Goal: Information Seeking & Learning: Learn about a topic

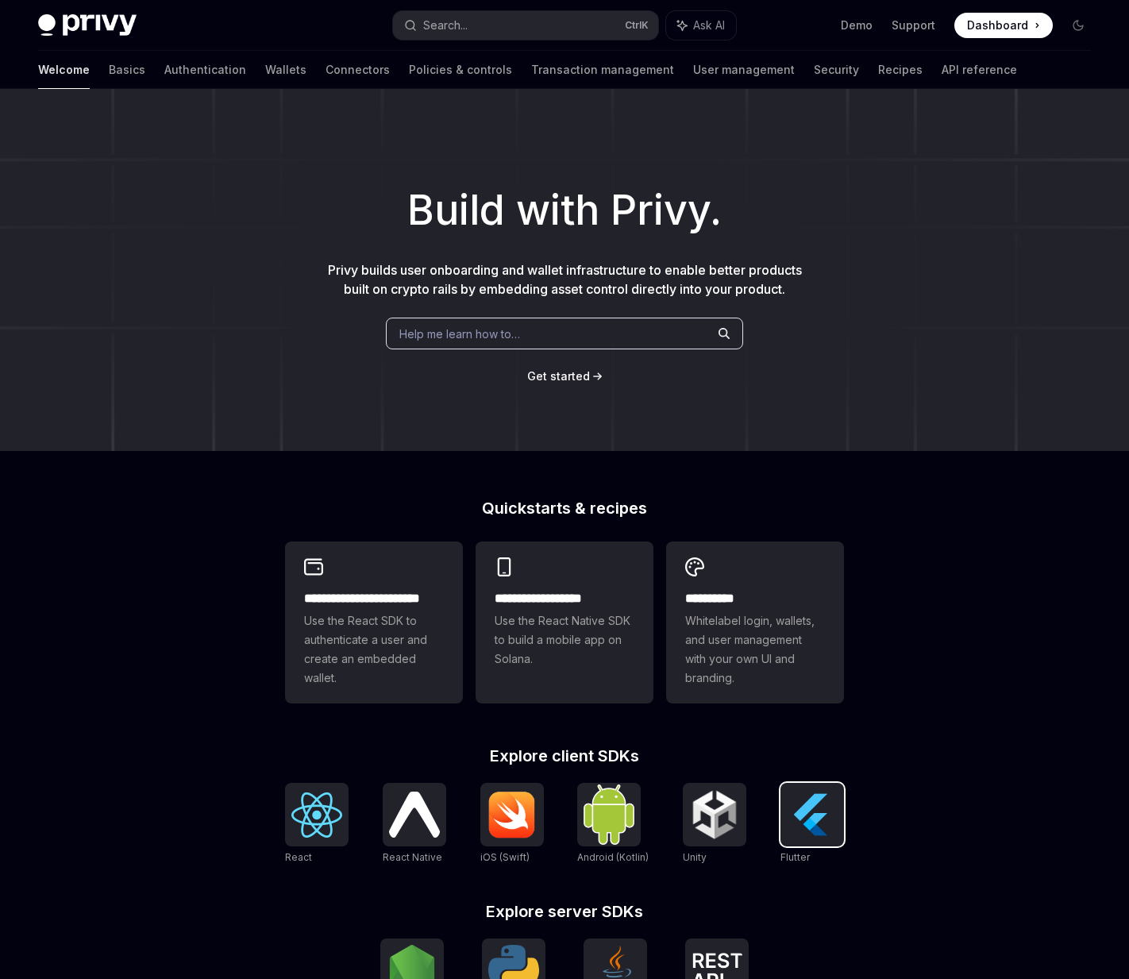
click at [804, 816] on img at bounding box center [811, 814] width 51 height 51
click at [265, 77] on link "Wallets" at bounding box center [285, 70] width 41 height 38
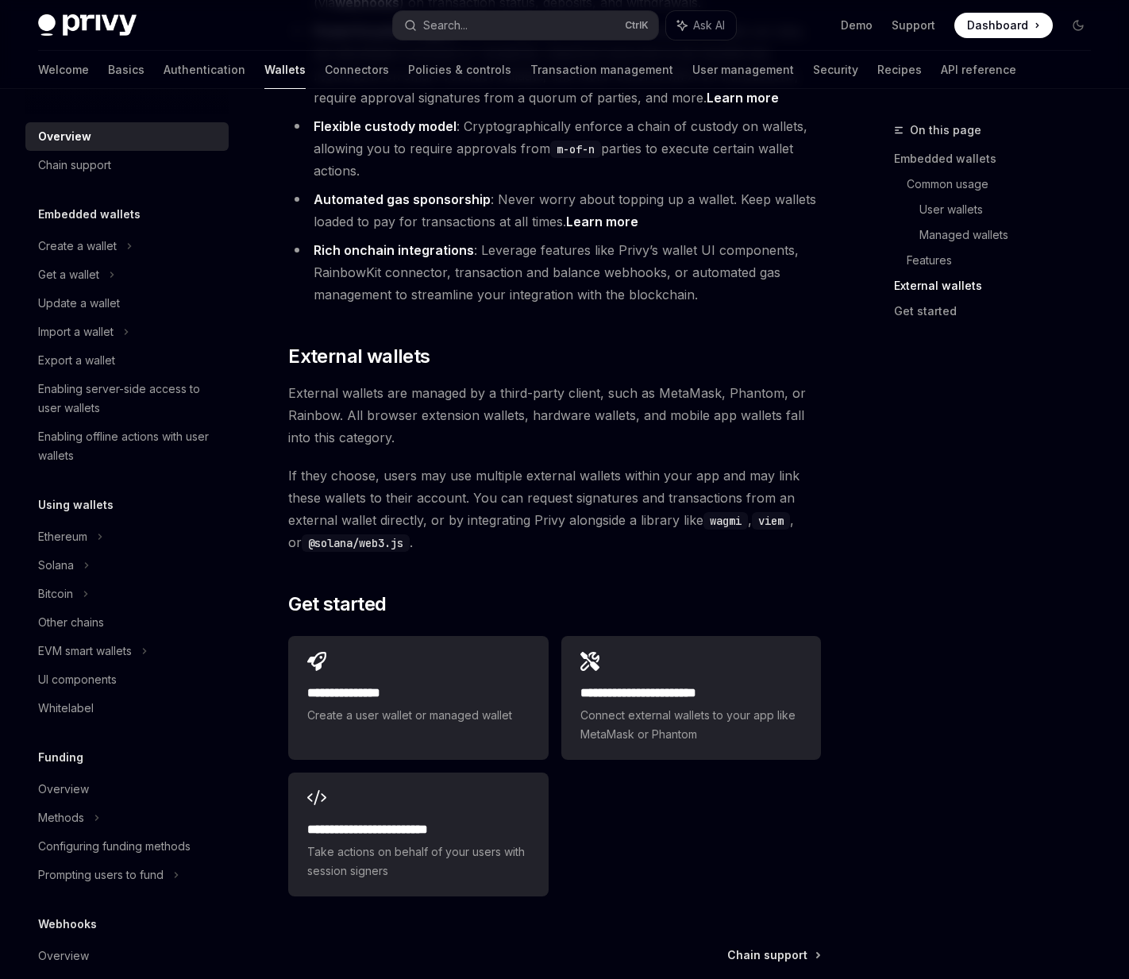
scroll to position [2222, 0]
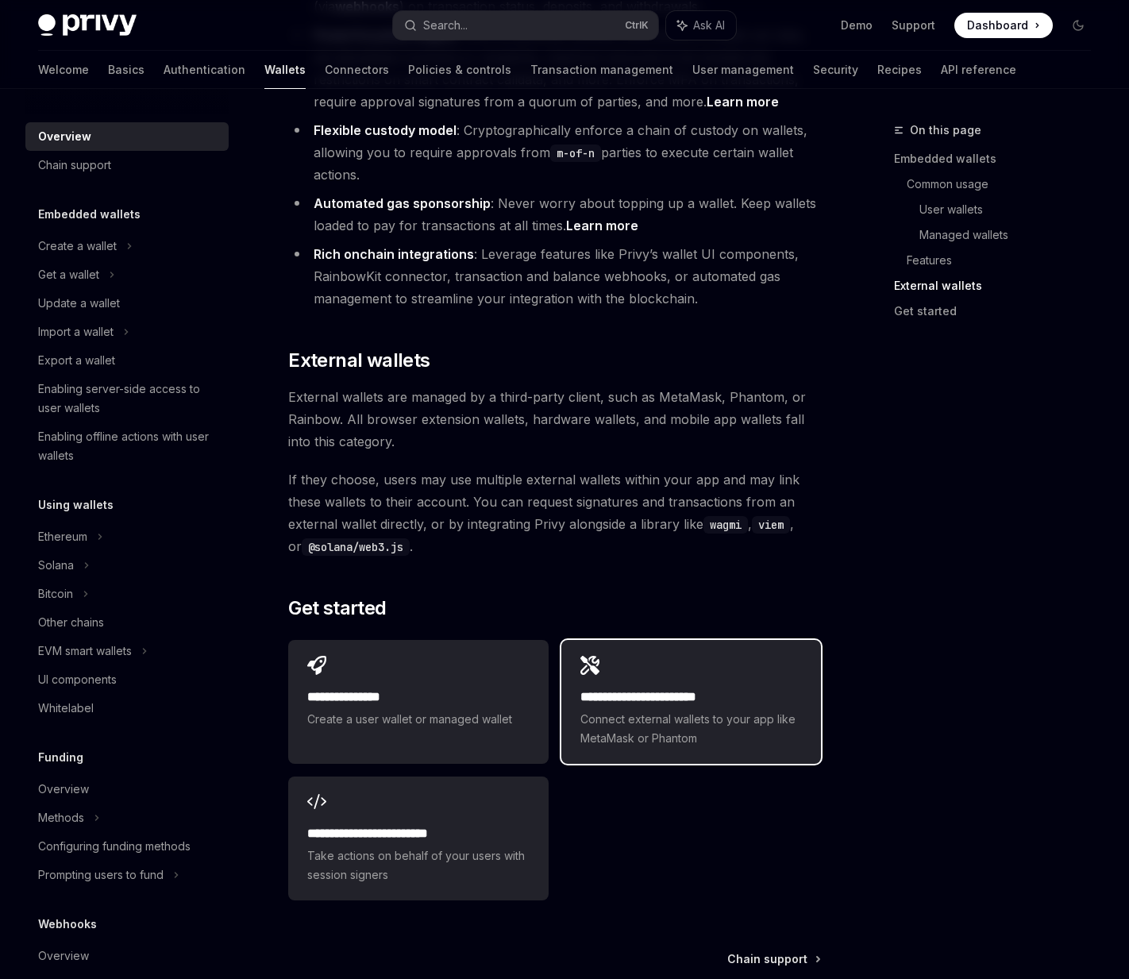
click at [675, 687] on h2 "**********" at bounding box center [690, 696] width 221 height 19
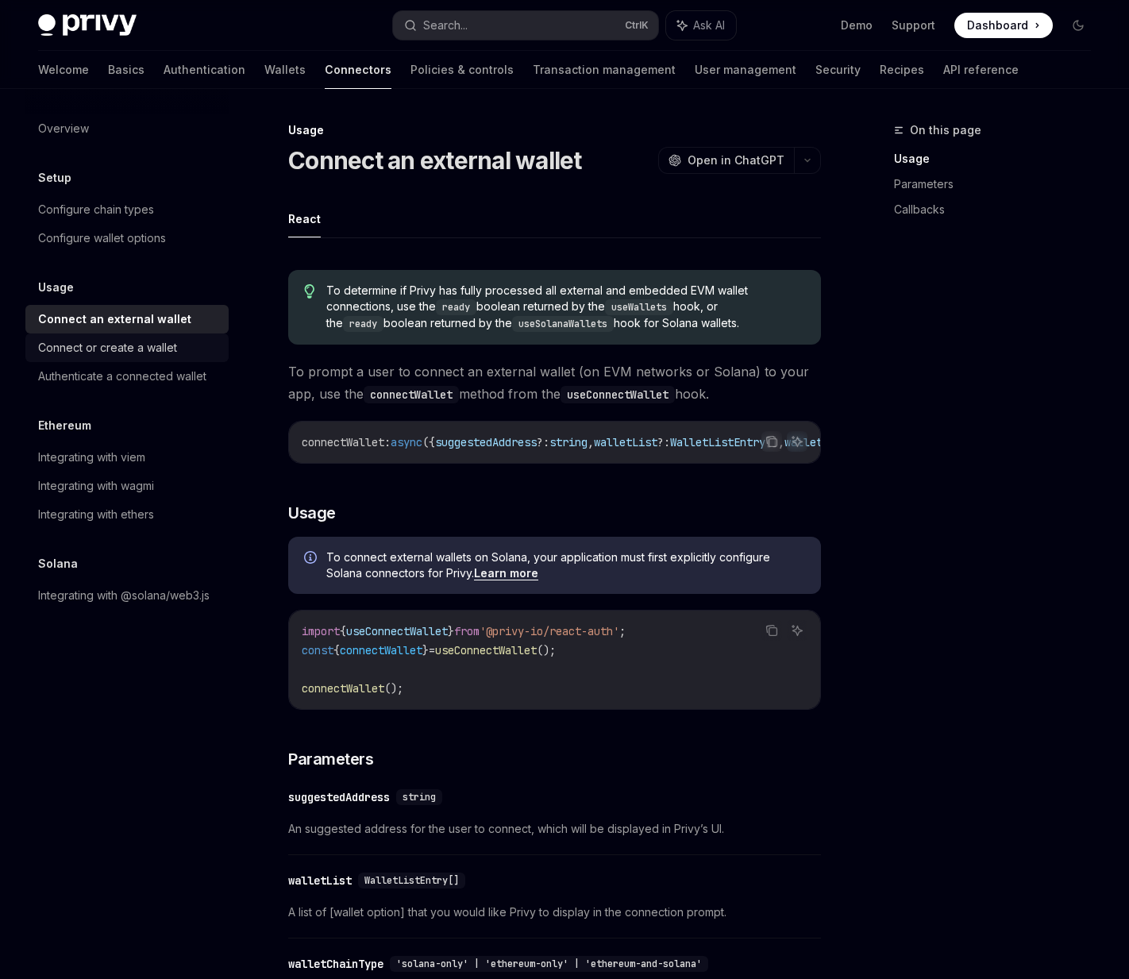
click at [202, 340] on div "Connect or create a wallet" at bounding box center [128, 347] width 181 height 19
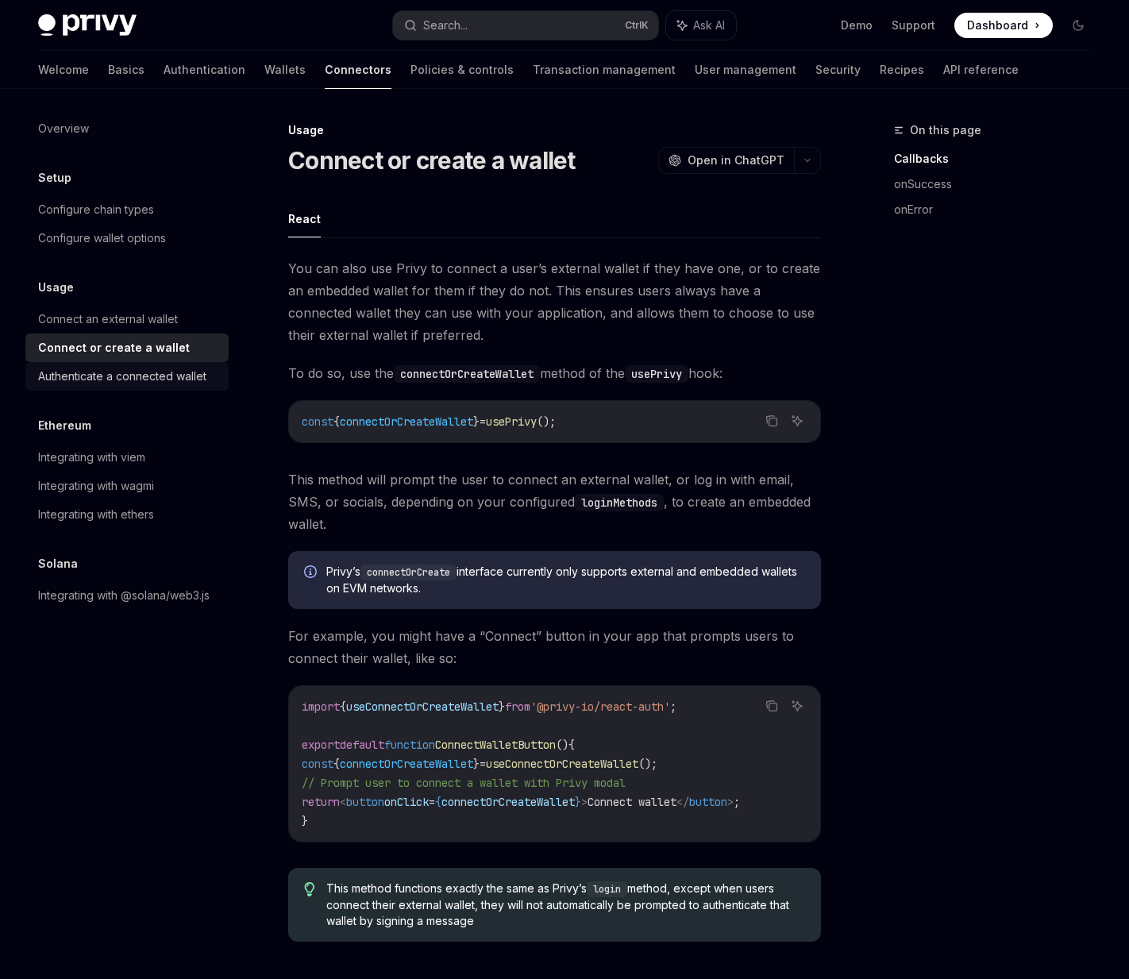
click at [192, 371] on div "Authenticate a connected wallet" at bounding box center [122, 376] width 168 height 19
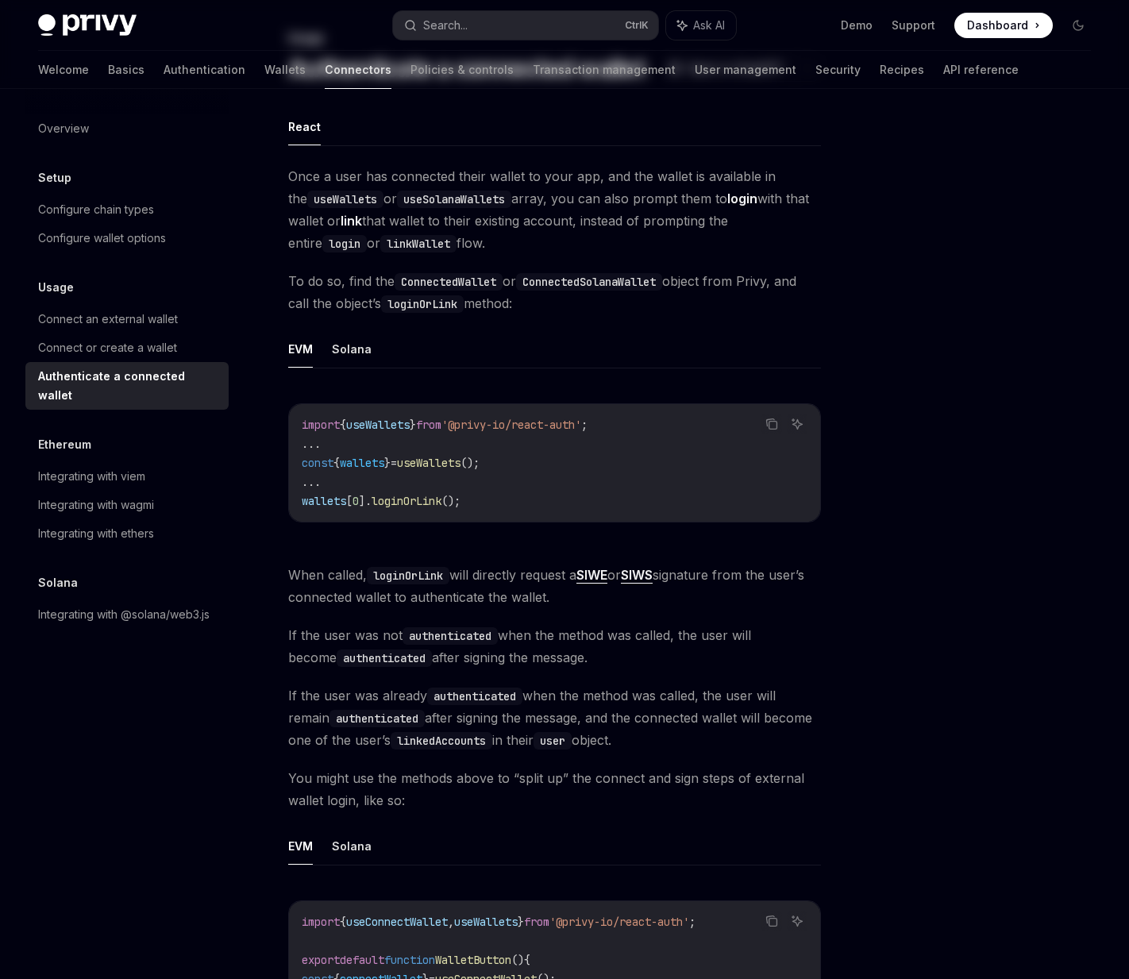
scroll to position [397, 0]
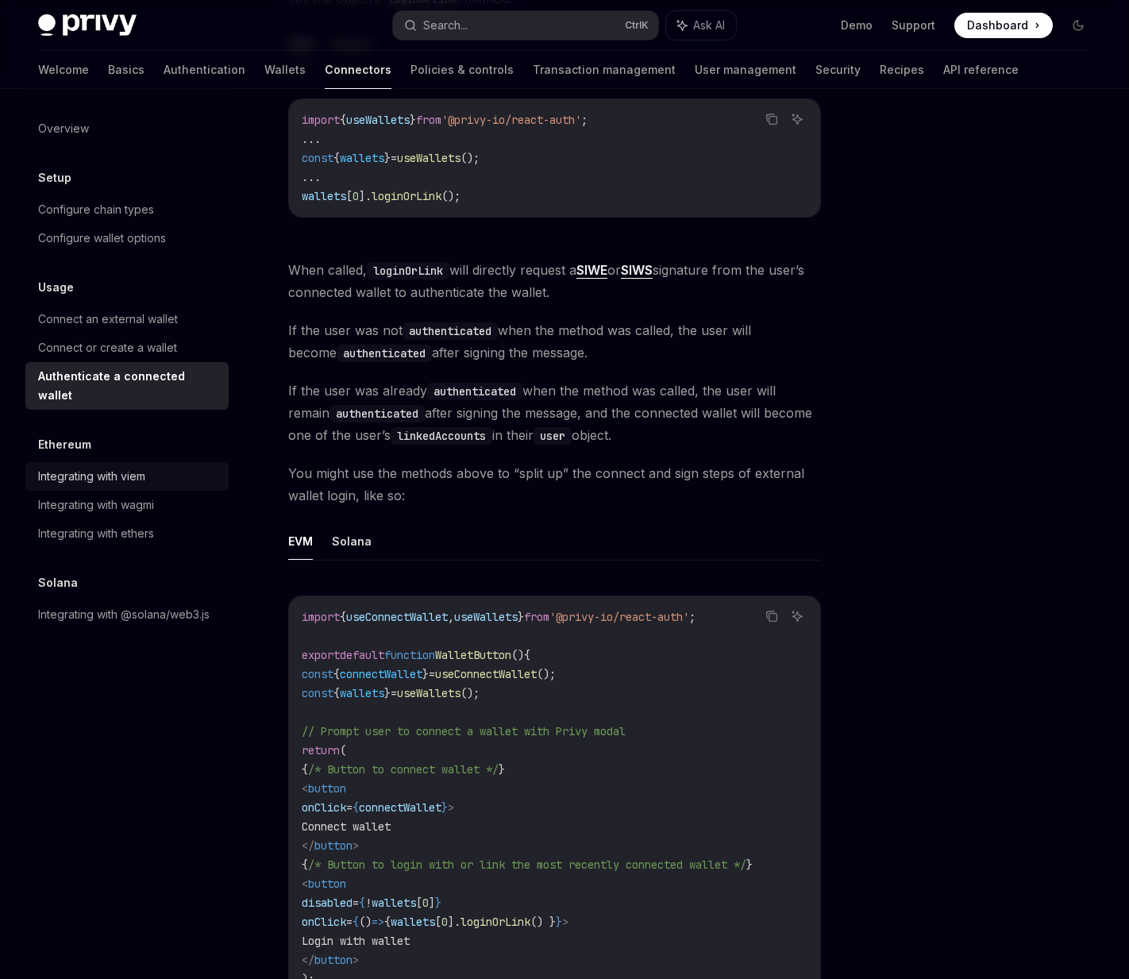
click at [169, 467] on div "Integrating with viem" at bounding box center [128, 476] width 181 height 19
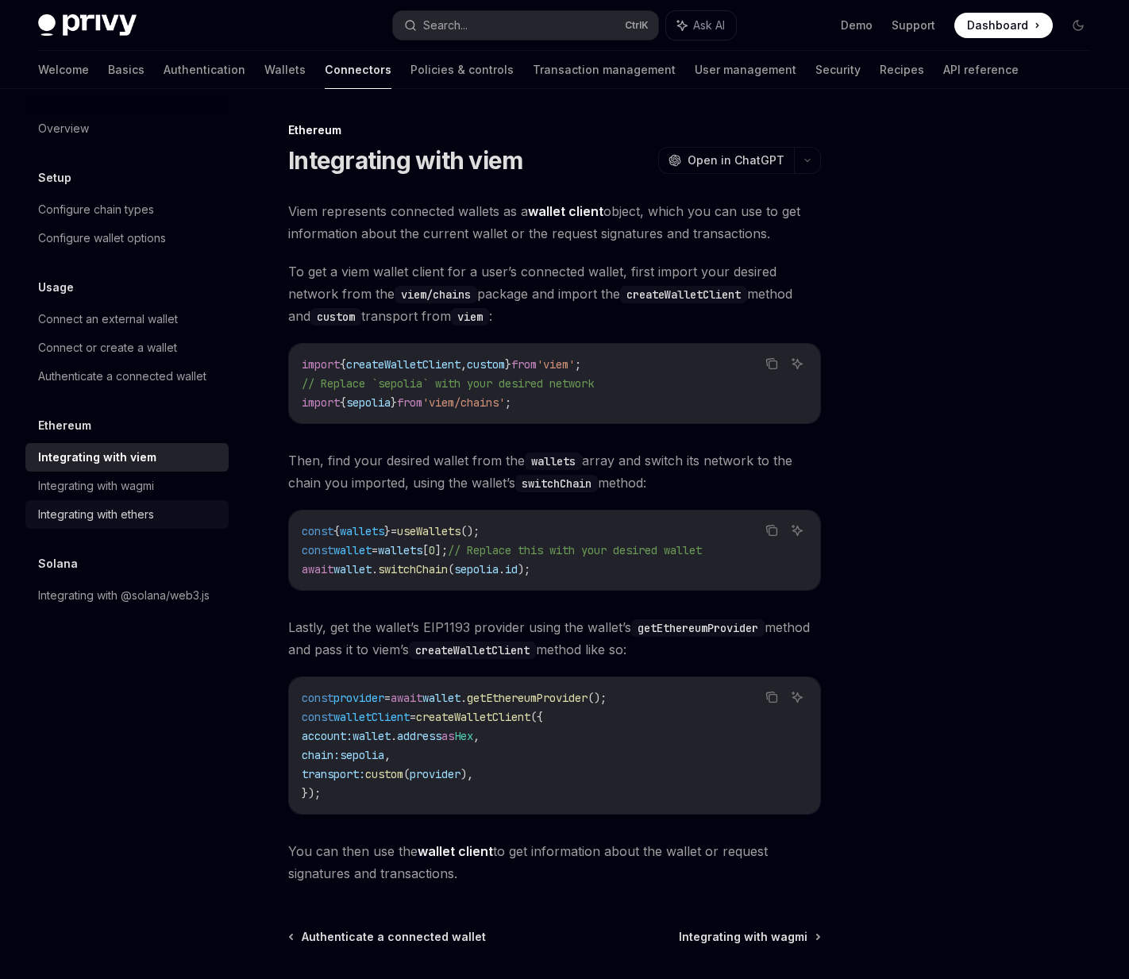
click at [174, 521] on div "Integrating with ethers" at bounding box center [128, 514] width 181 height 19
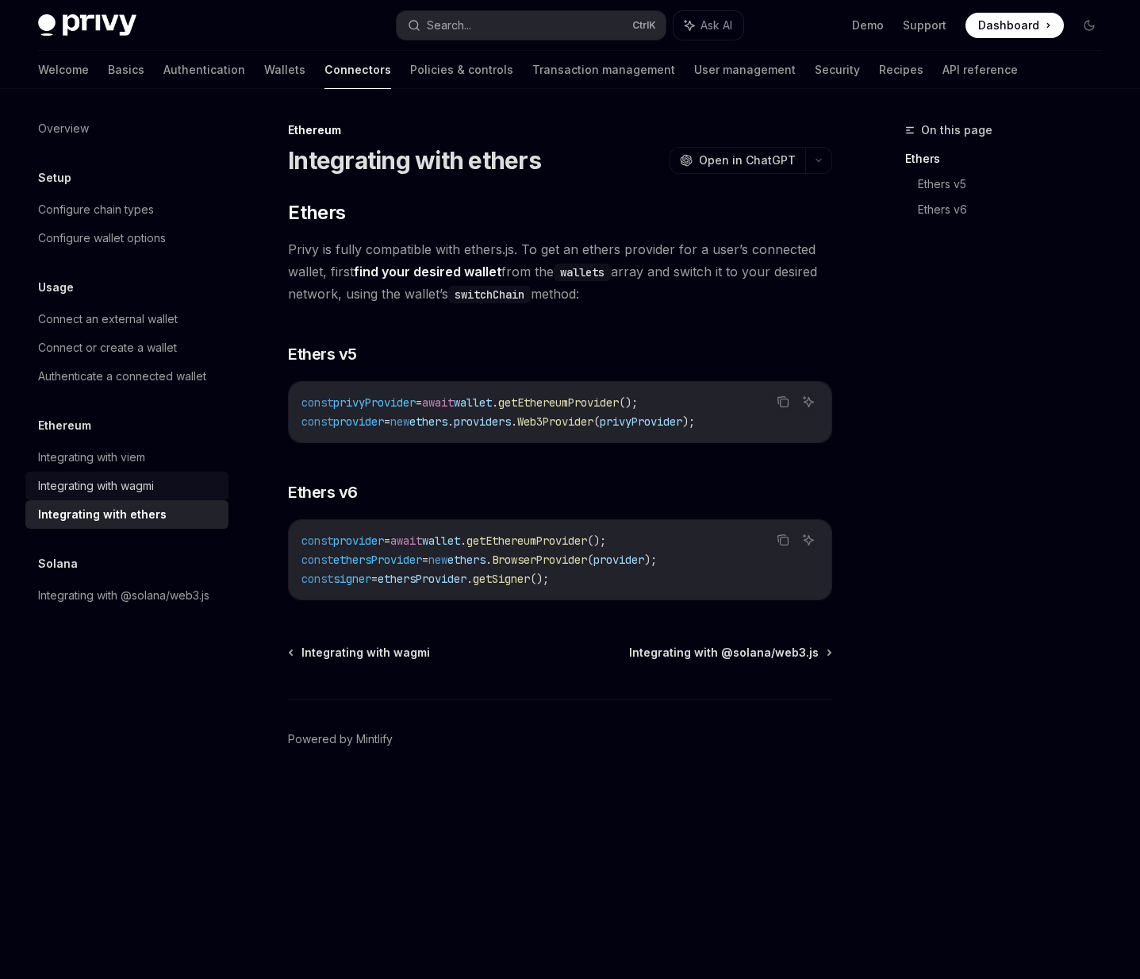
click at [166, 484] on div "Integrating with wagmi" at bounding box center [128, 485] width 181 height 19
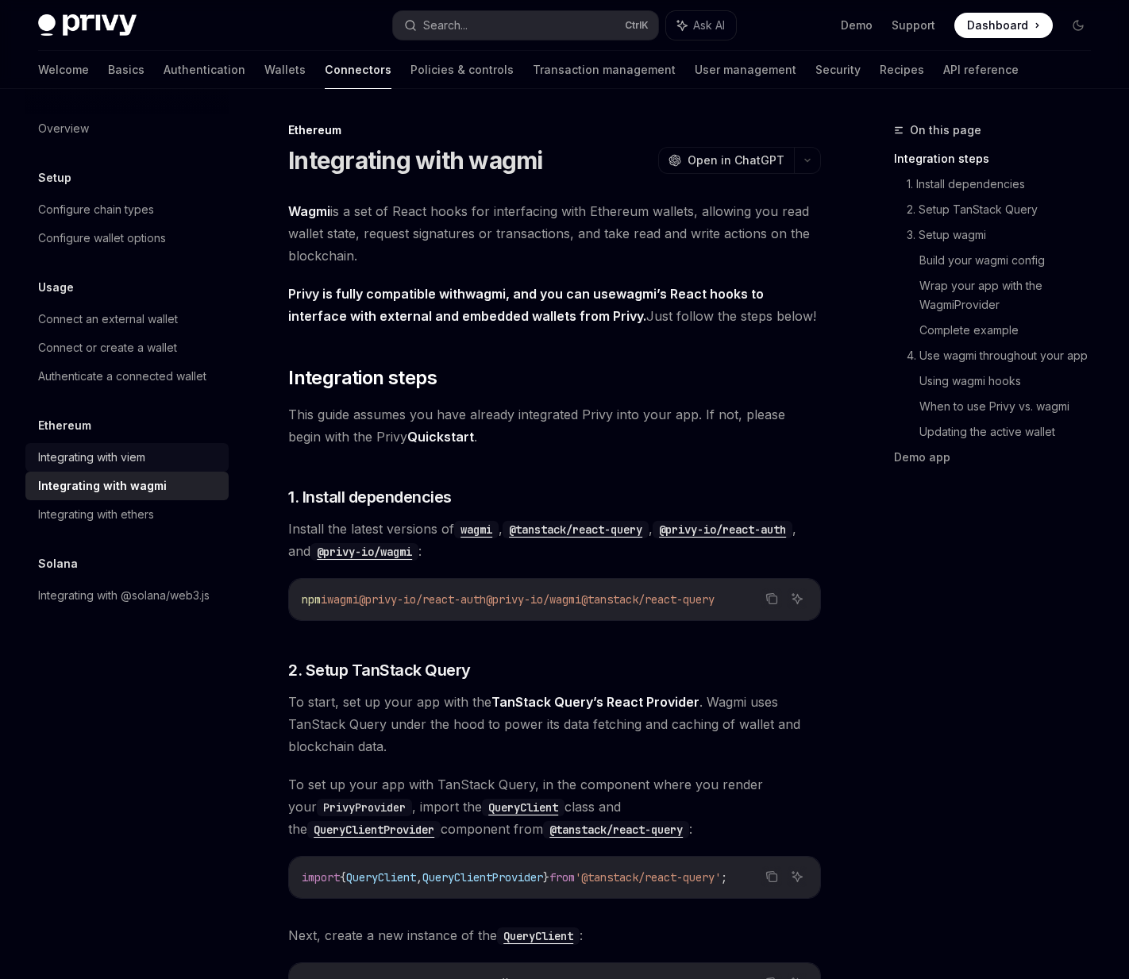
click at [160, 457] on div "Integrating with viem" at bounding box center [128, 457] width 181 height 19
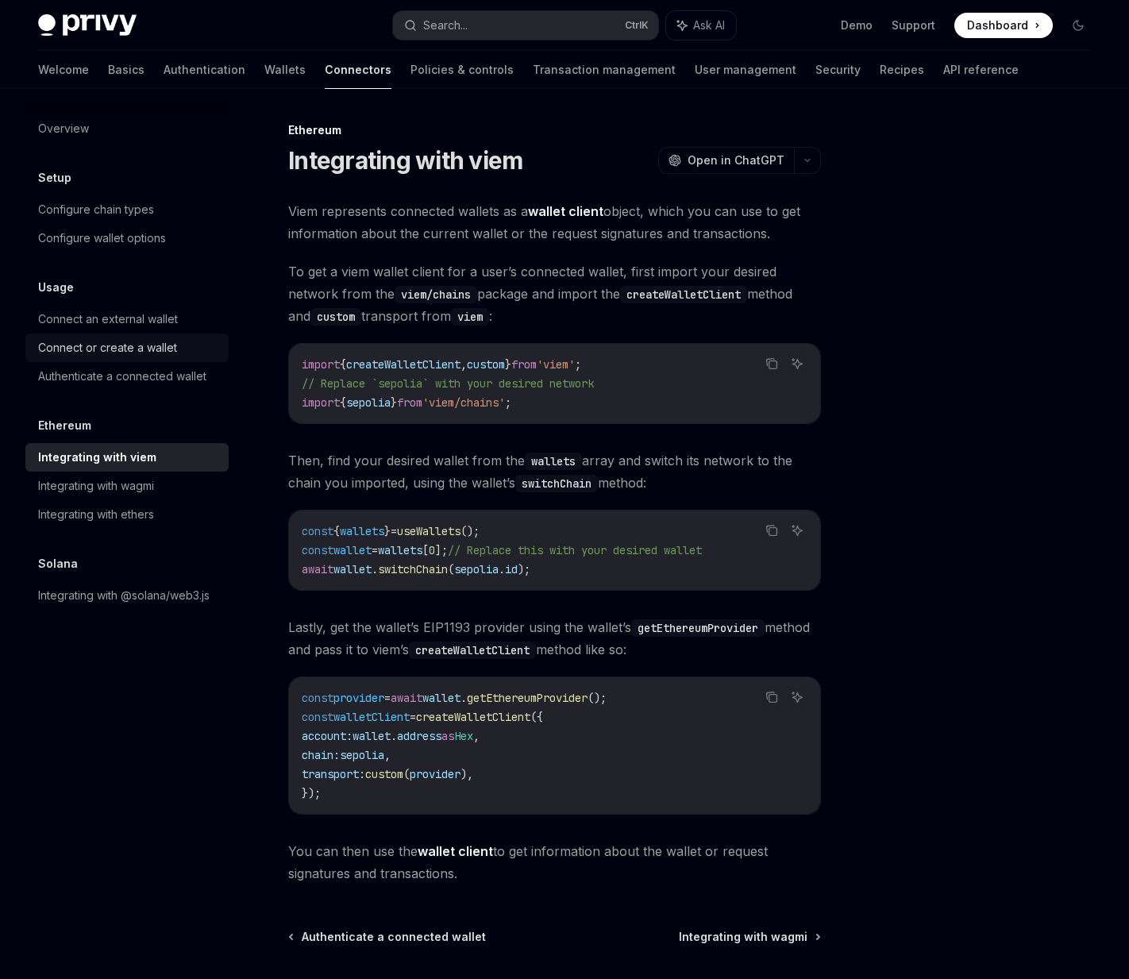
click at [153, 358] on link "Connect or create a wallet" at bounding box center [126, 347] width 203 height 29
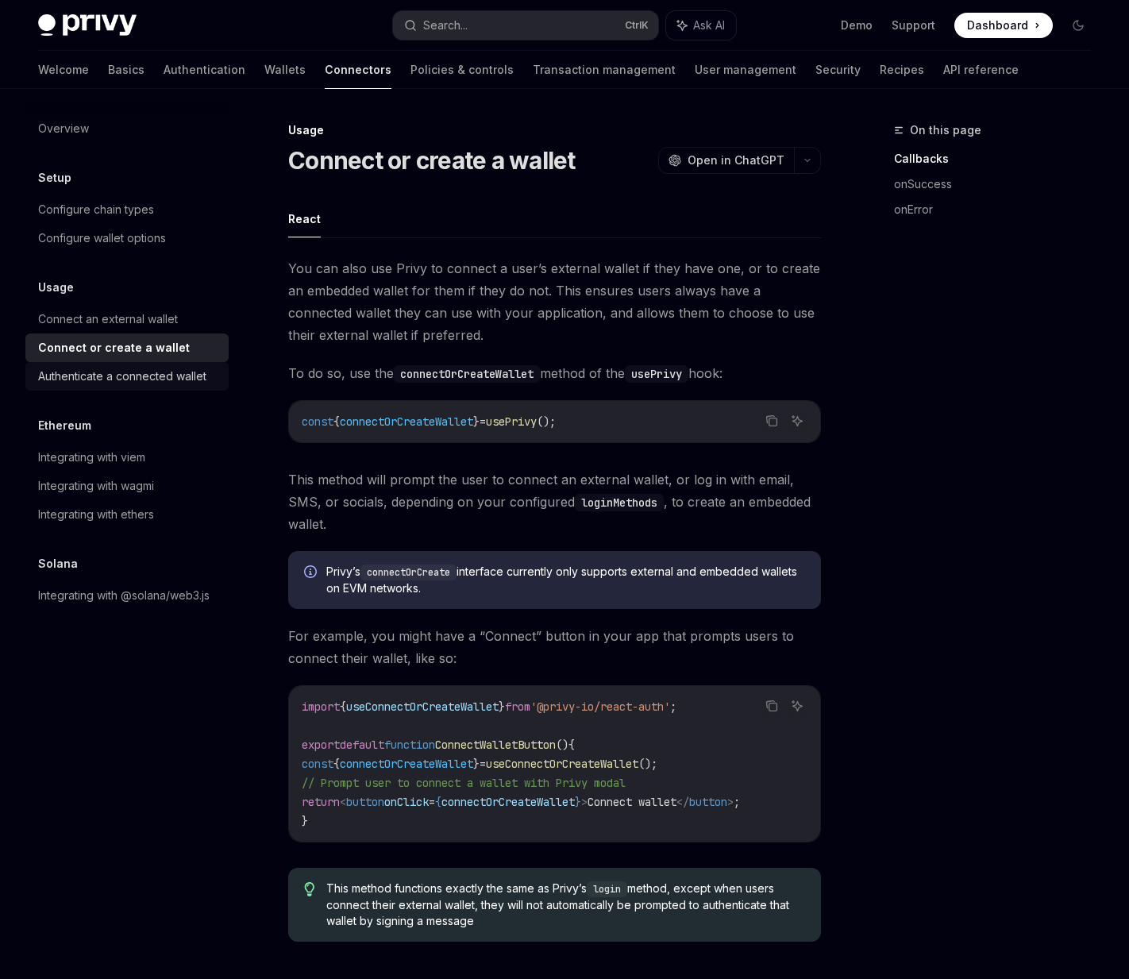
click at [160, 379] on div "Authenticate a connected wallet" at bounding box center [122, 376] width 168 height 19
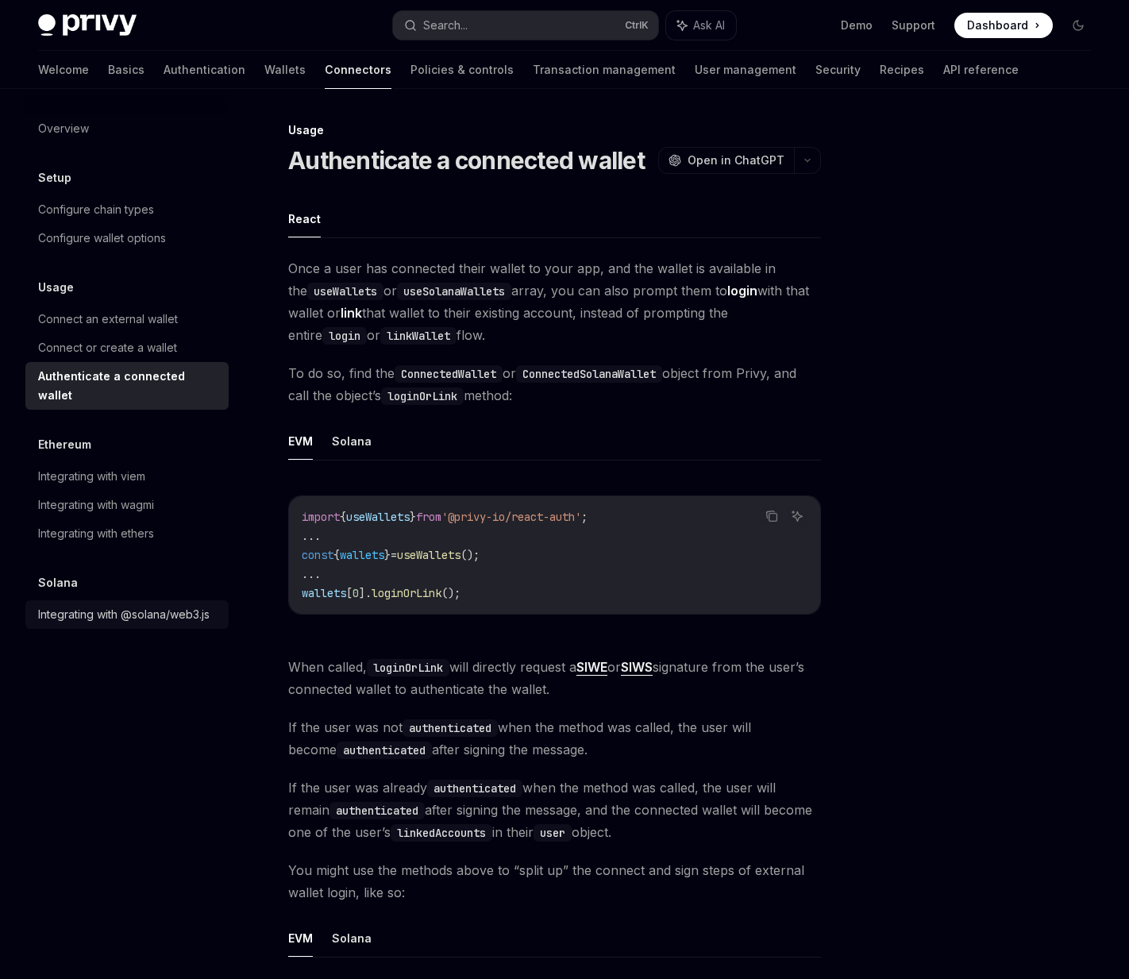
click at [226, 600] on link "Integrating with @solana/web3.js" at bounding box center [126, 614] width 203 height 29
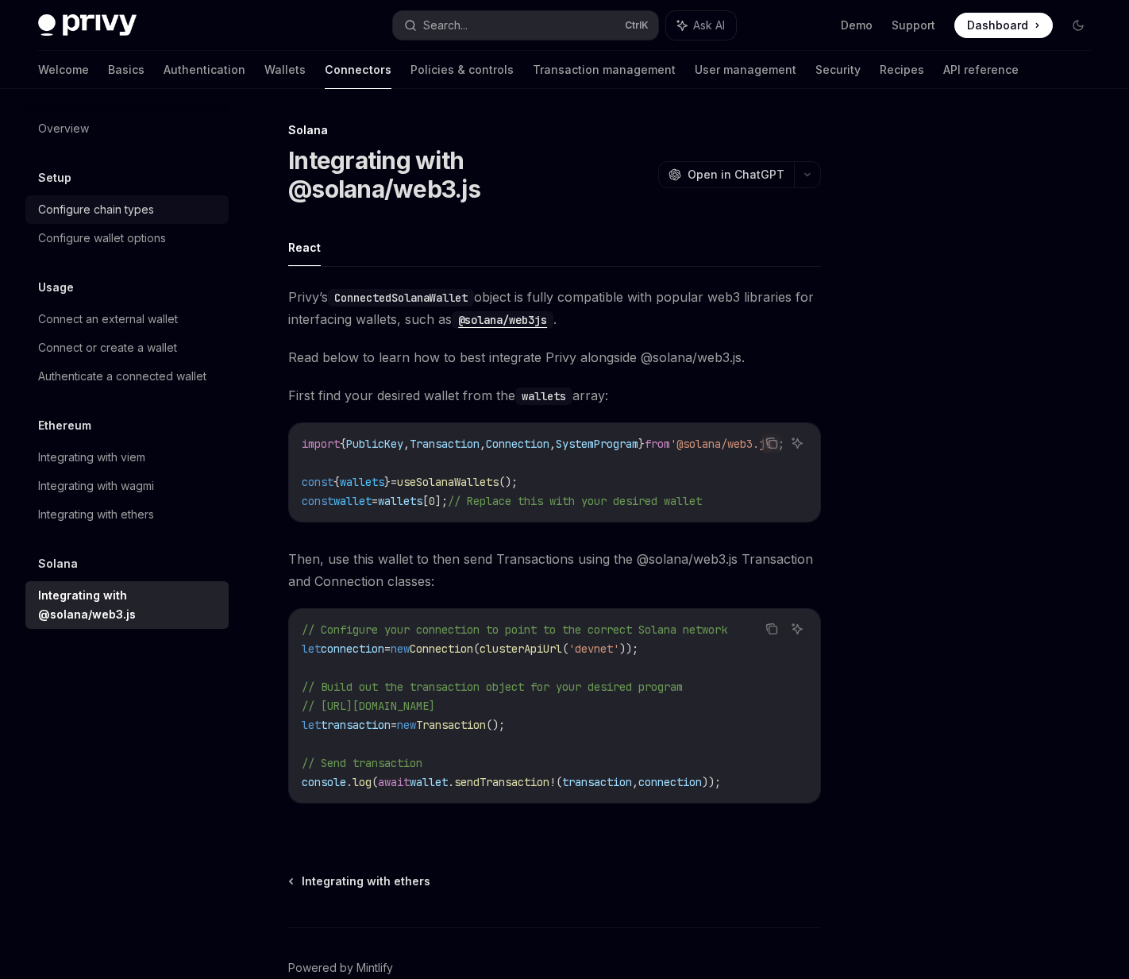
click at [144, 212] on div "Configure chain types" at bounding box center [96, 209] width 116 height 19
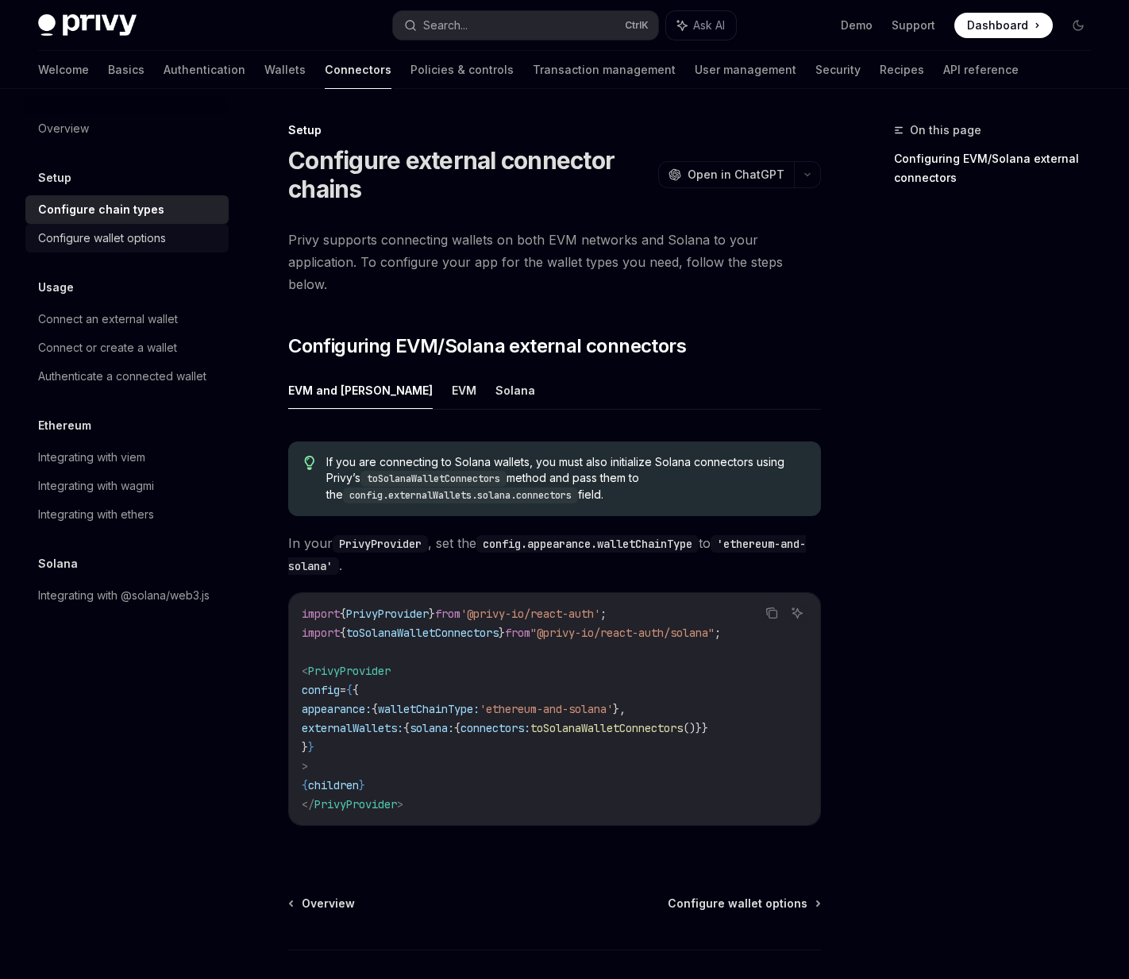
click at [154, 245] on div "Configure wallet options" at bounding box center [102, 238] width 128 height 19
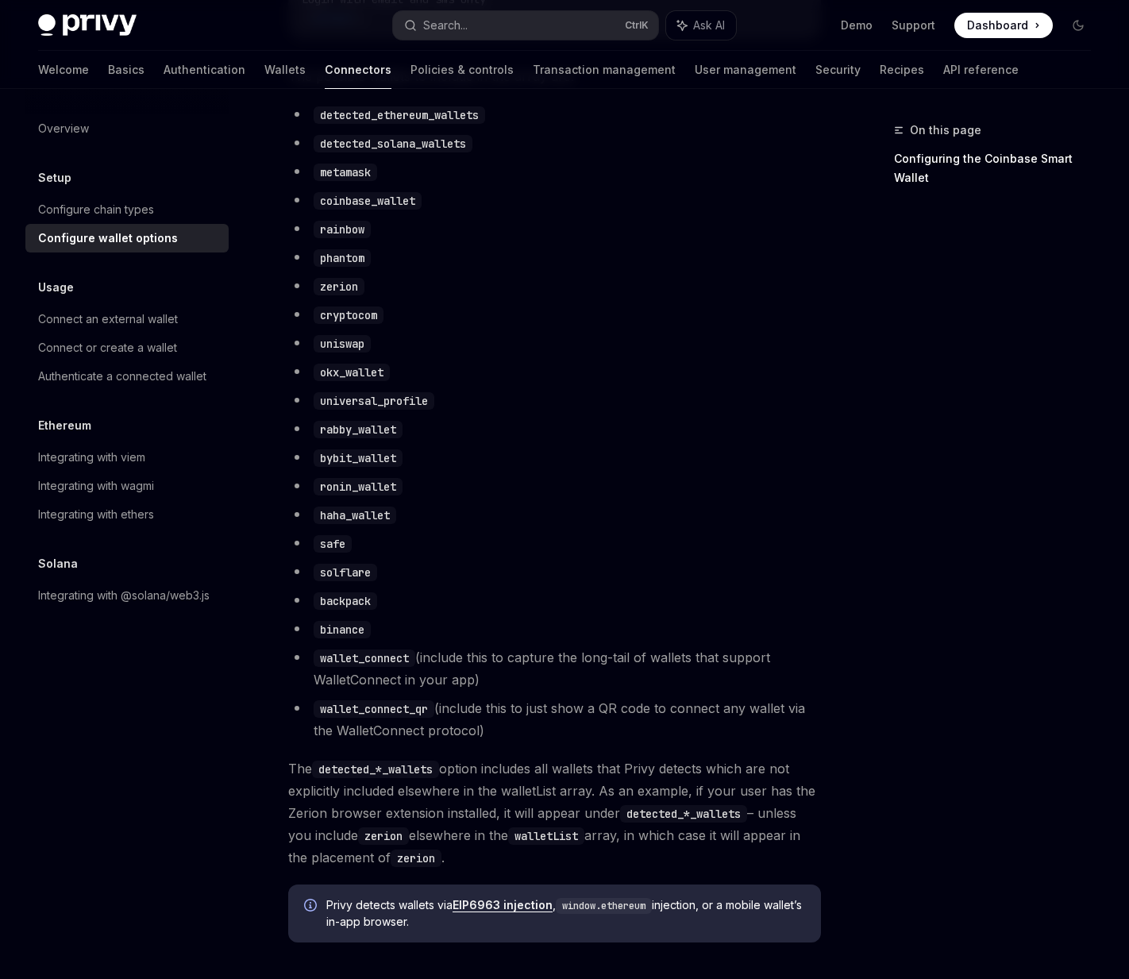
scroll to position [873, 0]
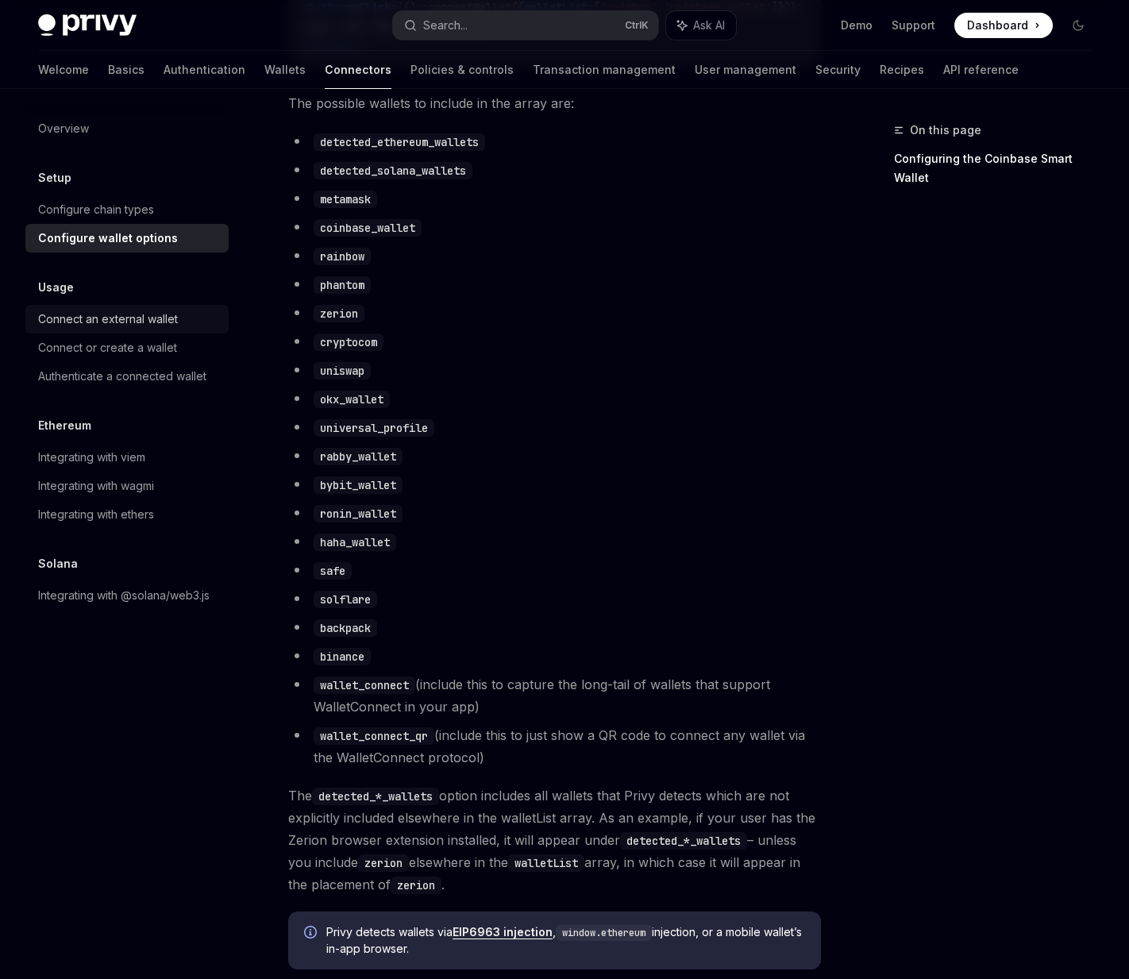
click at [135, 321] on div "Connect an external wallet" at bounding box center [108, 319] width 140 height 19
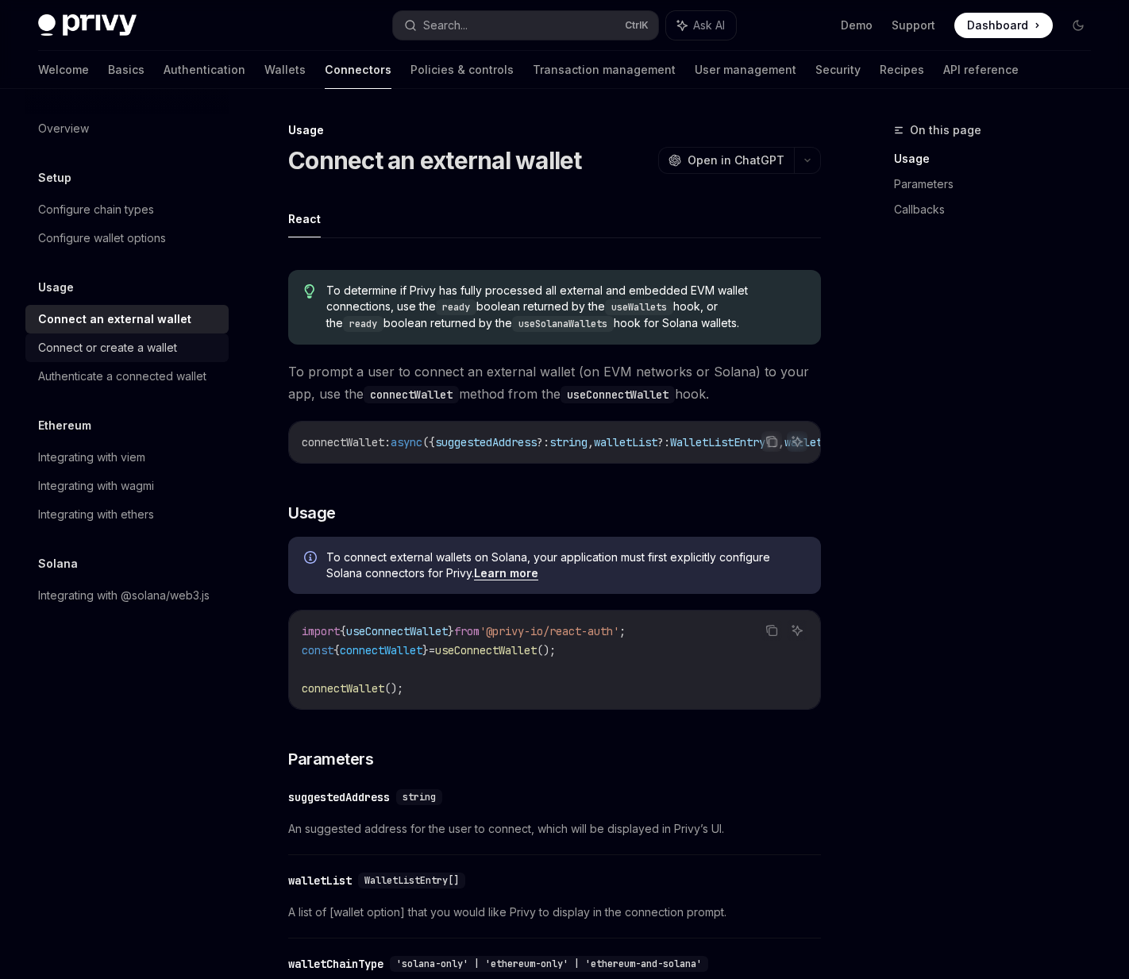
click at [126, 353] on div "Connect or create a wallet" at bounding box center [107, 347] width 139 height 19
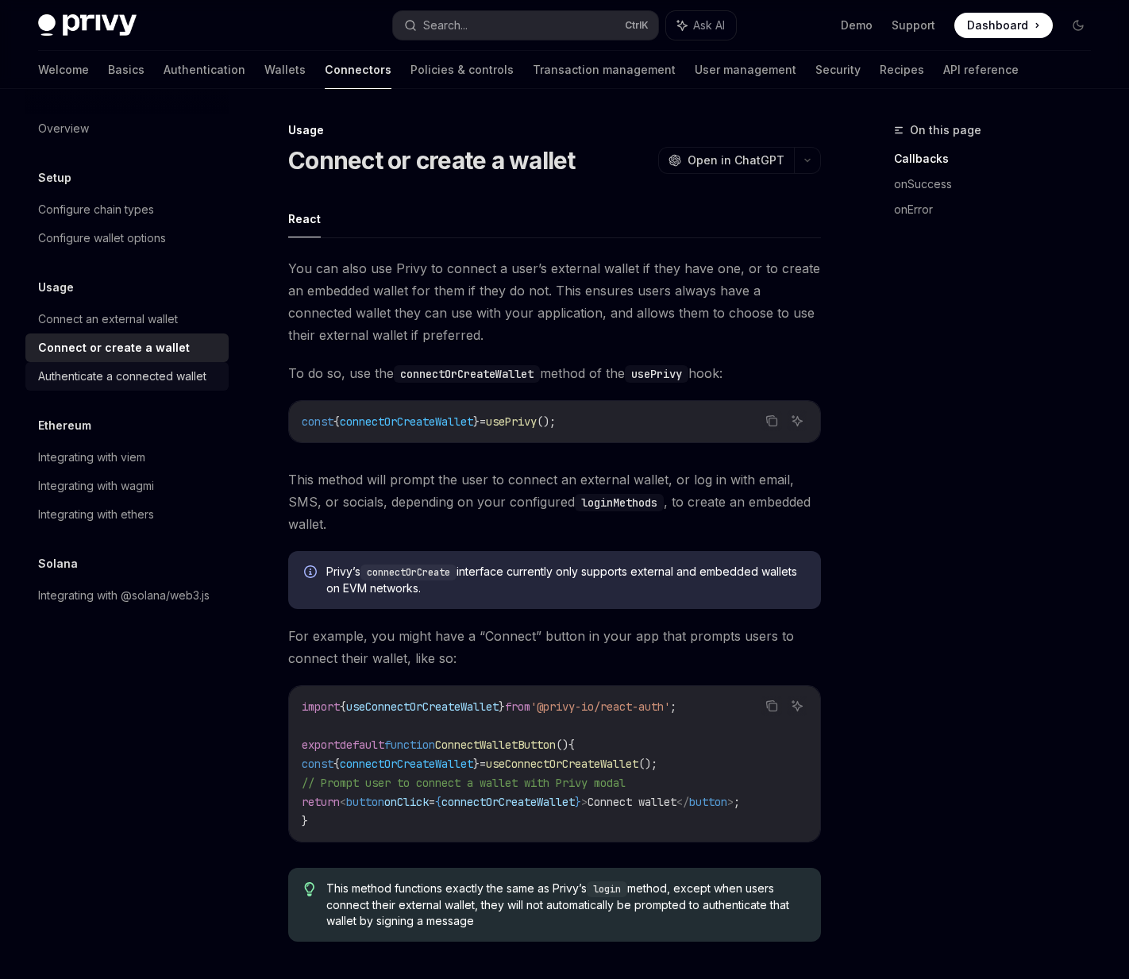
click at [128, 386] on link "Authenticate a connected wallet" at bounding box center [126, 376] width 203 height 29
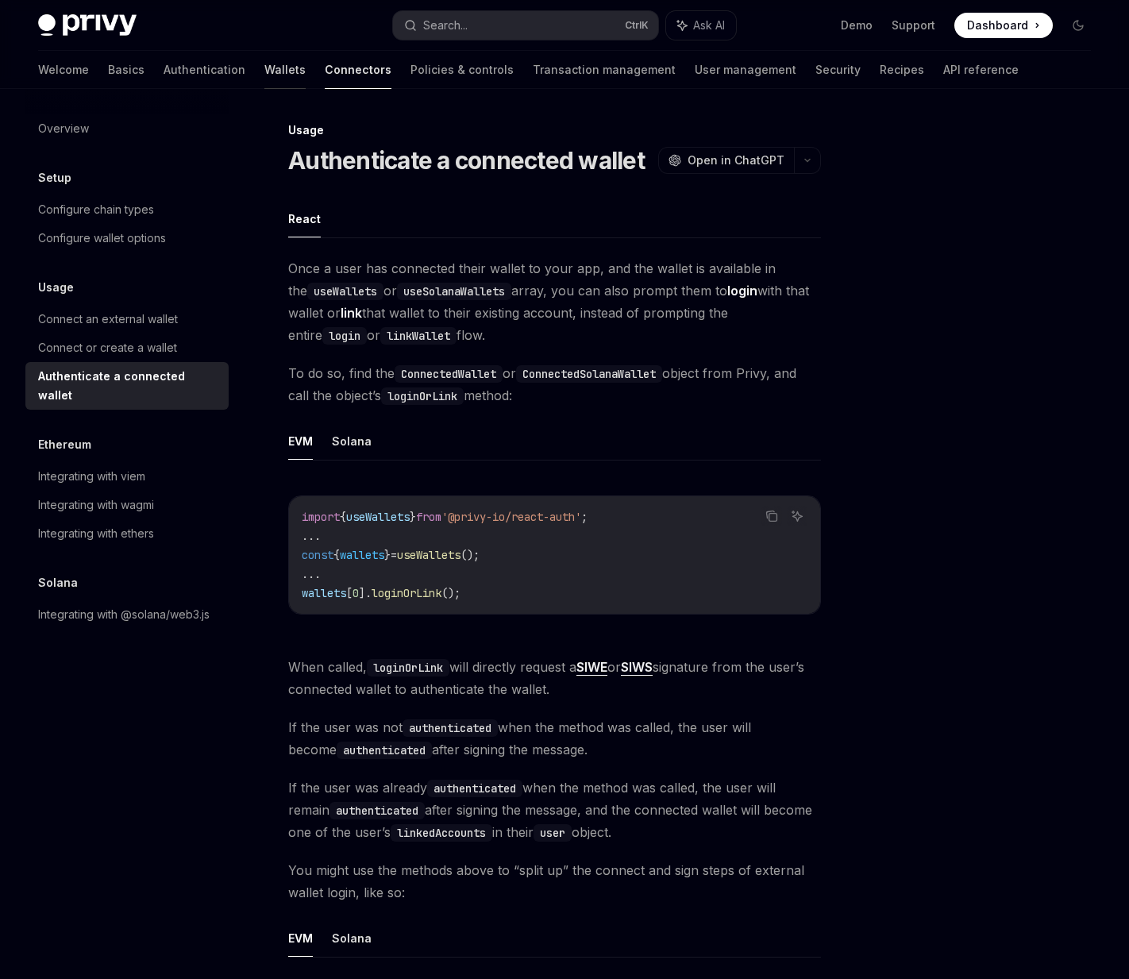
click at [264, 61] on link "Wallets" at bounding box center [284, 70] width 41 height 38
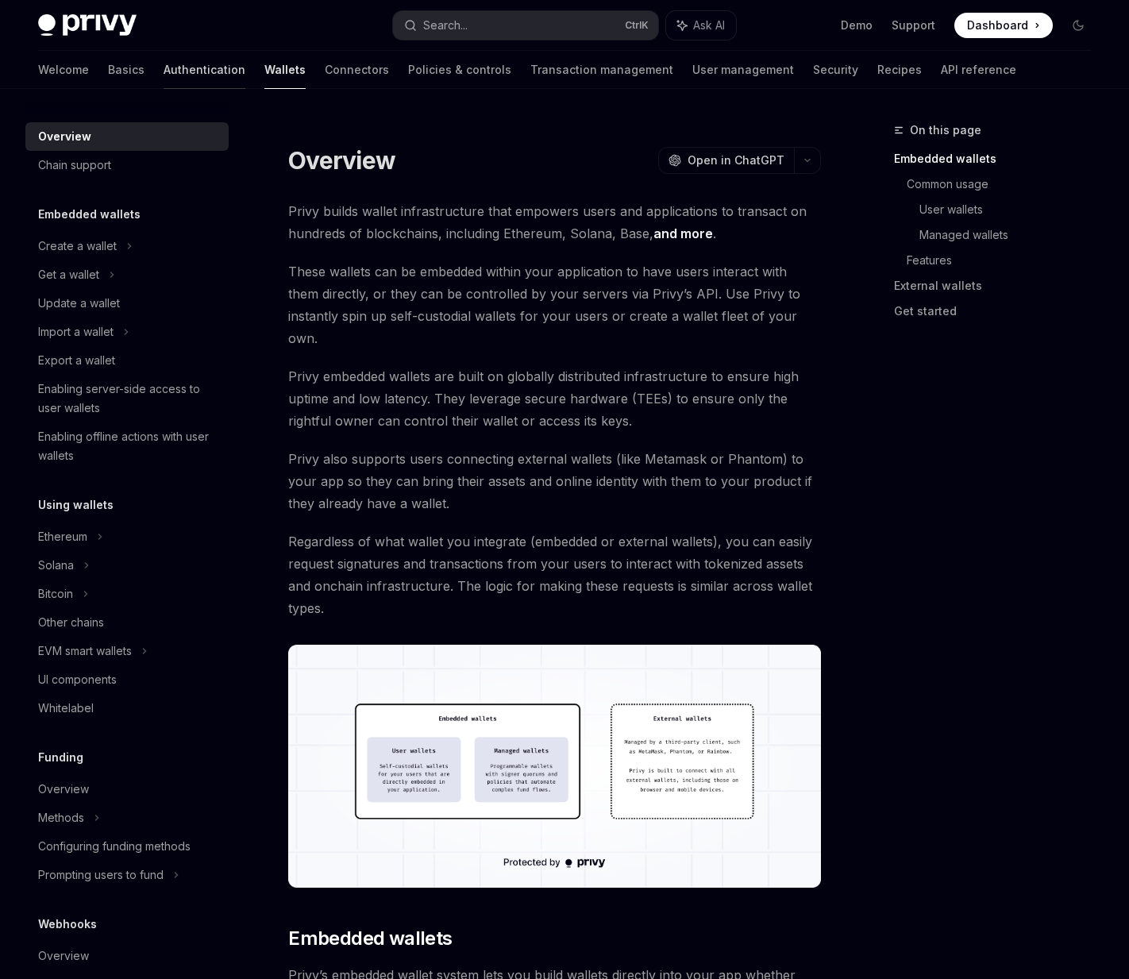
click at [163, 70] on link "Authentication" at bounding box center [204, 70] width 82 height 38
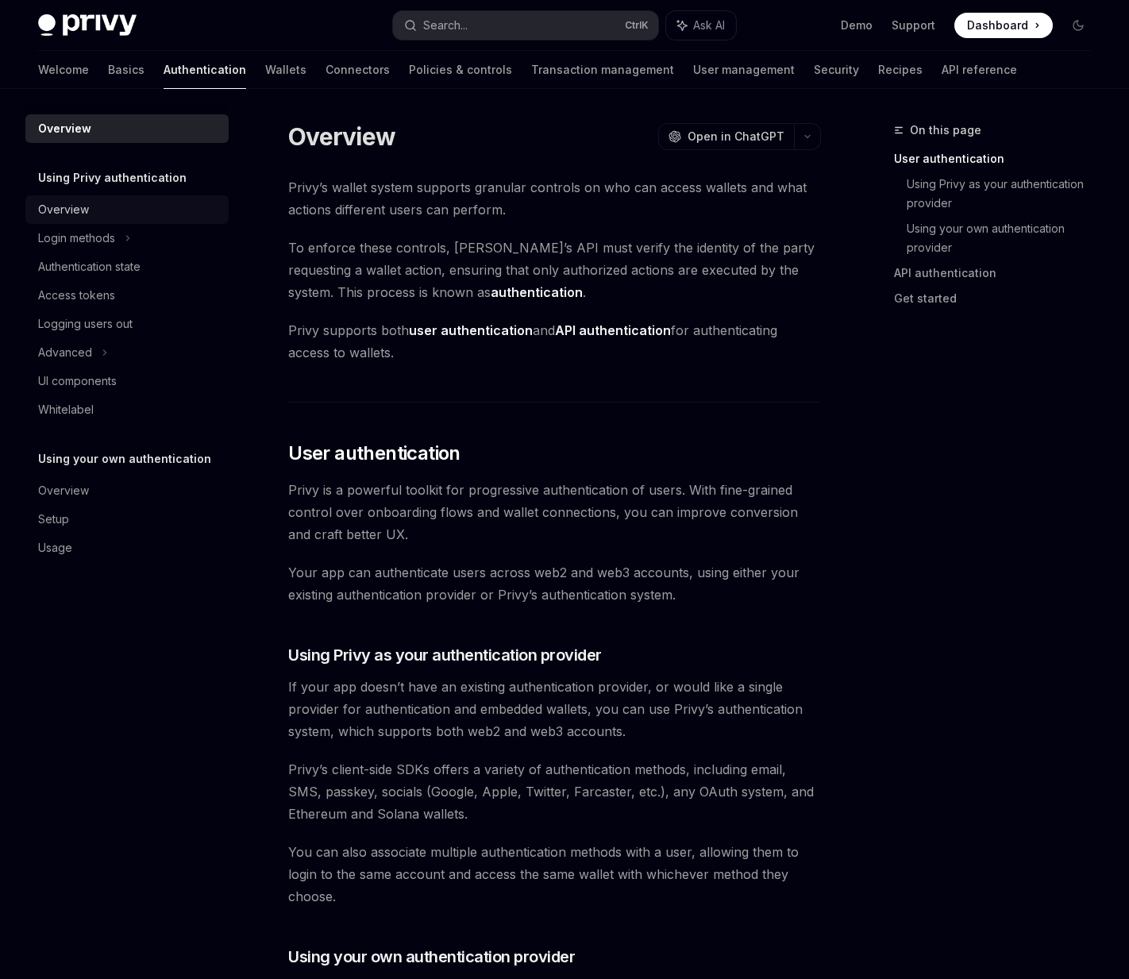
click at [102, 208] on div "Overview" at bounding box center [128, 209] width 181 height 19
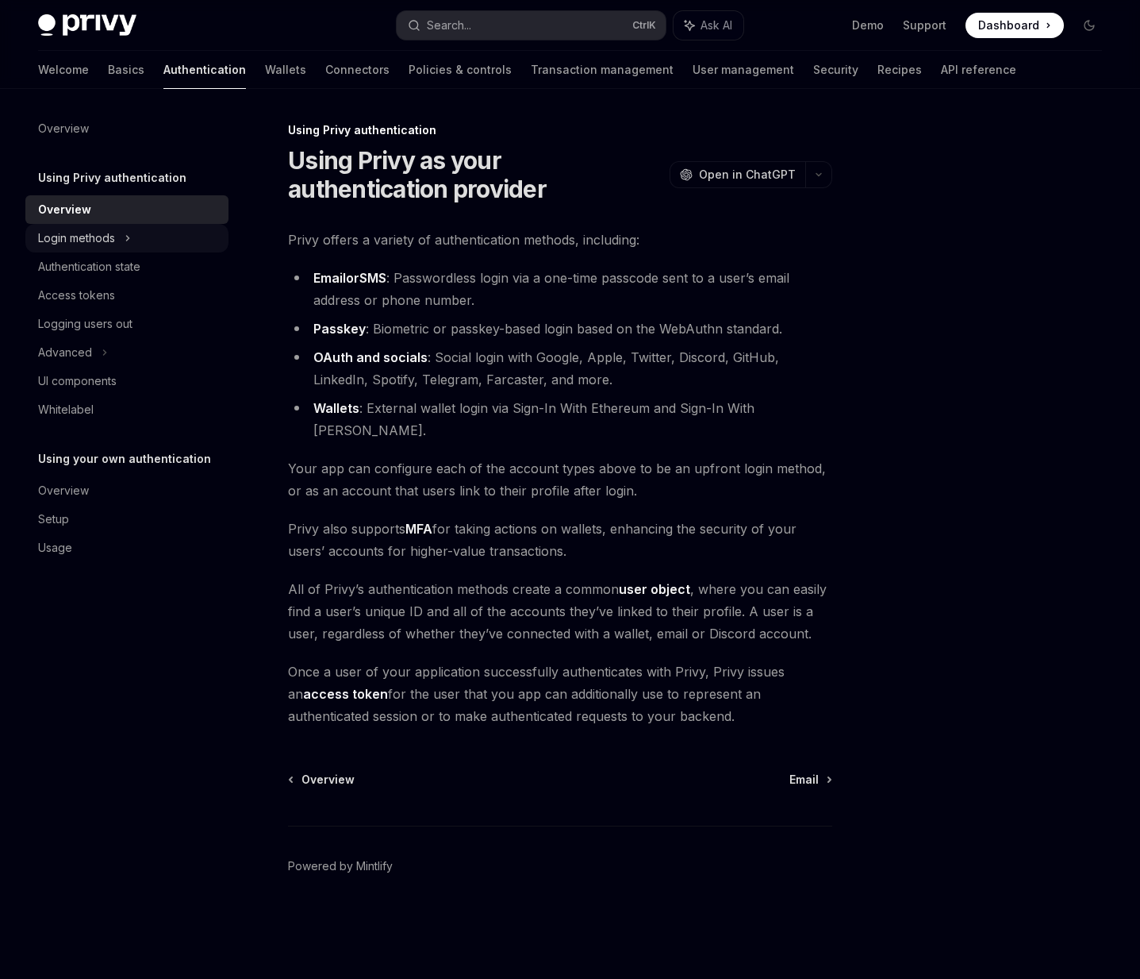
click at [115, 240] on div "Login methods" at bounding box center [76, 238] width 77 height 19
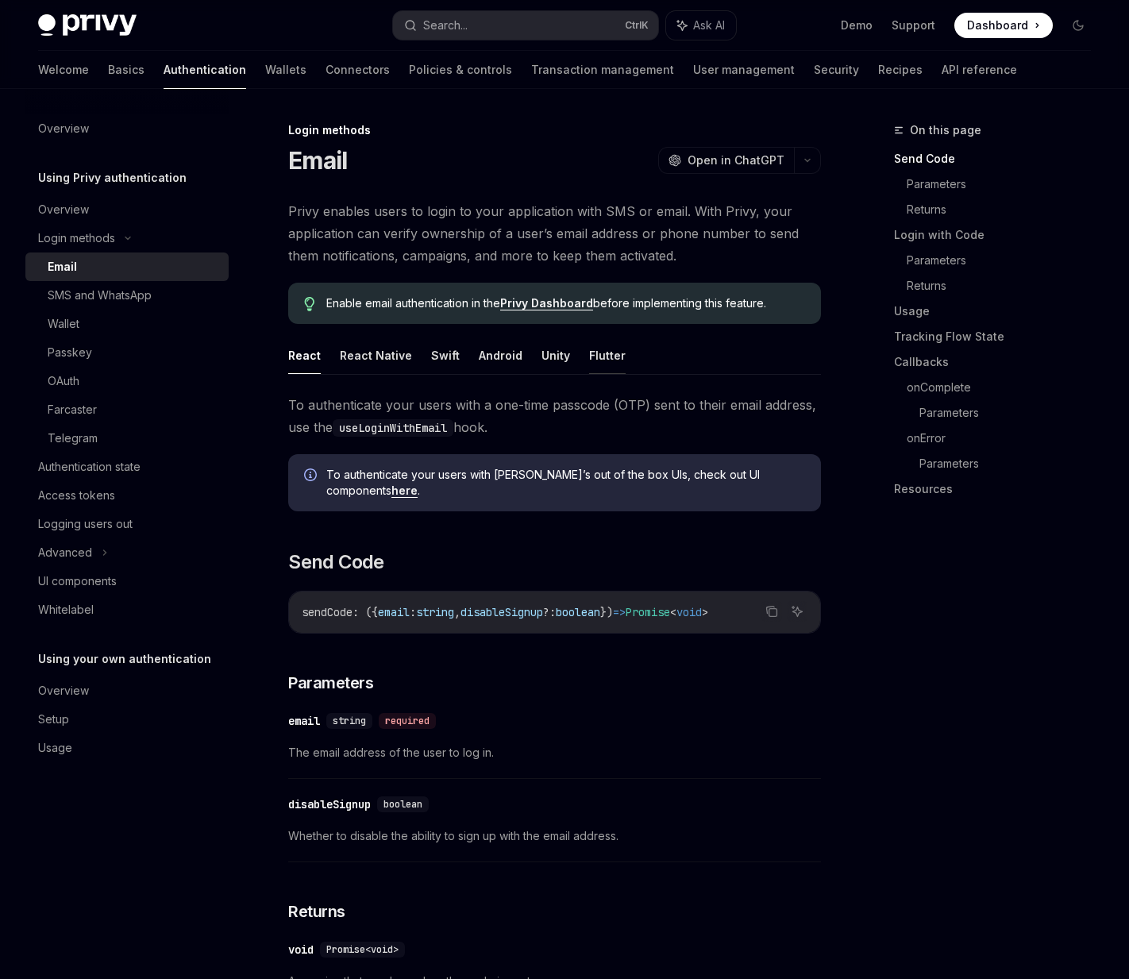
click at [604, 358] on button "Flutter" at bounding box center [607, 354] width 37 height 37
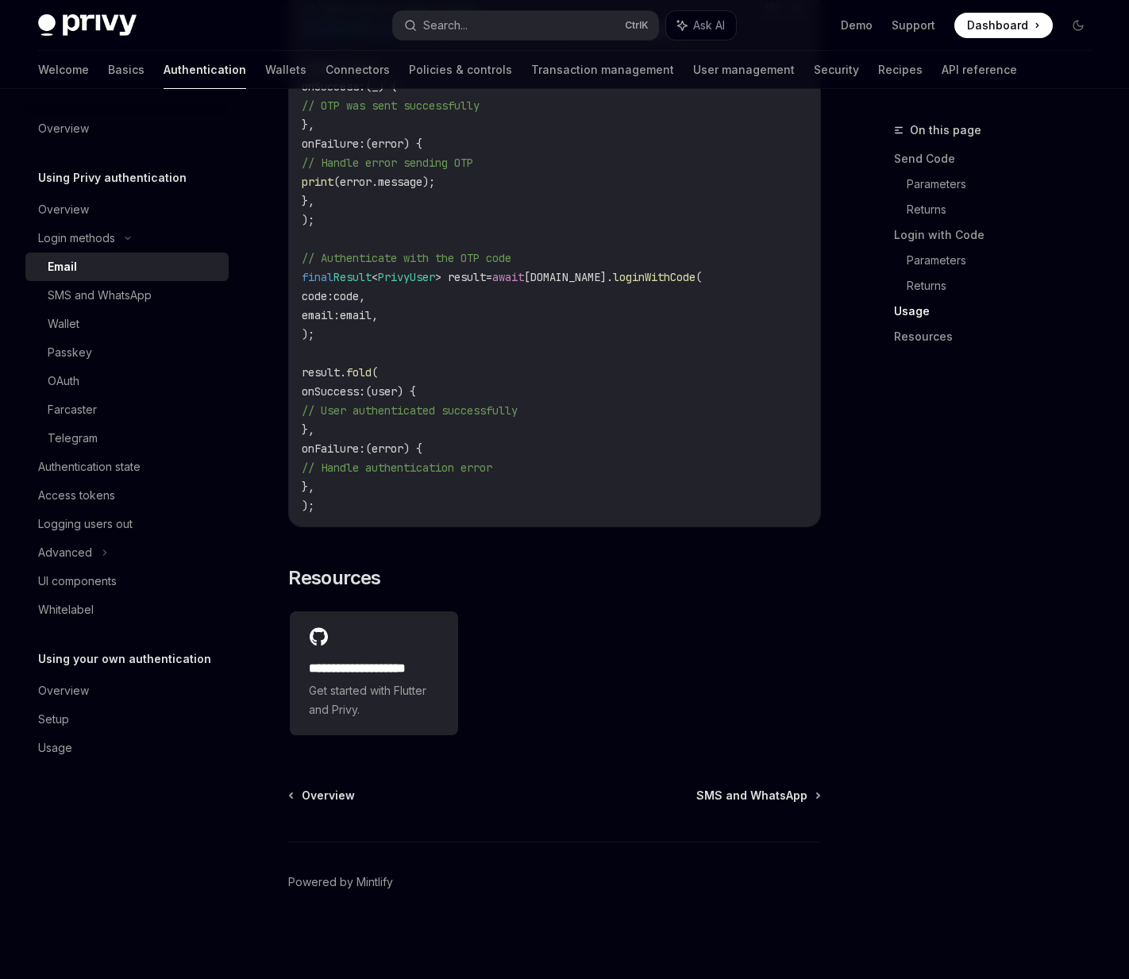
scroll to position [1459, 0]
click at [158, 298] on div "SMS and WhatsApp" at bounding box center [133, 295] width 171 height 19
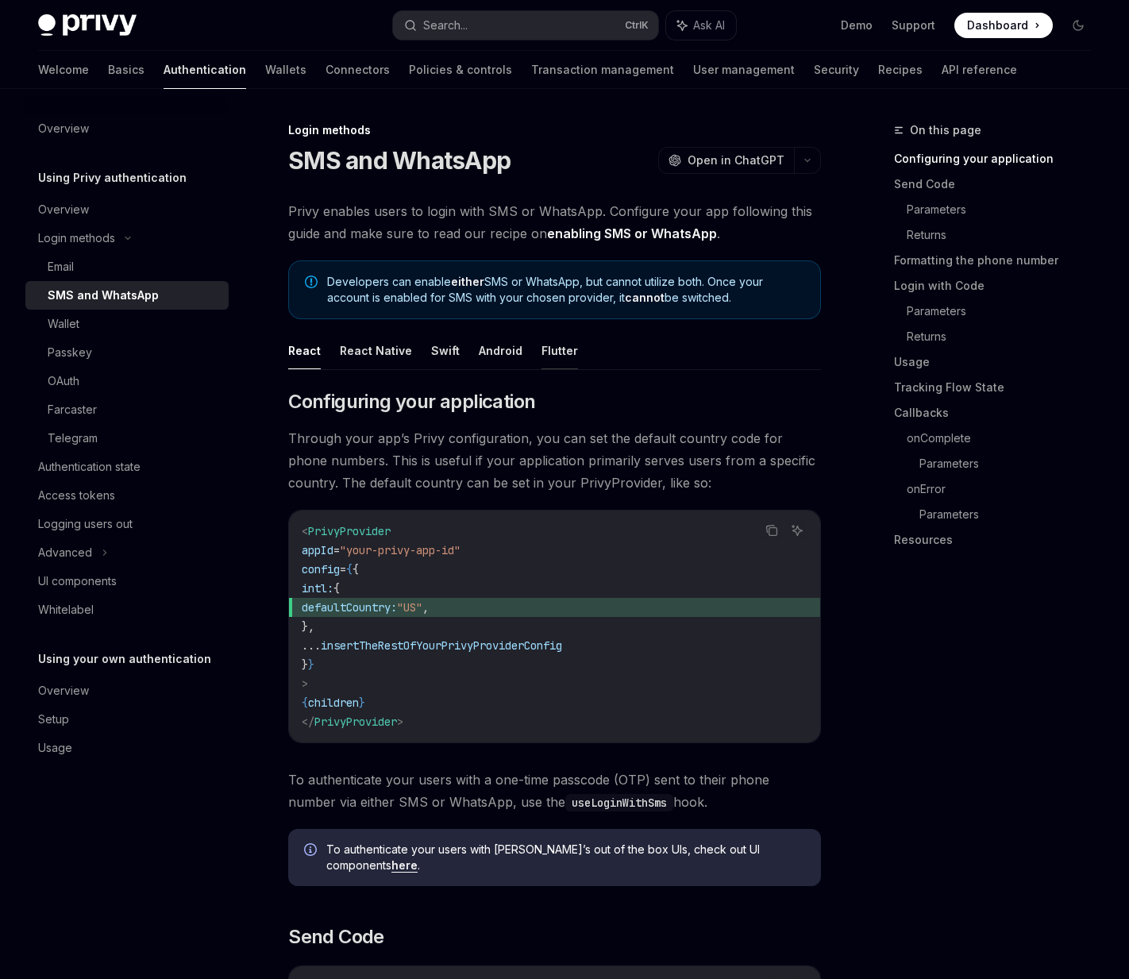
click at [541, 354] on button "Flutter" at bounding box center [559, 350] width 37 height 37
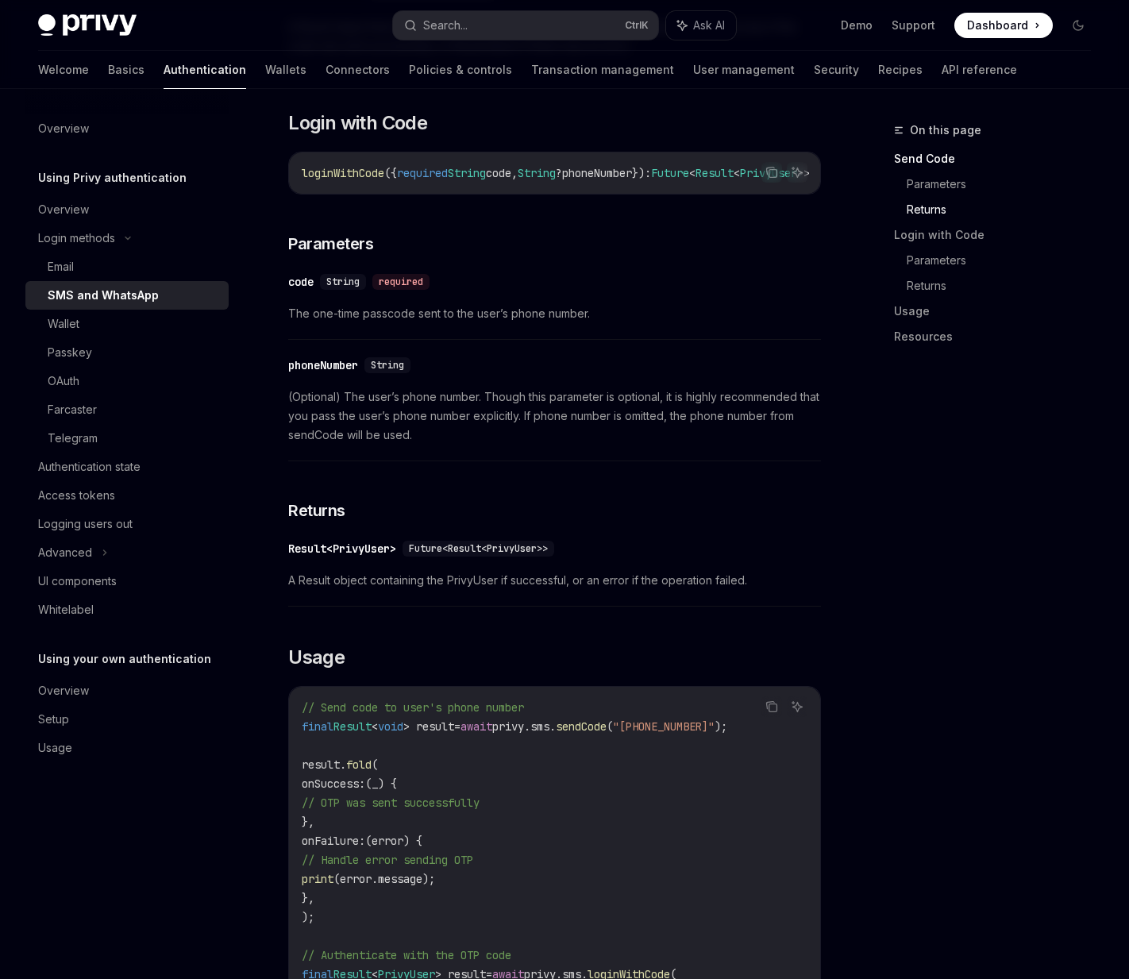
scroll to position [794, 0]
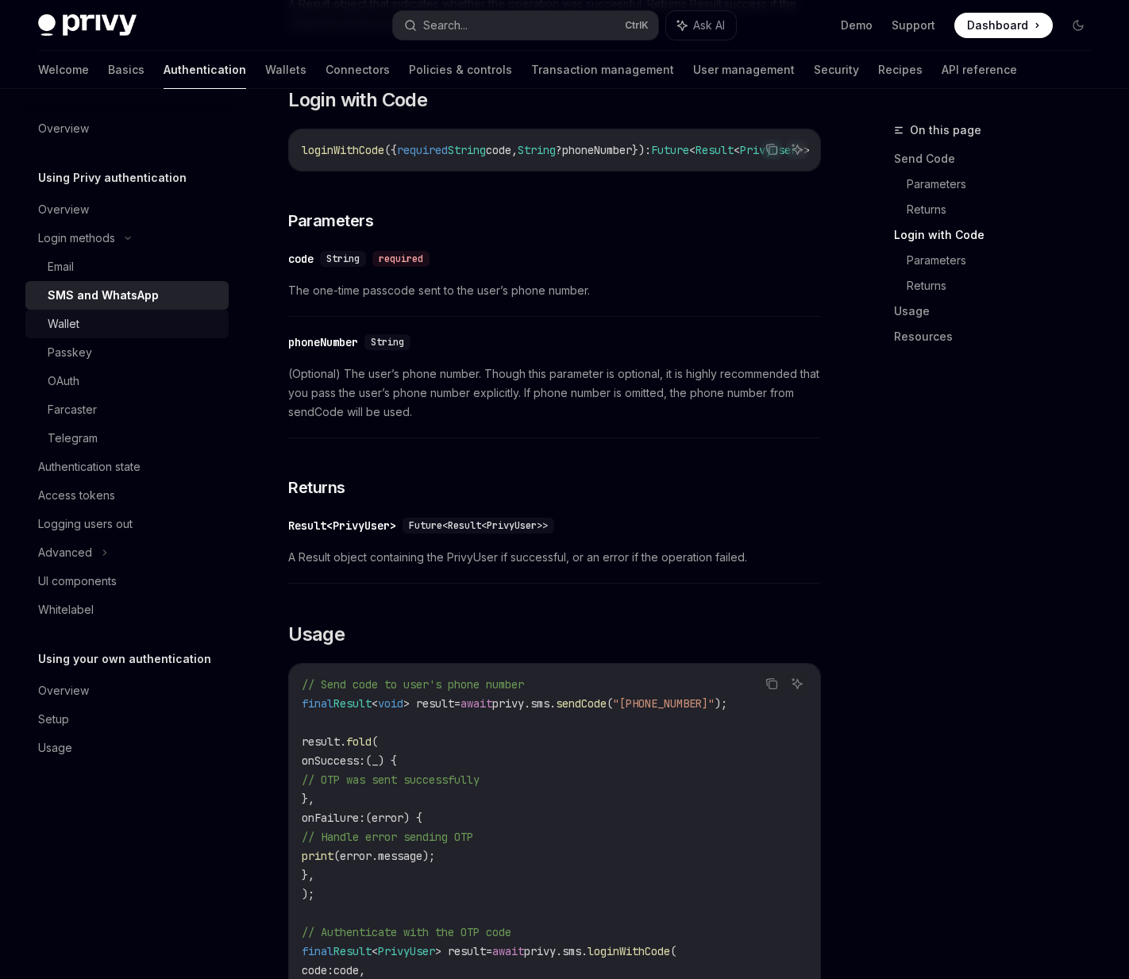
click at [123, 317] on div "Wallet" at bounding box center [133, 323] width 171 height 19
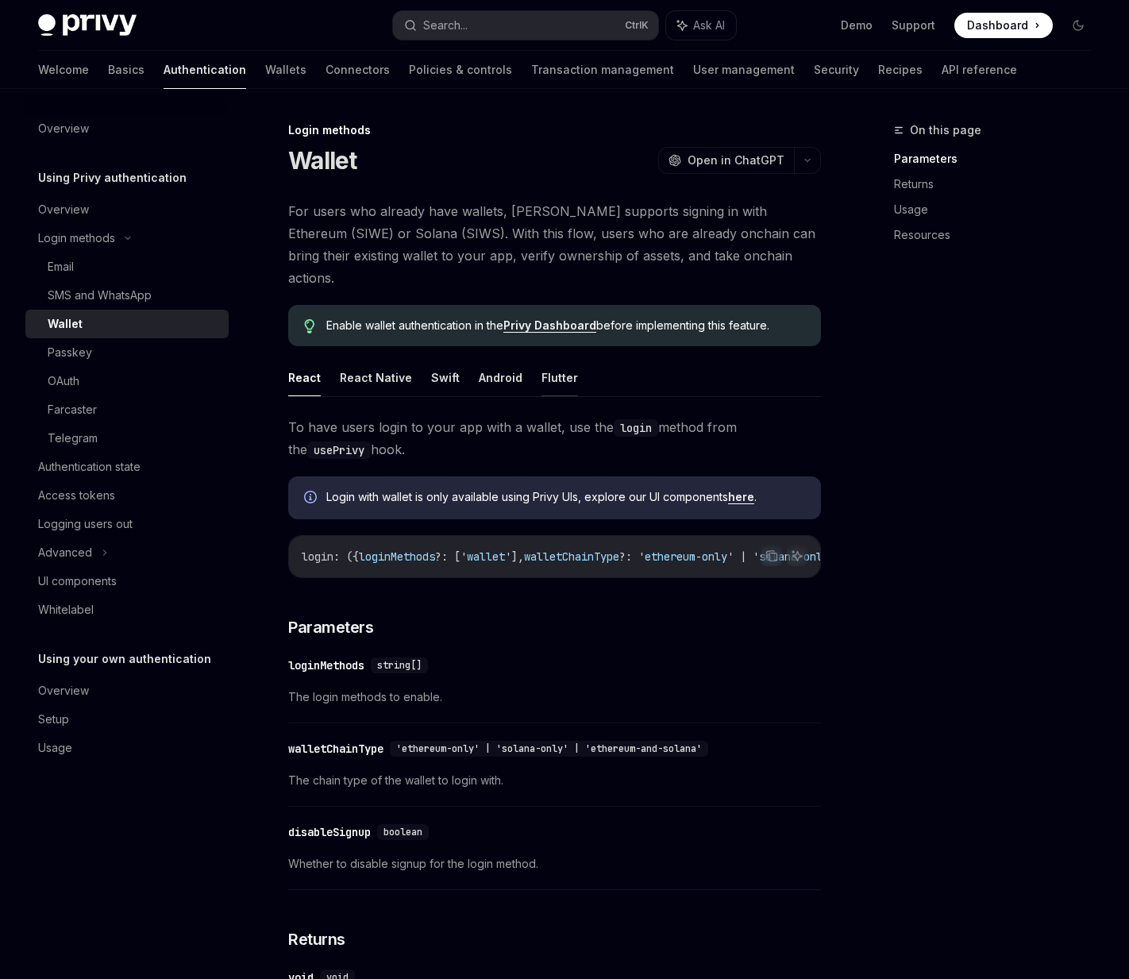
click at [552, 359] on button "Flutter" at bounding box center [559, 377] width 37 height 37
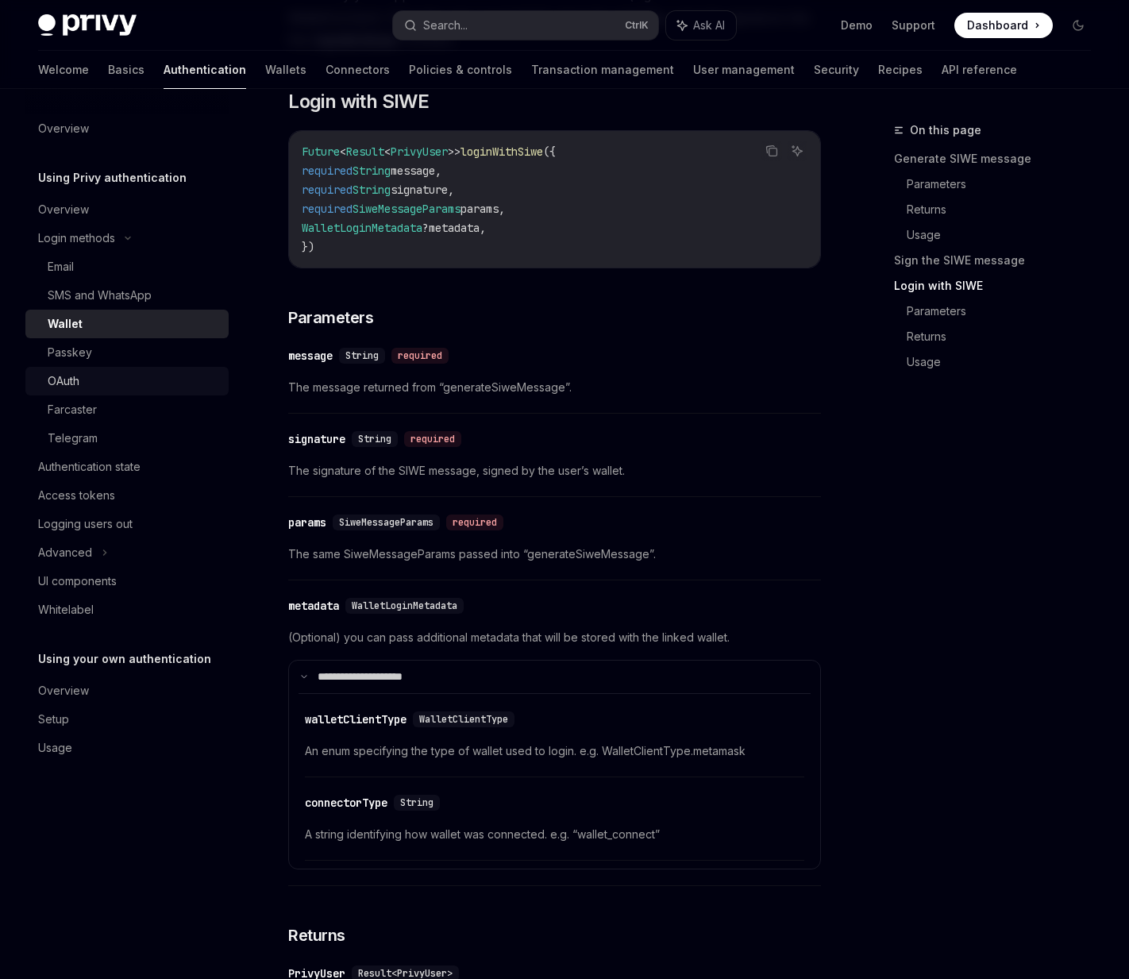
scroll to position [1905, 0]
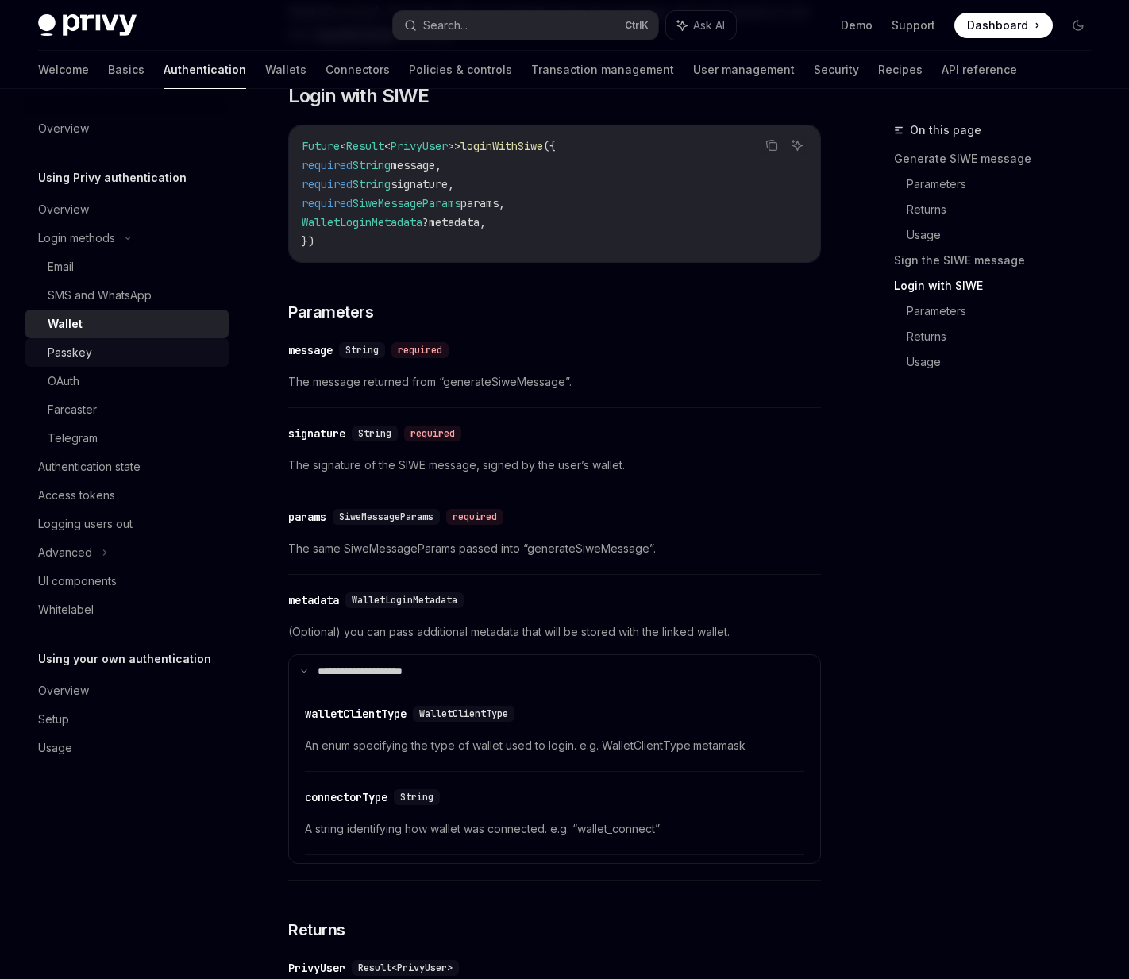
click at [134, 355] on div "Passkey" at bounding box center [133, 352] width 171 height 19
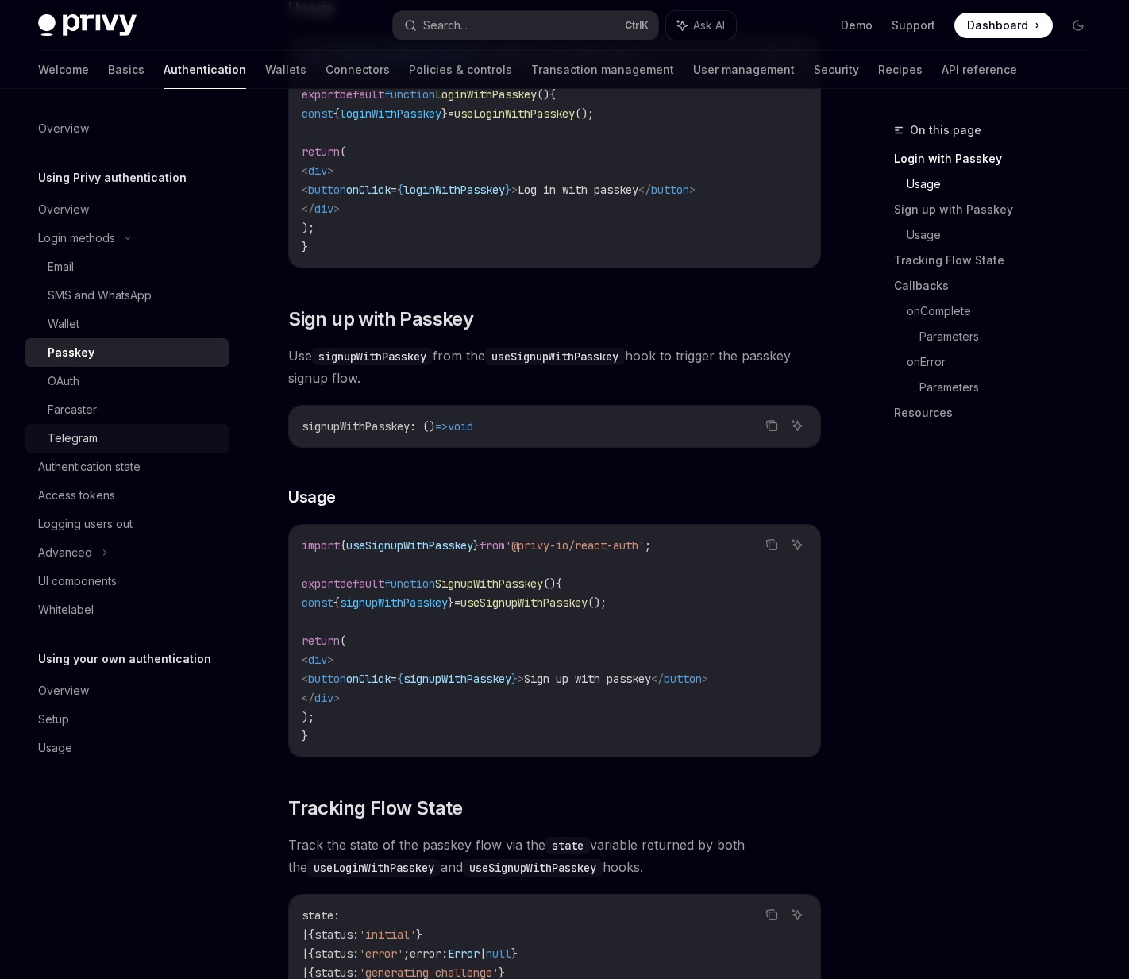
scroll to position [794, 0]
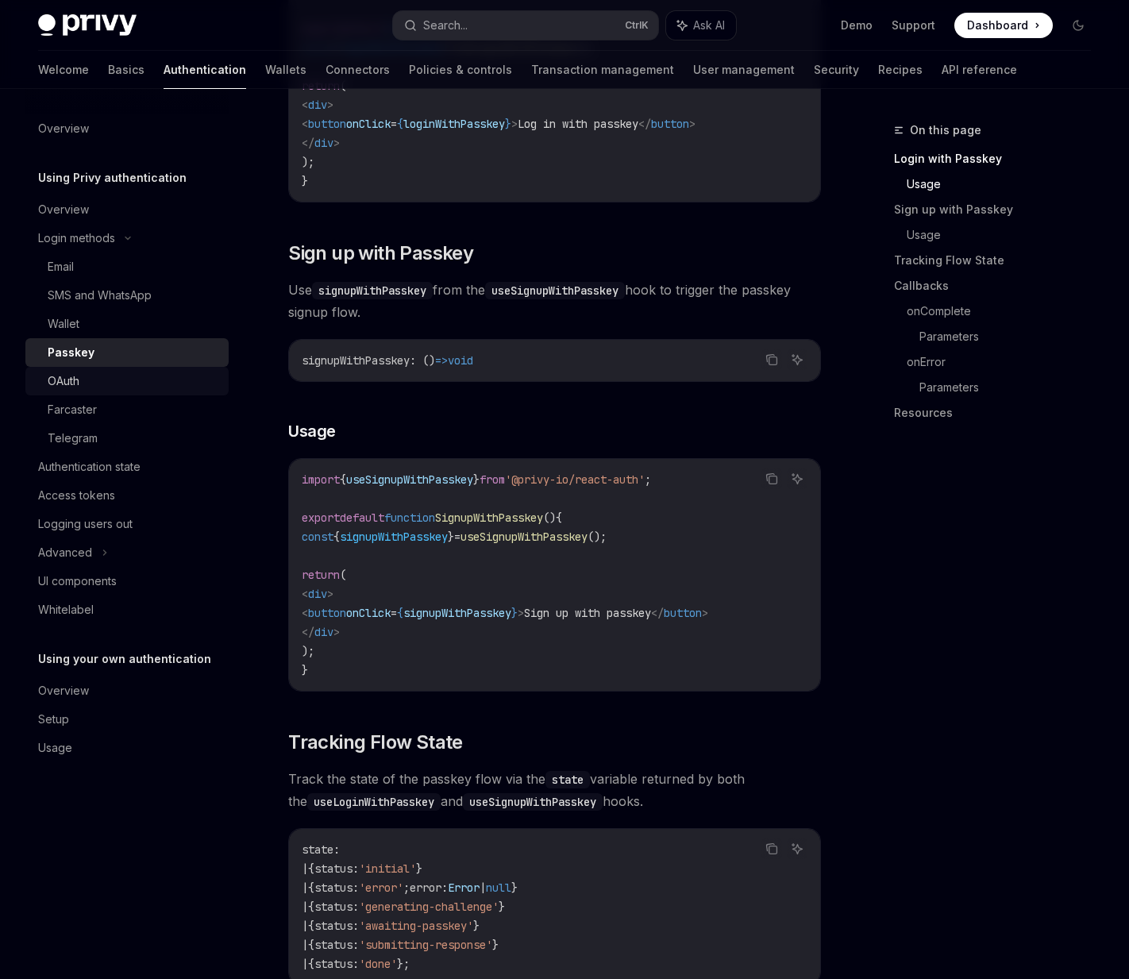
click at [82, 378] on div "OAuth" at bounding box center [133, 380] width 171 height 19
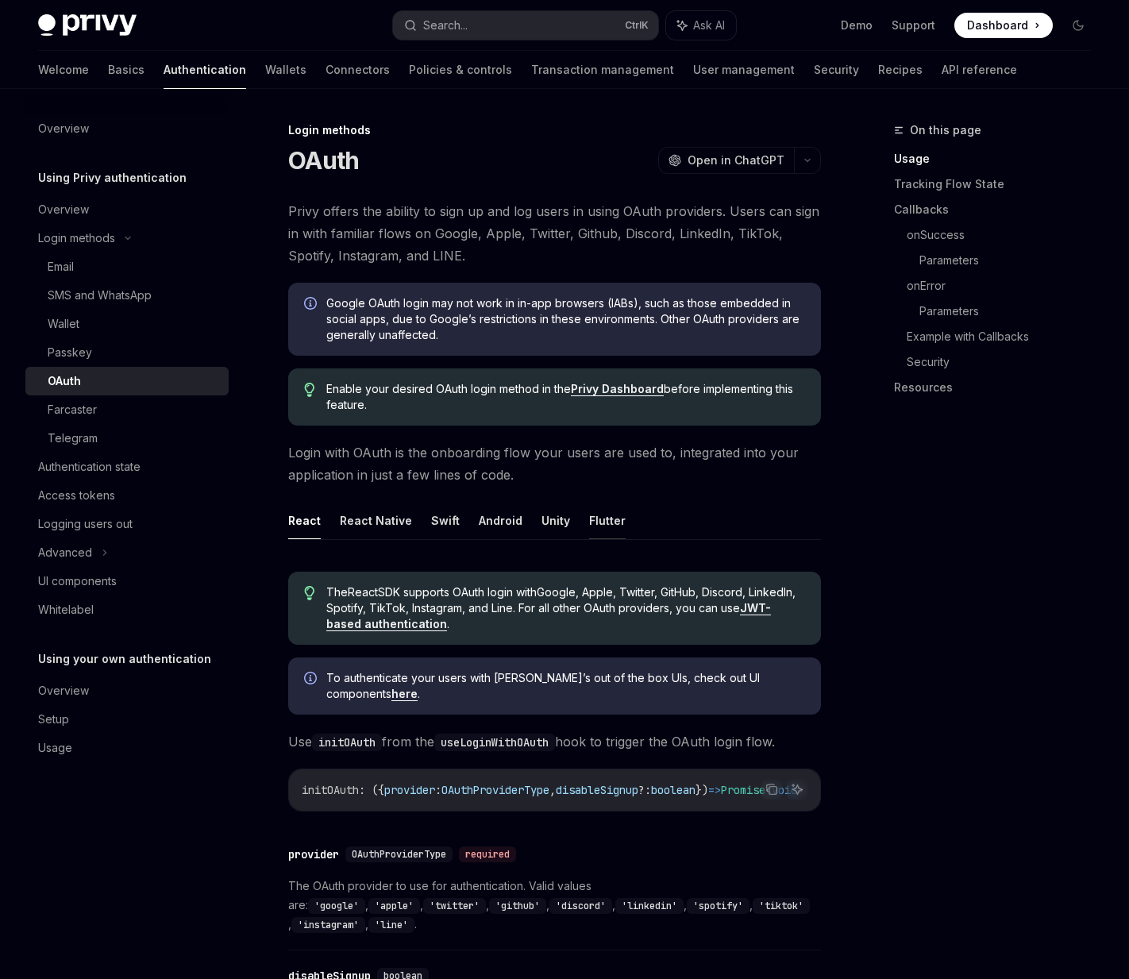
click at [591, 526] on button "Flutter" at bounding box center [607, 520] width 37 height 37
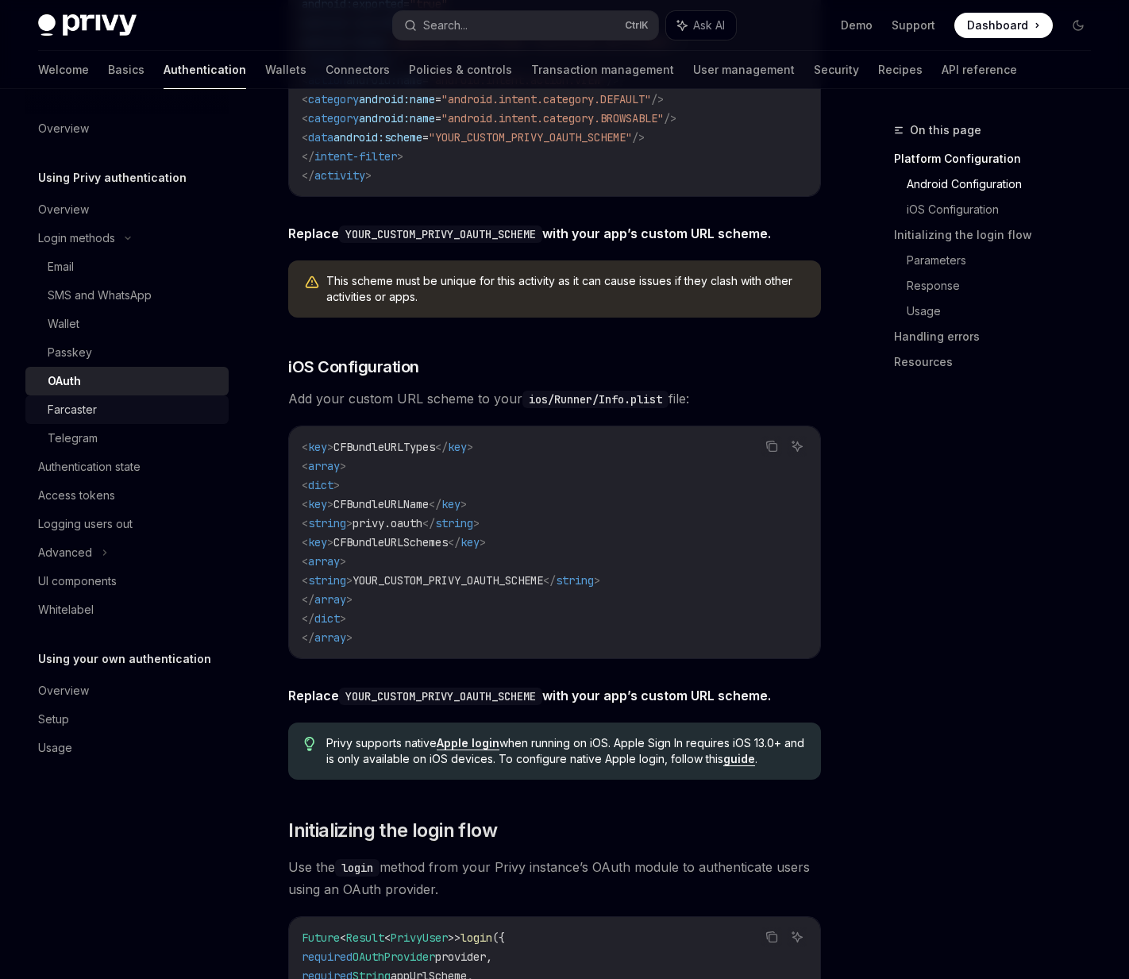
scroll to position [1111, 0]
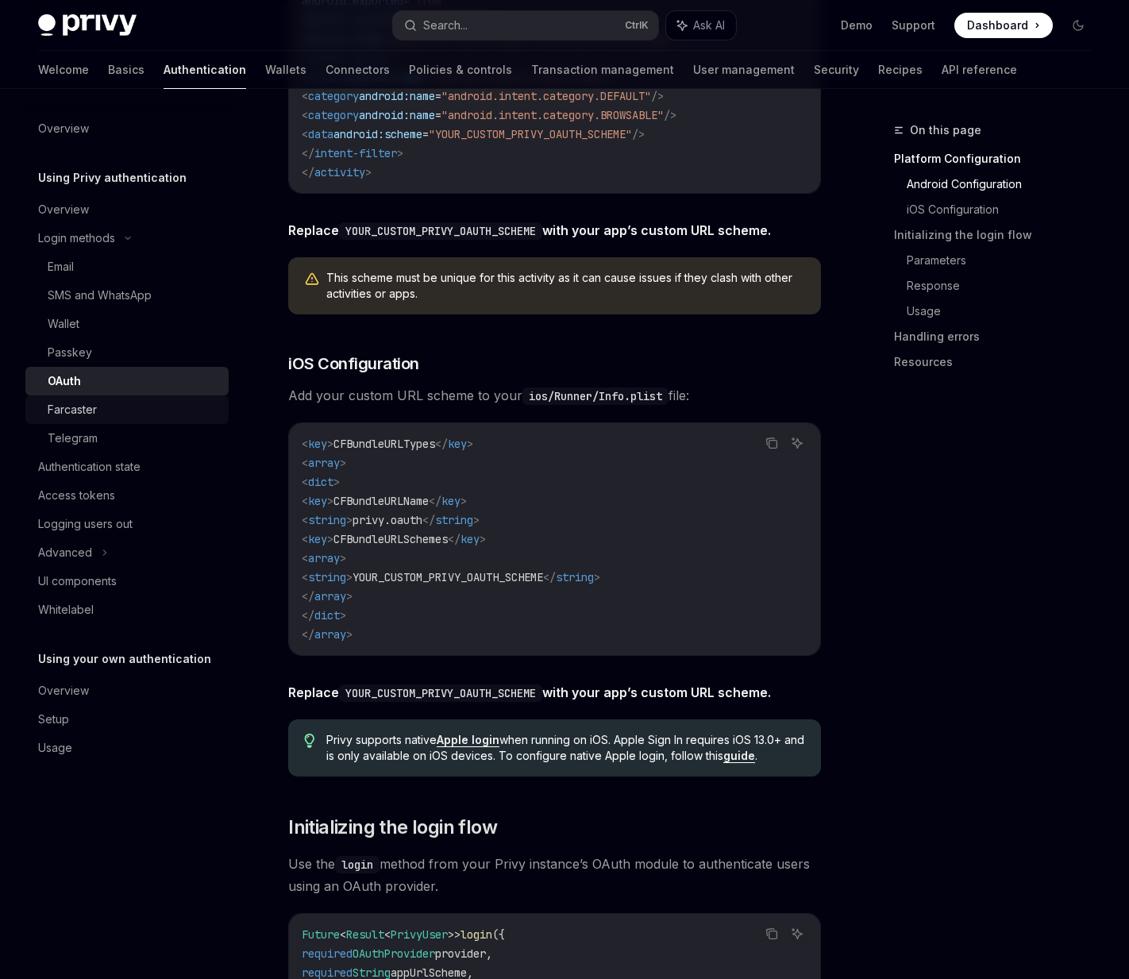
click at [131, 402] on div "Farcaster" at bounding box center [133, 409] width 171 height 19
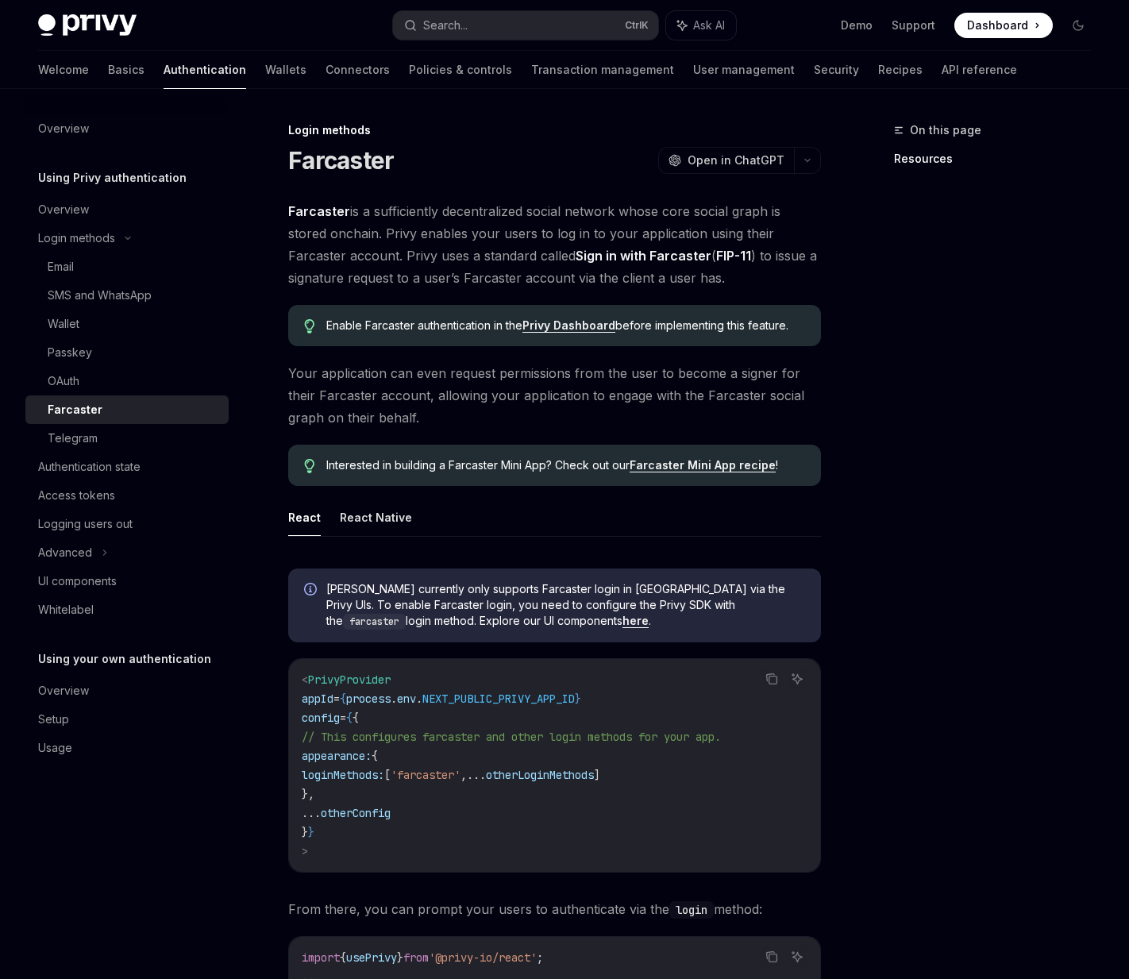
click at [626, 250] on strong "Sign in with Farcaster" at bounding box center [643, 256] width 136 height 16
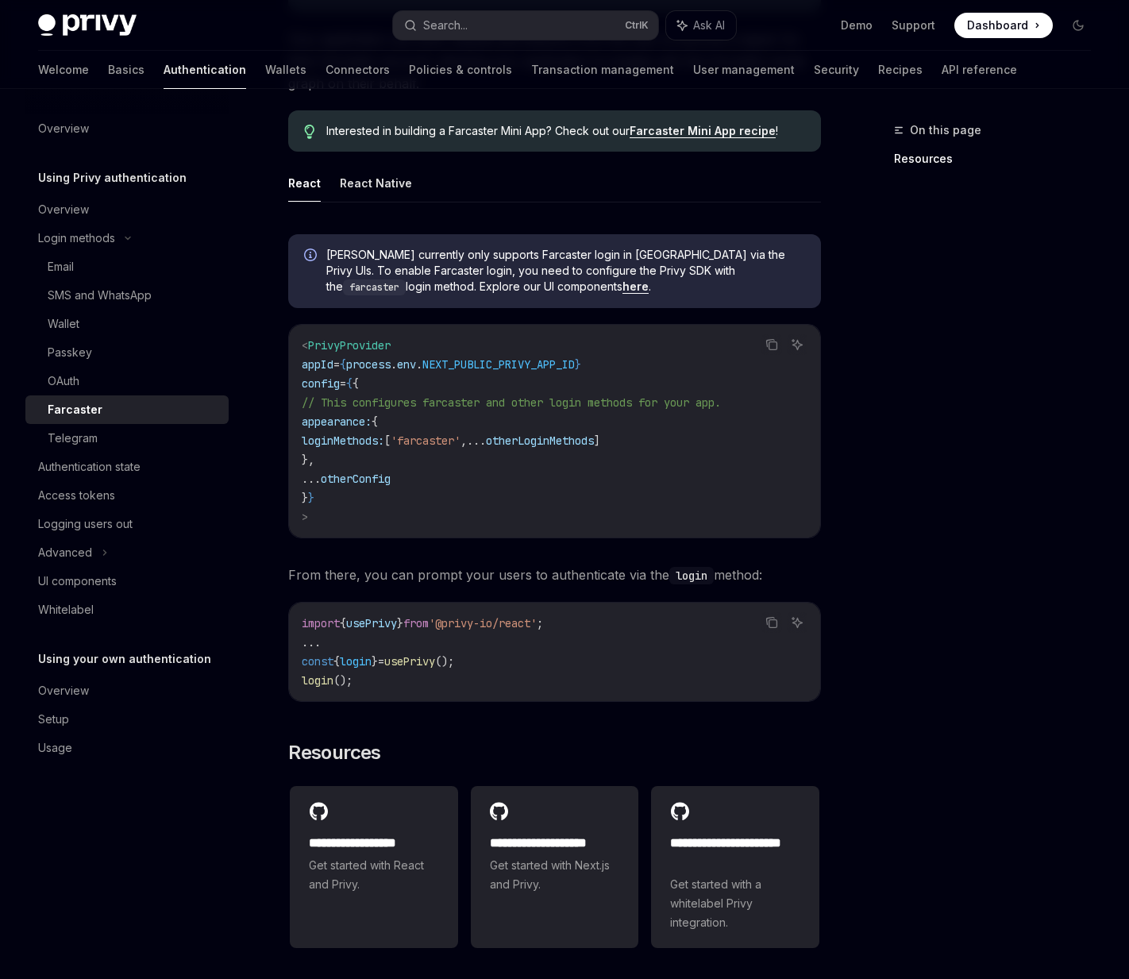
scroll to position [79, 0]
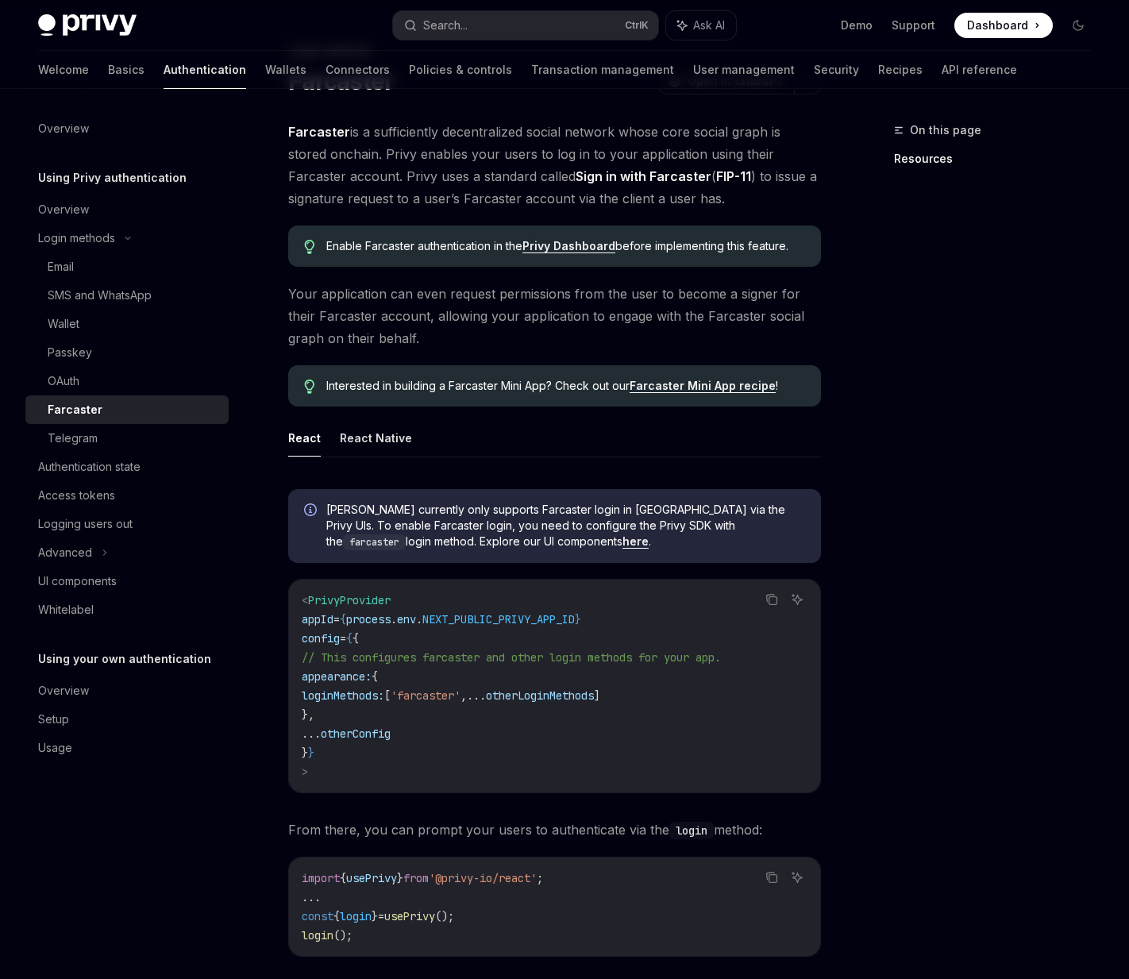
click at [710, 375] on div "Interested in building a Farcaster Mini App? Check out our Farcaster Mini App r…" at bounding box center [554, 385] width 533 height 41
click at [710, 386] on link "Farcaster Mini App recipe" at bounding box center [702, 386] width 146 height 14
click at [154, 429] on div "Telegram" at bounding box center [133, 438] width 171 height 19
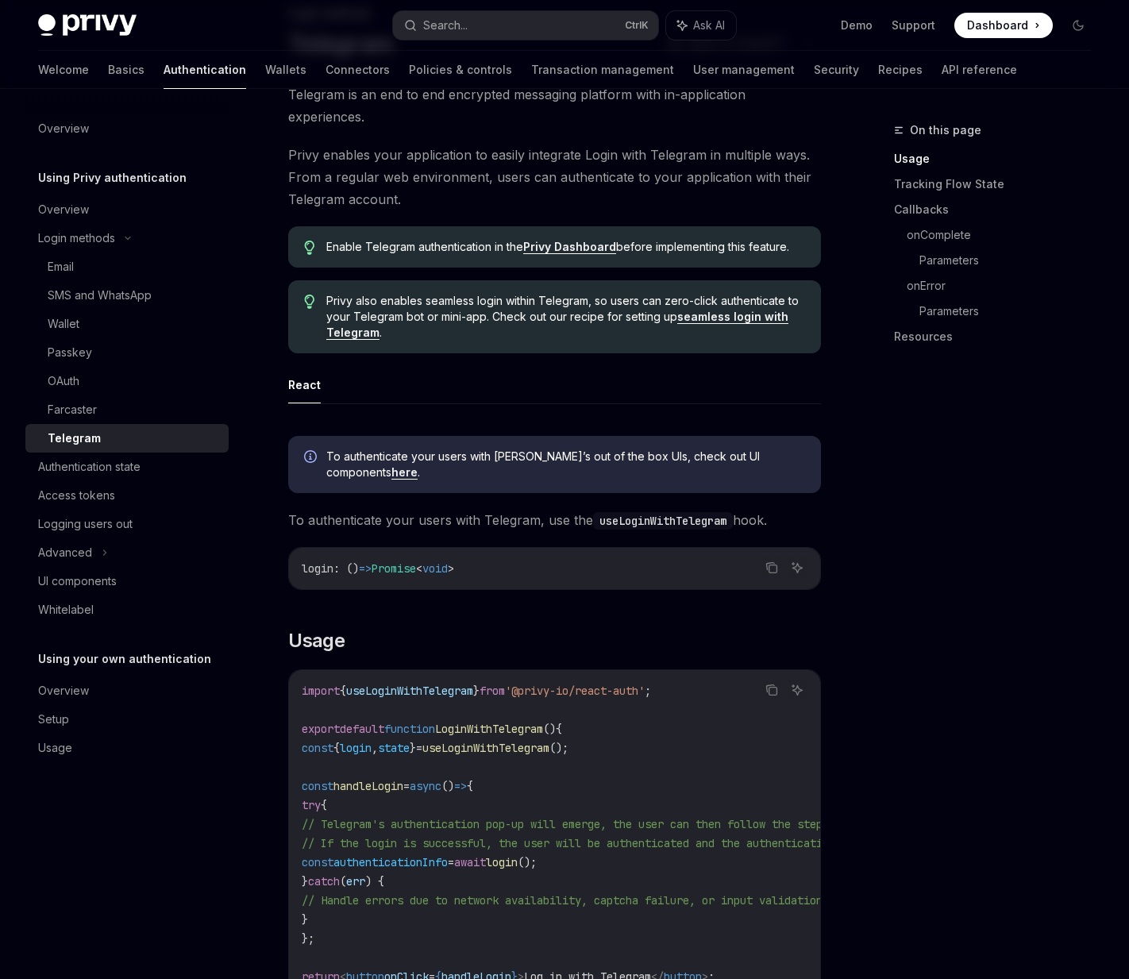
scroll to position [159, 0]
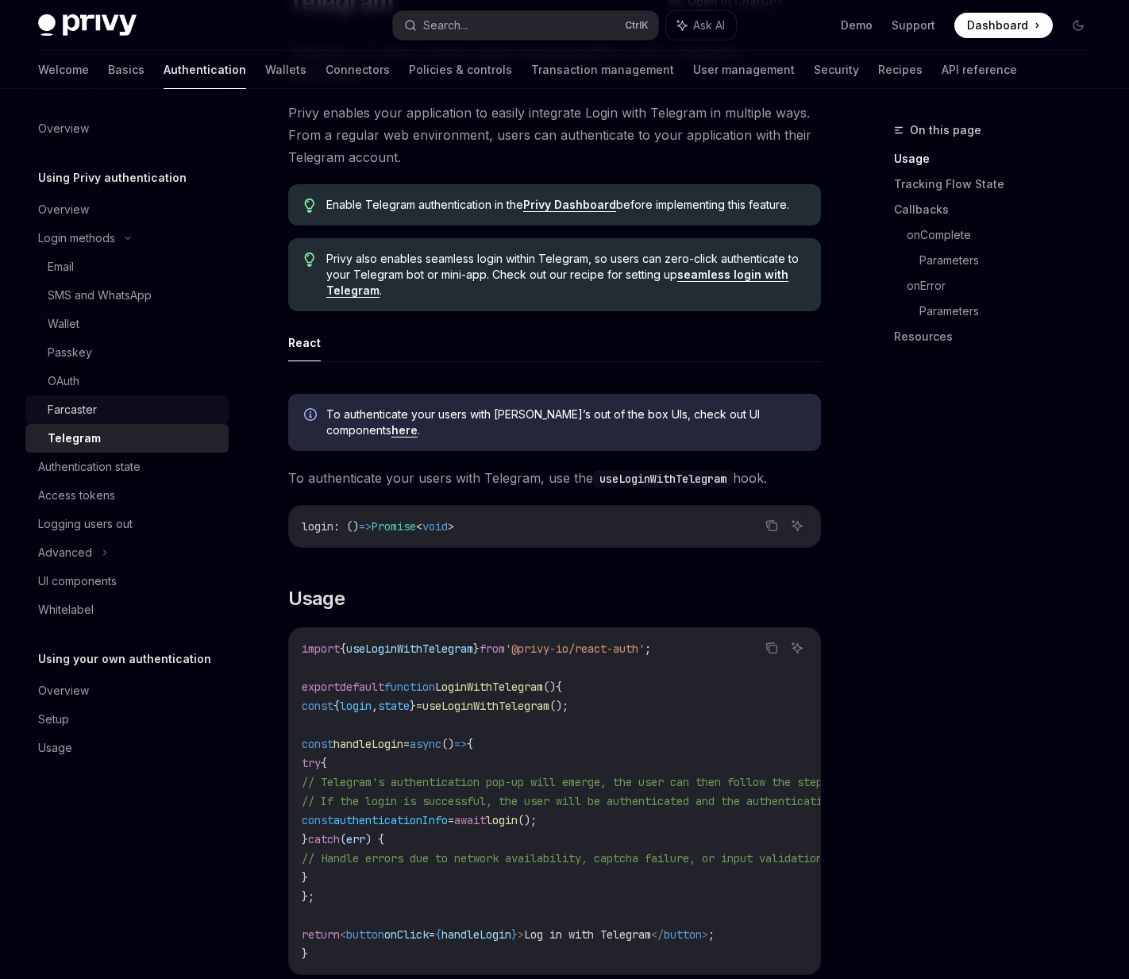
click at [120, 410] on div "Farcaster" at bounding box center [133, 409] width 171 height 19
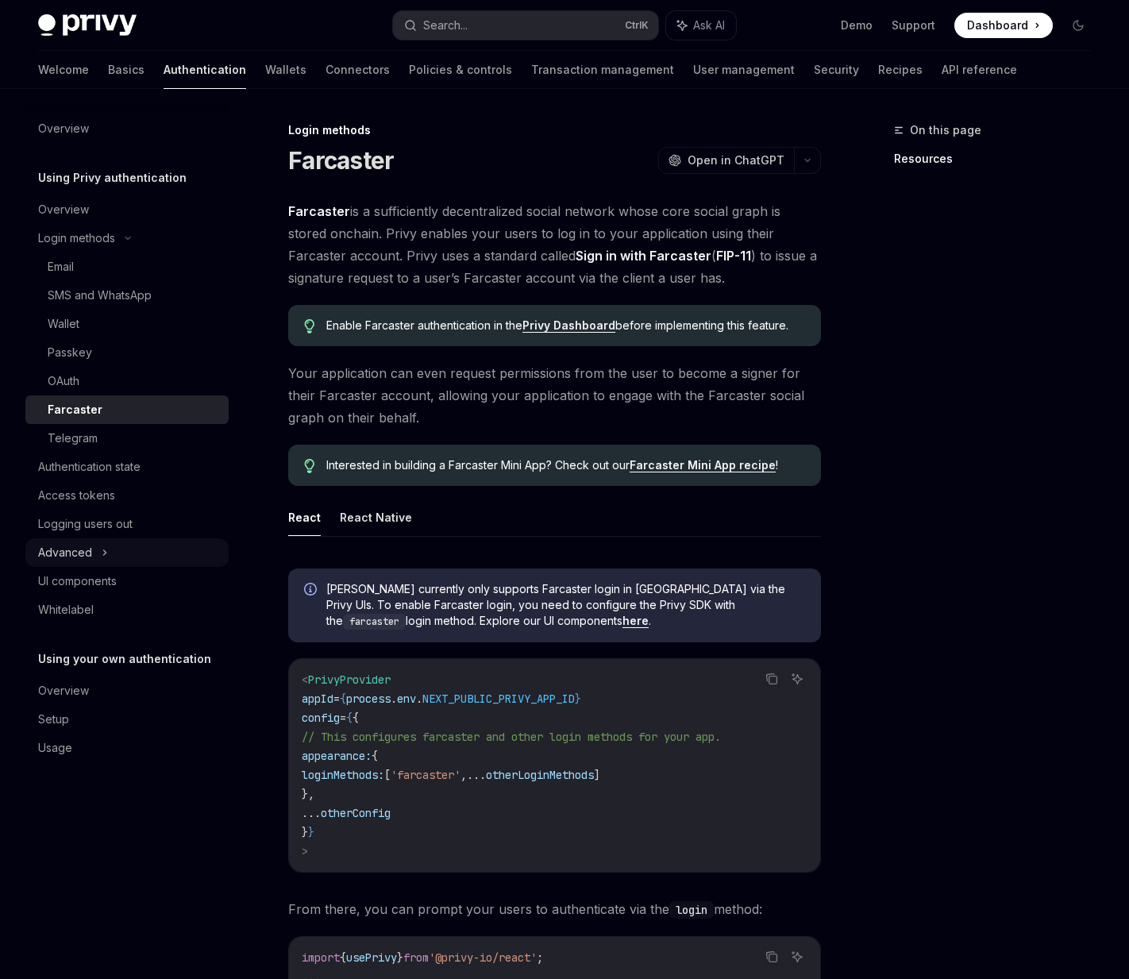
click at [113, 553] on div "Advanced" at bounding box center [126, 552] width 203 height 29
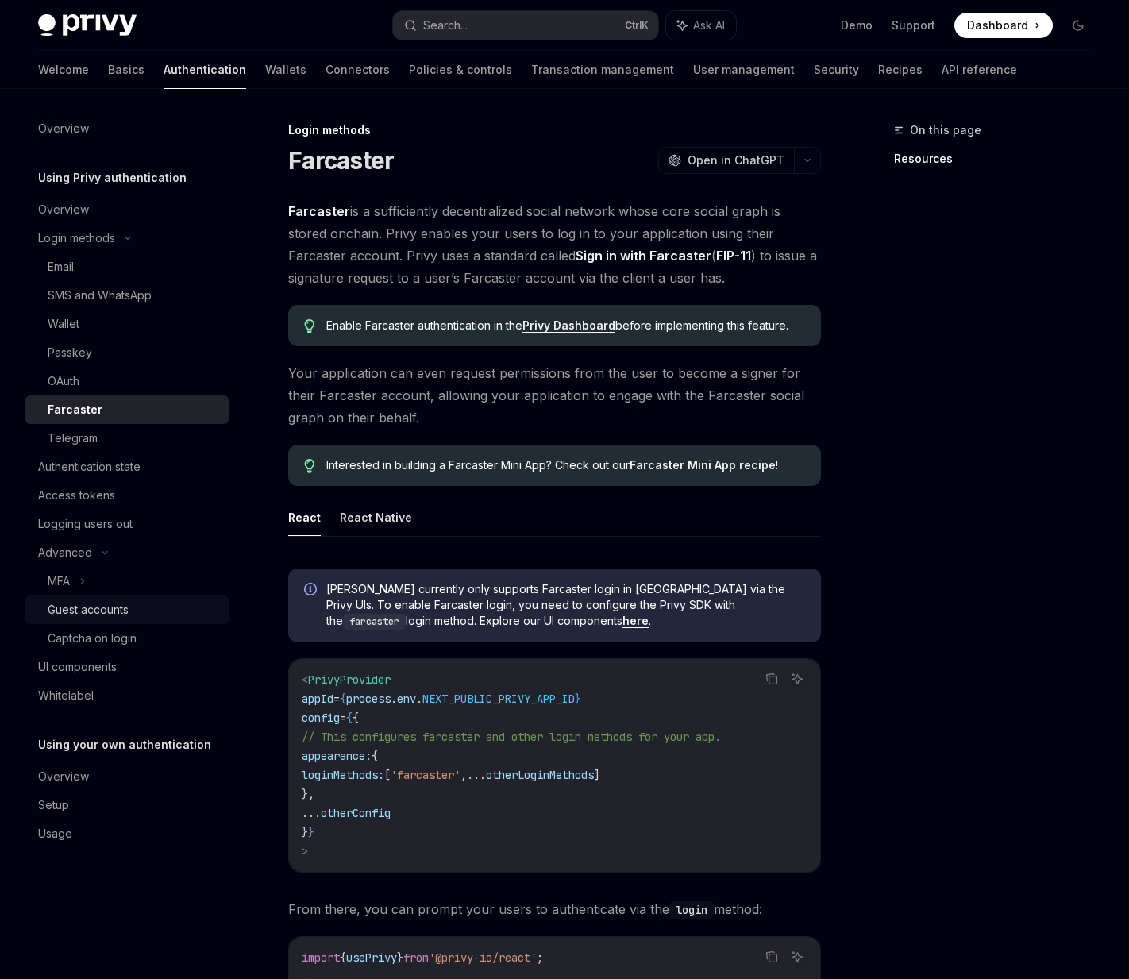
click at [115, 611] on div "Guest accounts" at bounding box center [88, 609] width 81 height 19
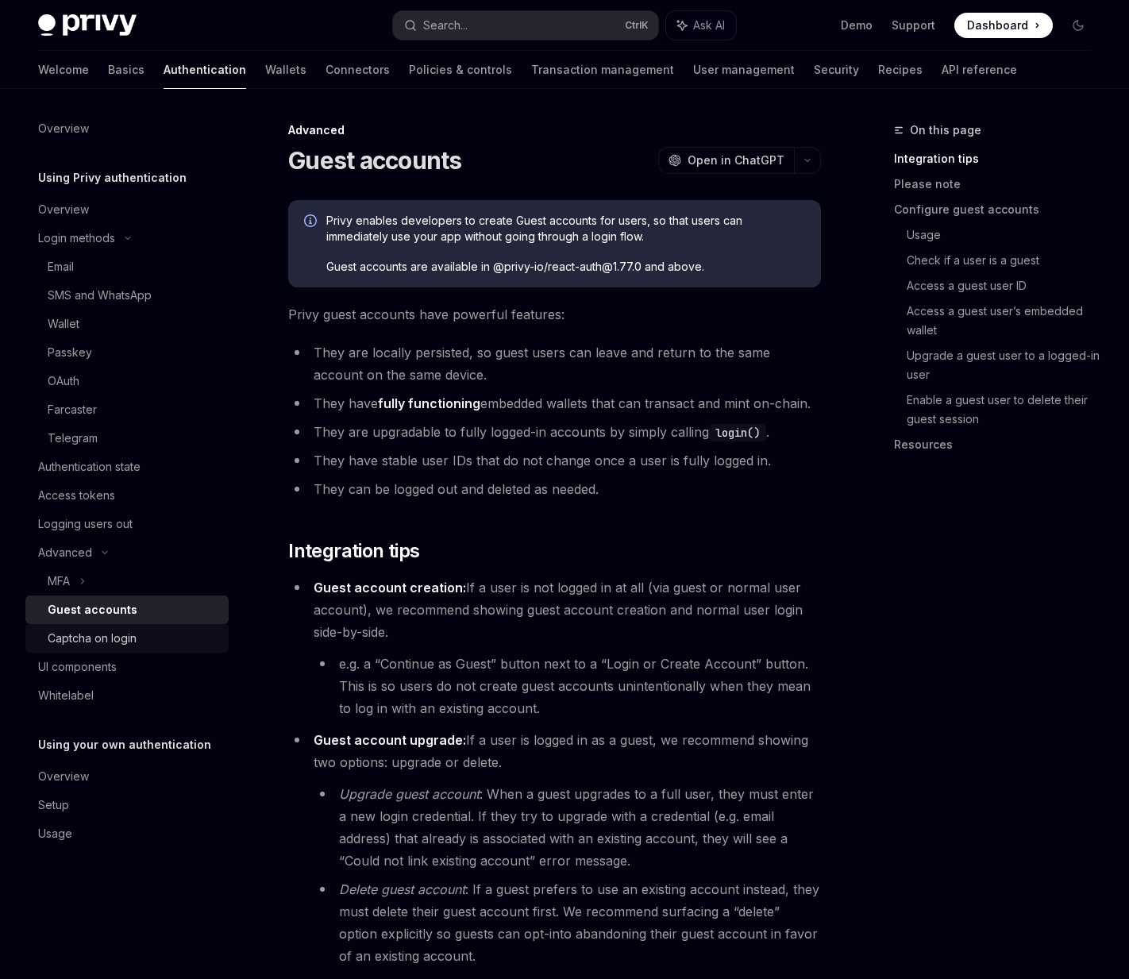
click at [127, 640] on div "Captcha on login" at bounding box center [92, 638] width 89 height 19
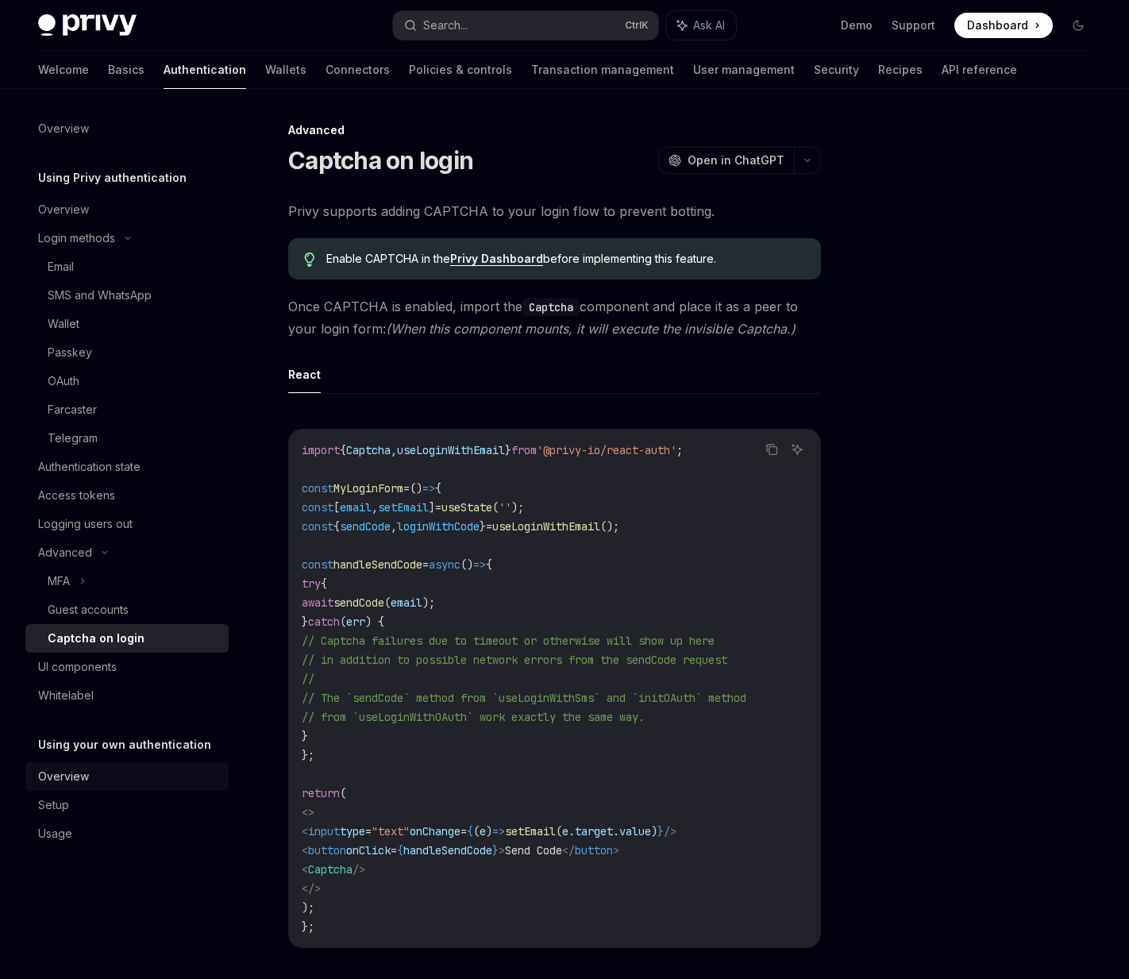
click at [123, 775] on div "Overview" at bounding box center [128, 776] width 181 height 19
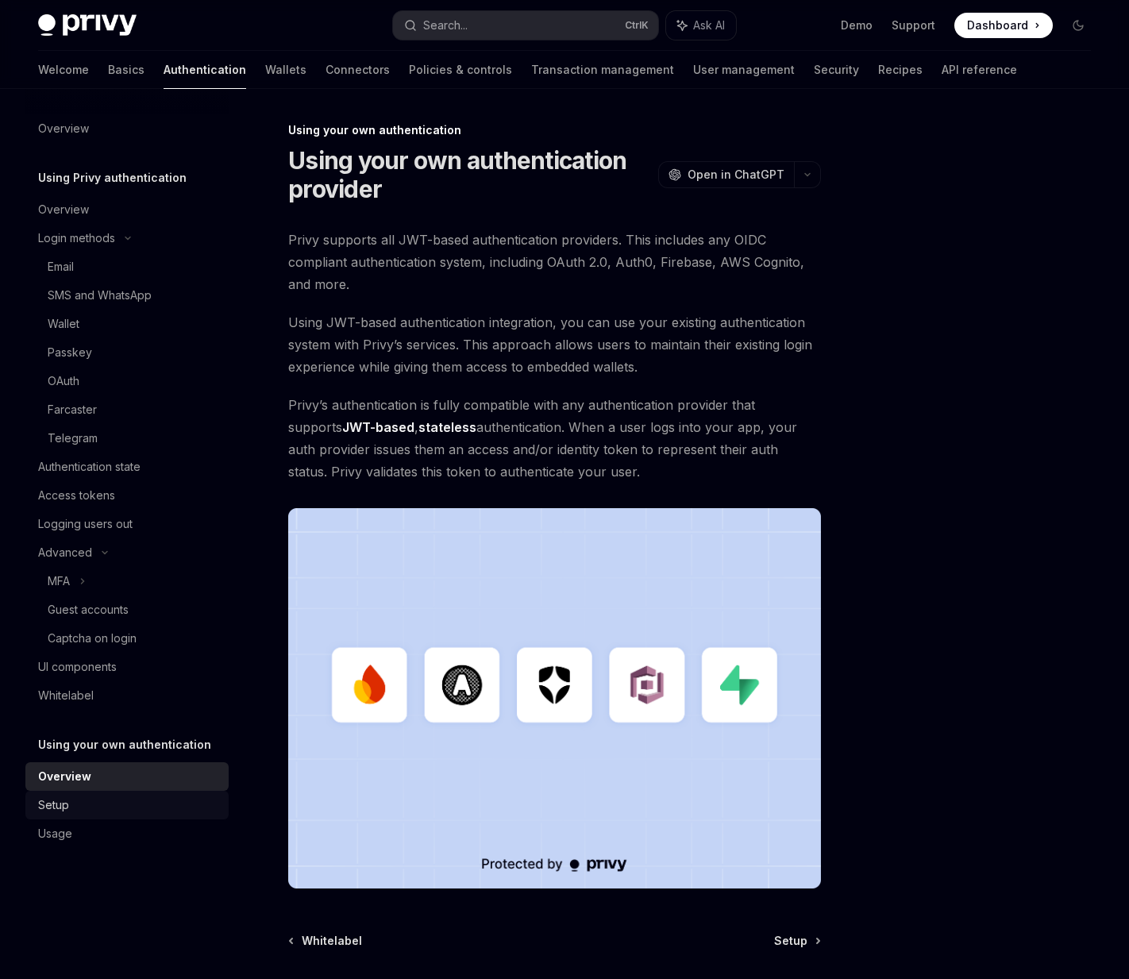
click at [114, 804] on div "Setup" at bounding box center [128, 804] width 181 height 19
type textarea "*"
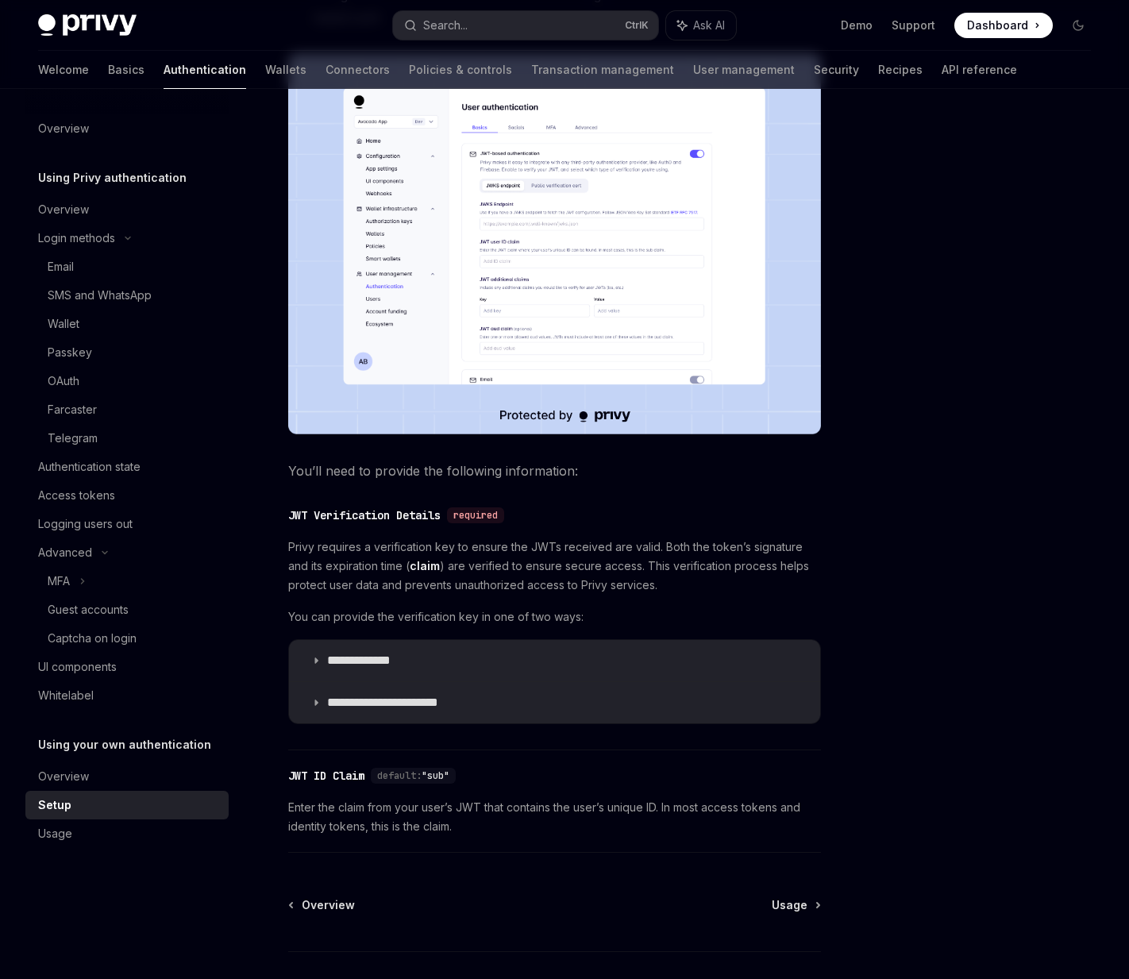
scroll to position [24, 0]
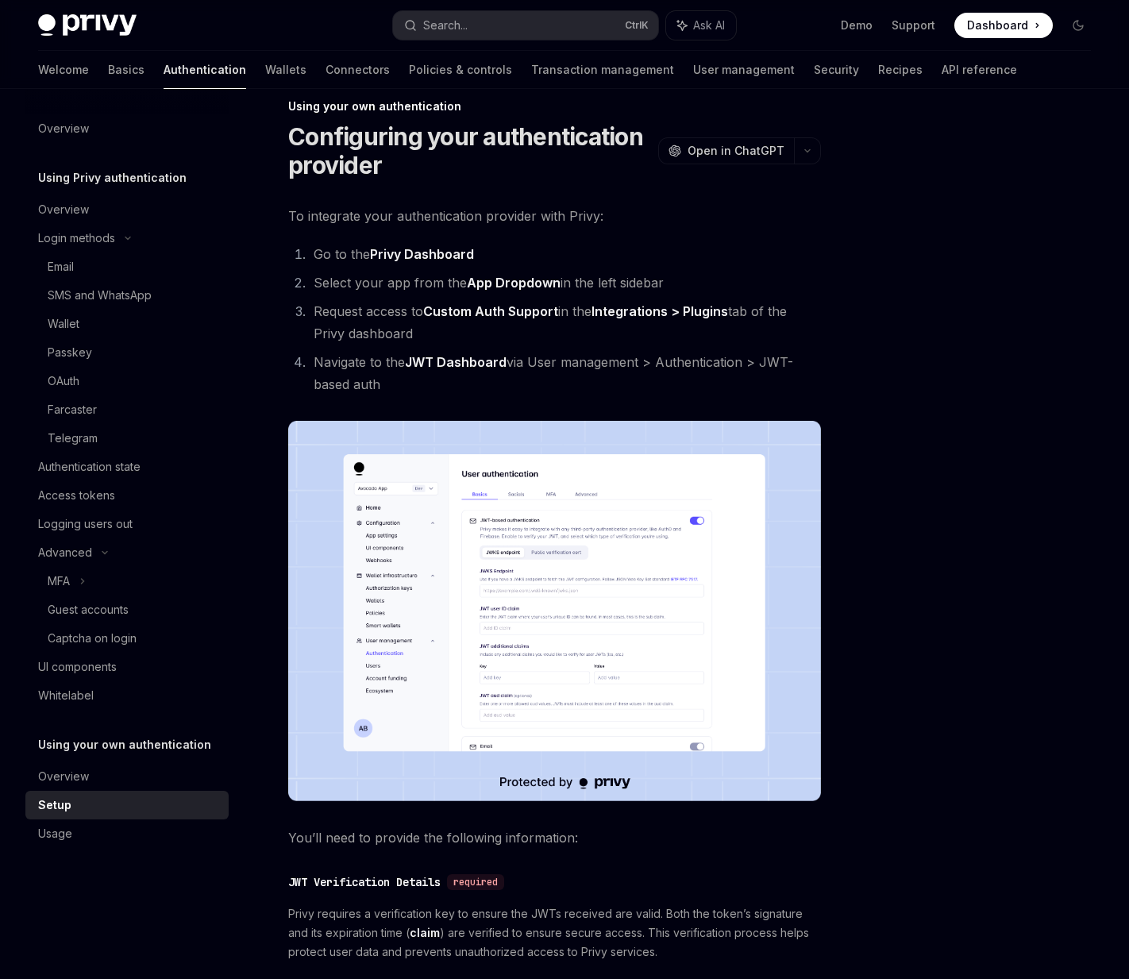
click at [424, 254] on strong "Privy Dashboard" at bounding box center [422, 254] width 104 height 16
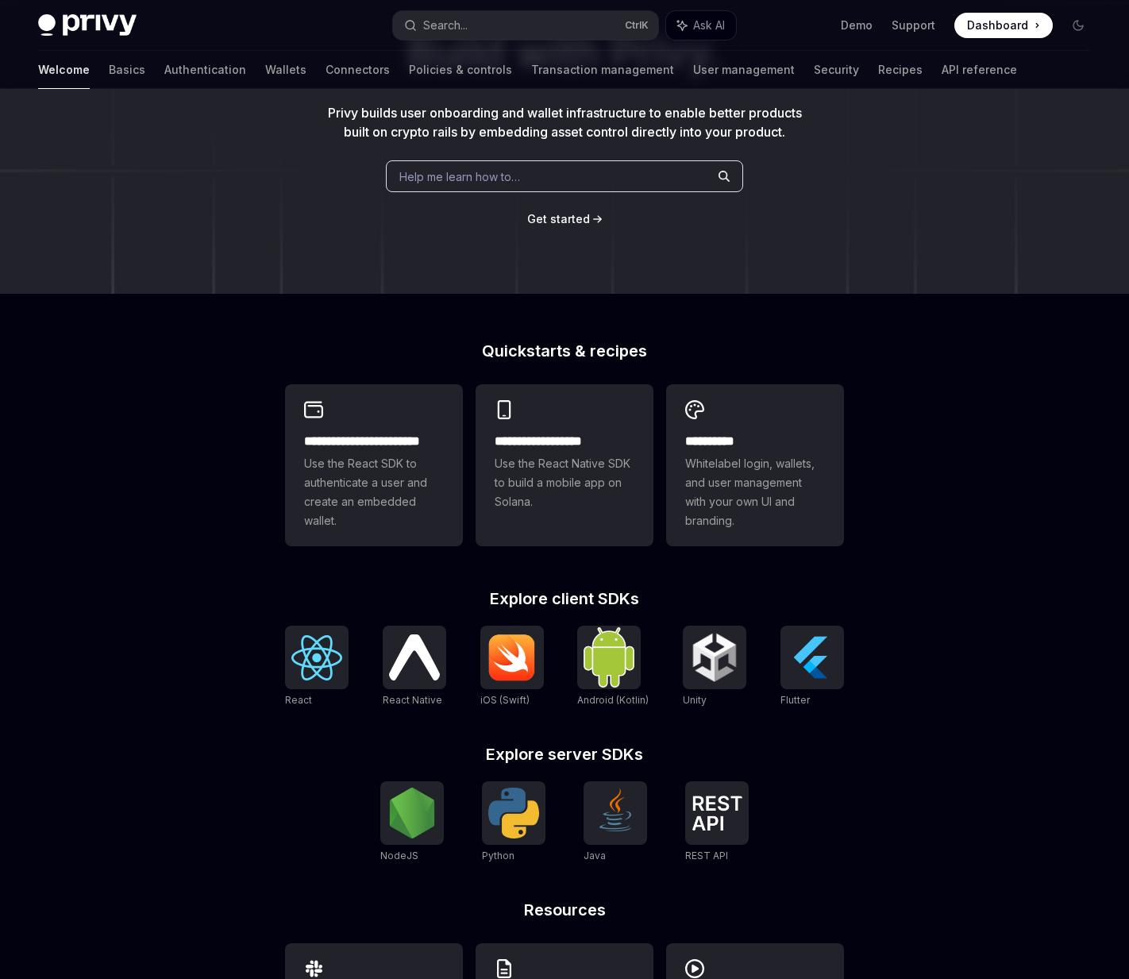
scroll to position [159, 0]
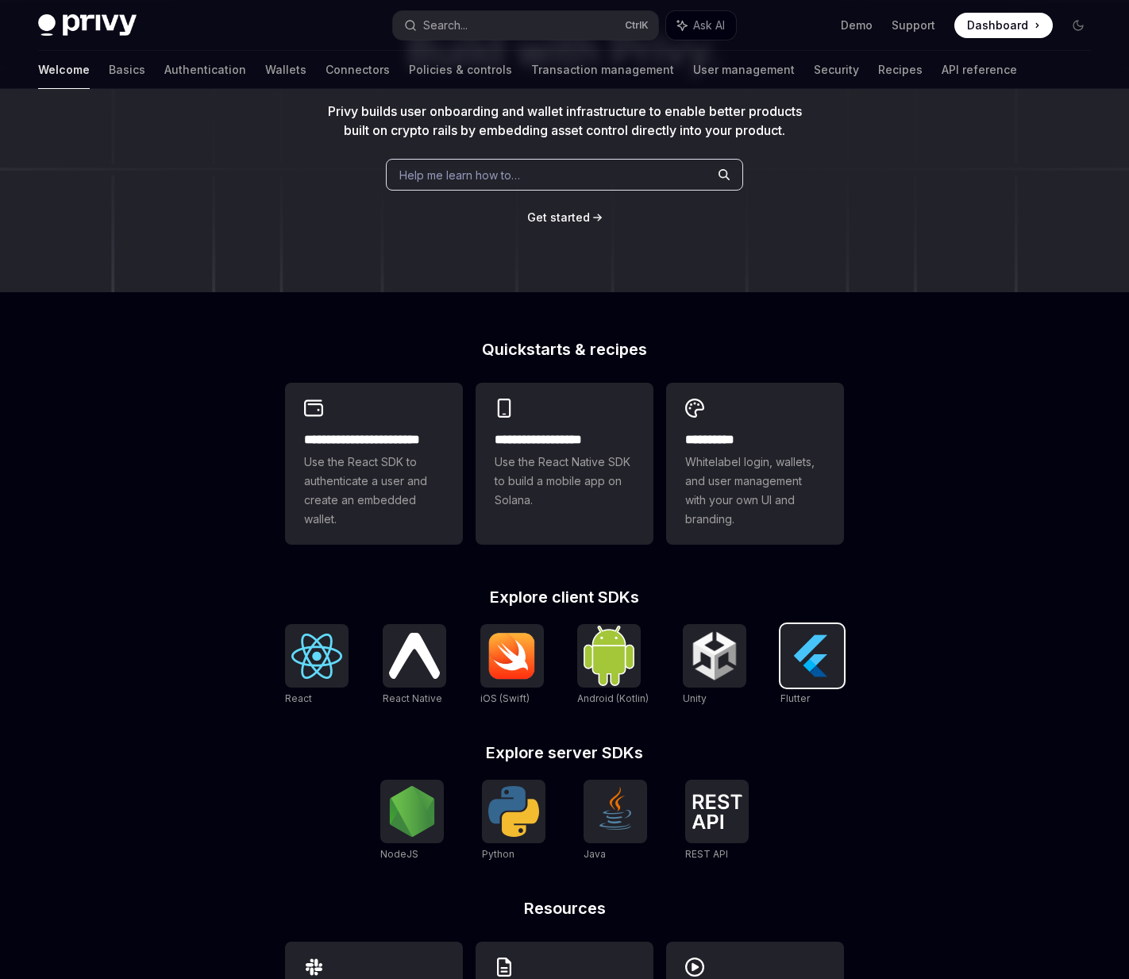
click at [789, 654] on img at bounding box center [811, 655] width 51 height 51
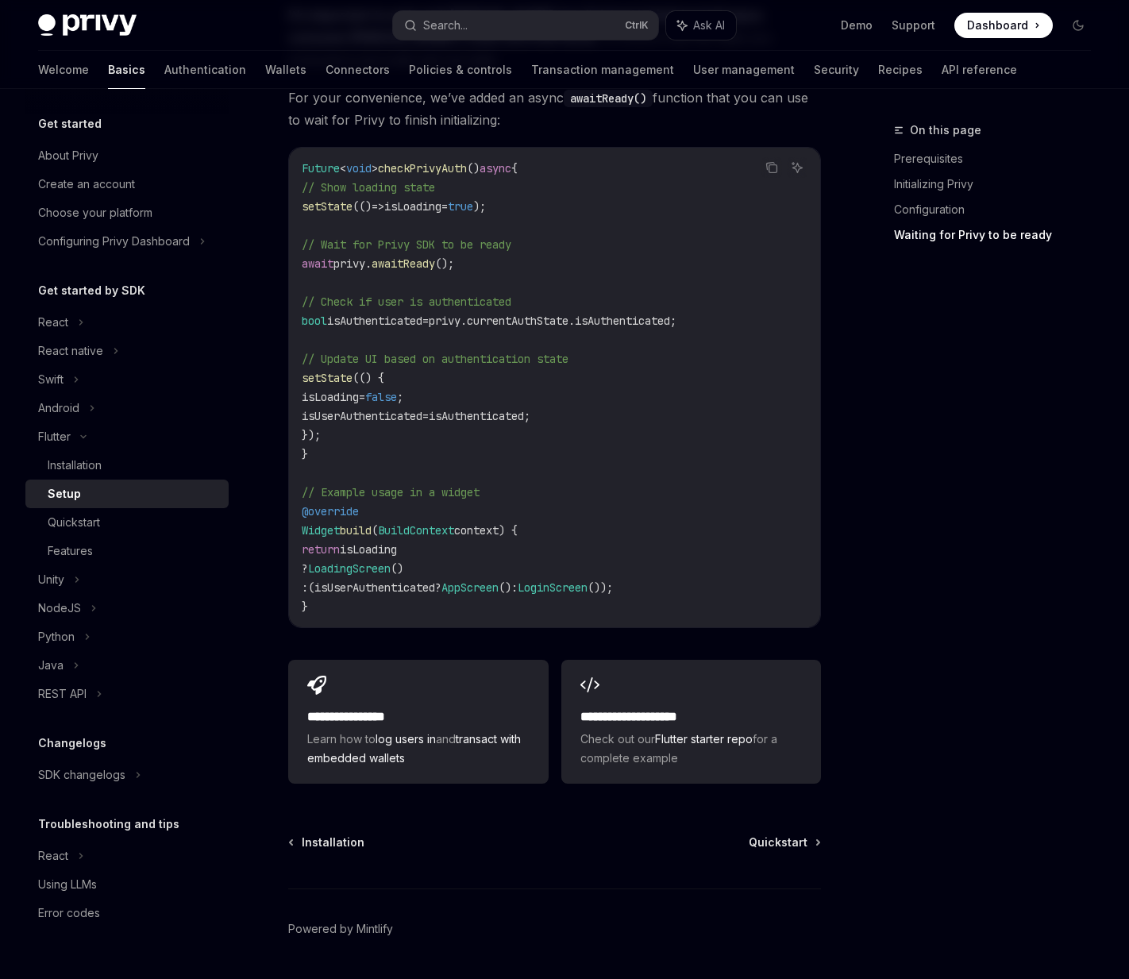
scroll to position [1476, 0]
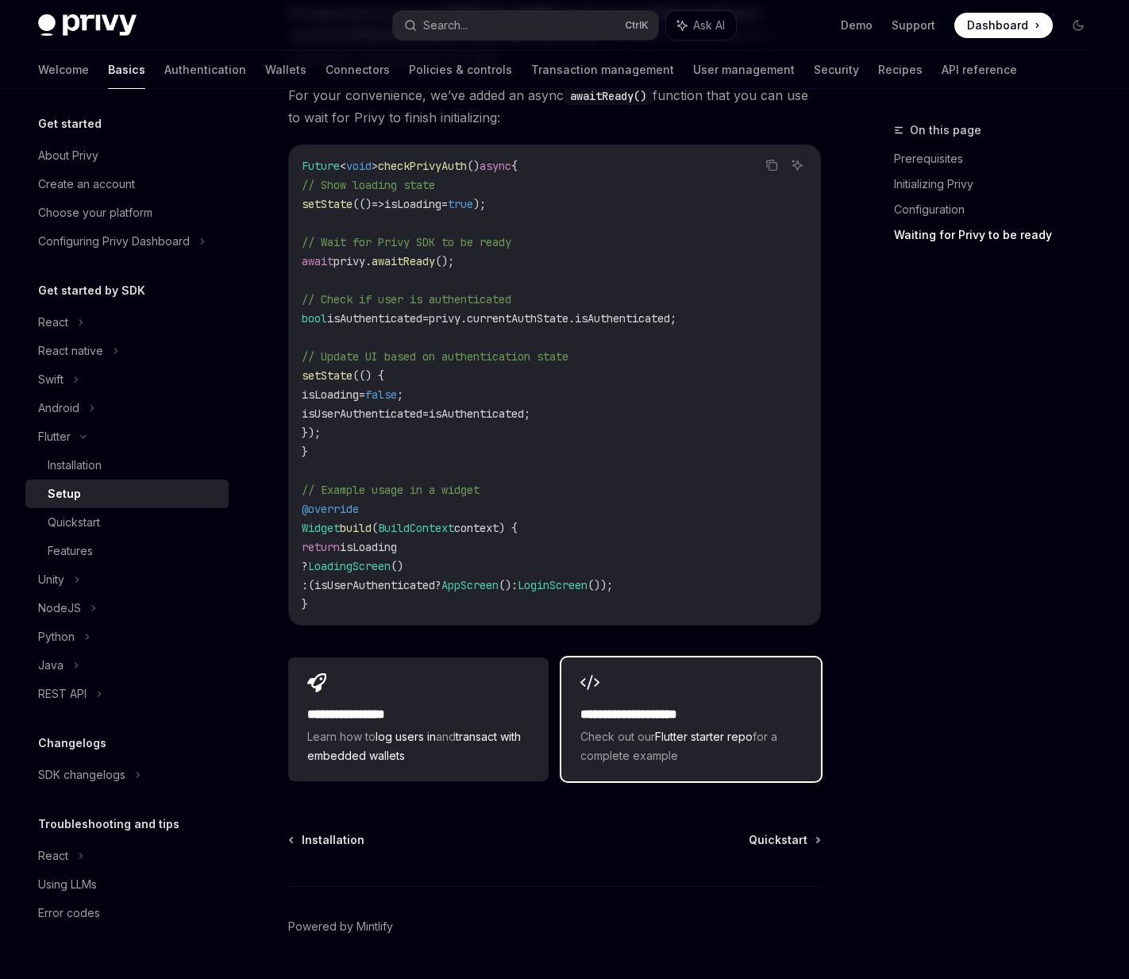
click at [700, 729] on link "Flutter starter repo" at bounding box center [704, 735] width 98 height 13
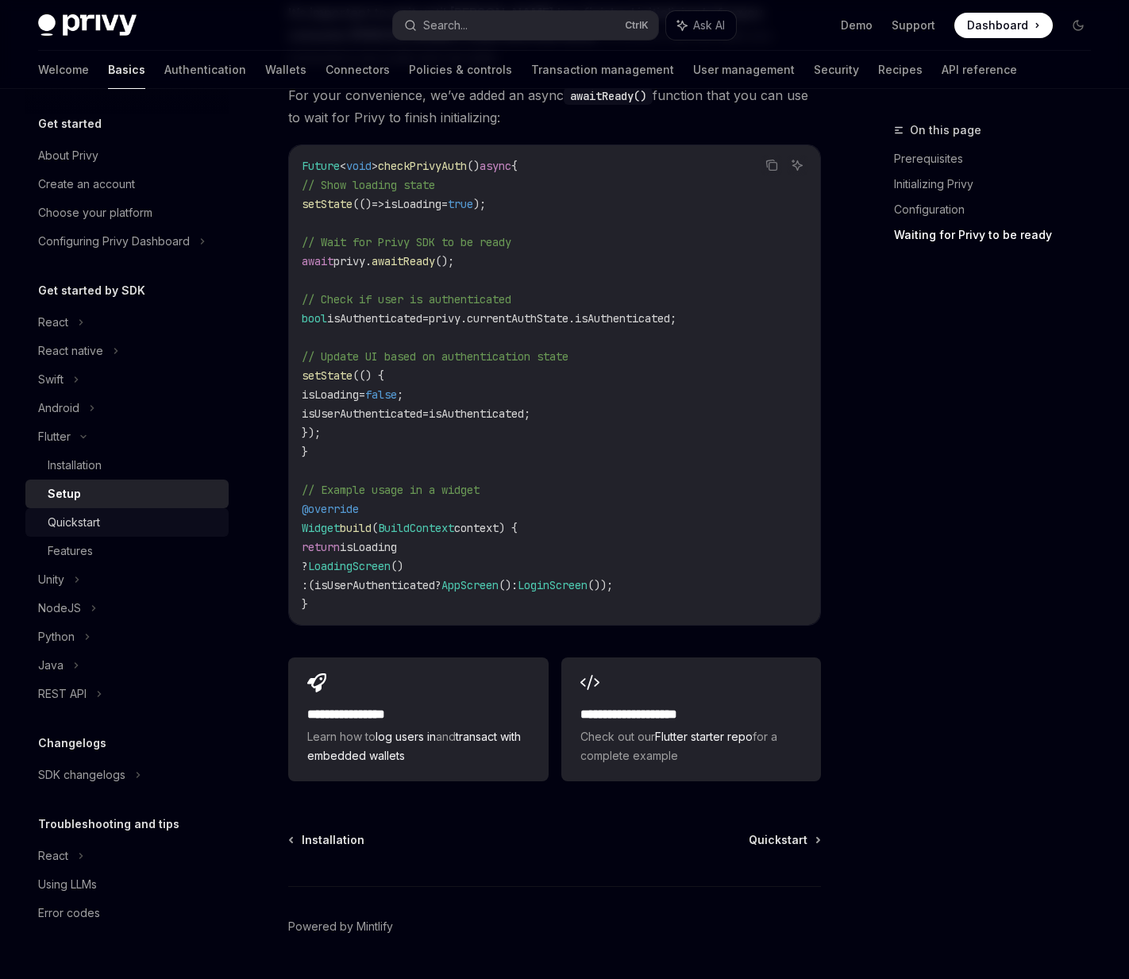
click at [129, 529] on div "Quickstart" at bounding box center [133, 522] width 171 height 19
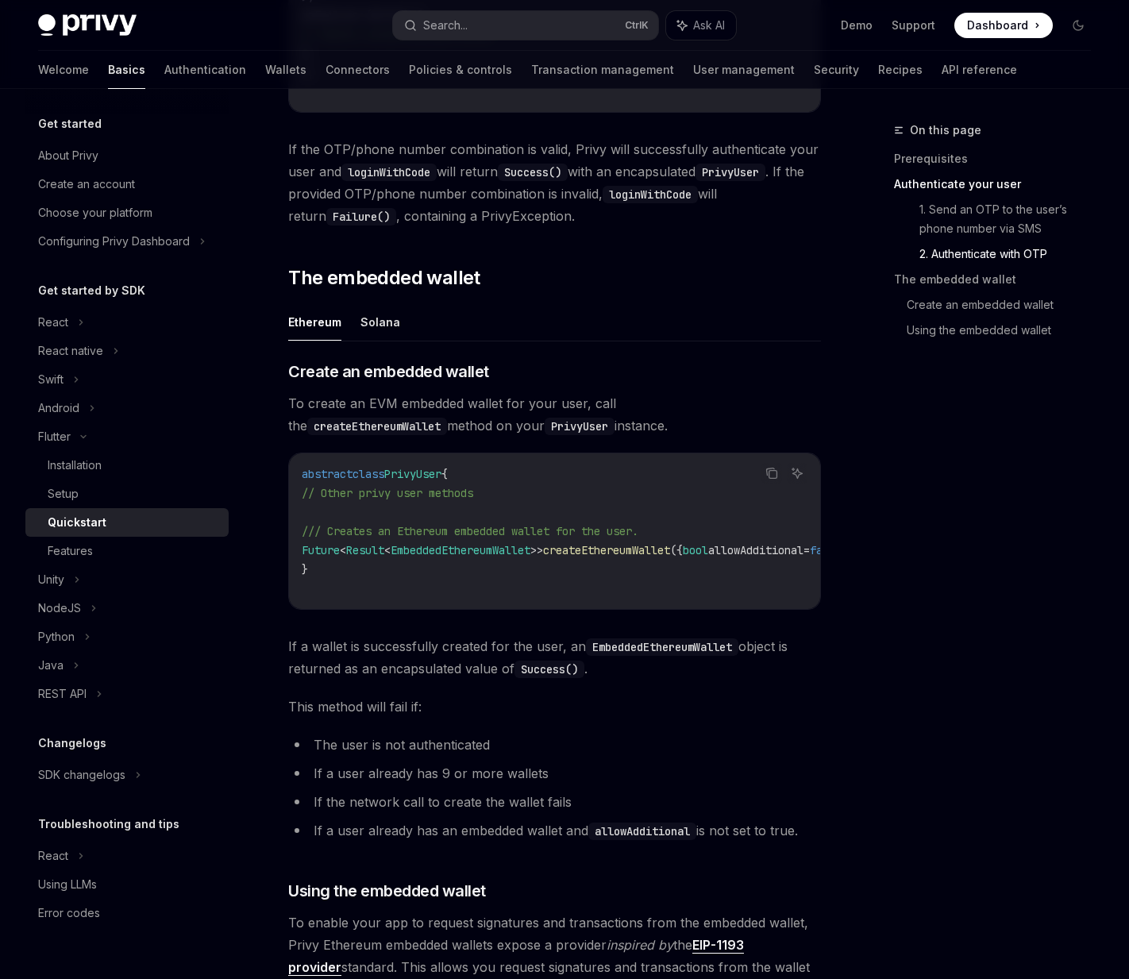
scroll to position [1508, 0]
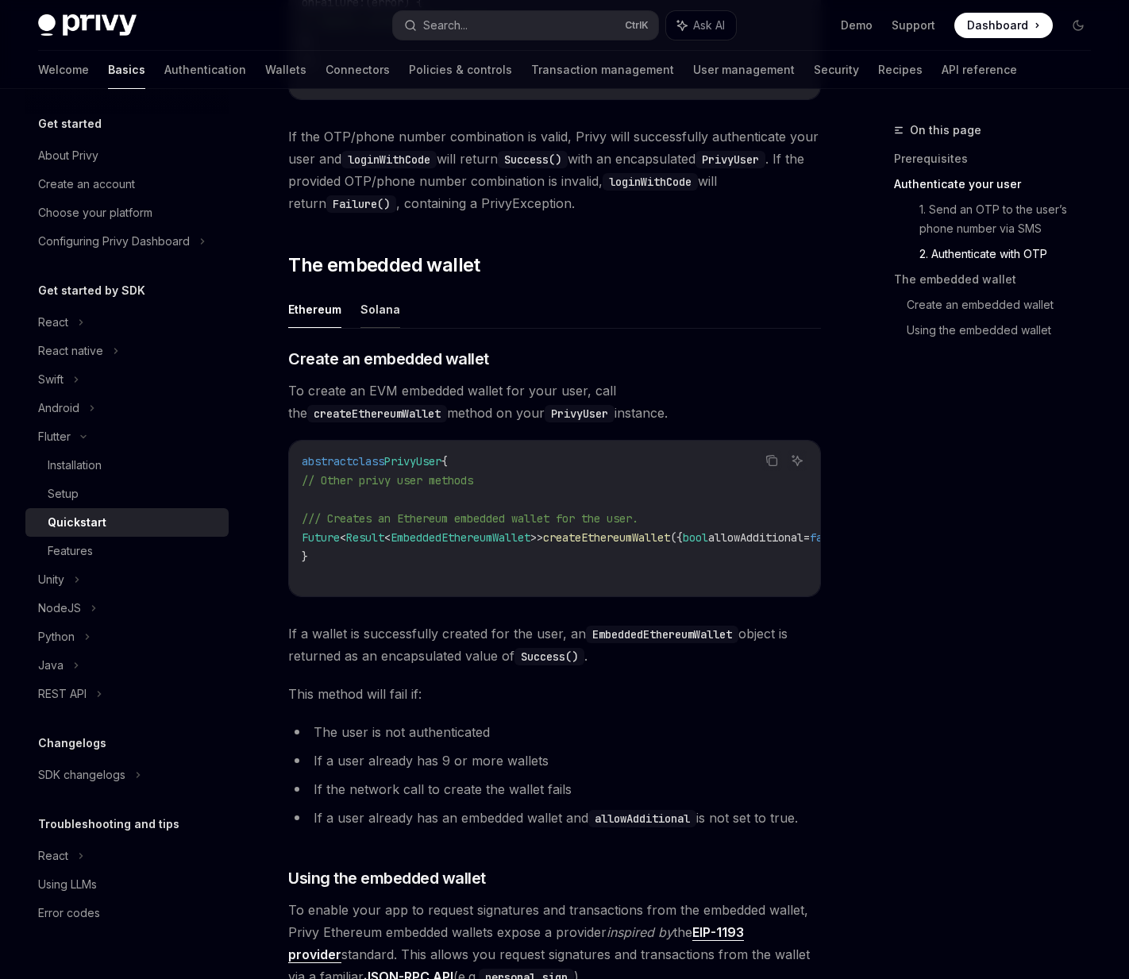
click at [377, 311] on button "Solana" at bounding box center [380, 308] width 40 height 37
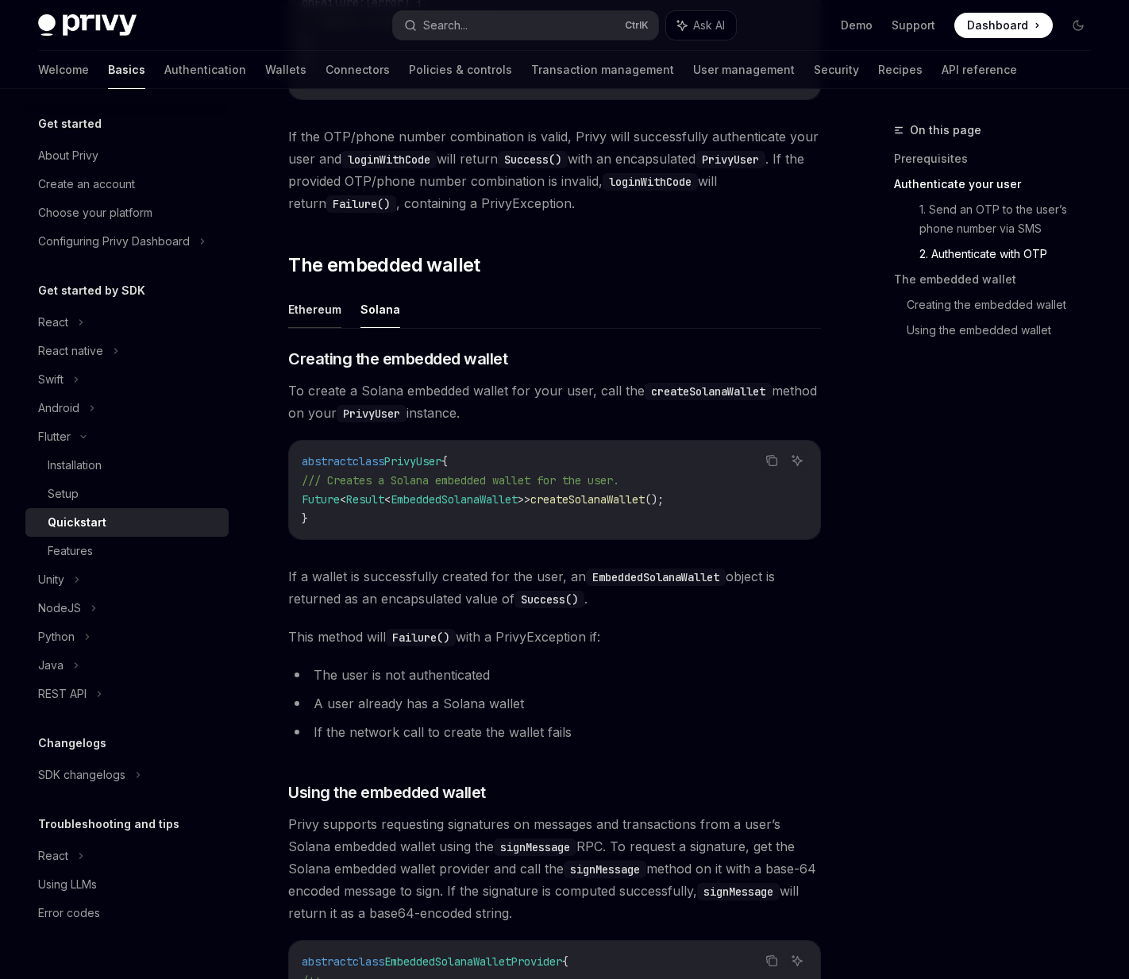
click at [320, 308] on button "Ethereum" at bounding box center [314, 308] width 53 height 37
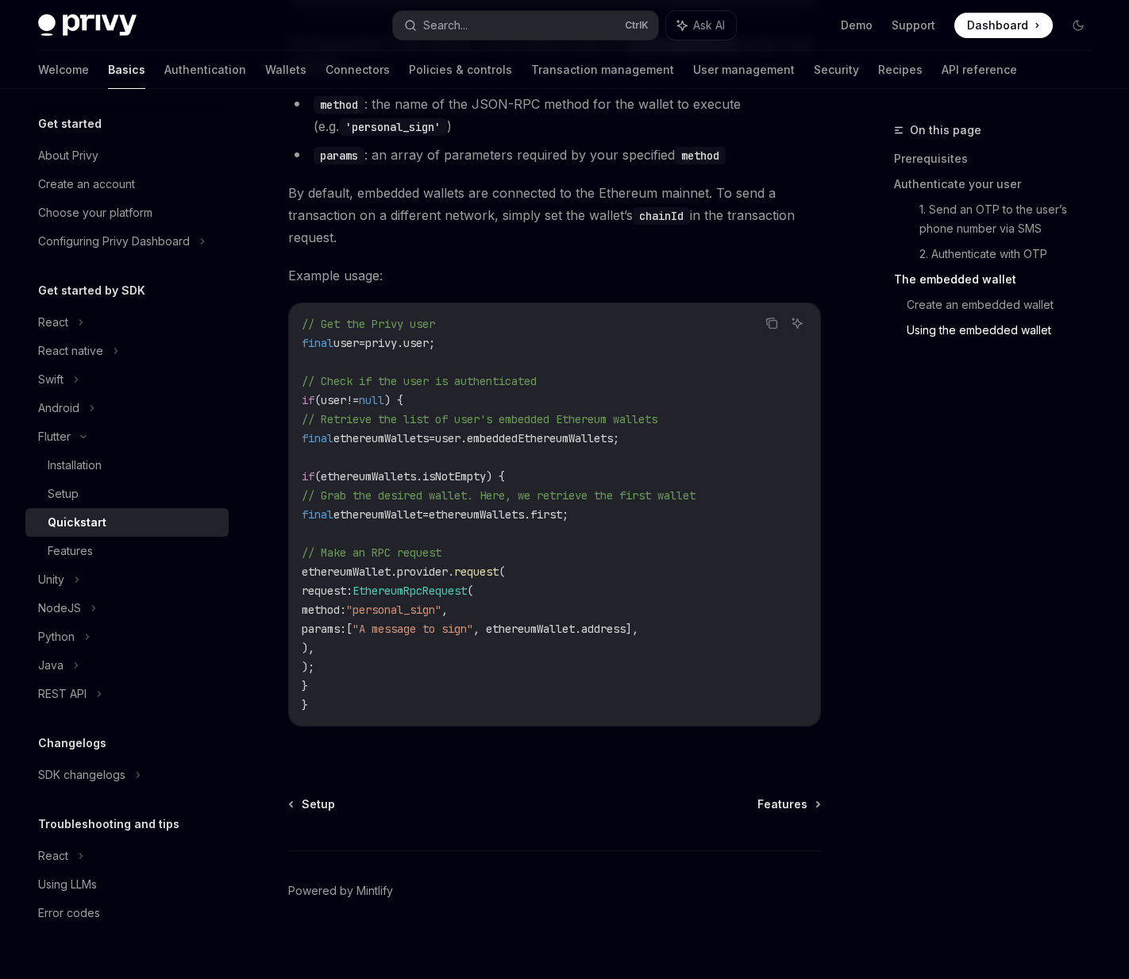
scroll to position [2867, 0]
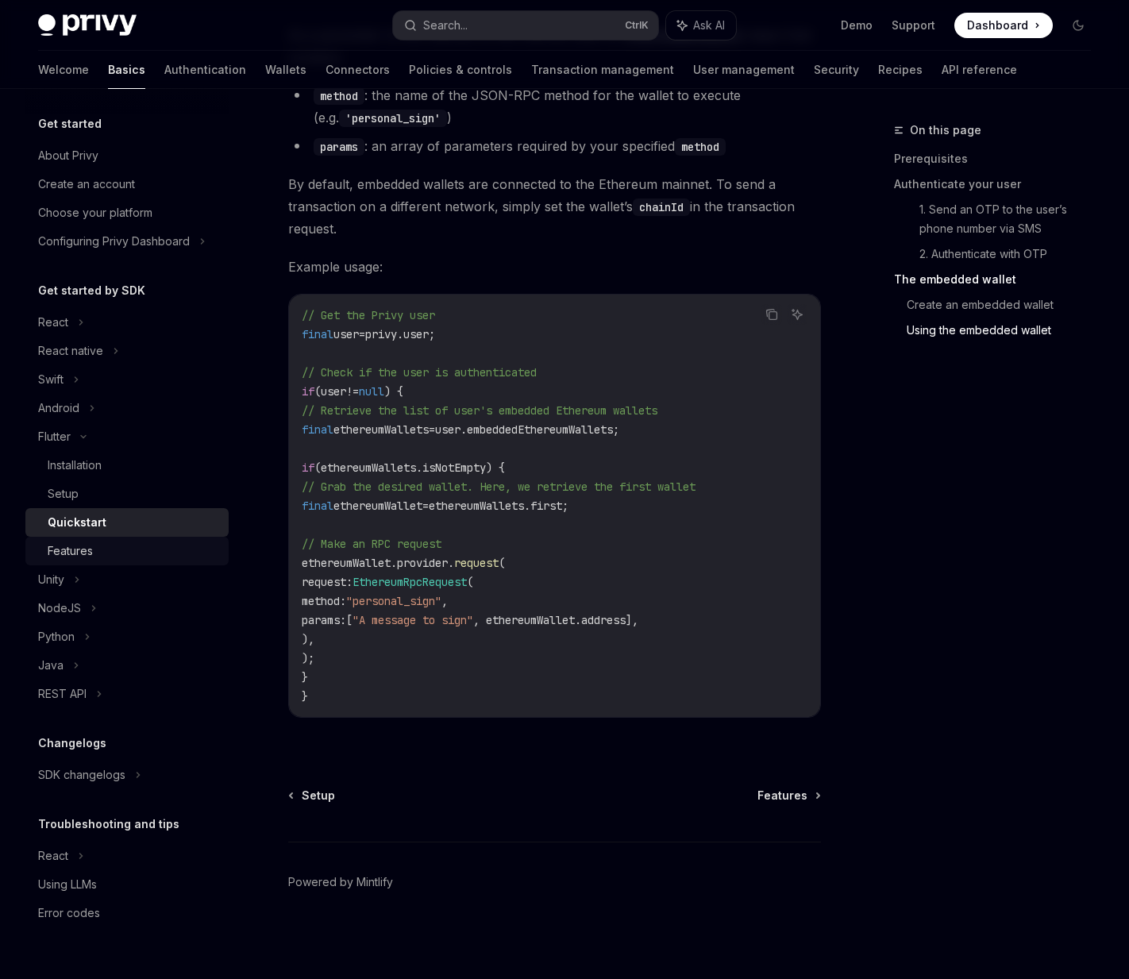
click at [99, 549] on div "Features" at bounding box center [133, 550] width 171 height 19
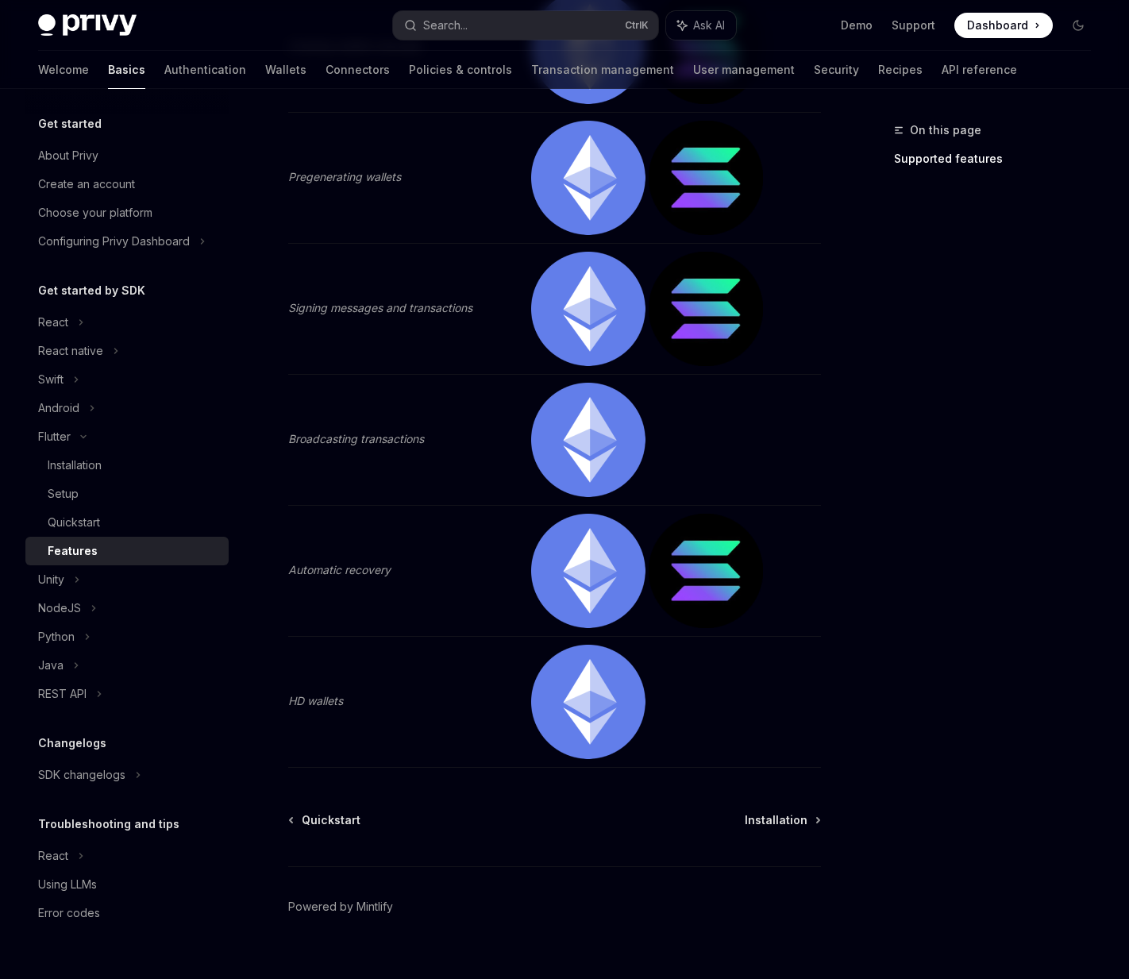
scroll to position [406, 0]
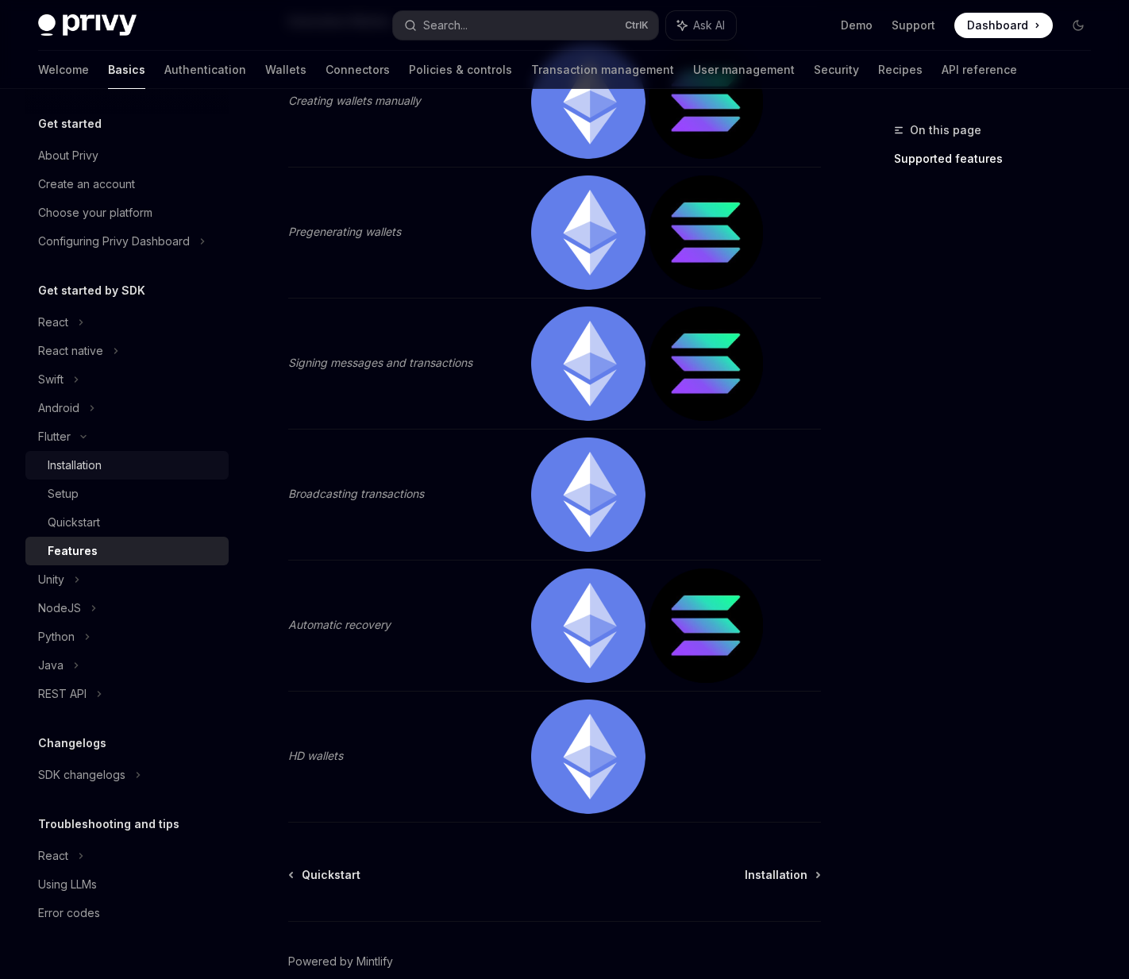
click at [94, 471] on div "Installation" at bounding box center [75, 465] width 54 height 19
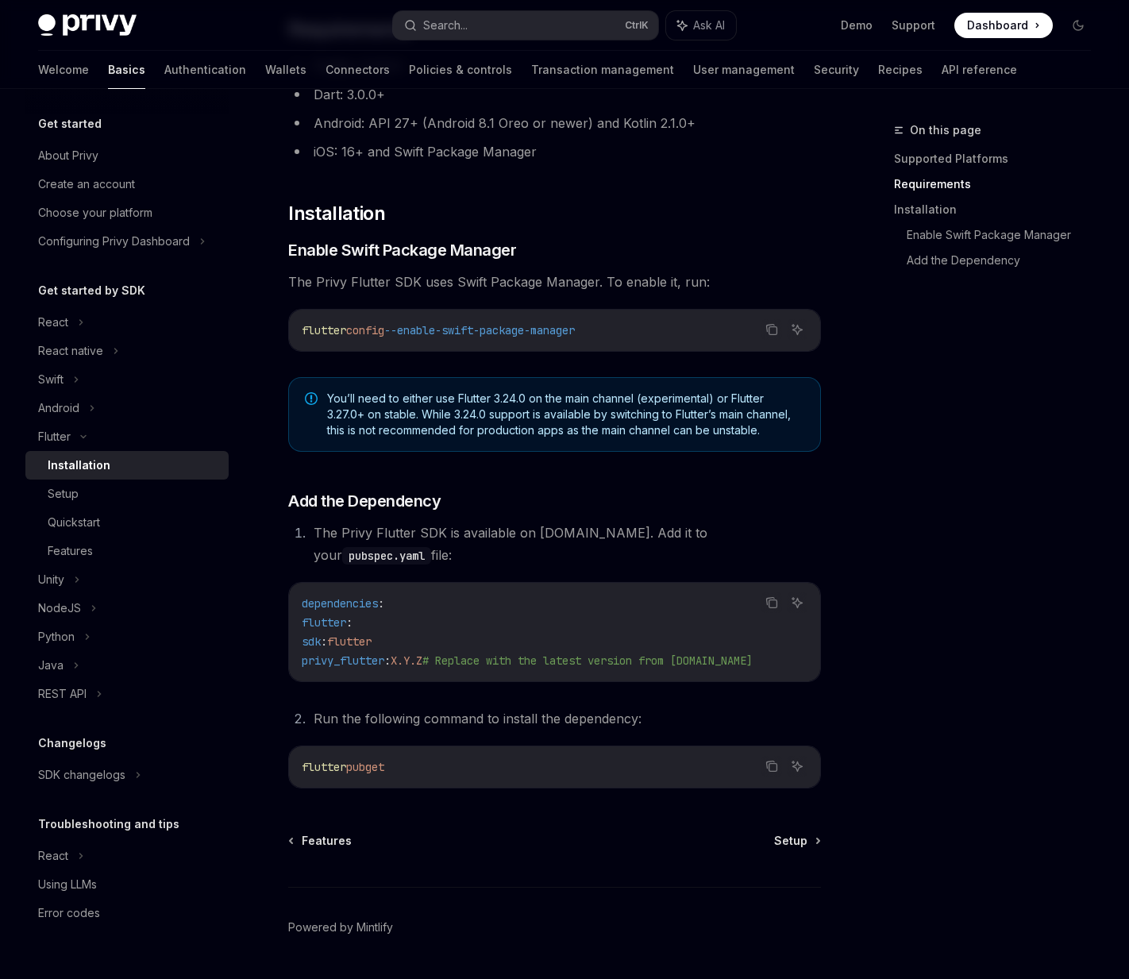
scroll to position [362, 0]
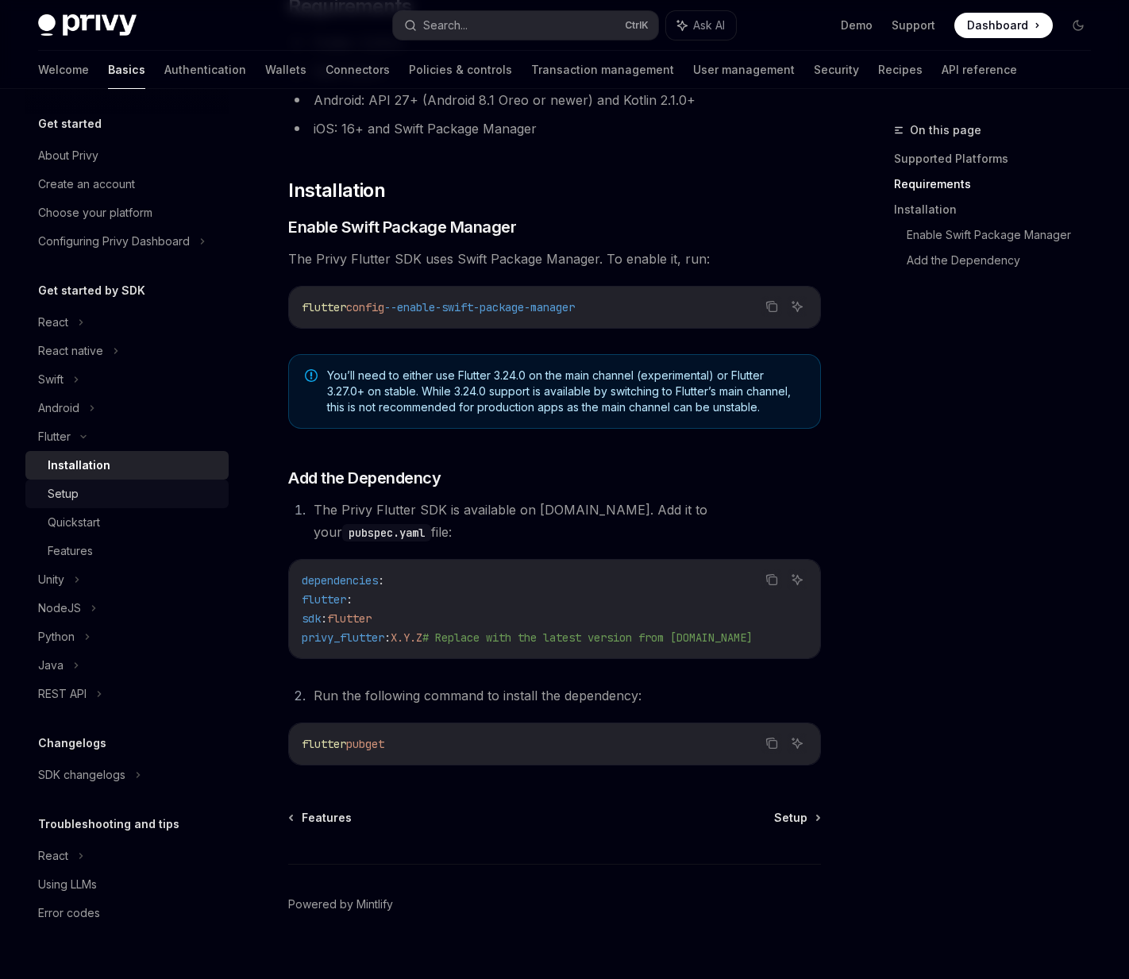
click at [151, 490] on div "Setup" at bounding box center [133, 493] width 171 height 19
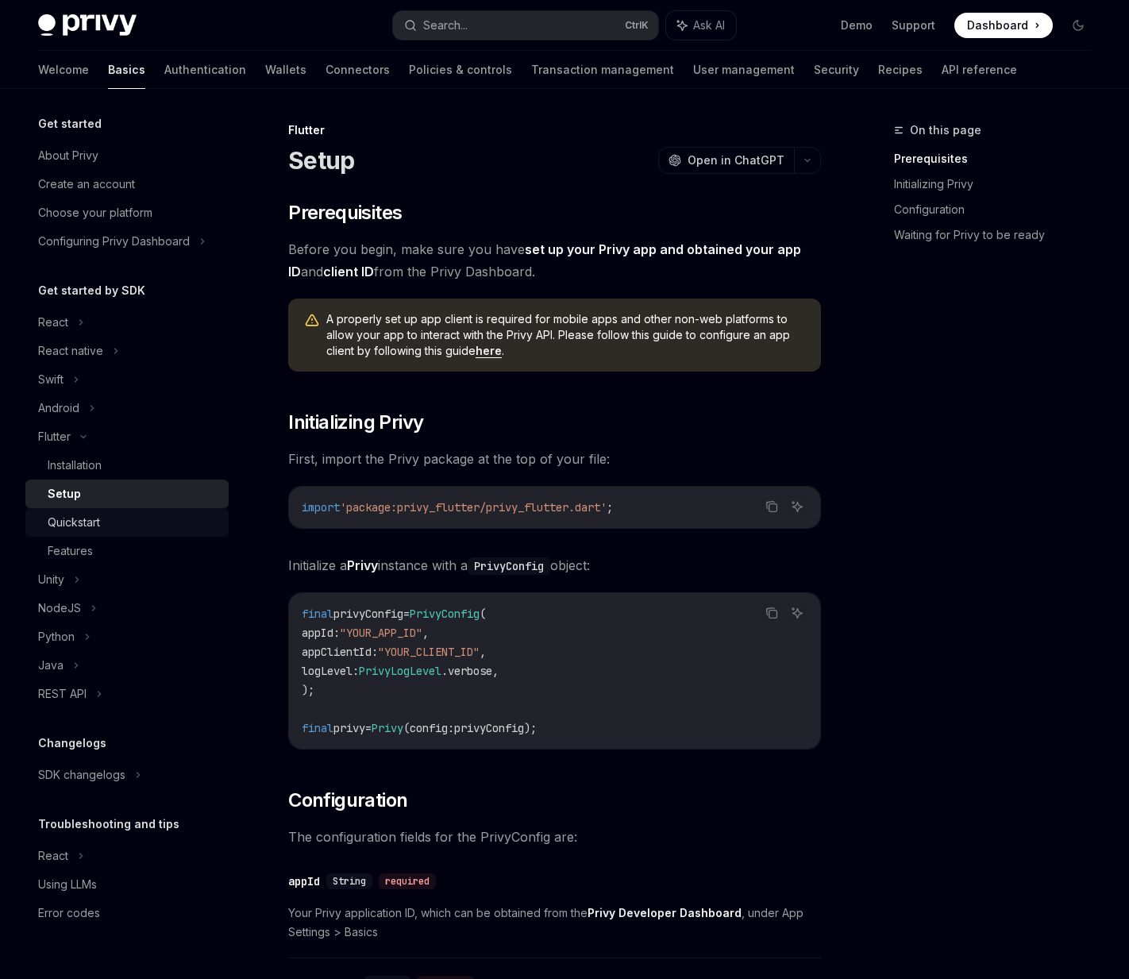
click at [147, 525] on div "Quickstart" at bounding box center [133, 522] width 171 height 19
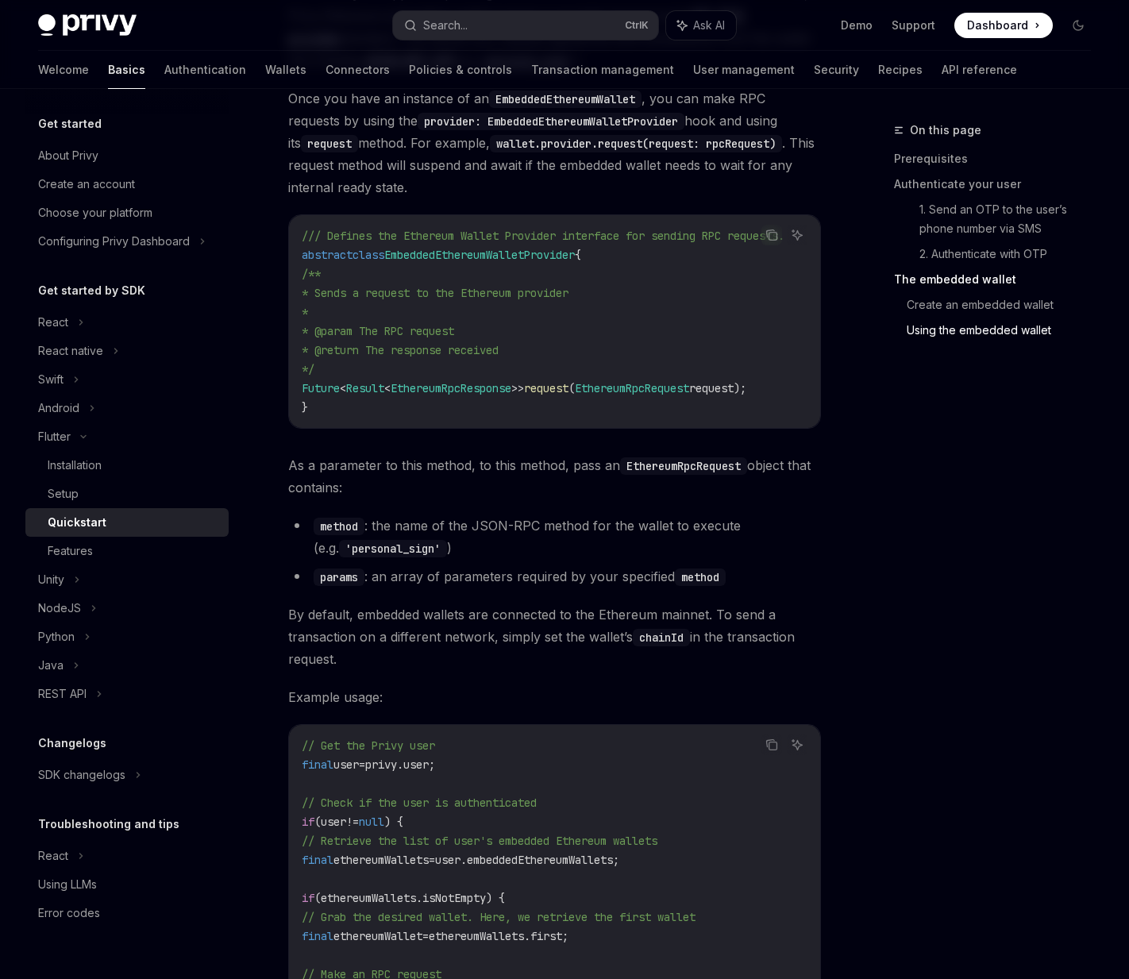
scroll to position [2460, 0]
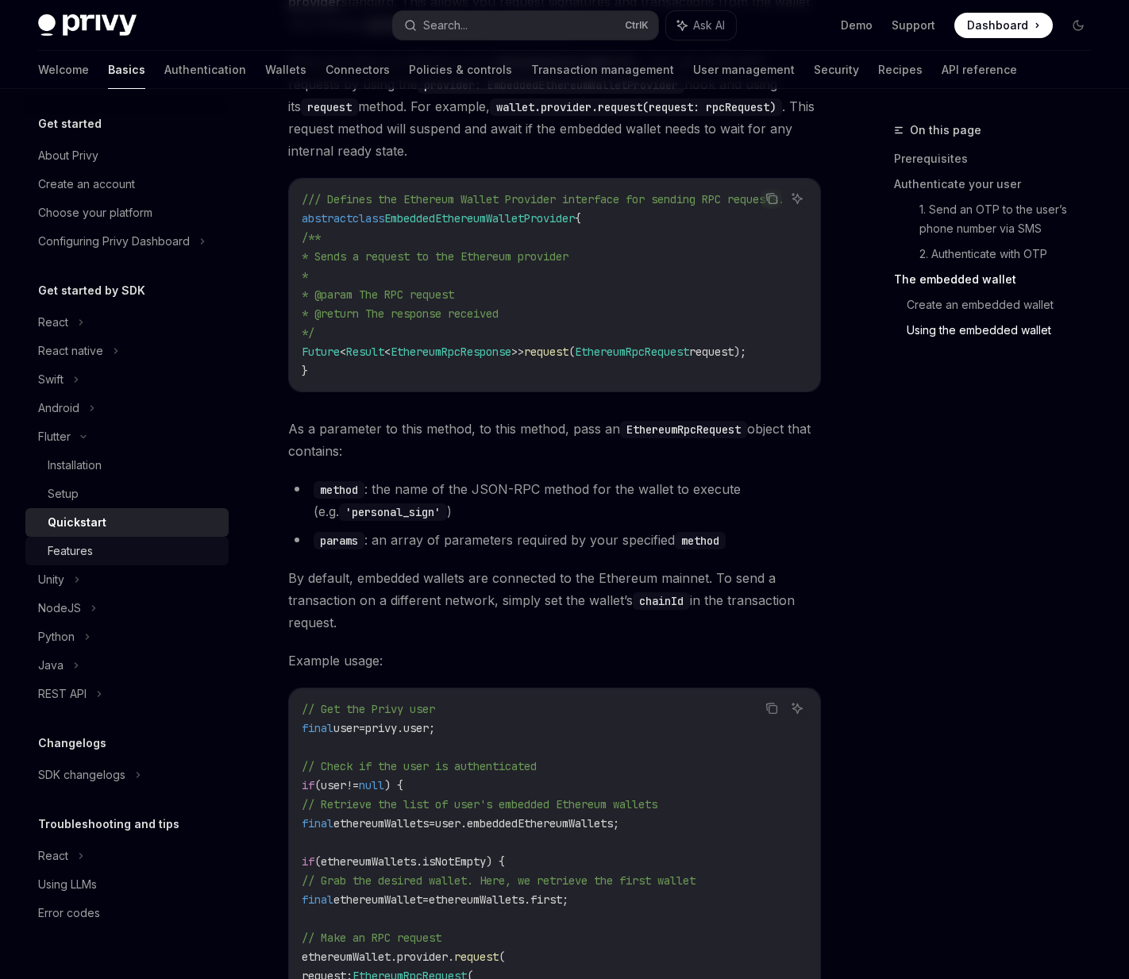
click at [102, 560] on div "Features" at bounding box center [133, 550] width 171 height 19
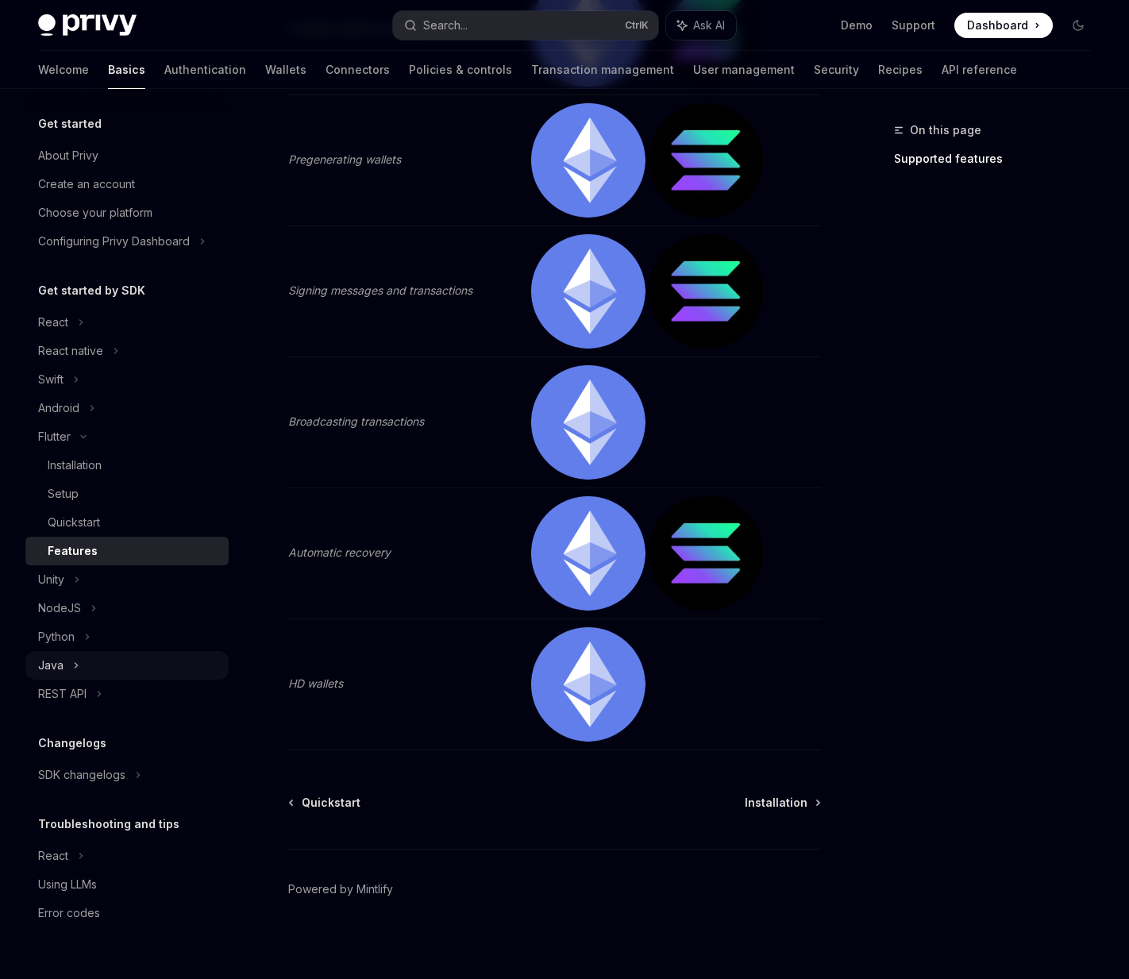
scroll to position [486, 0]
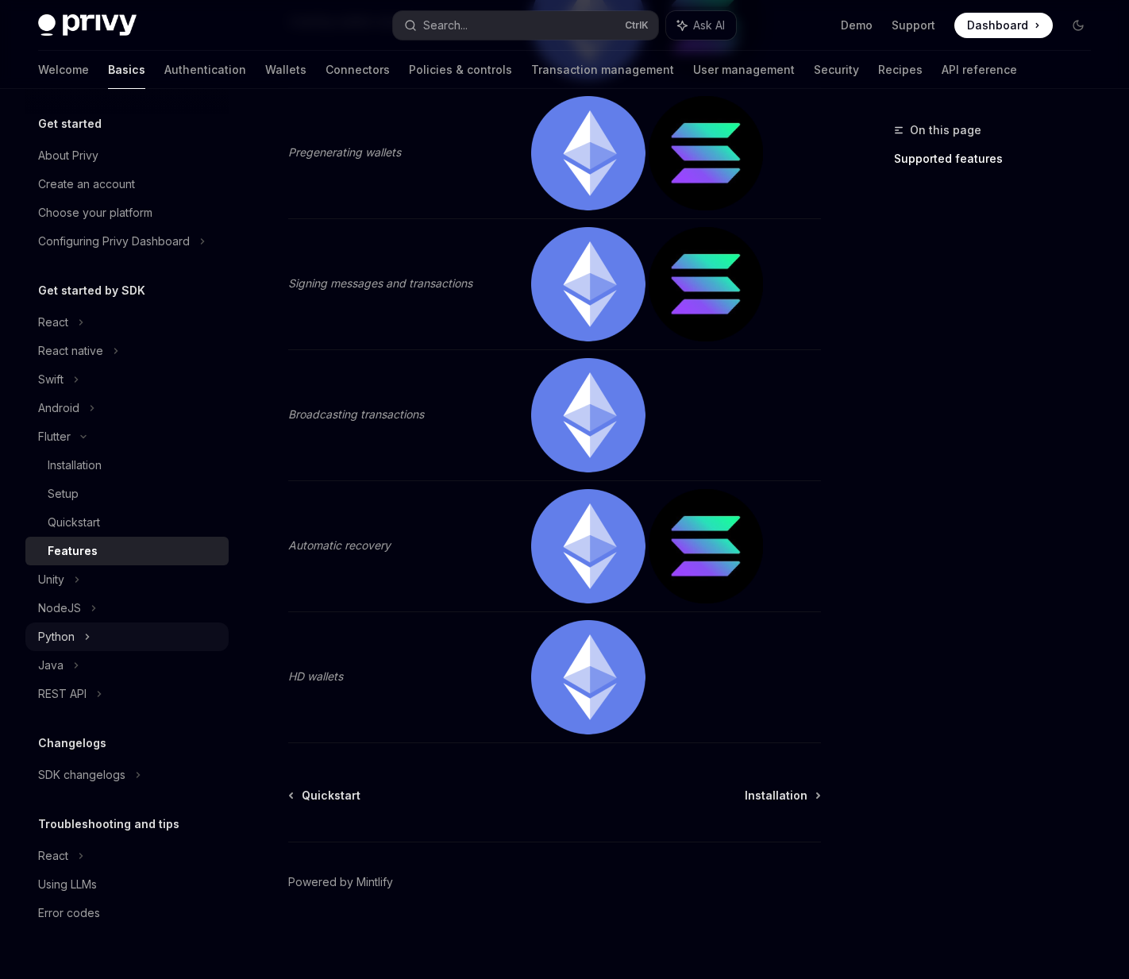
click at [161, 646] on div "Python" at bounding box center [126, 636] width 203 height 29
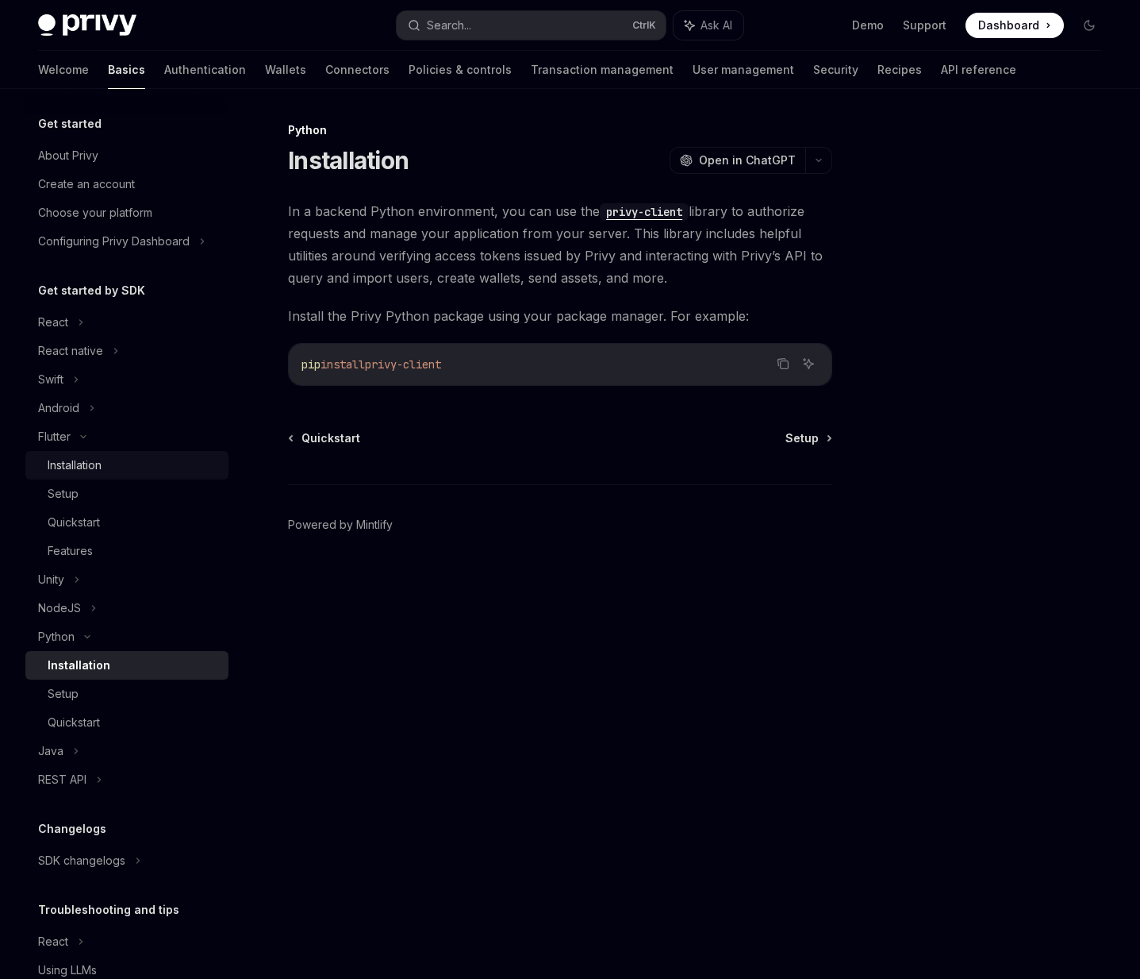
click at [89, 471] on div "Installation" at bounding box center [75, 465] width 54 height 19
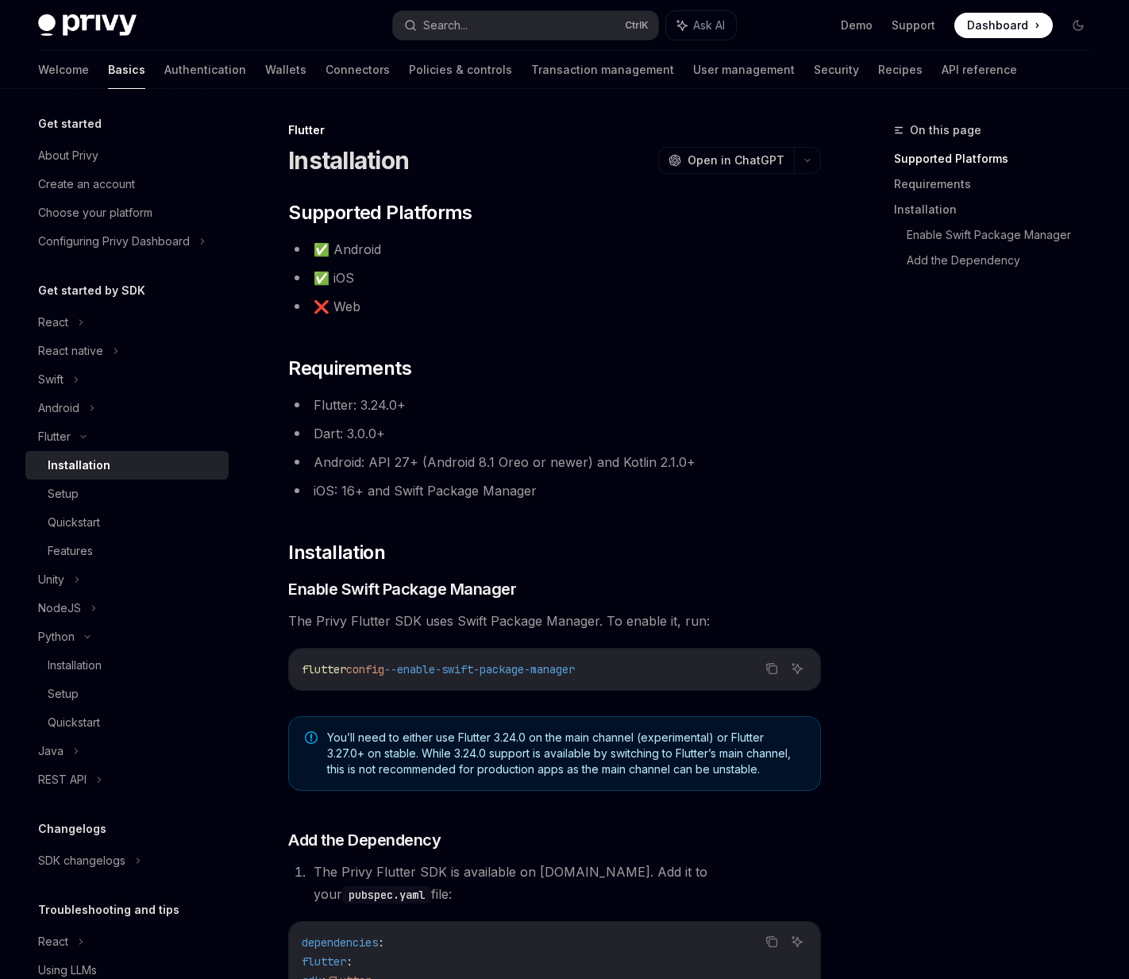
click at [573, 187] on div "Flutter Installation OpenAI Open in ChatGPT OpenAI Open in ChatGPT ​ Supported …" at bounding box center [405, 742] width 836 height 1242
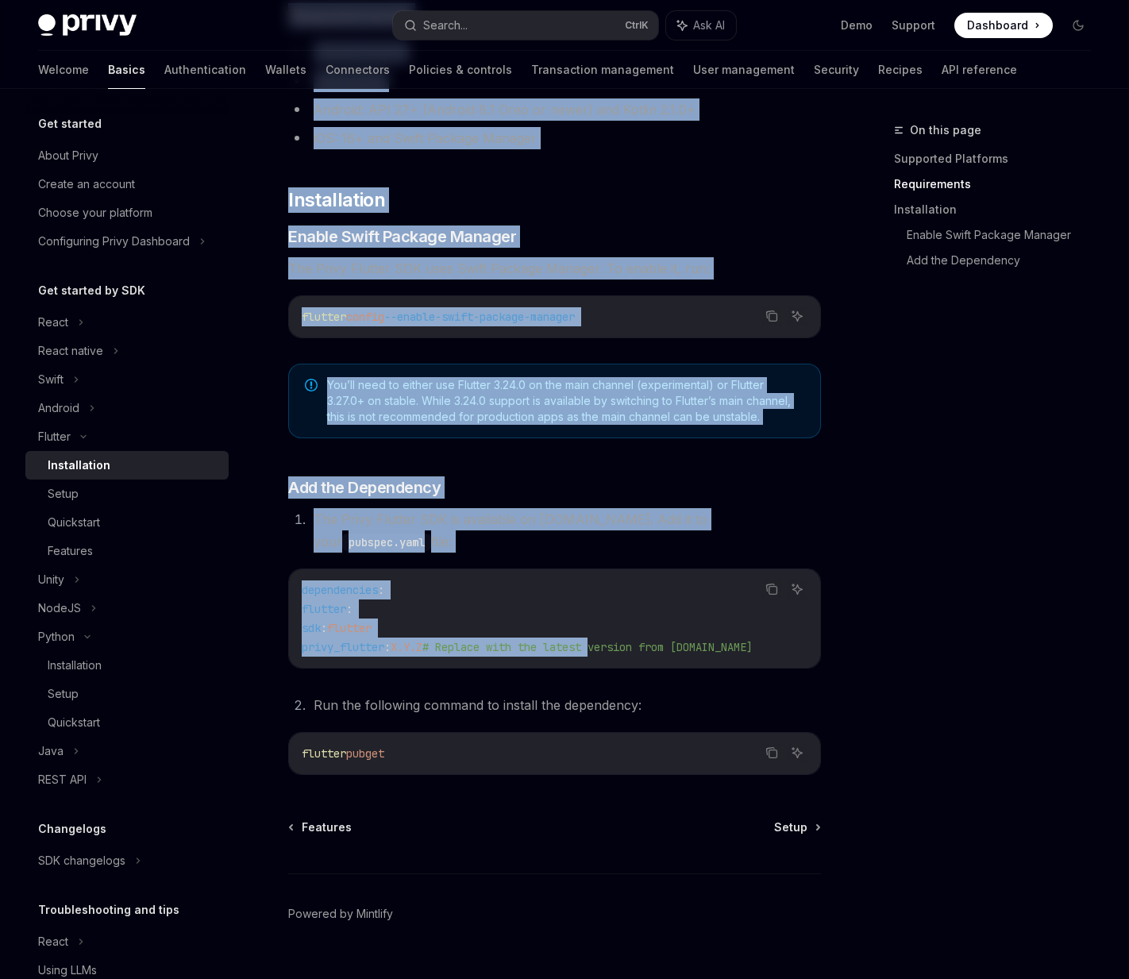
scroll to position [362, 0]
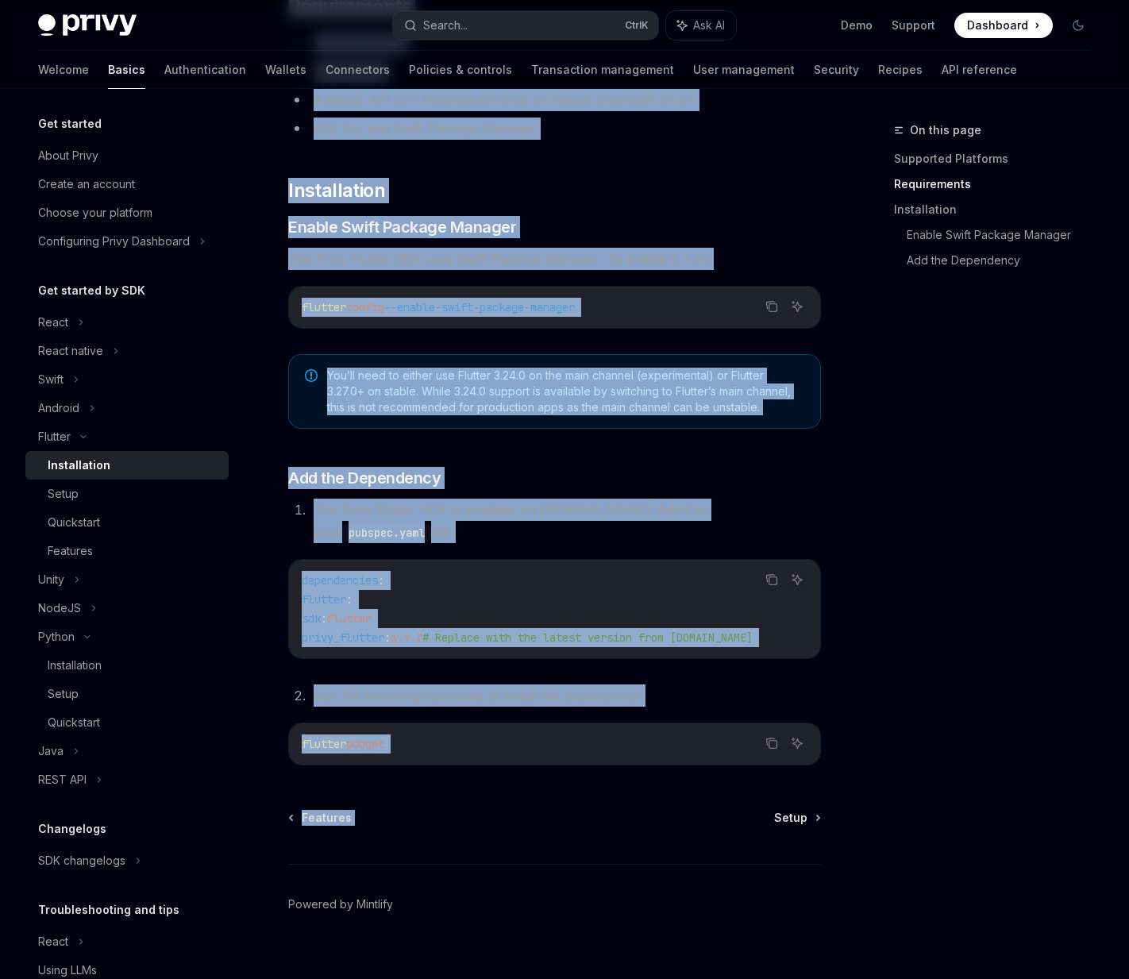
drag, startPoint x: 291, startPoint y: 131, endPoint x: 741, endPoint y: 742, distance: 758.9
click at [712, 758] on div "Flutter Installation OpenAI Open in ChatGPT OpenAI Open in ChatGPT ​ Supported …" at bounding box center [405, 380] width 836 height 1242
copy div "Loremip Dolorsitamet ConsEC Adip el SeddOEI TempOR Inci ut LaboREE ​ Doloremag …"
click at [135, 490] on div "Setup" at bounding box center [133, 493] width 171 height 19
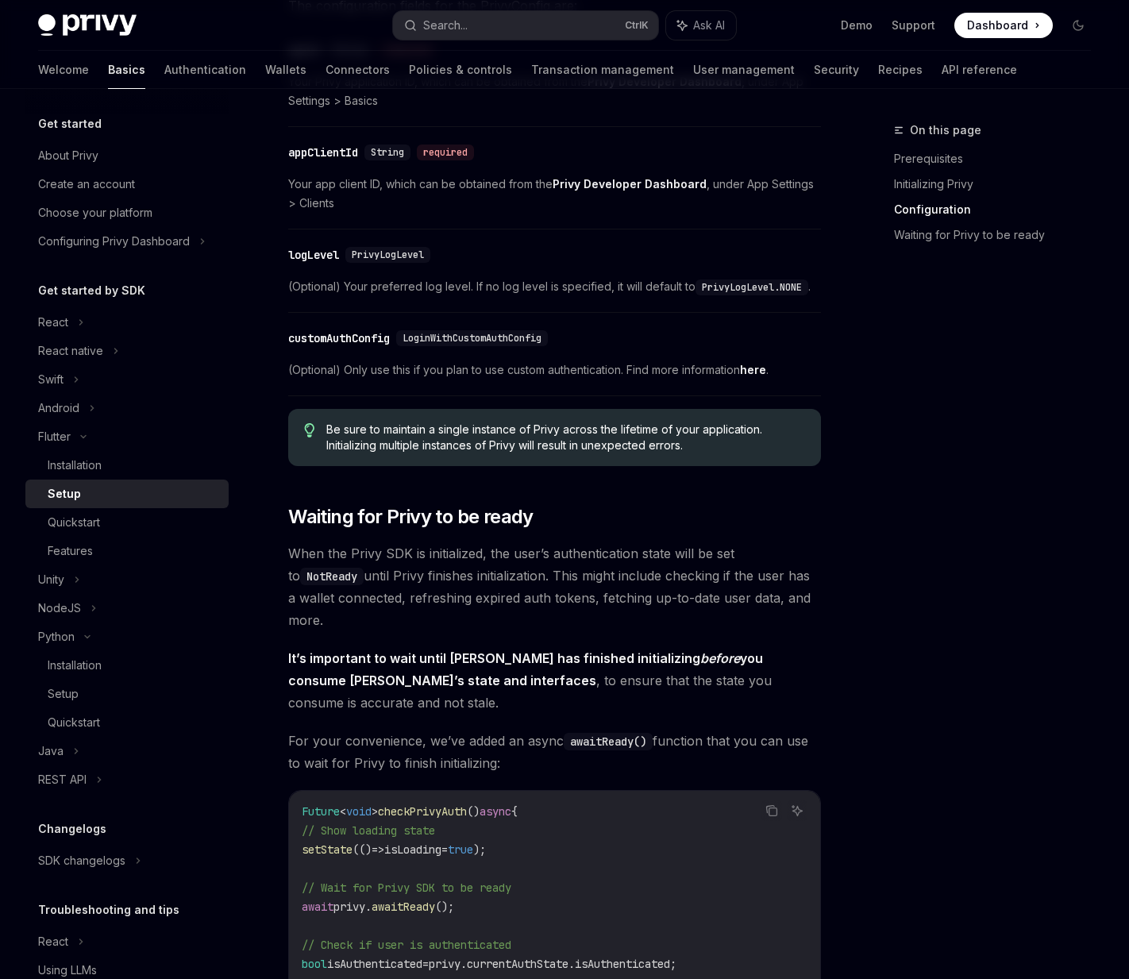
scroll to position [1476, 0]
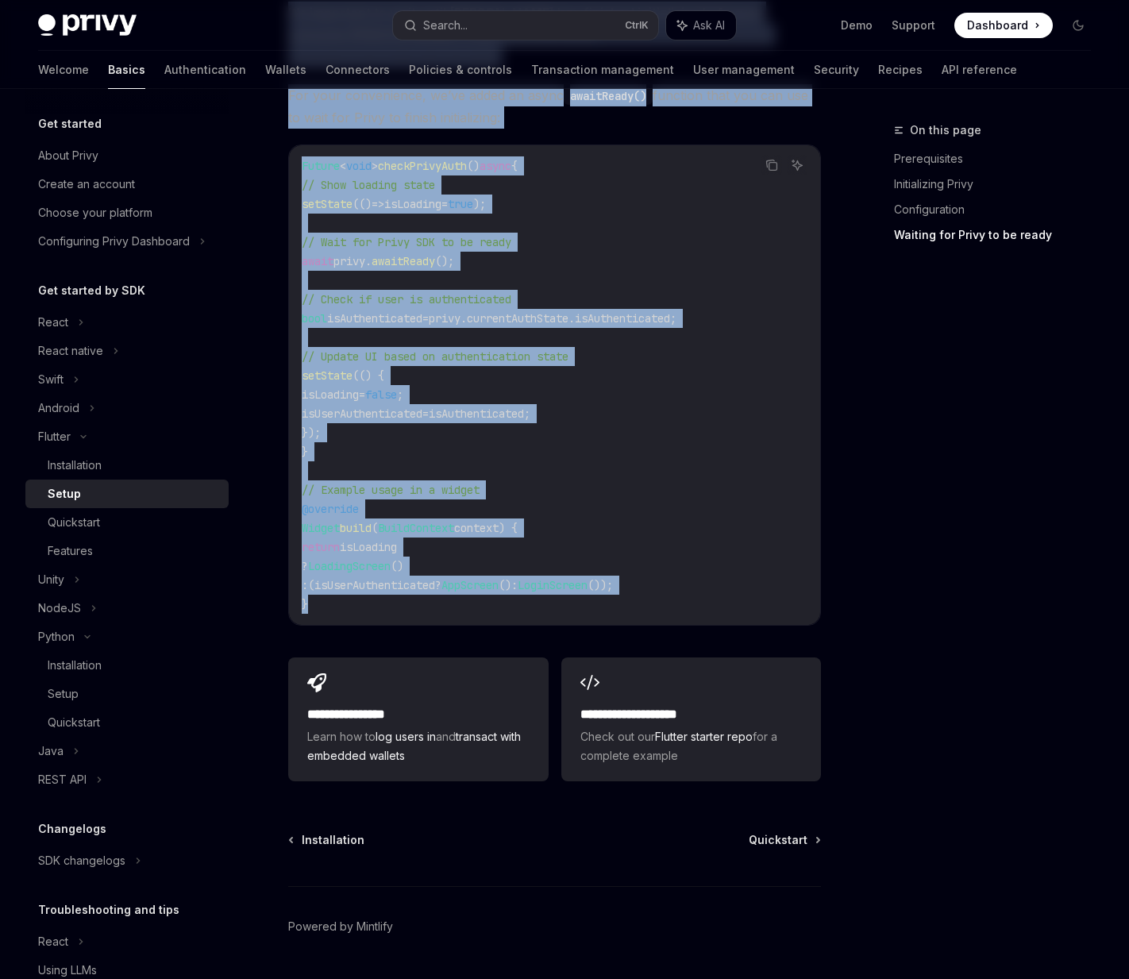
drag, startPoint x: 284, startPoint y: 140, endPoint x: 620, endPoint y: 560, distance: 538.2
copy div "Lorem IpsuMD Sita co AdipISC ElitSE Doei te InciDID ​ Utlaboreetdol Magnaa eni …"
click at [140, 528] on div "Quickstart" at bounding box center [133, 522] width 171 height 19
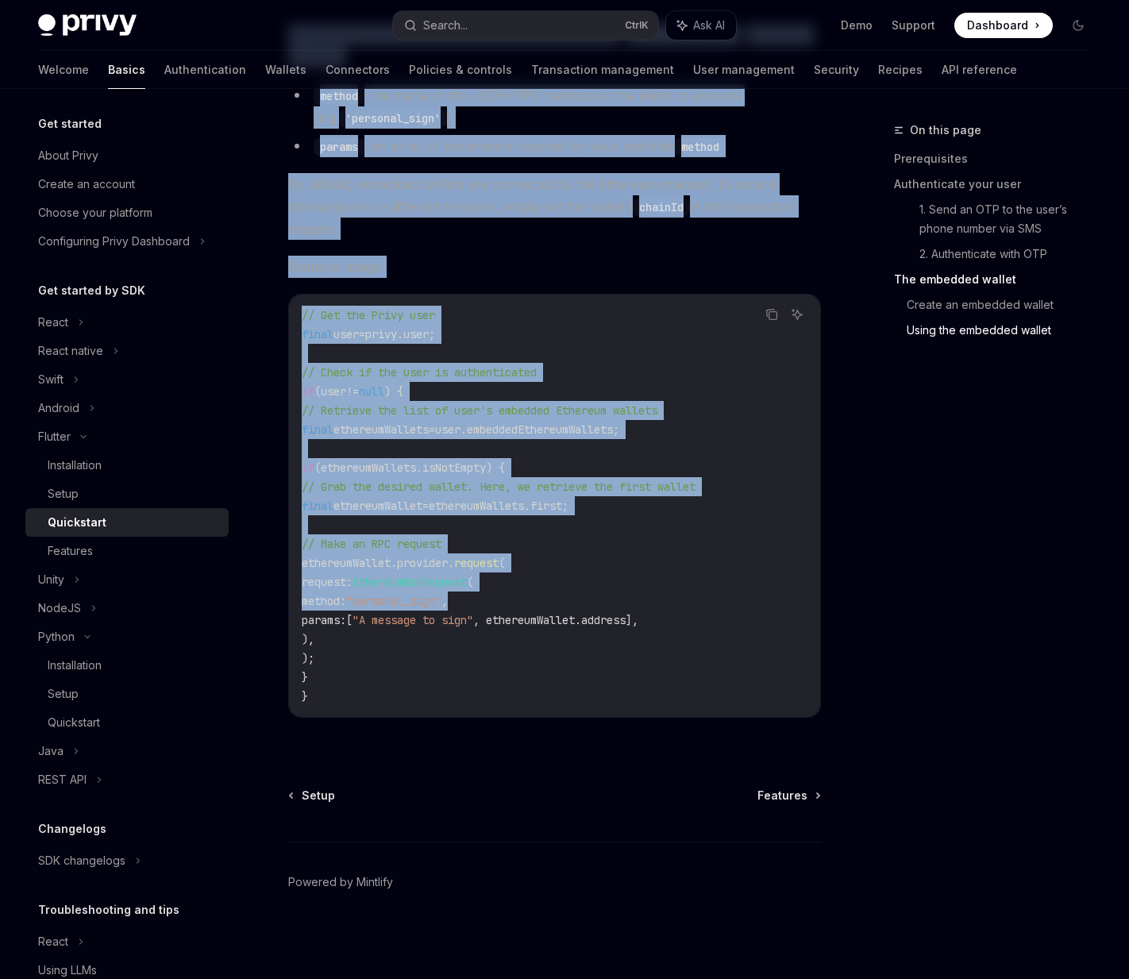
scroll to position [2867, 0]
drag, startPoint x: 274, startPoint y: 129, endPoint x: 499, endPoint y: 726, distance: 638.7
copy div "Loremip Dolorsitam ConsEC Adip el SeddOEI Tempo inc ut laboreetdolo magna, aliq…"
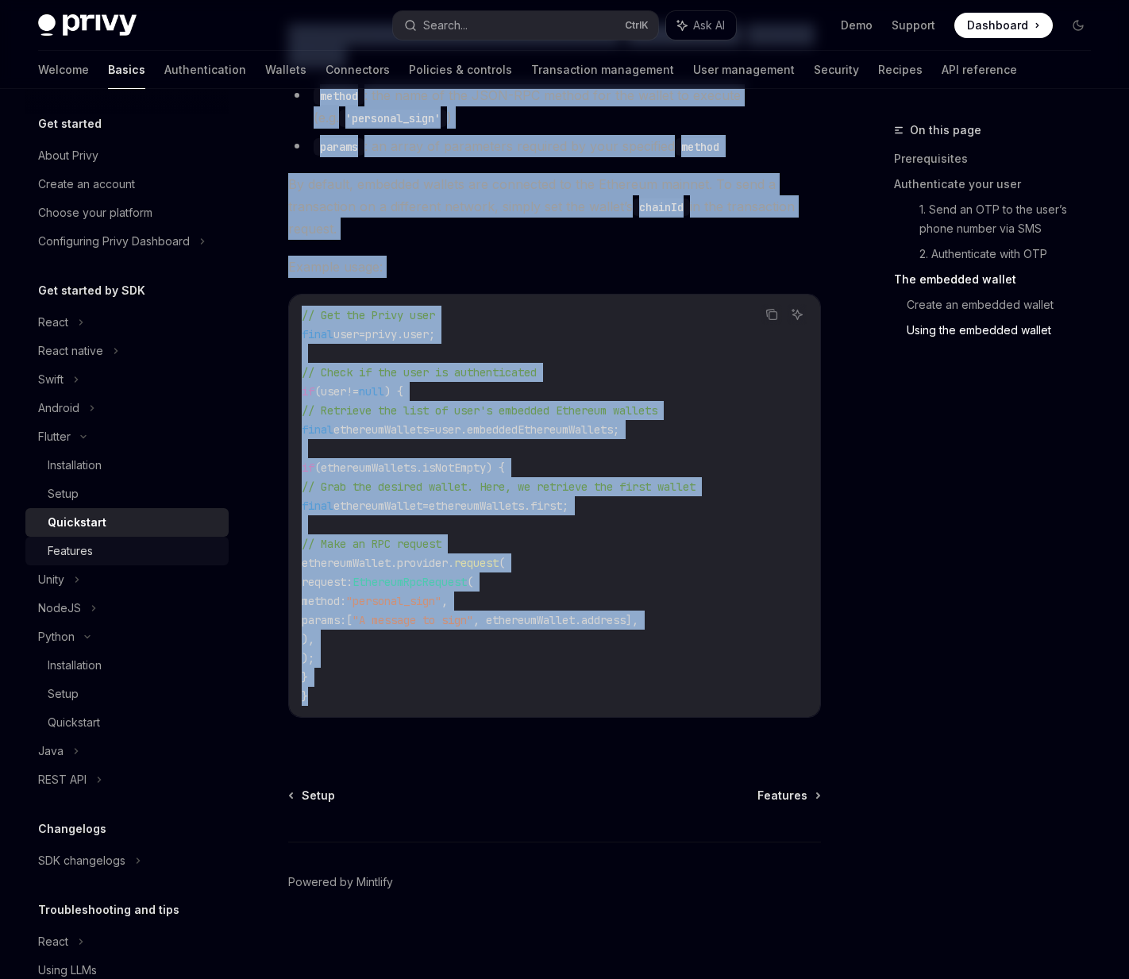
click at [117, 544] on div "Features" at bounding box center [133, 550] width 171 height 19
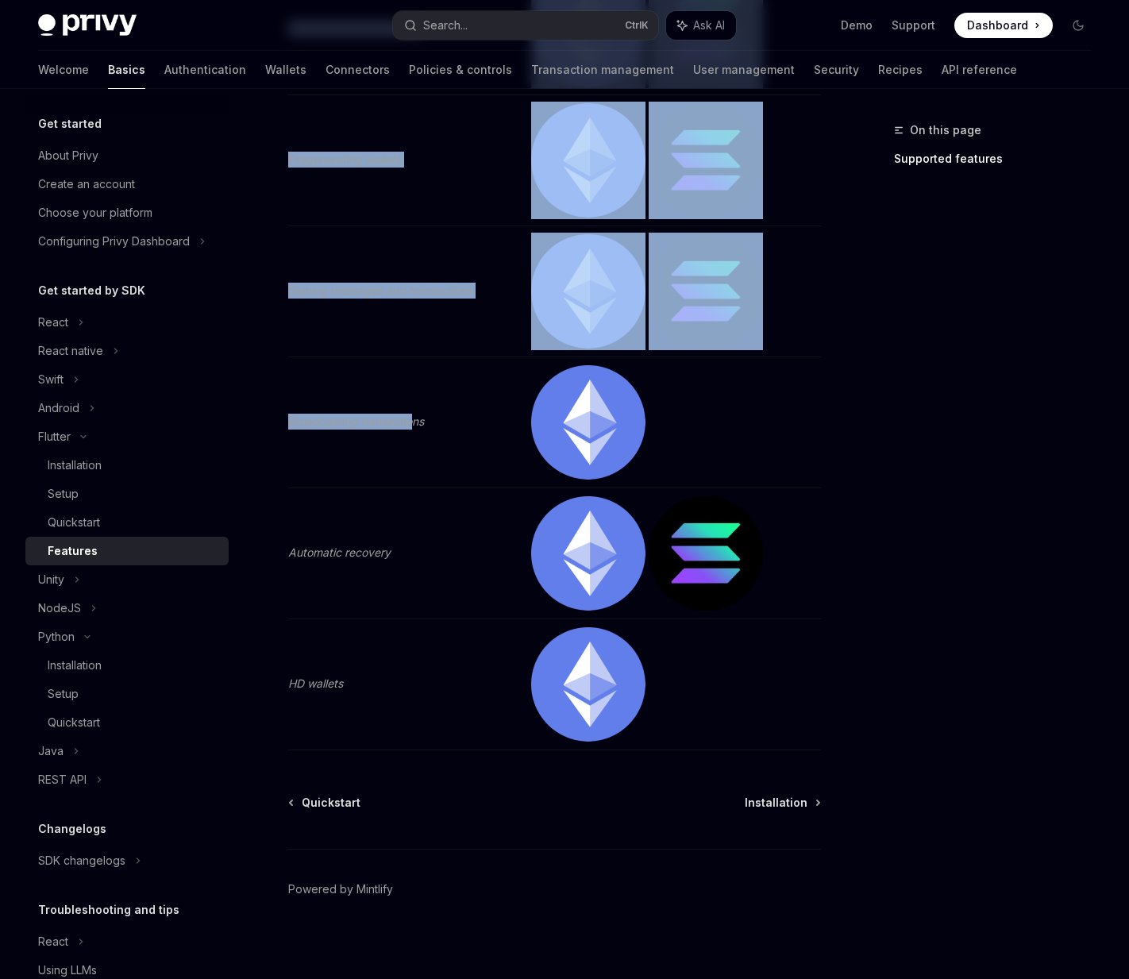
scroll to position [486, 0]
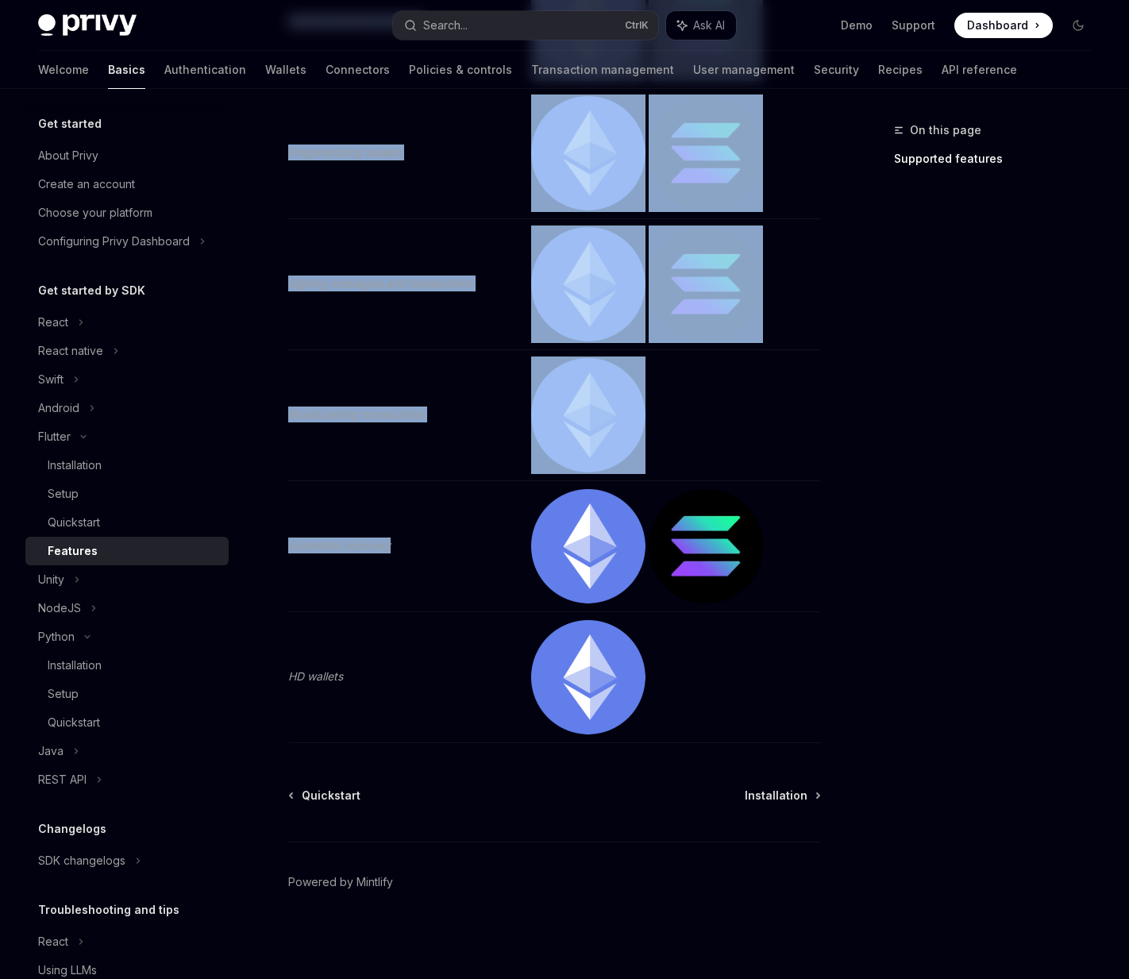
drag, startPoint x: 289, startPoint y: 106, endPoint x: 425, endPoint y: 500, distance: 416.4
click at [425, 500] on div "On this page Supported features Flutter Features OpenAI Open in ChatGPT Learn a…" at bounding box center [564, 290] width 1078 height 1375
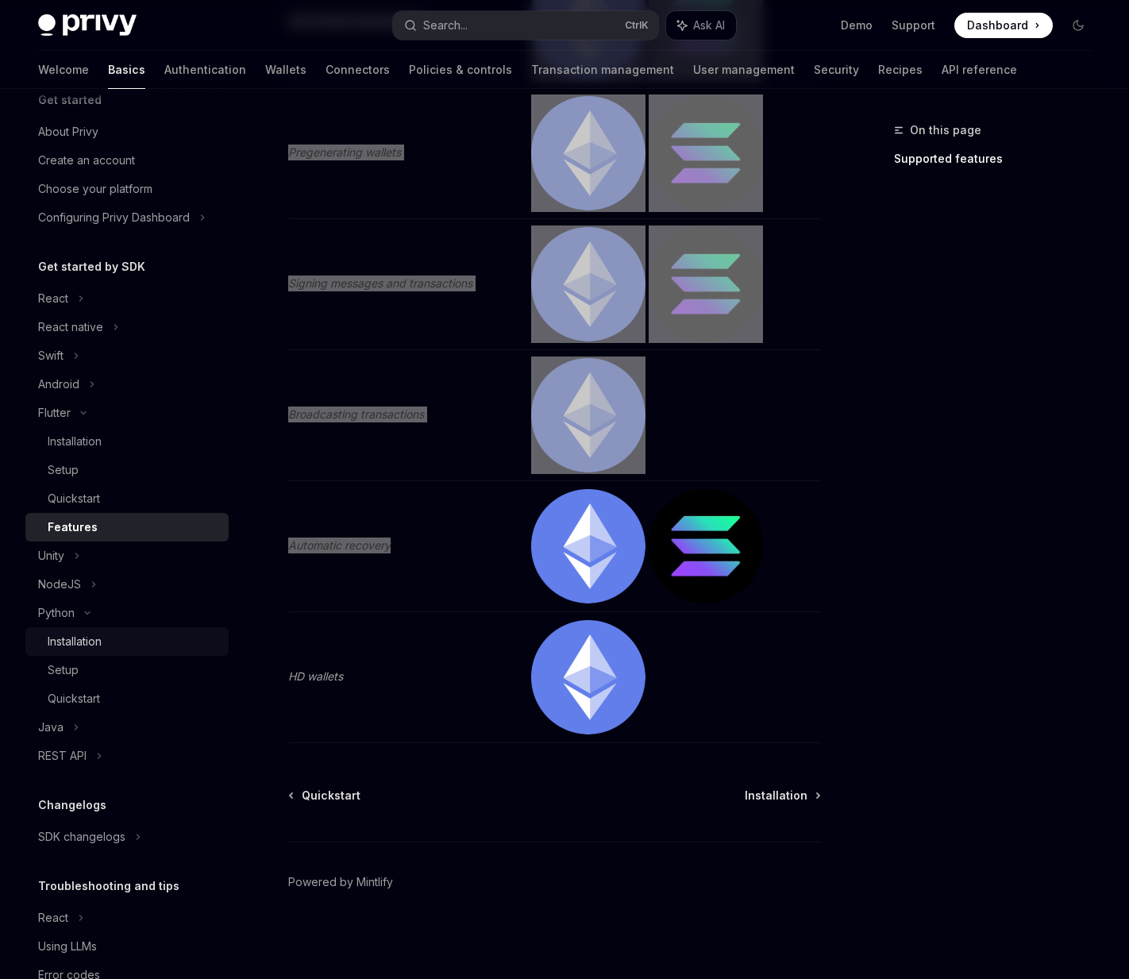
scroll to position [66, 0]
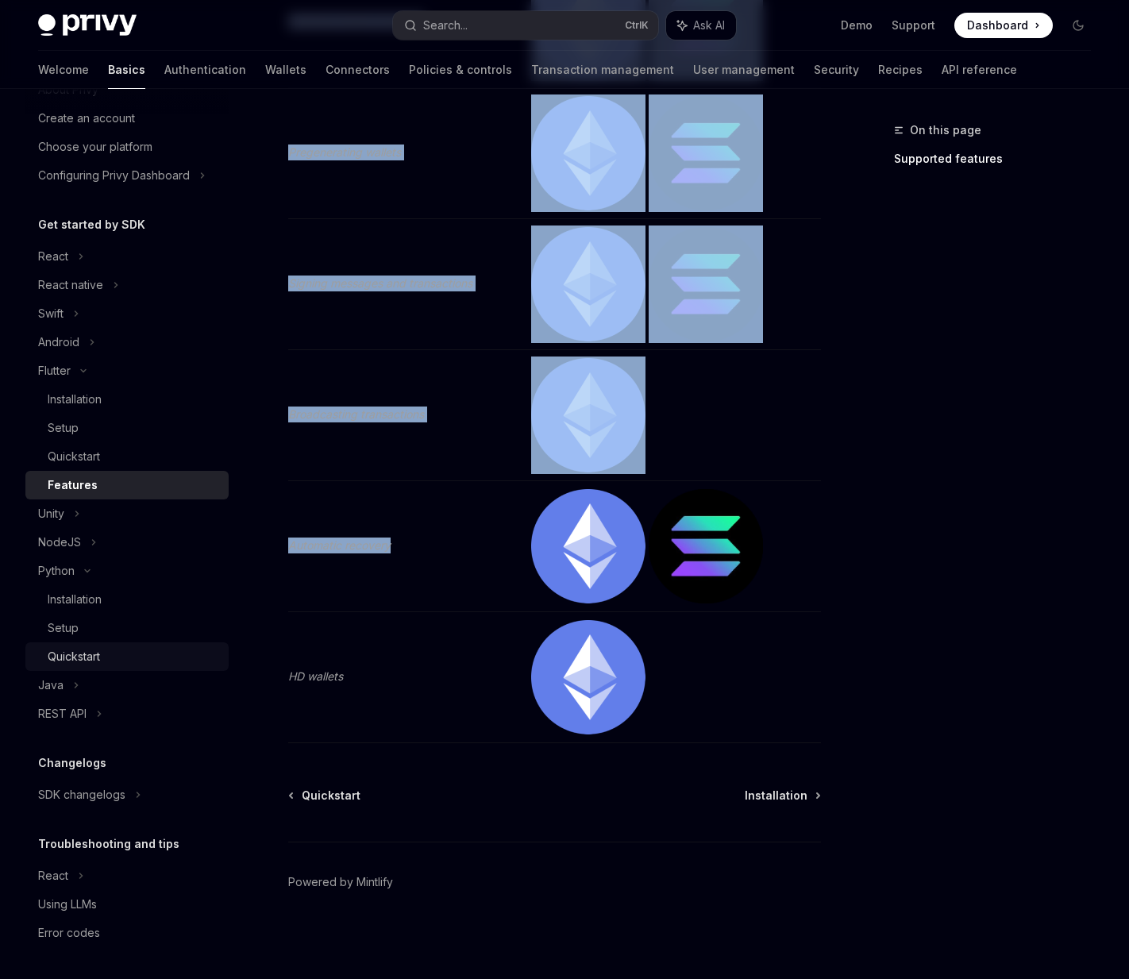
click at [117, 659] on div "Quickstart" at bounding box center [133, 656] width 171 height 19
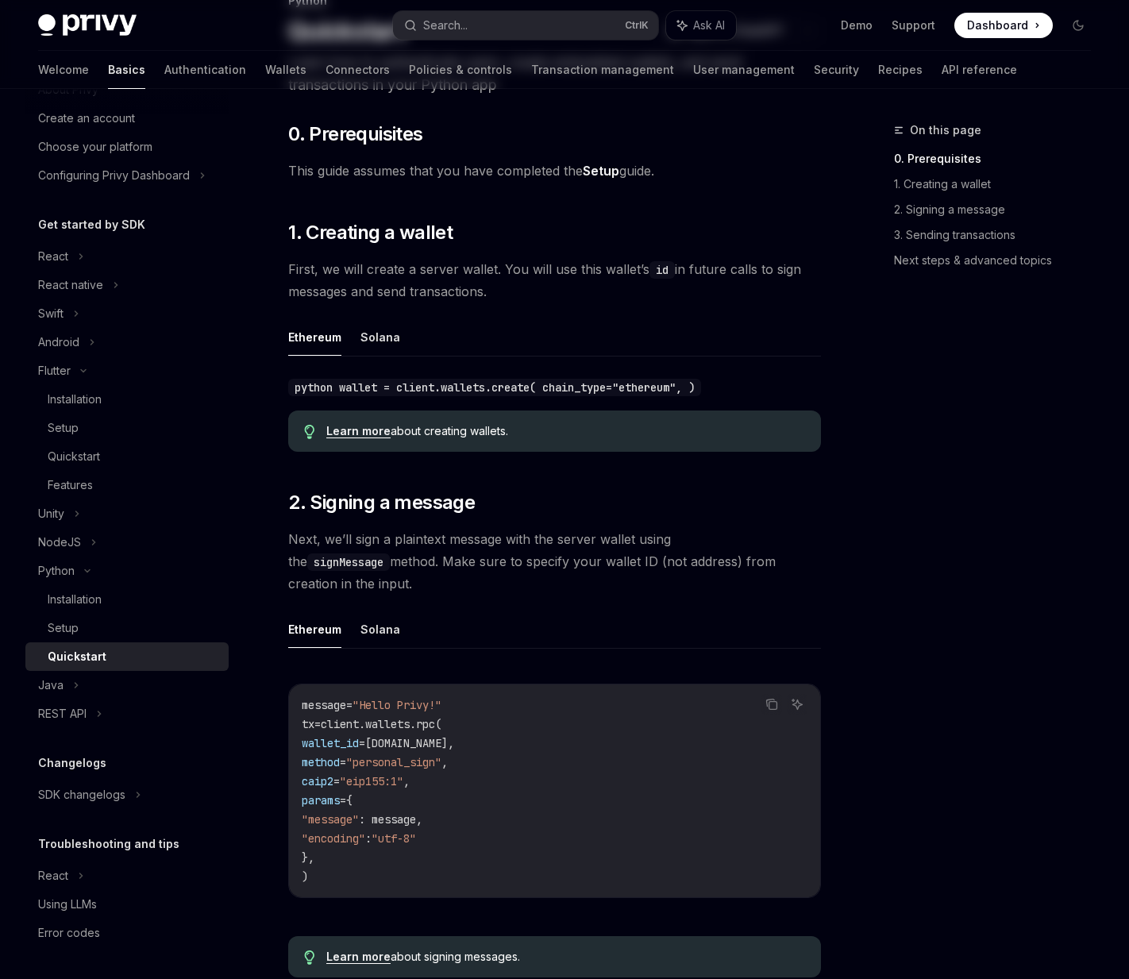
scroll to position [714, 0]
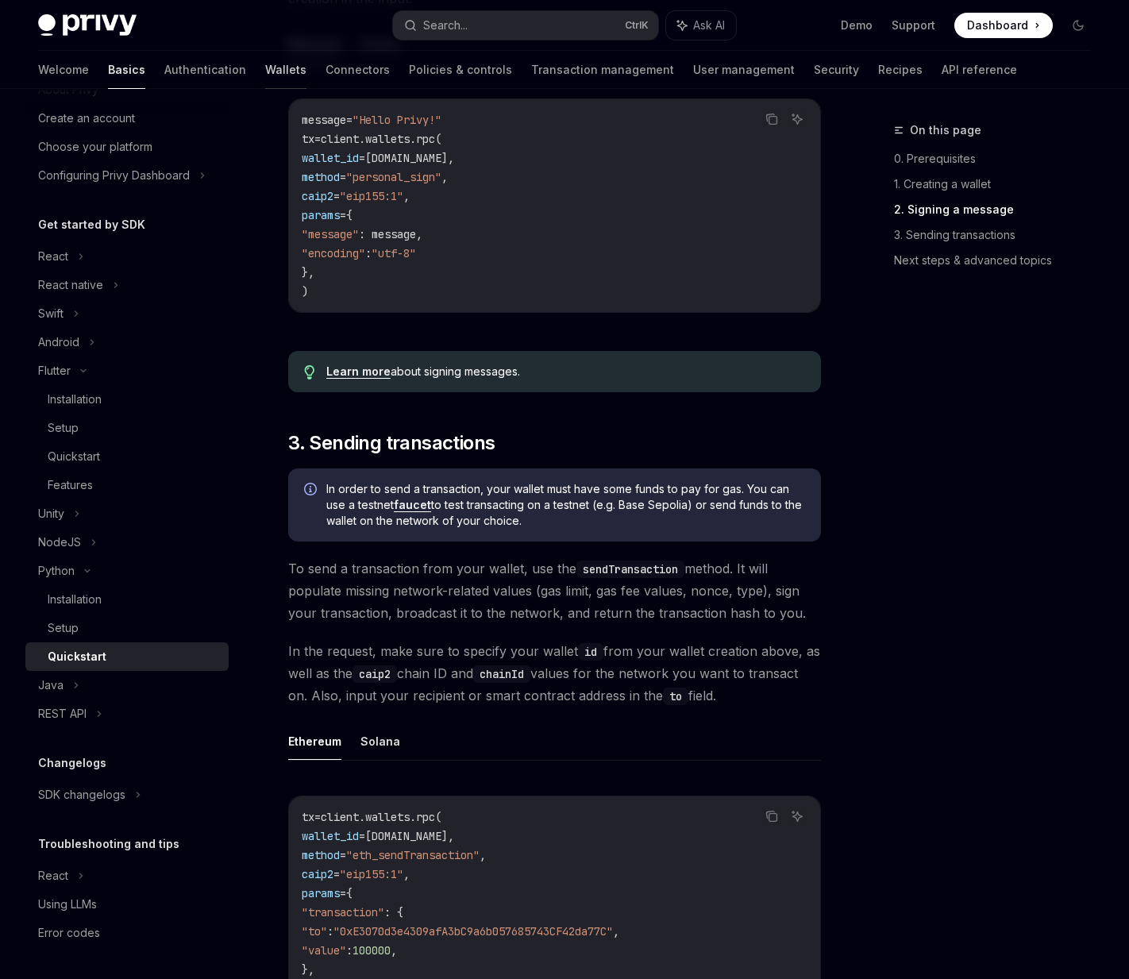
click at [265, 68] on link "Wallets" at bounding box center [285, 70] width 41 height 38
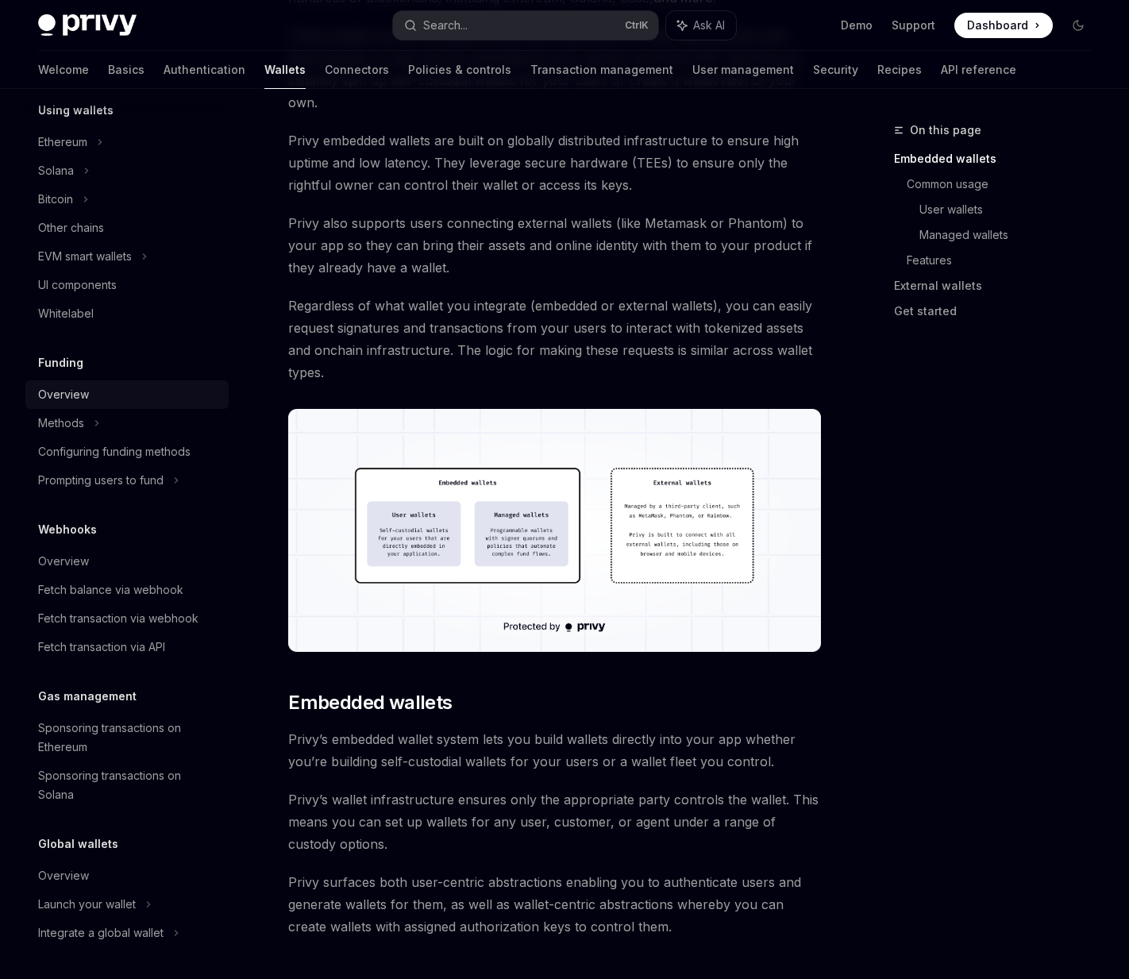
scroll to position [238, 0]
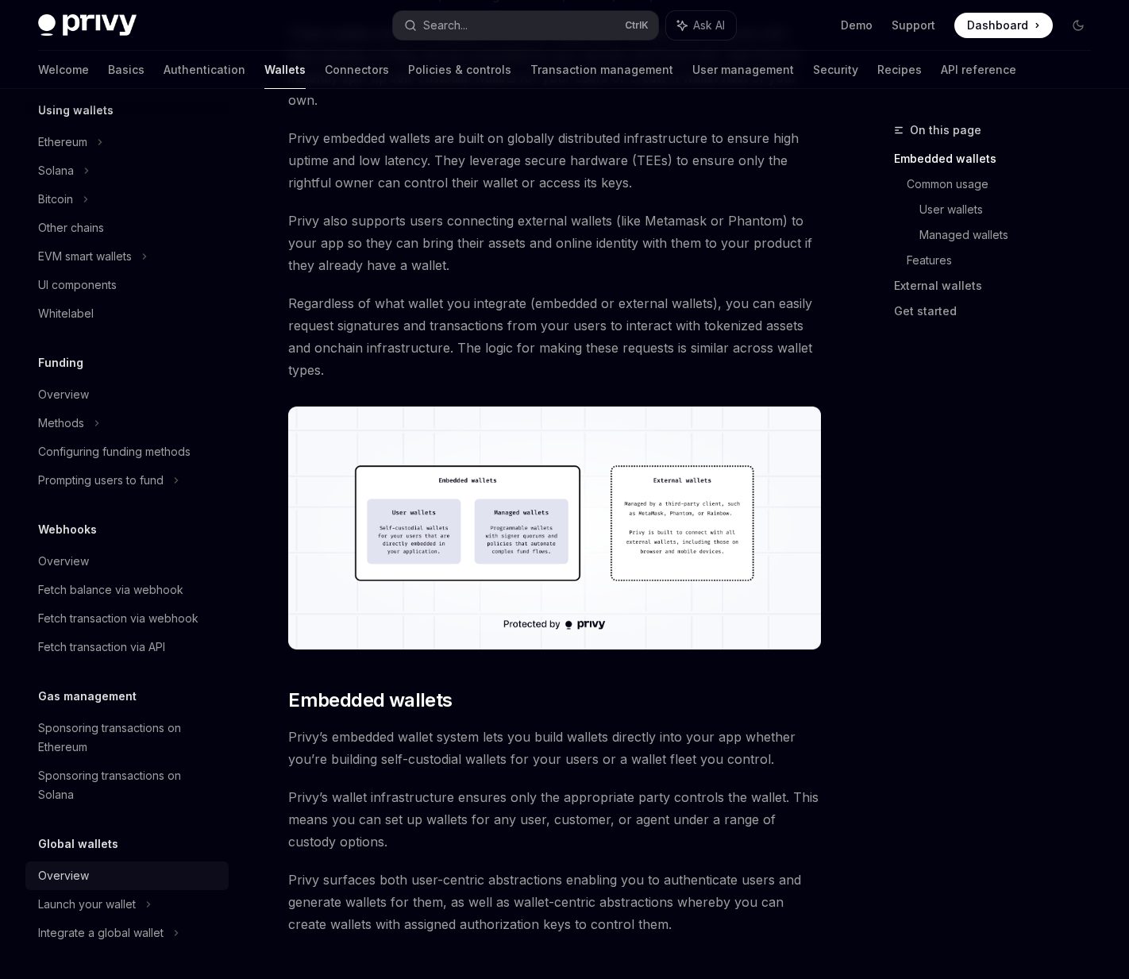
click at [121, 882] on div "Overview" at bounding box center [128, 875] width 181 height 19
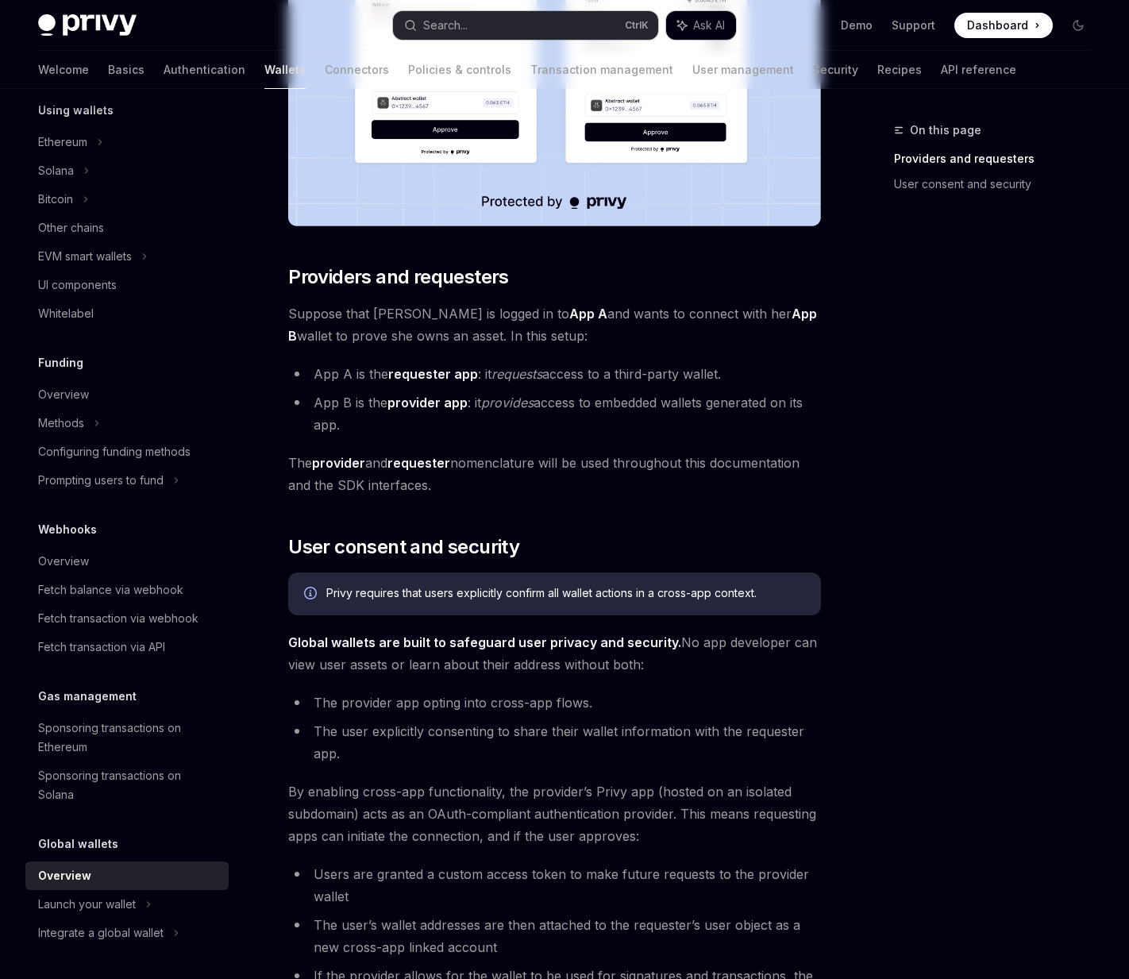
scroll to position [556, 0]
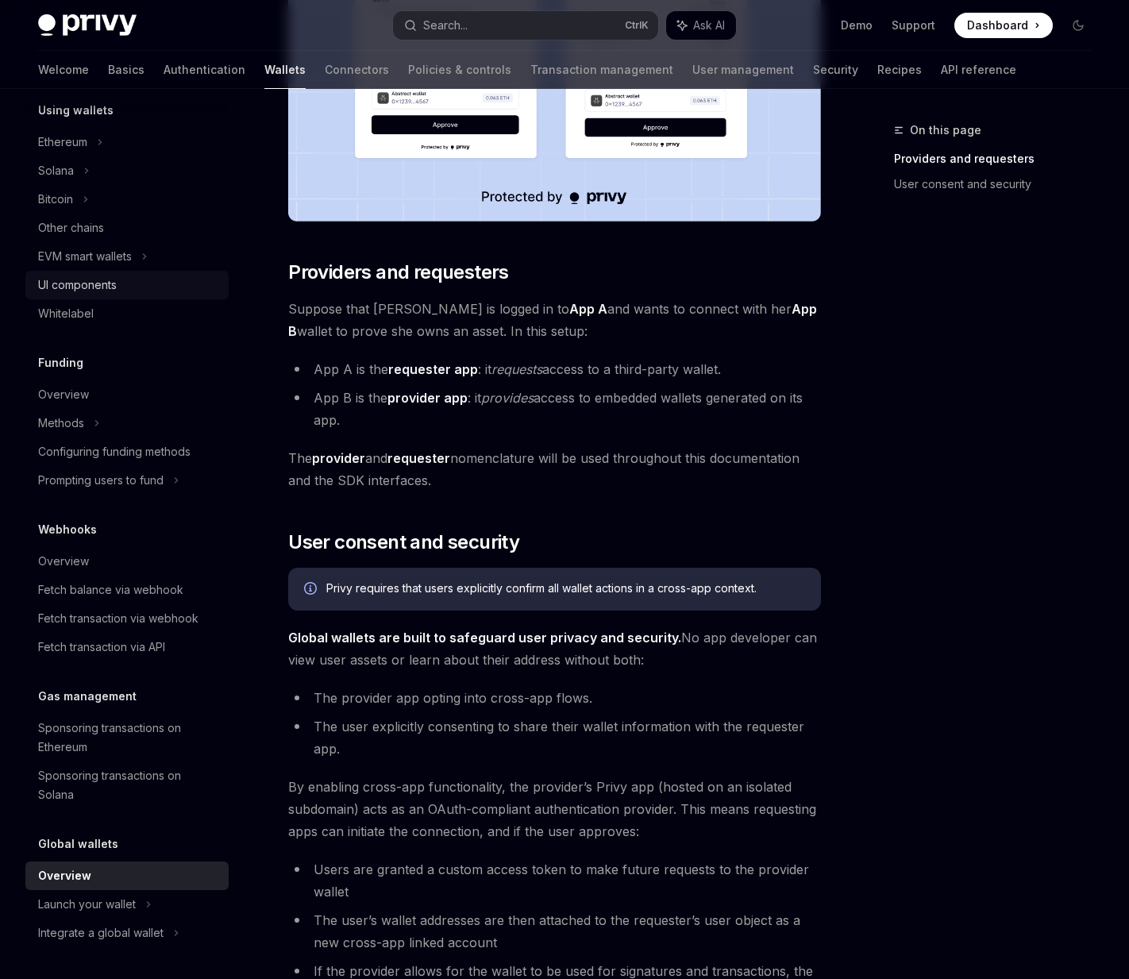
click at [105, 285] on div "UI components" at bounding box center [77, 284] width 79 height 19
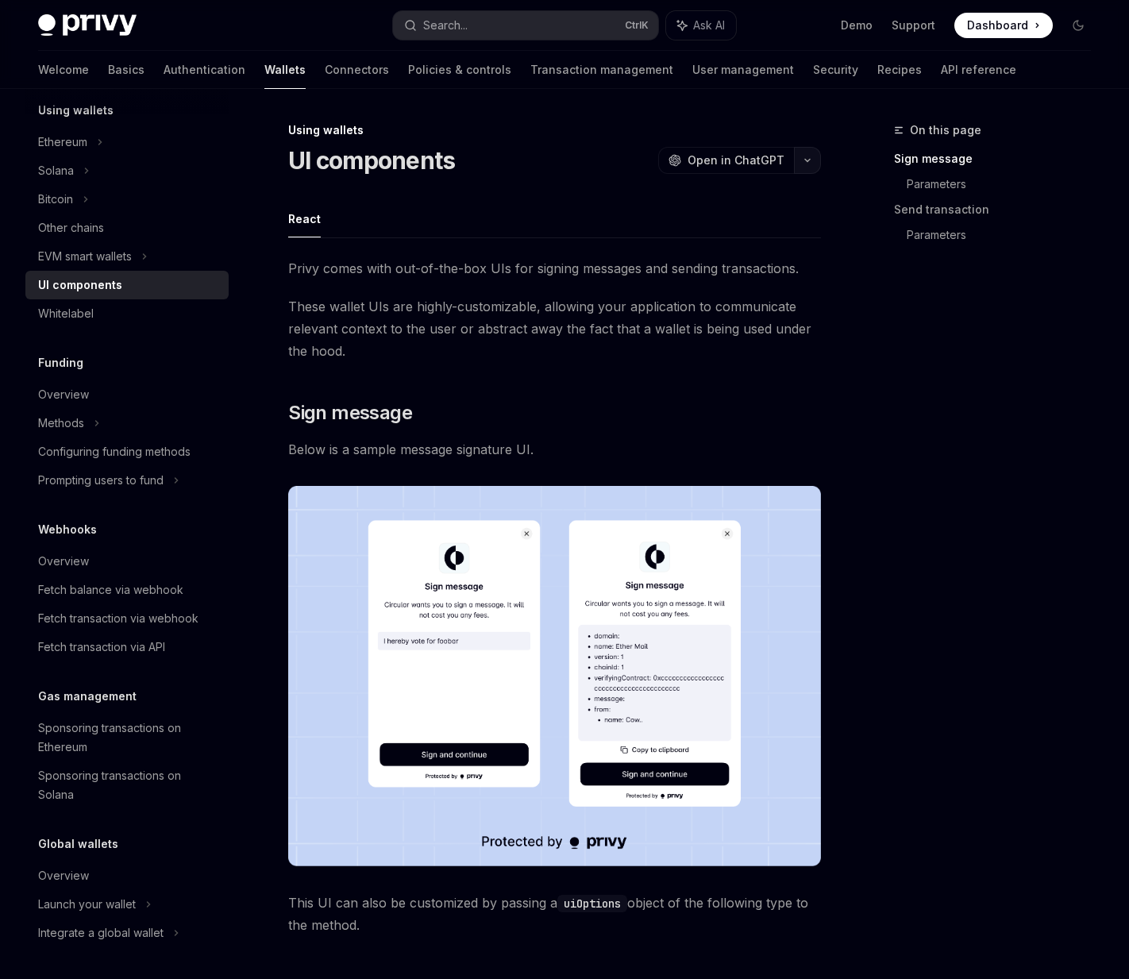
click at [813, 162] on button "button" at bounding box center [807, 160] width 27 height 27
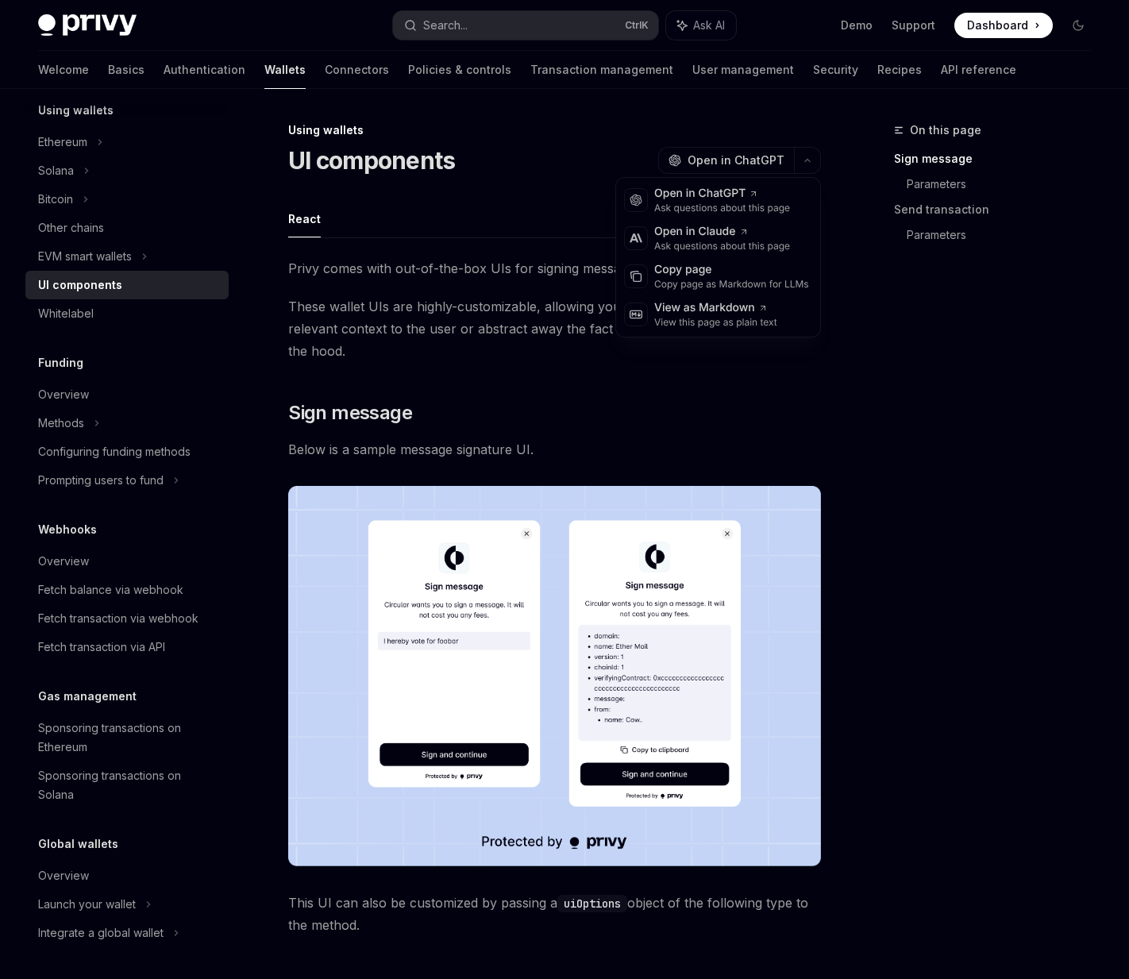
click at [528, 305] on span "These wallet UIs are highly-customizable, allowing your application to communic…" at bounding box center [554, 328] width 533 height 67
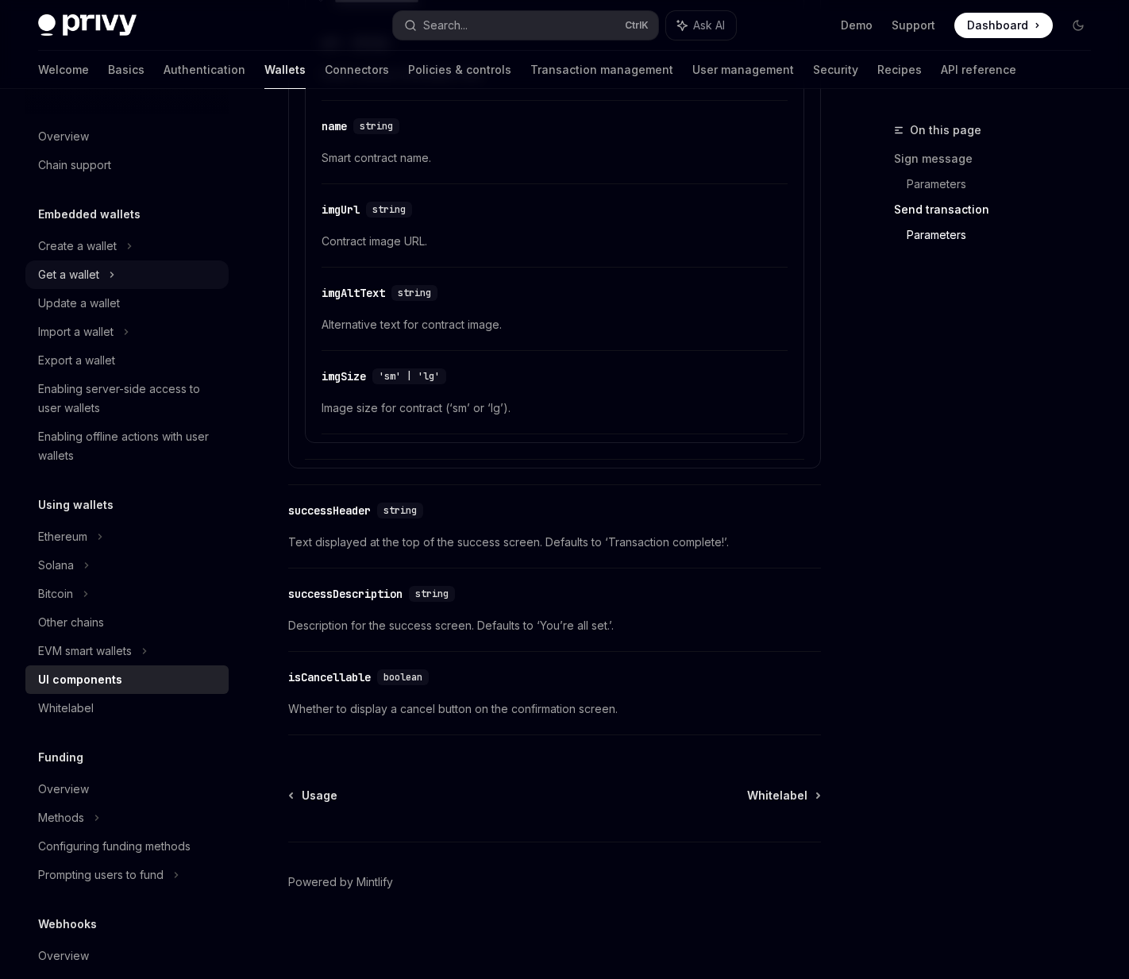
click at [113, 278] on icon at bounding box center [112, 274] width 6 height 19
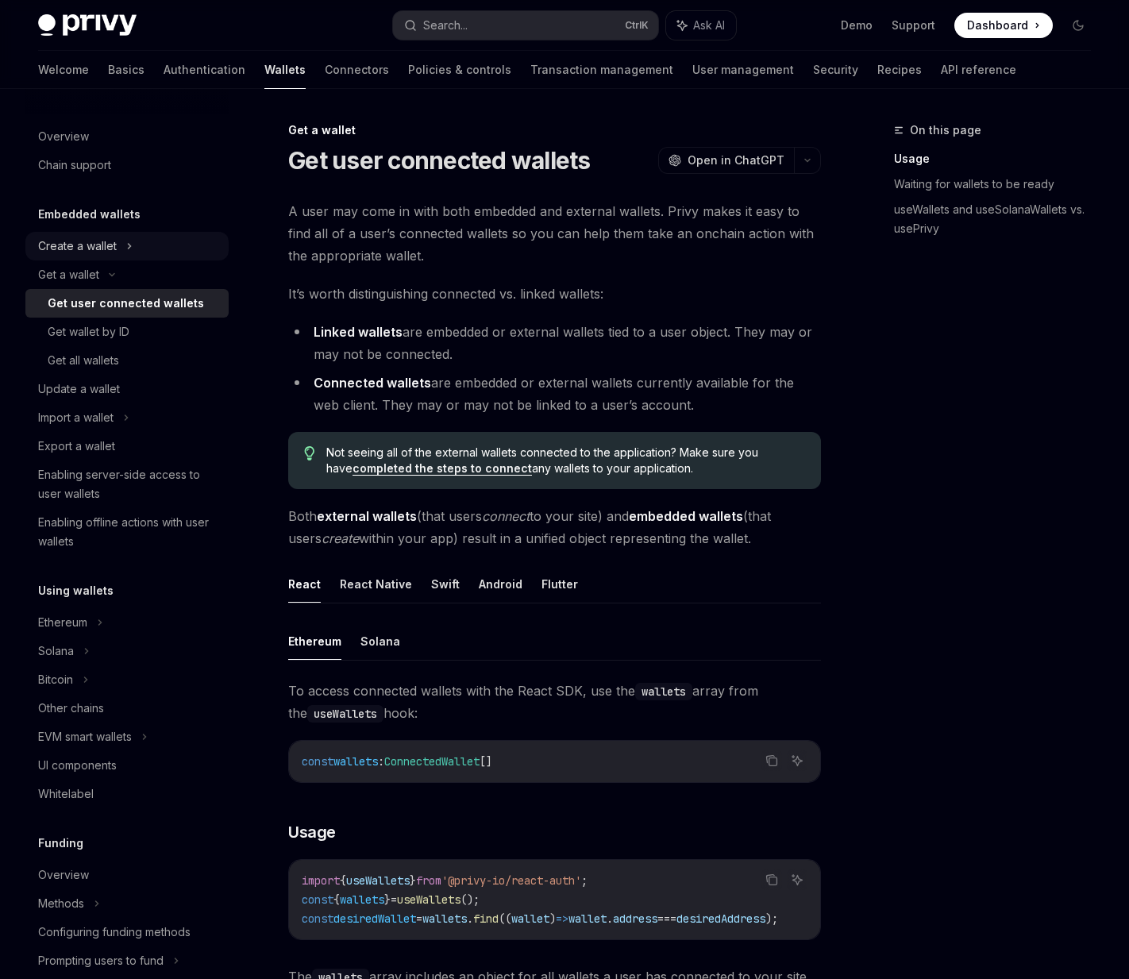
click at [117, 245] on div "Create a wallet" at bounding box center [126, 246] width 203 height 29
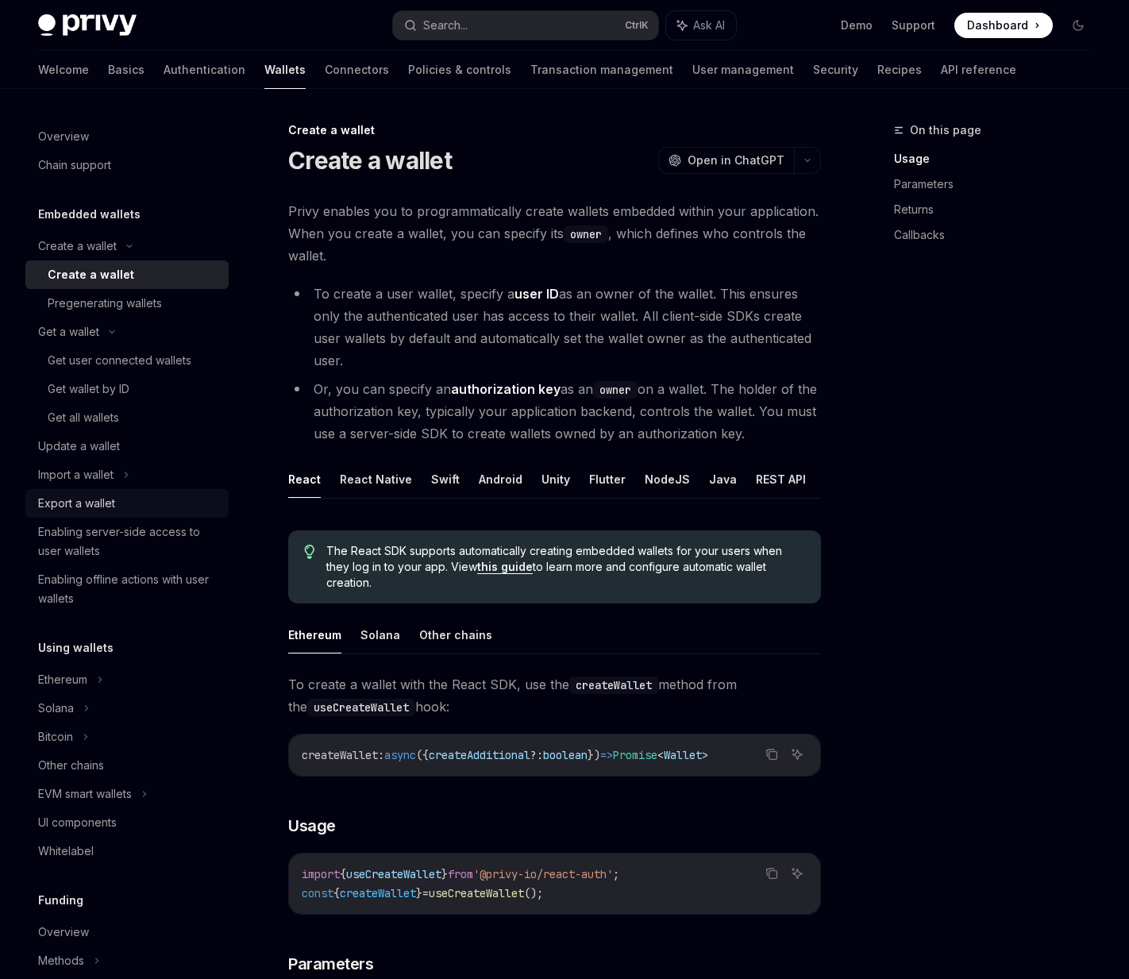
click at [140, 516] on link "Export a wallet" at bounding box center [126, 503] width 203 height 29
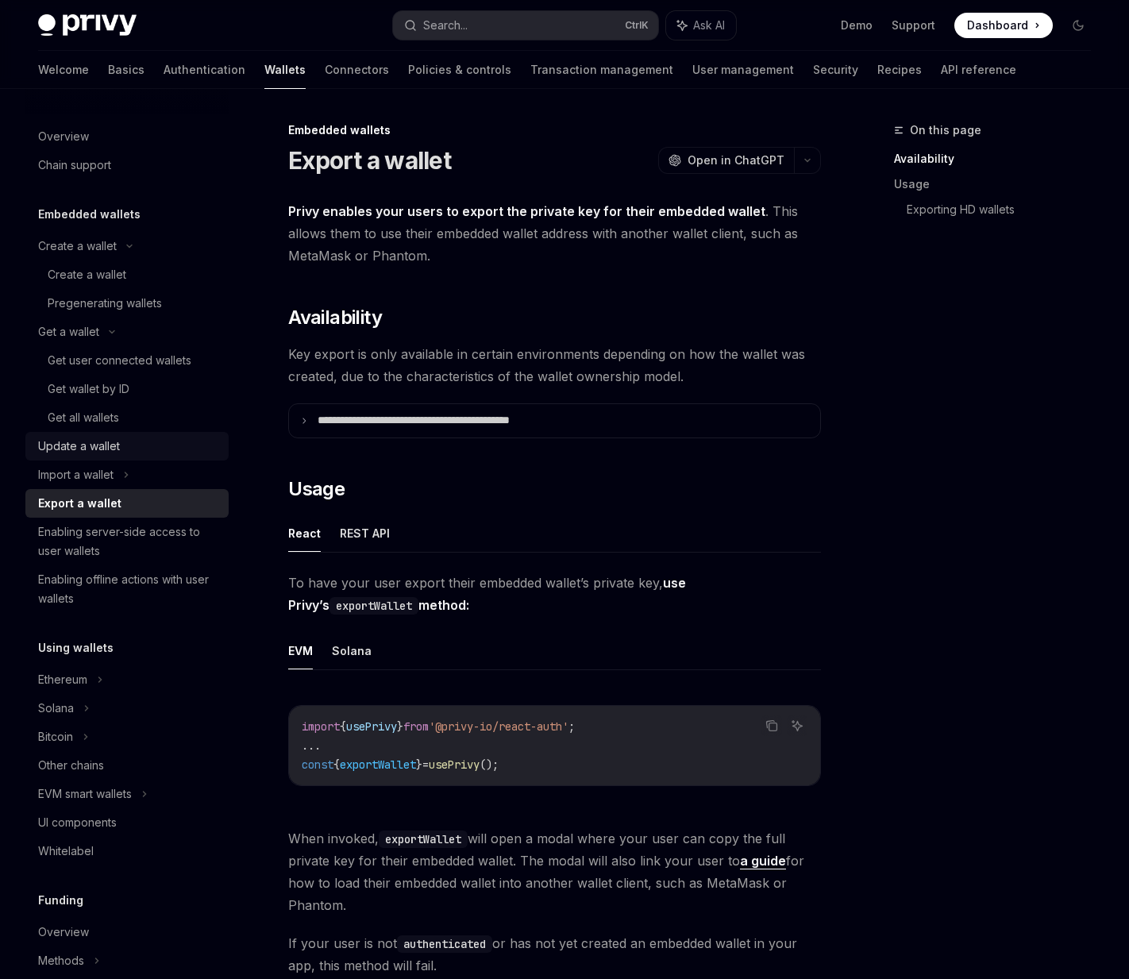
click at [129, 458] on link "Update a wallet" at bounding box center [126, 446] width 203 height 29
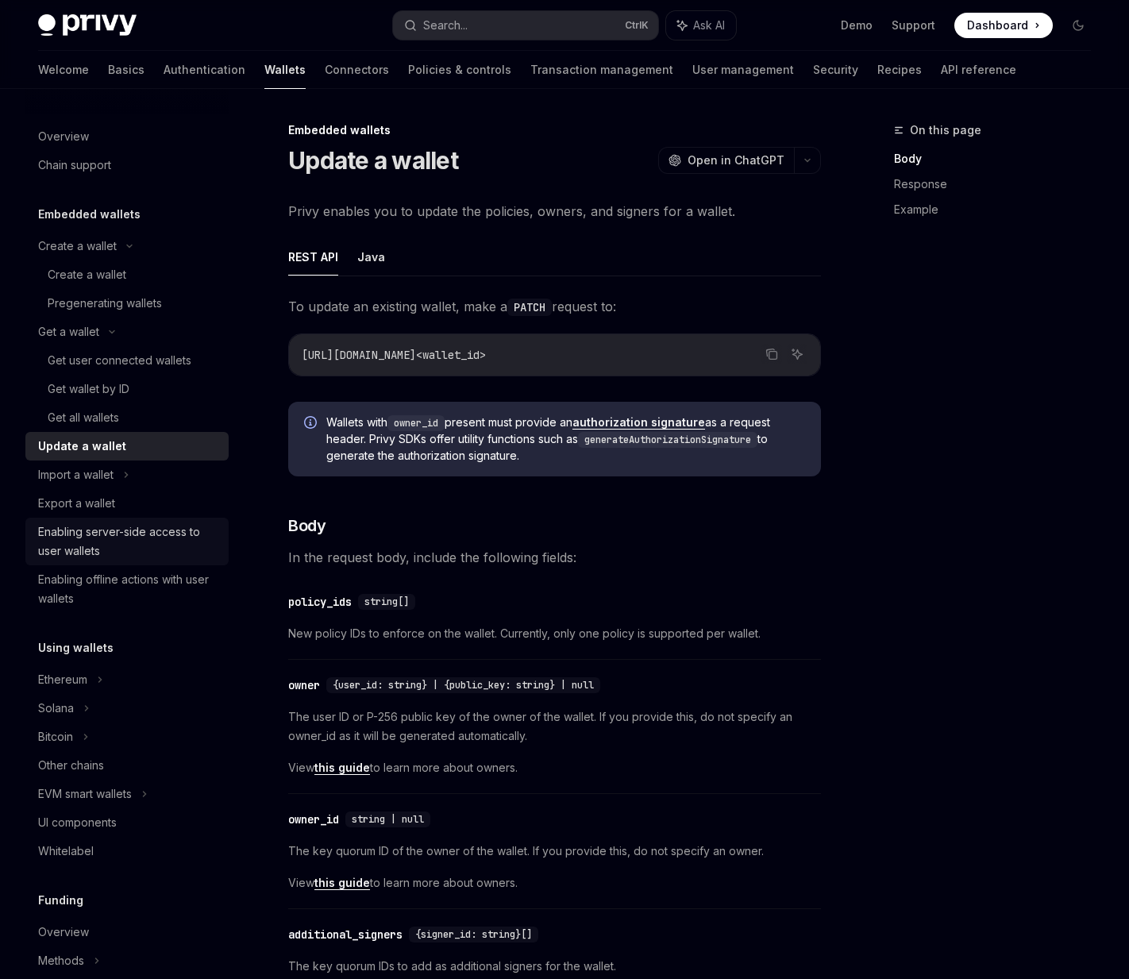
click at [168, 517] on ul "Create a wallet Create a wallet Pregenerating wallets Get a wallet Get user con…" at bounding box center [126, 422] width 203 height 381
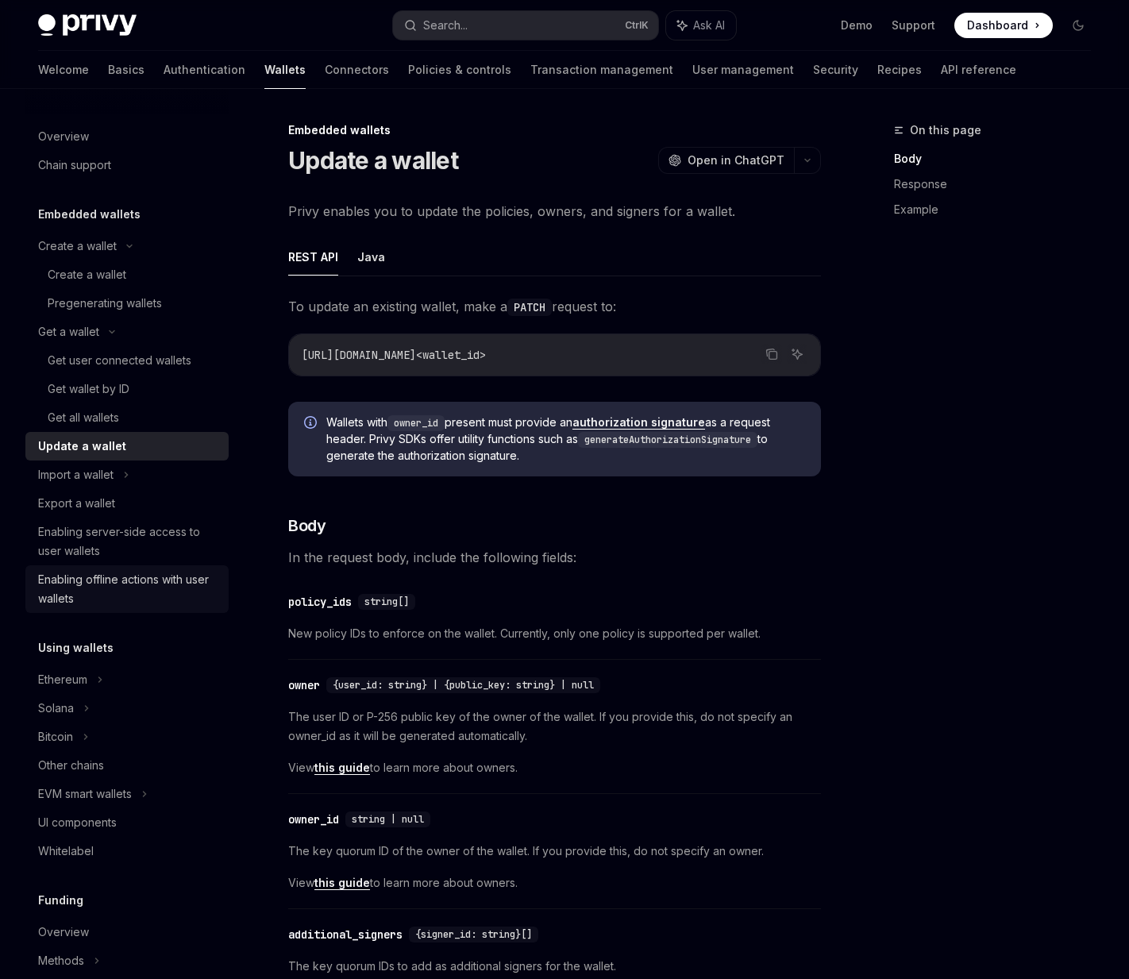
click at [156, 585] on div "Enabling offline actions with user wallets" at bounding box center [128, 589] width 181 height 38
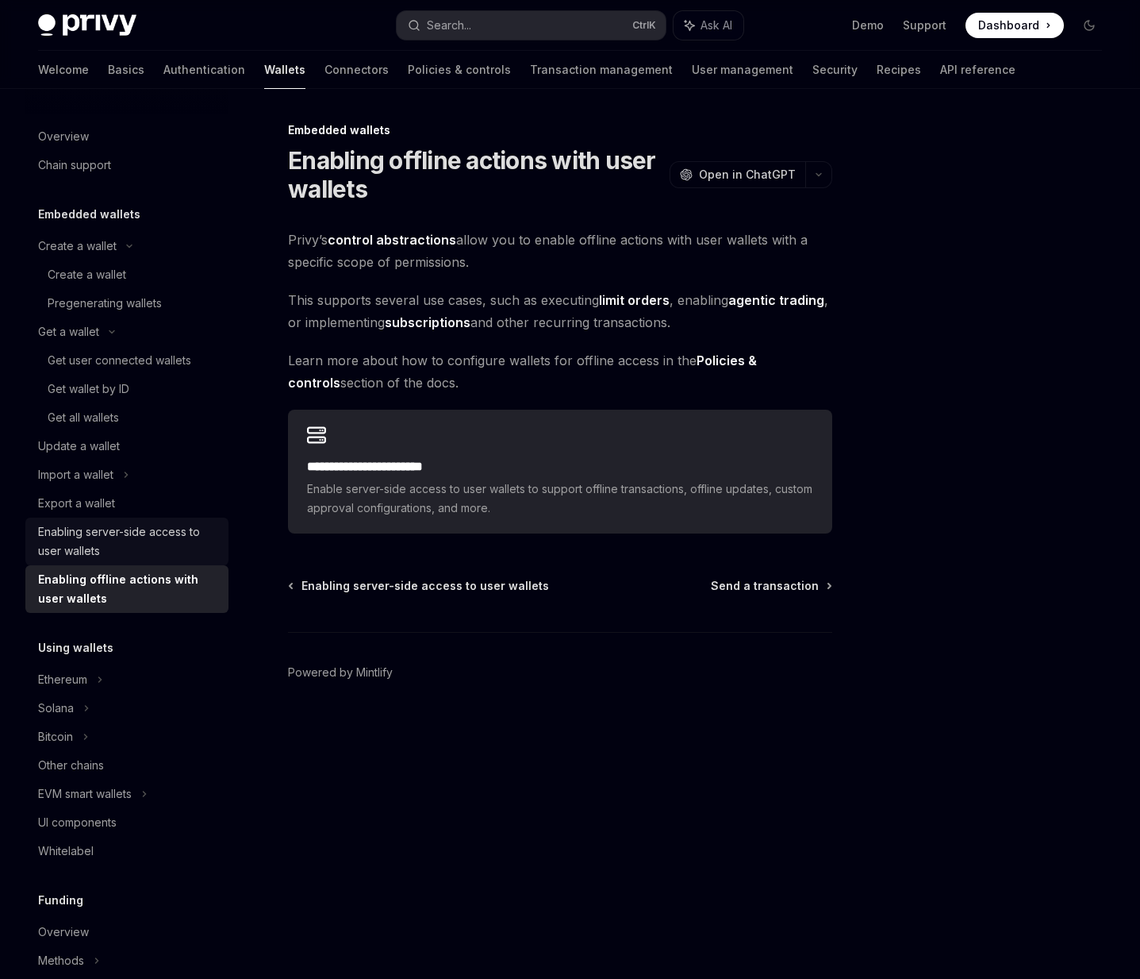
click at [149, 531] on div "Enabling server-side access to user wallets" at bounding box center [128, 541] width 181 height 38
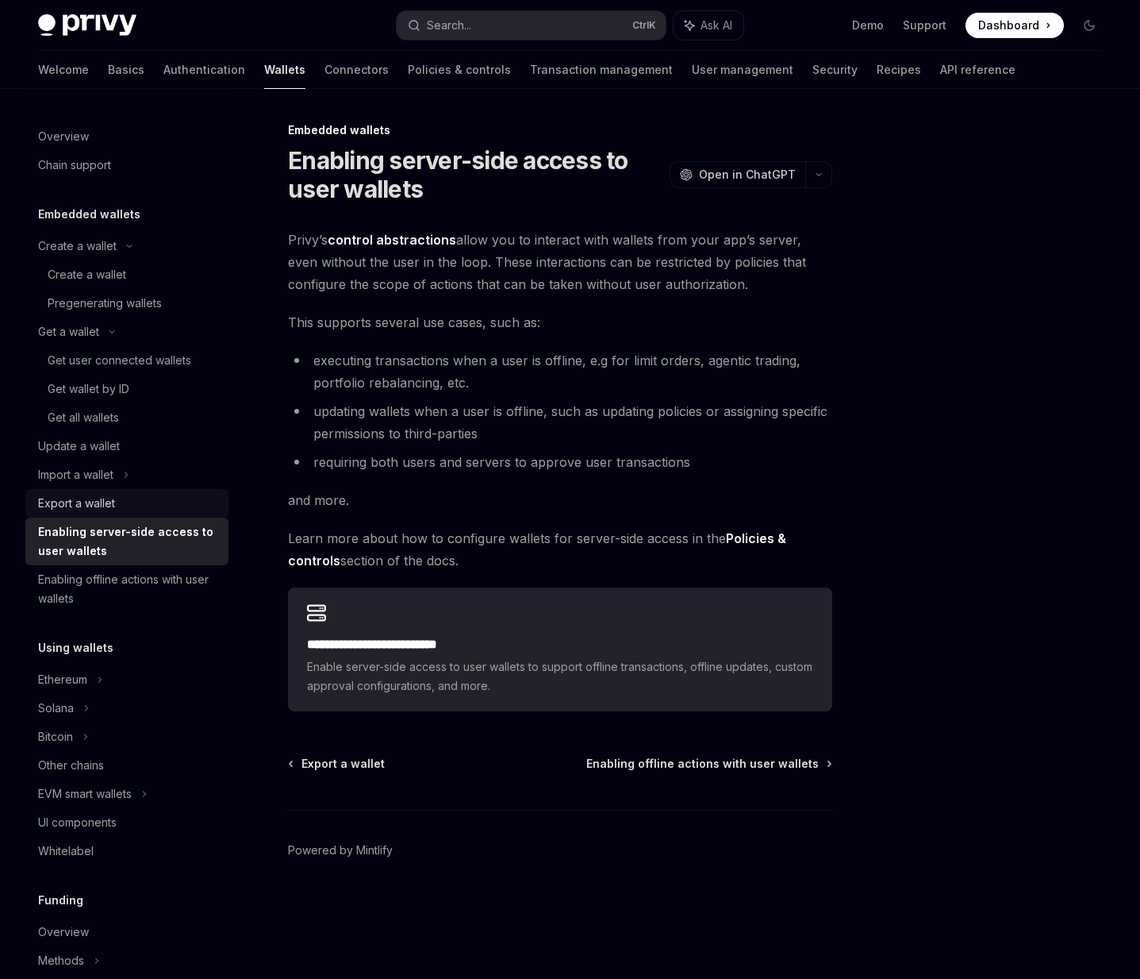
click at [140, 513] on link "Export a wallet" at bounding box center [126, 503] width 203 height 29
type textarea "*"
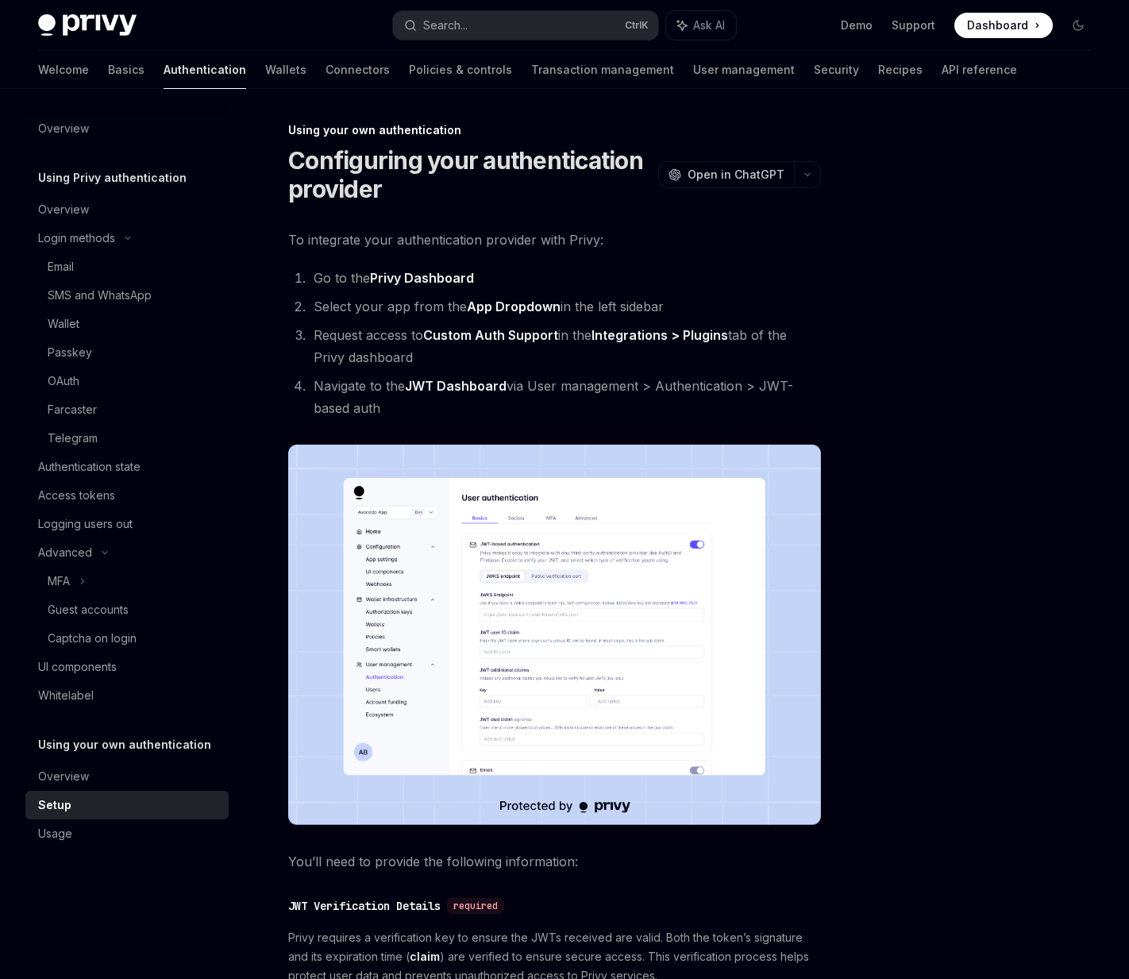
scroll to position [24, 0]
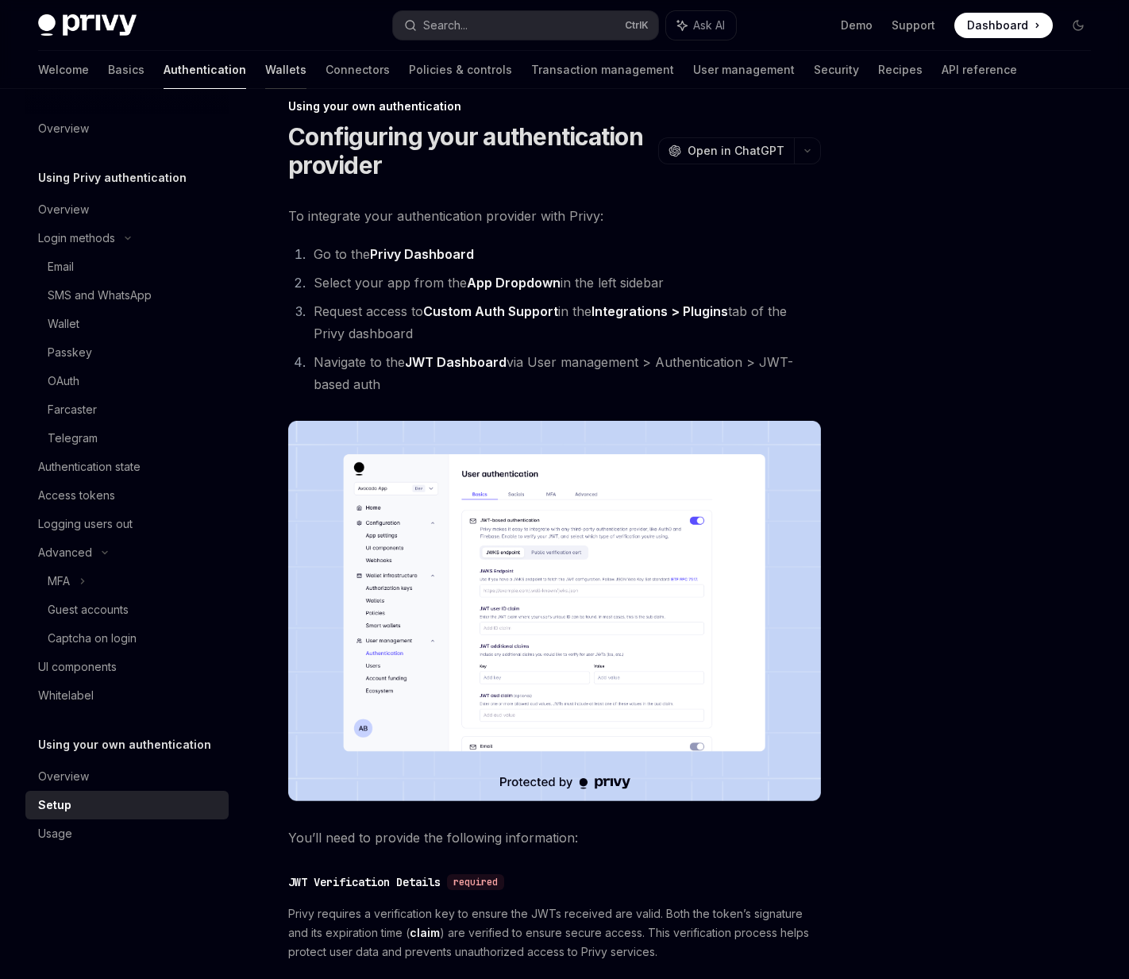
click at [265, 70] on link "Wallets" at bounding box center [285, 70] width 41 height 38
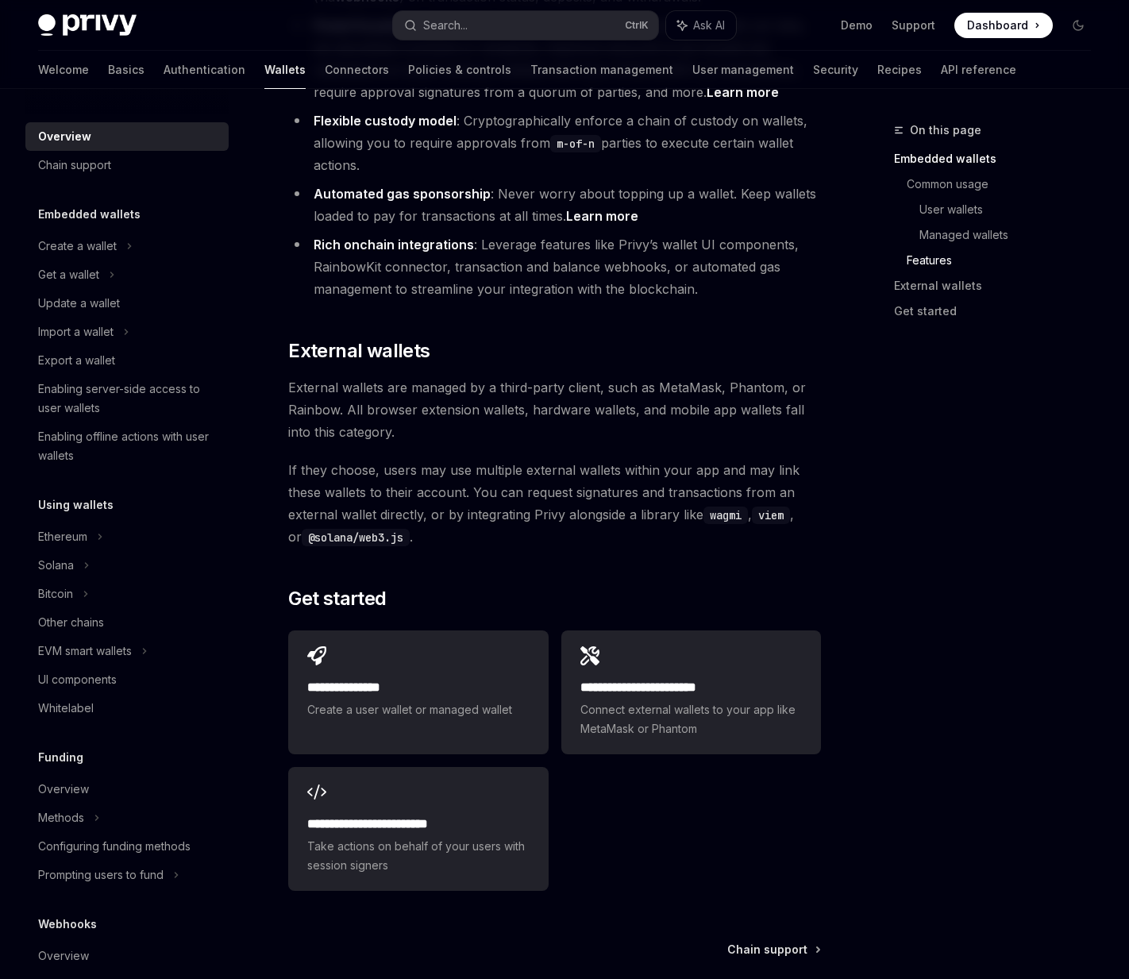
scroll to position [2246, 0]
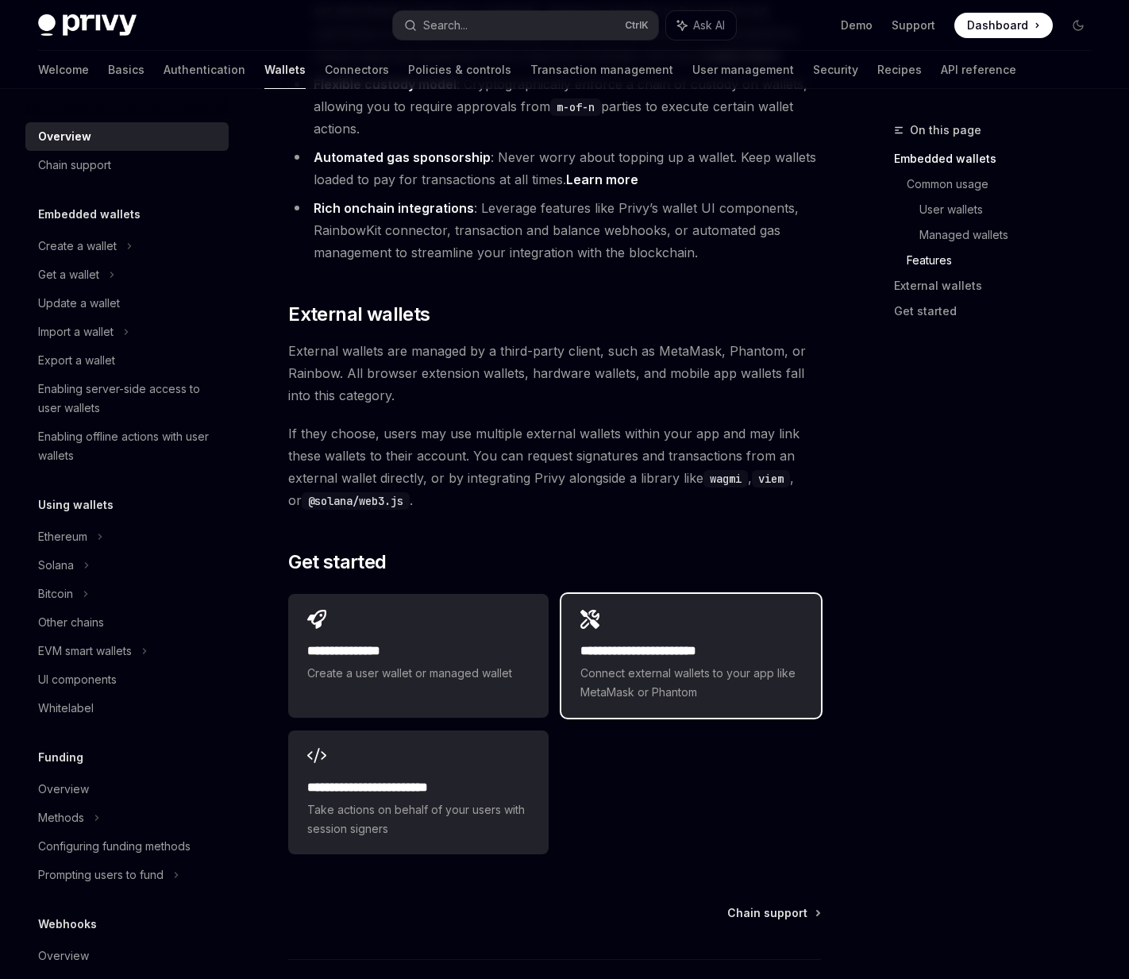
click at [675, 663] on span "Connect external wallets to your app like MetaMask or Phantom" at bounding box center [690, 682] width 221 height 38
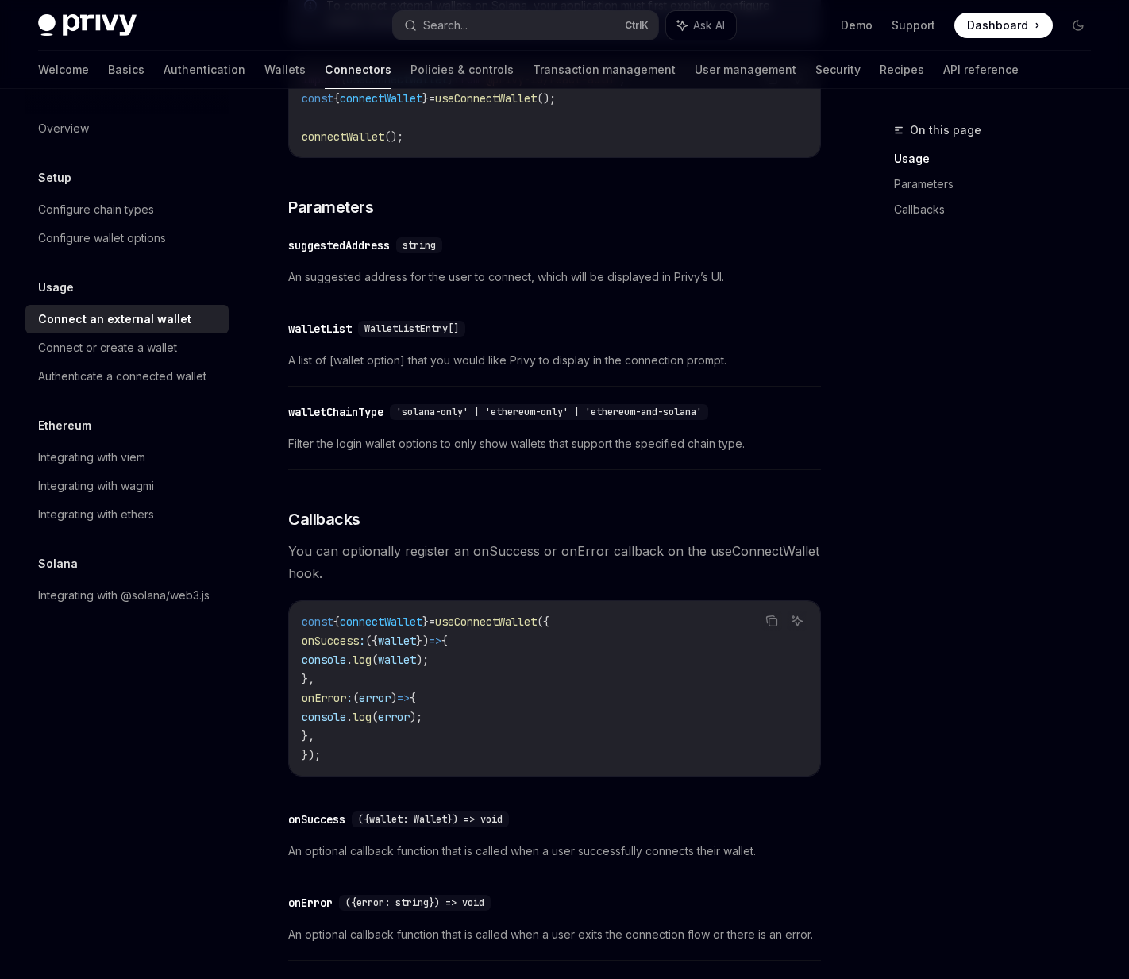
scroll to position [783, 0]
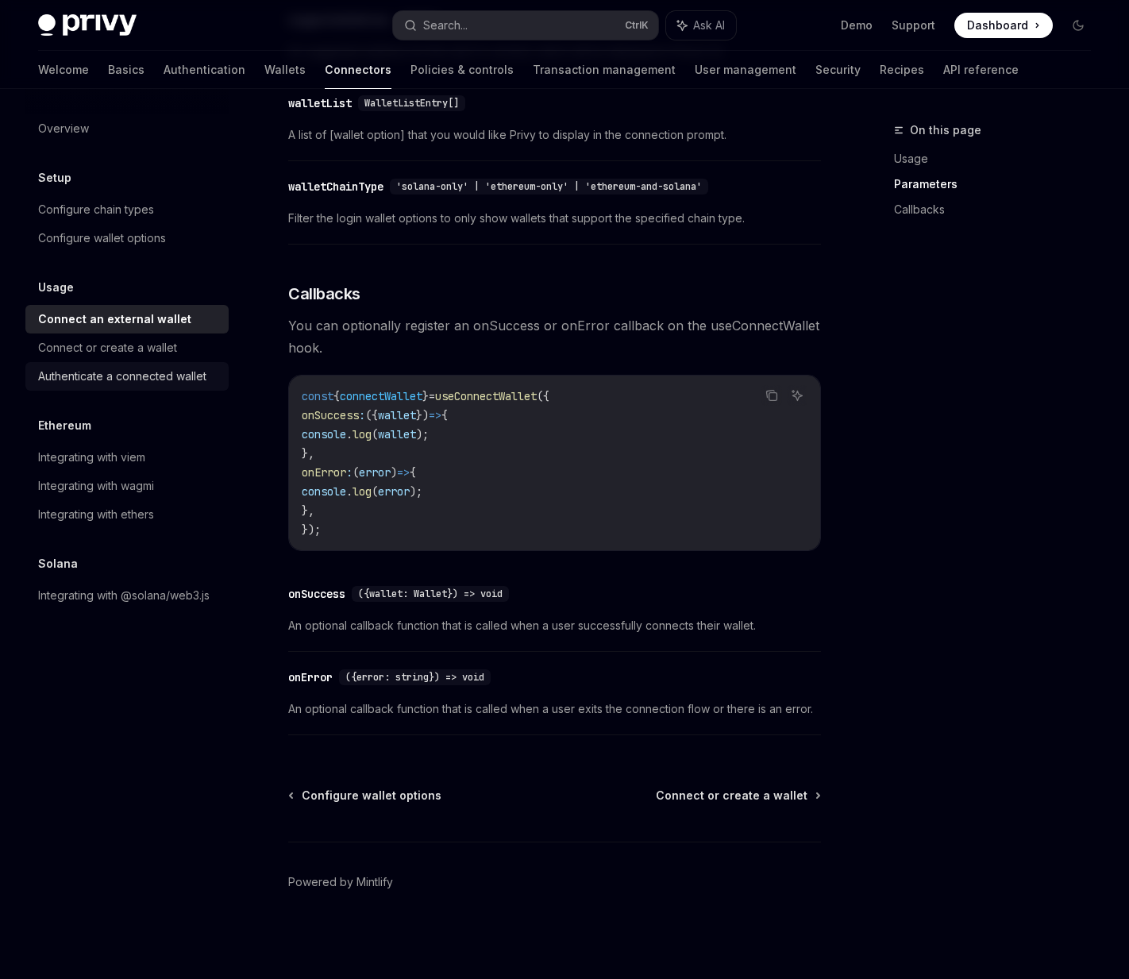
click at [188, 371] on div "Authenticate a connected wallet" at bounding box center [122, 376] width 168 height 19
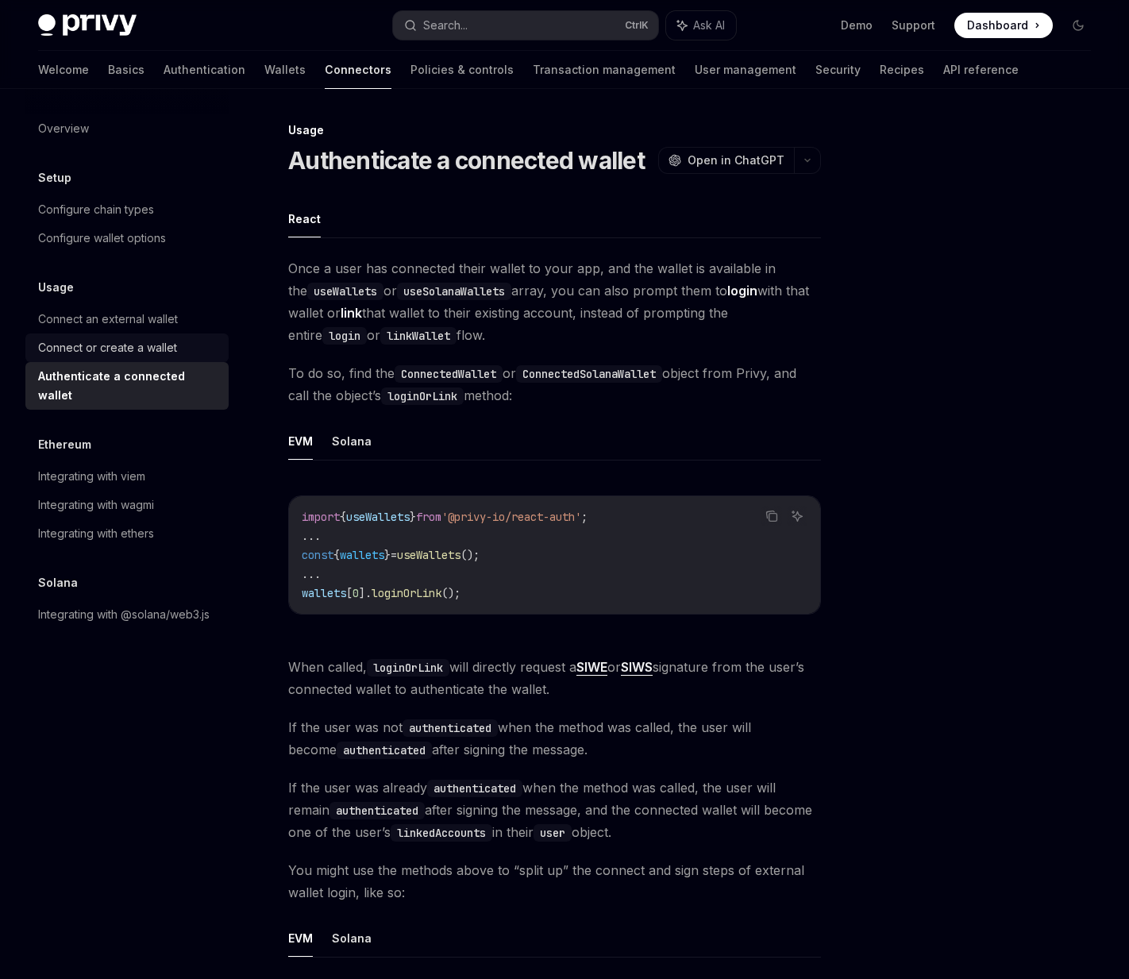
click at [159, 360] on link "Connect or create a wallet" at bounding box center [126, 347] width 203 height 29
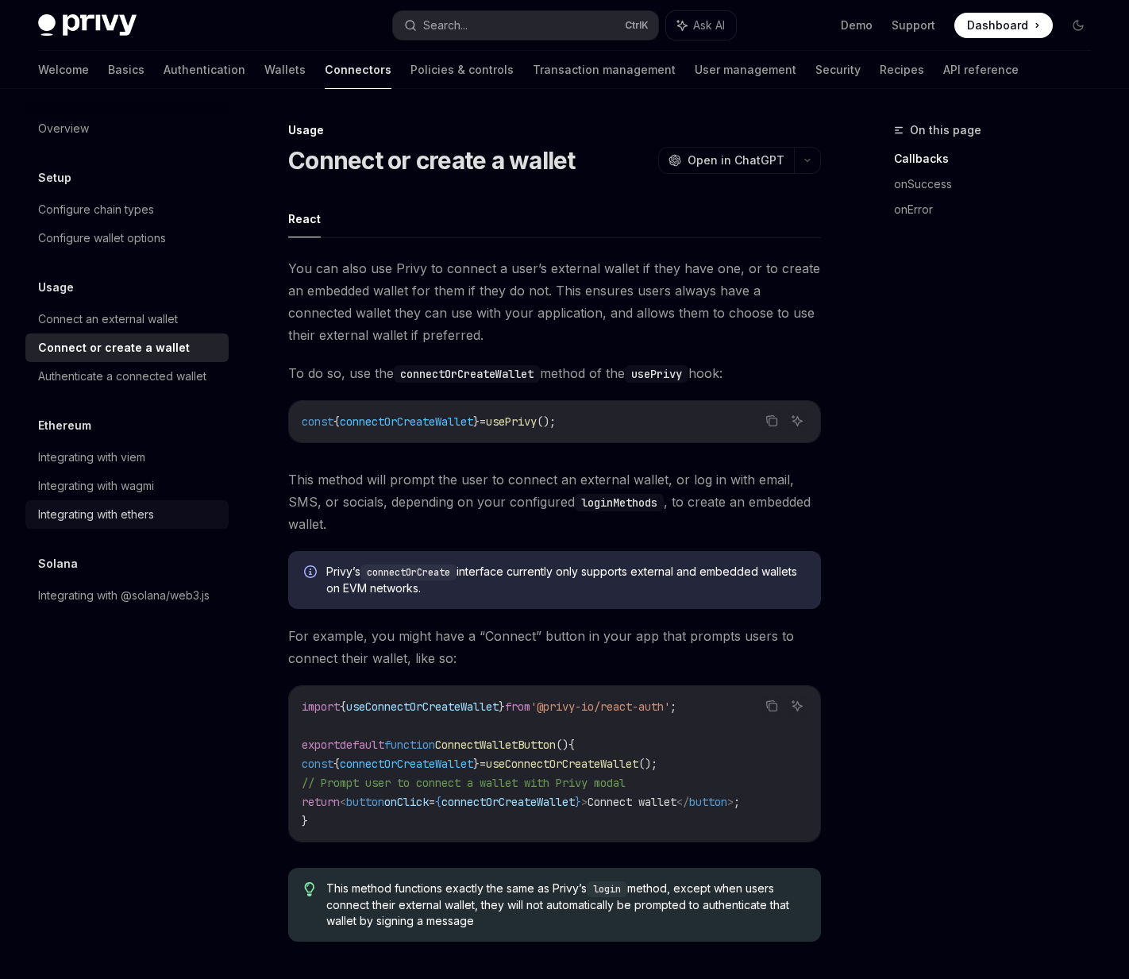
click at [141, 512] on div "Integrating with ethers" at bounding box center [96, 514] width 116 height 19
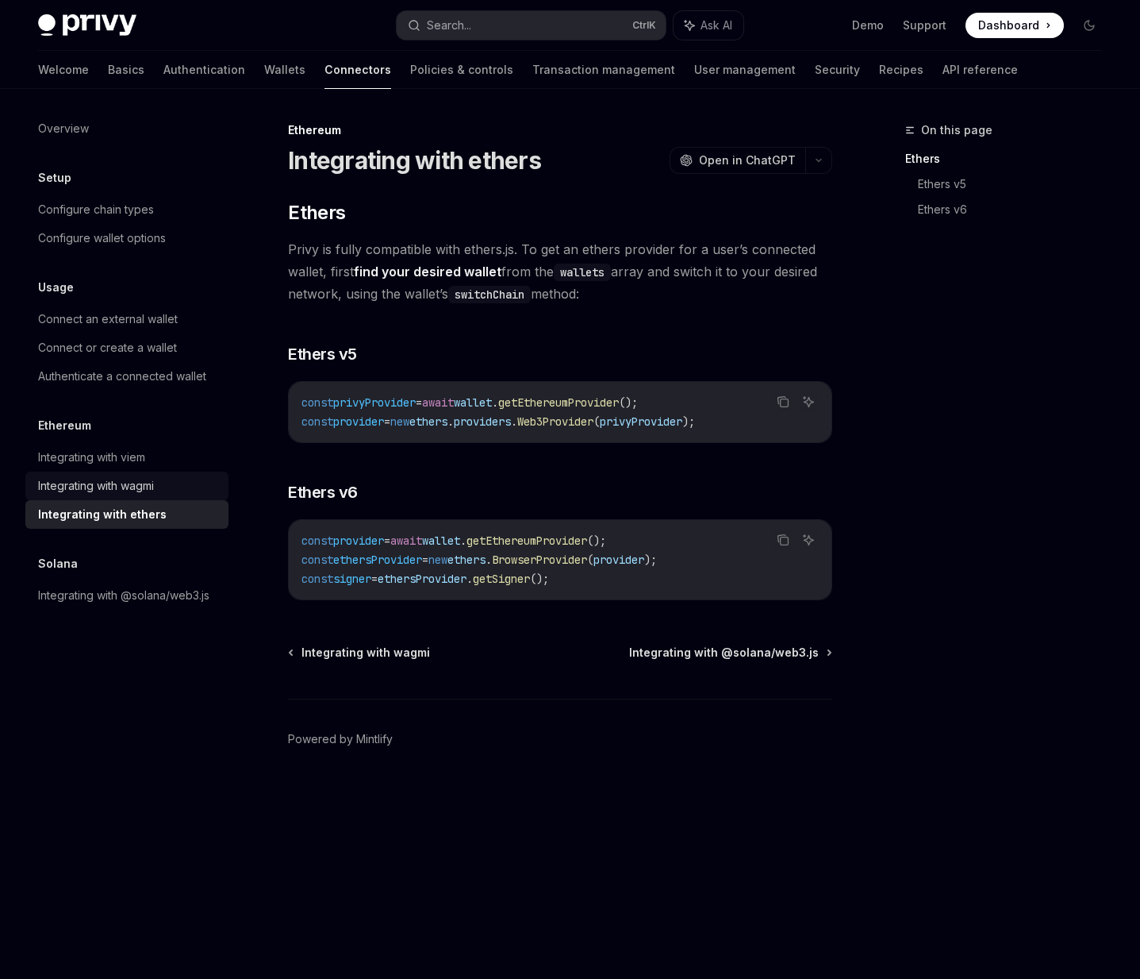
click at [150, 490] on div "Integrating with wagmi" at bounding box center [96, 485] width 116 height 19
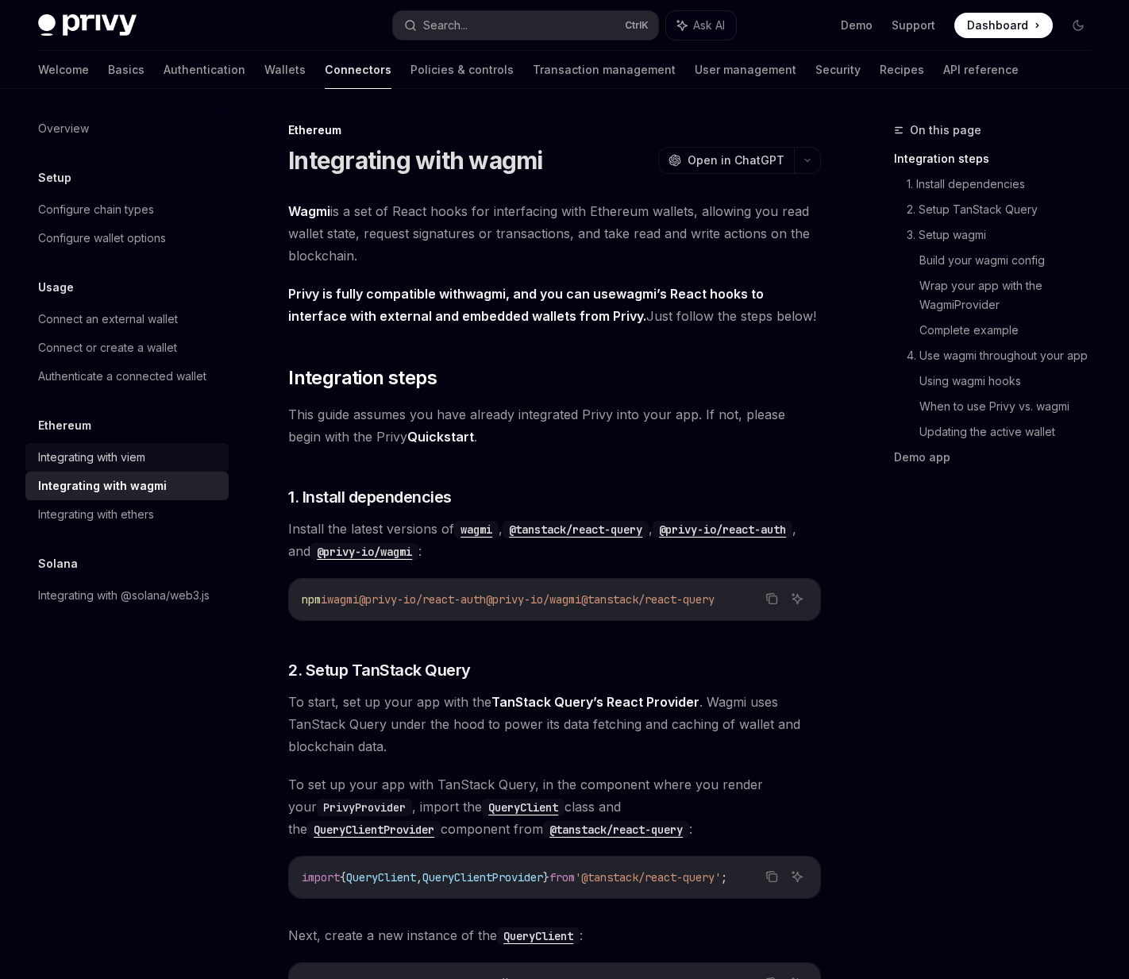
click at [151, 459] on div "Integrating with viem" at bounding box center [128, 457] width 181 height 19
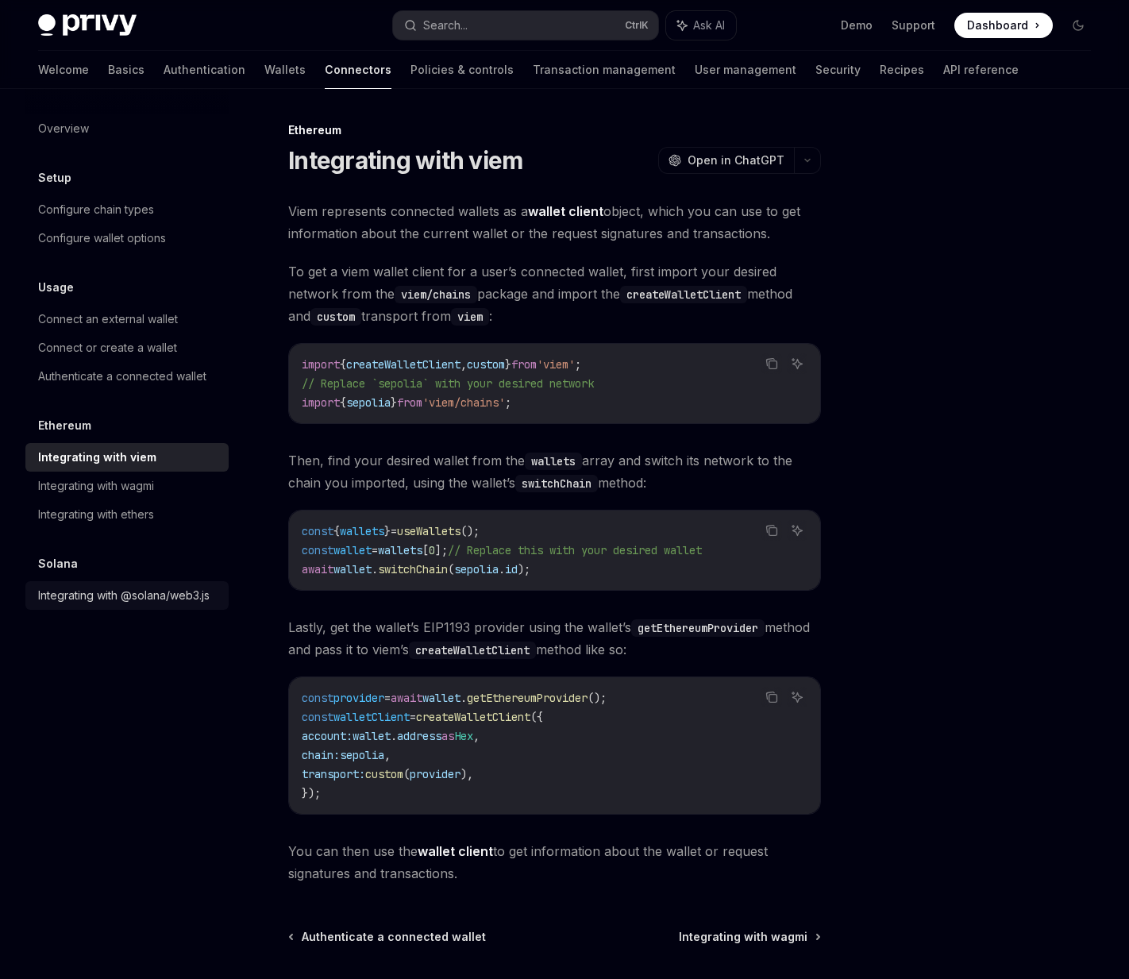
click at [167, 606] on link "Integrating with @solana/web3.js" at bounding box center [126, 595] width 203 height 29
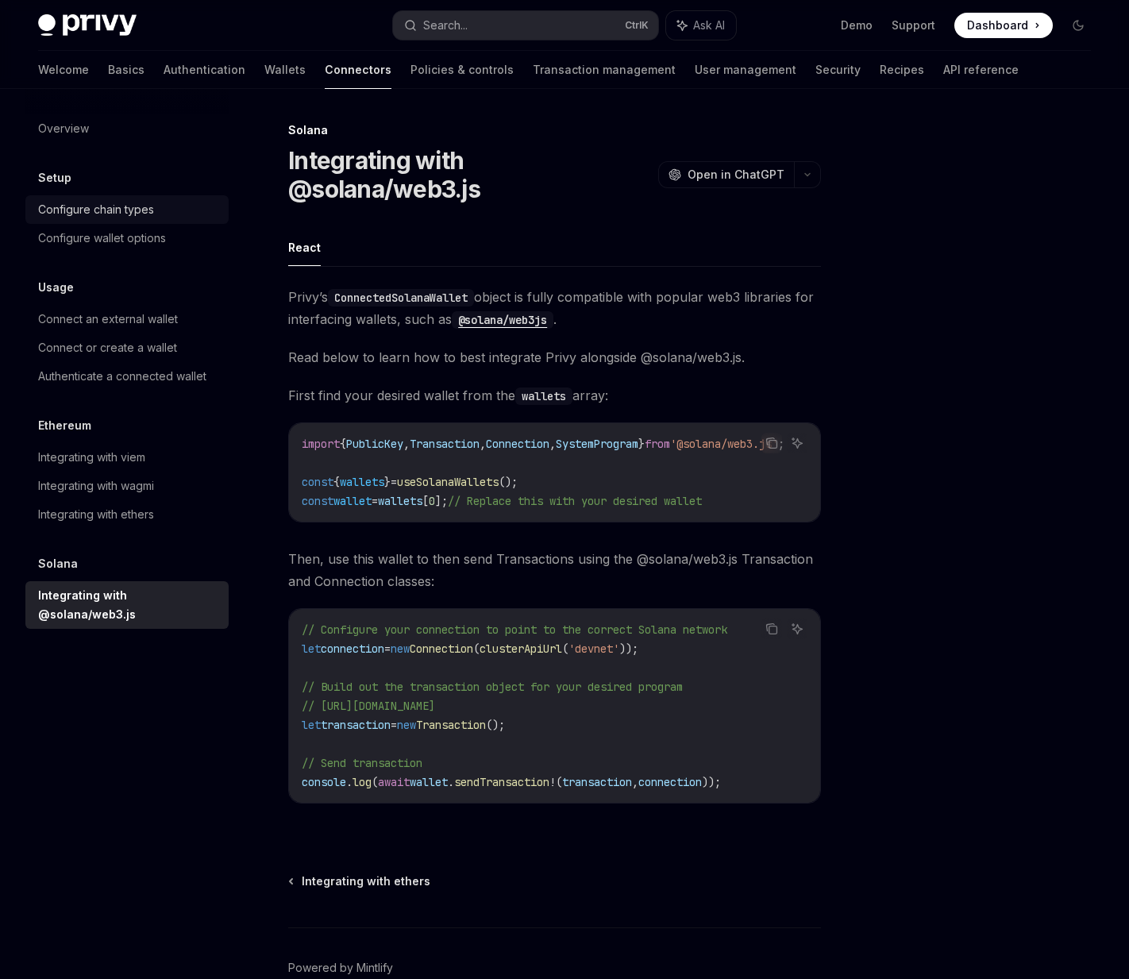
click at [90, 200] on div "Configure chain types" at bounding box center [96, 209] width 116 height 19
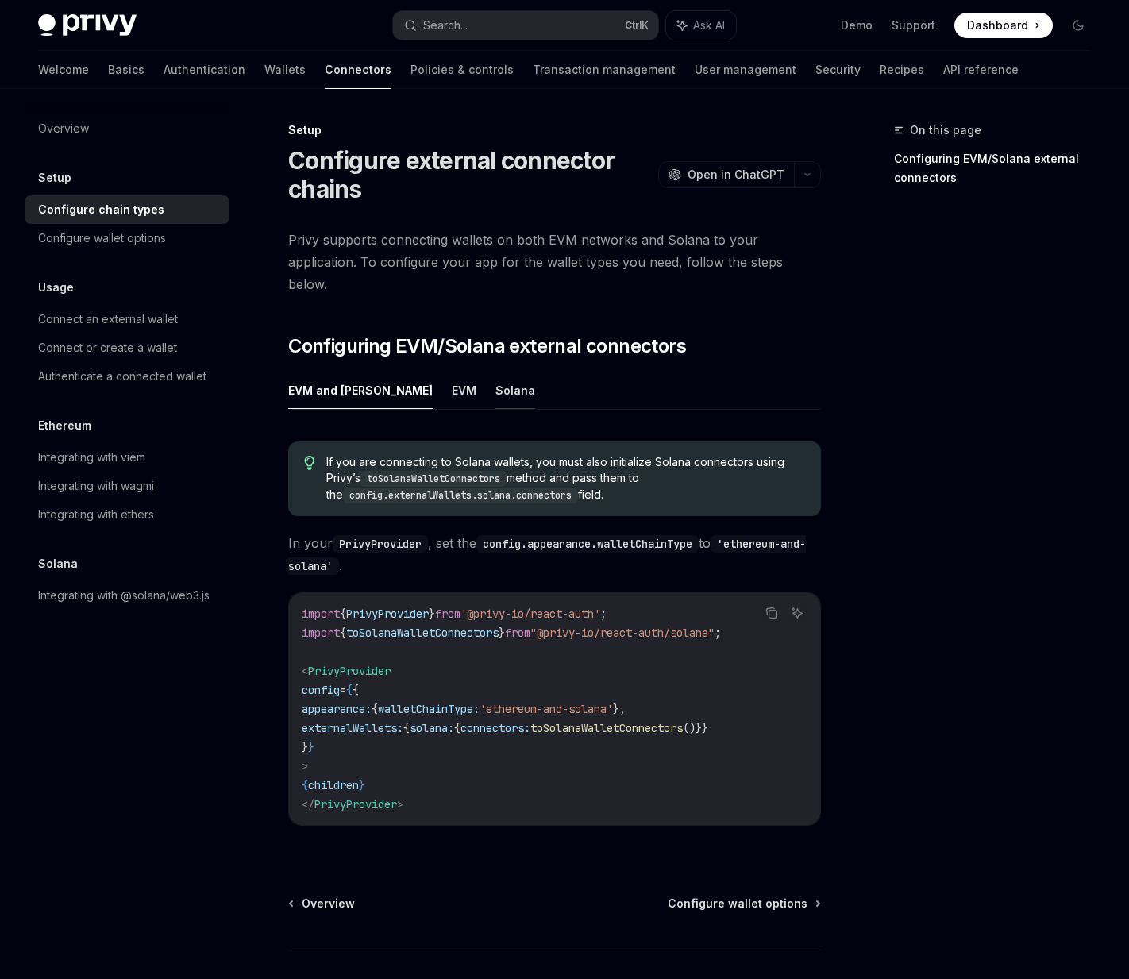
click at [495, 371] on button "Solana" at bounding box center [515, 389] width 40 height 37
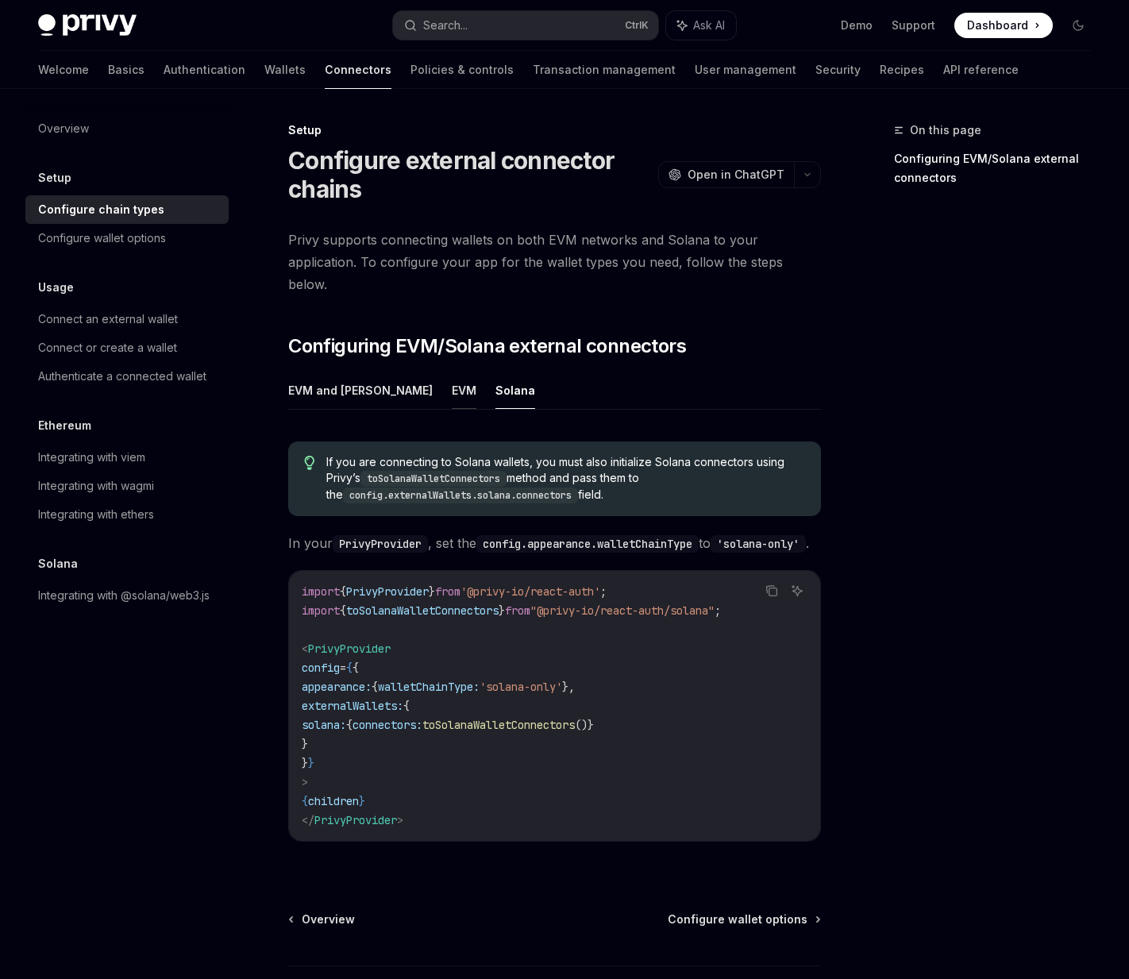
click at [452, 371] on button "EVM" at bounding box center [464, 389] width 25 height 37
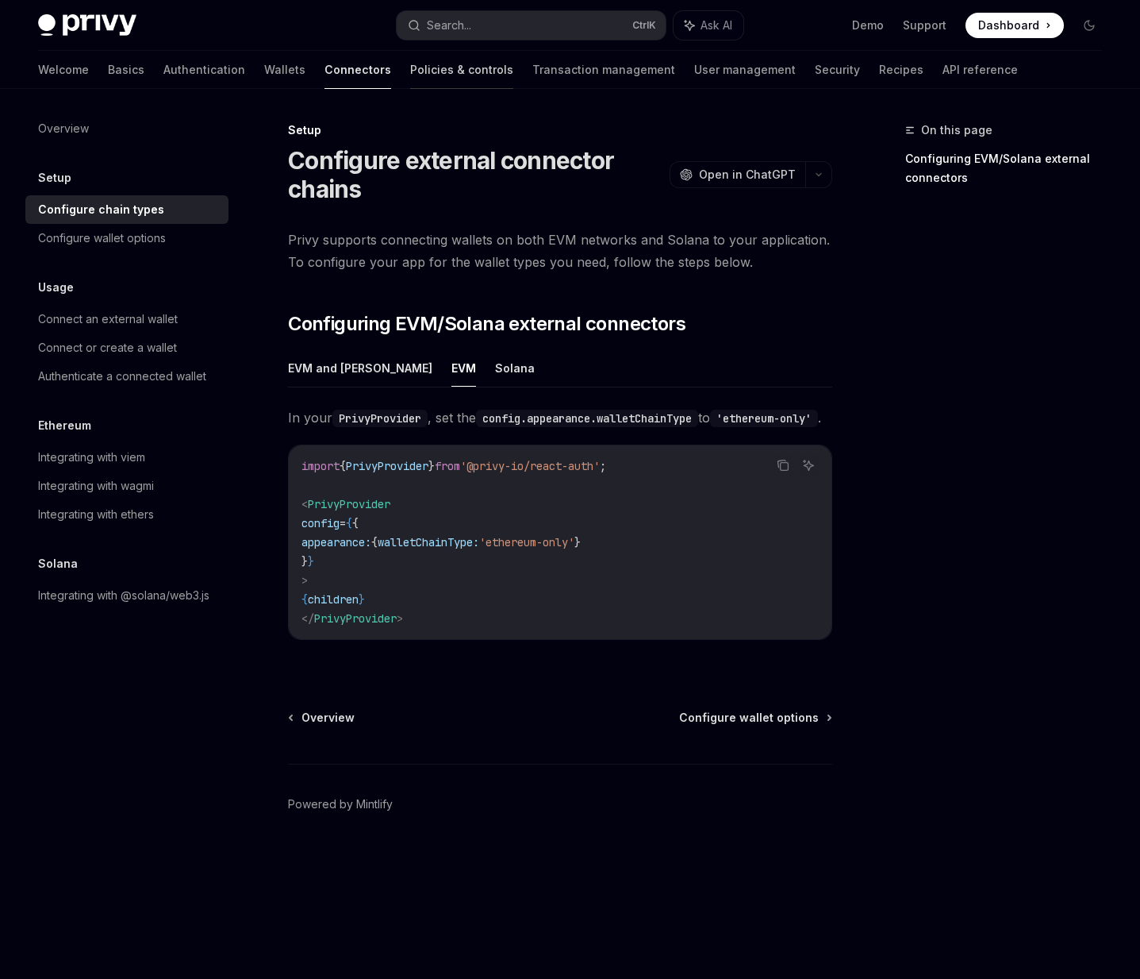
click at [410, 63] on link "Policies & controls" at bounding box center [461, 70] width 103 height 38
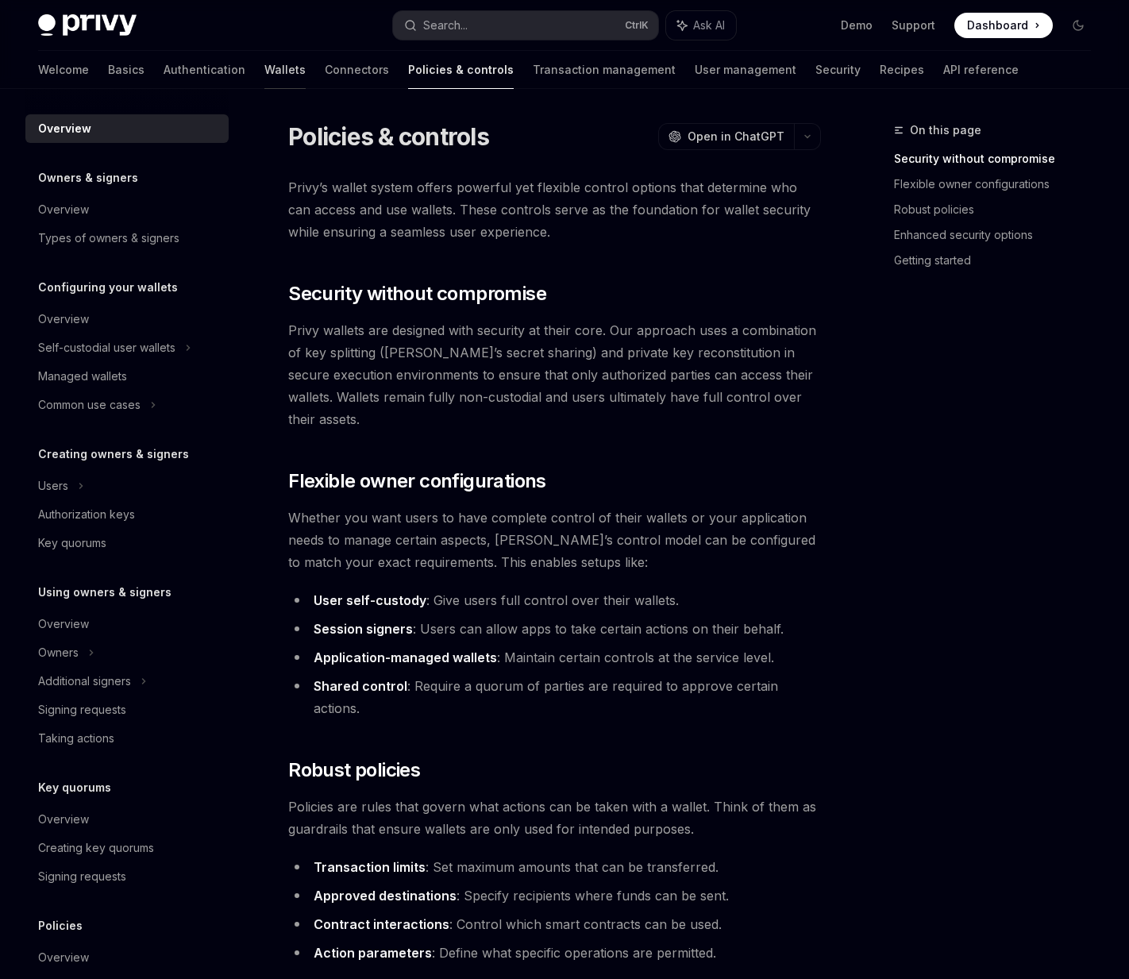
click at [264, 69] on link "Wallets" at bounding box center [284, 70] width 41 height 38
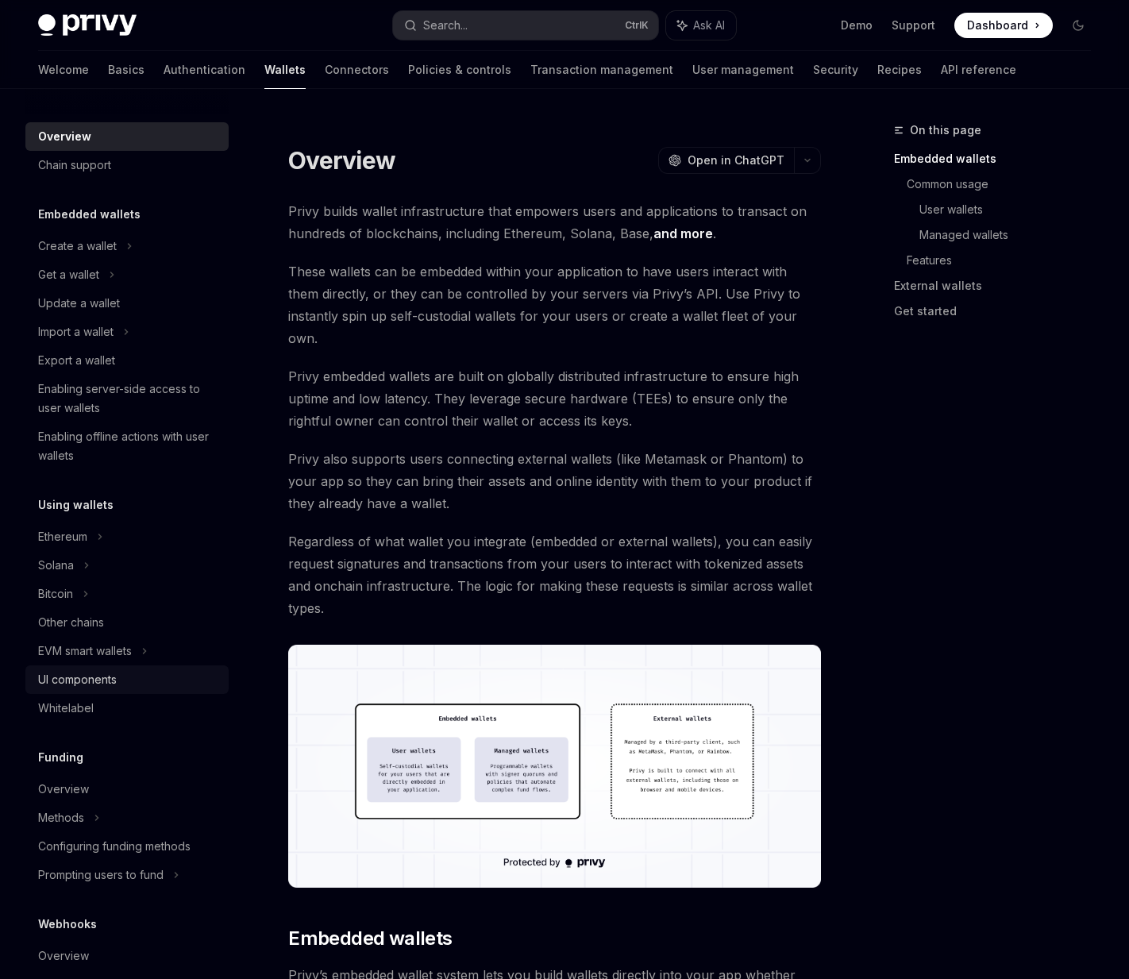
click at [102, 678] on div "UI components" at bounding box center [77, 679] width 79 height 19
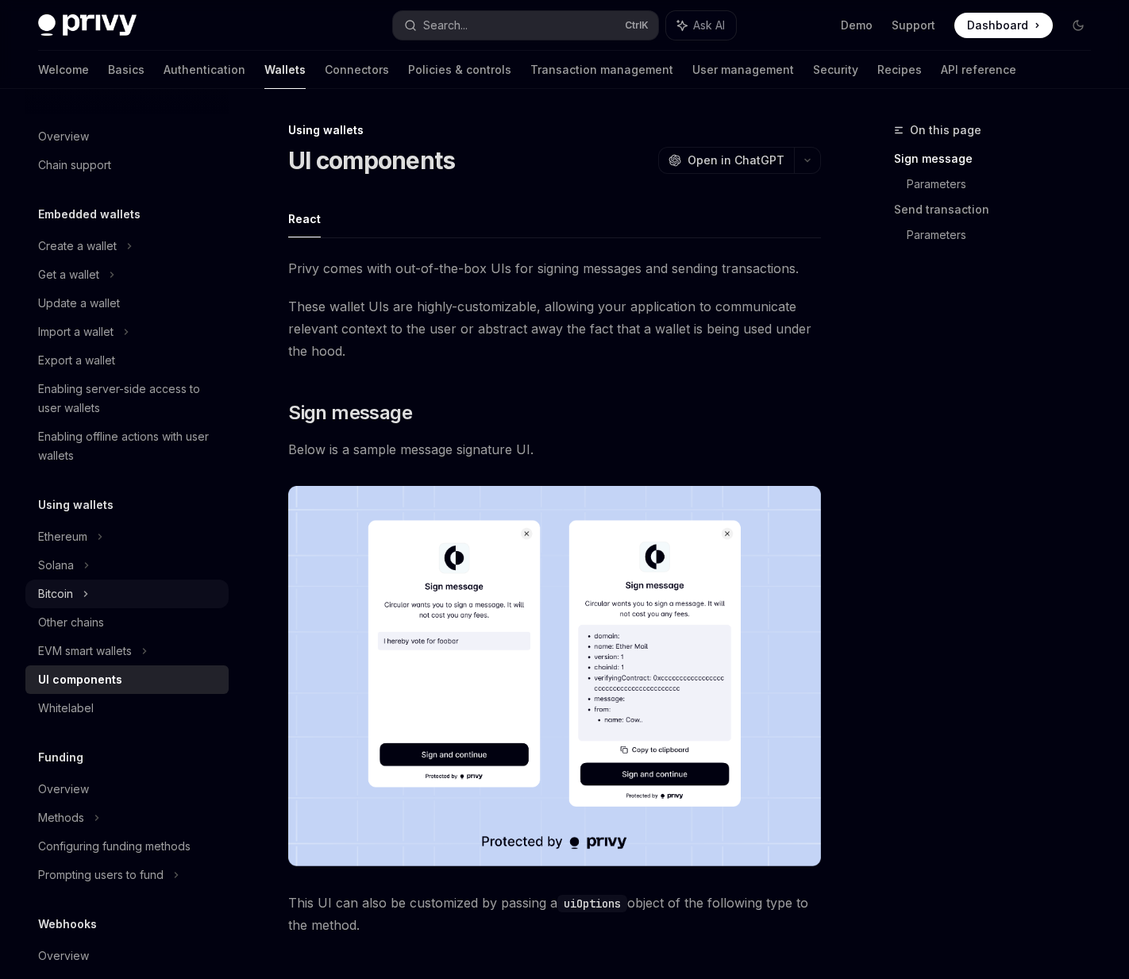
click at [77, 587] on div "Bitcoin" at bounding box center [126, 593] width 203 height 29
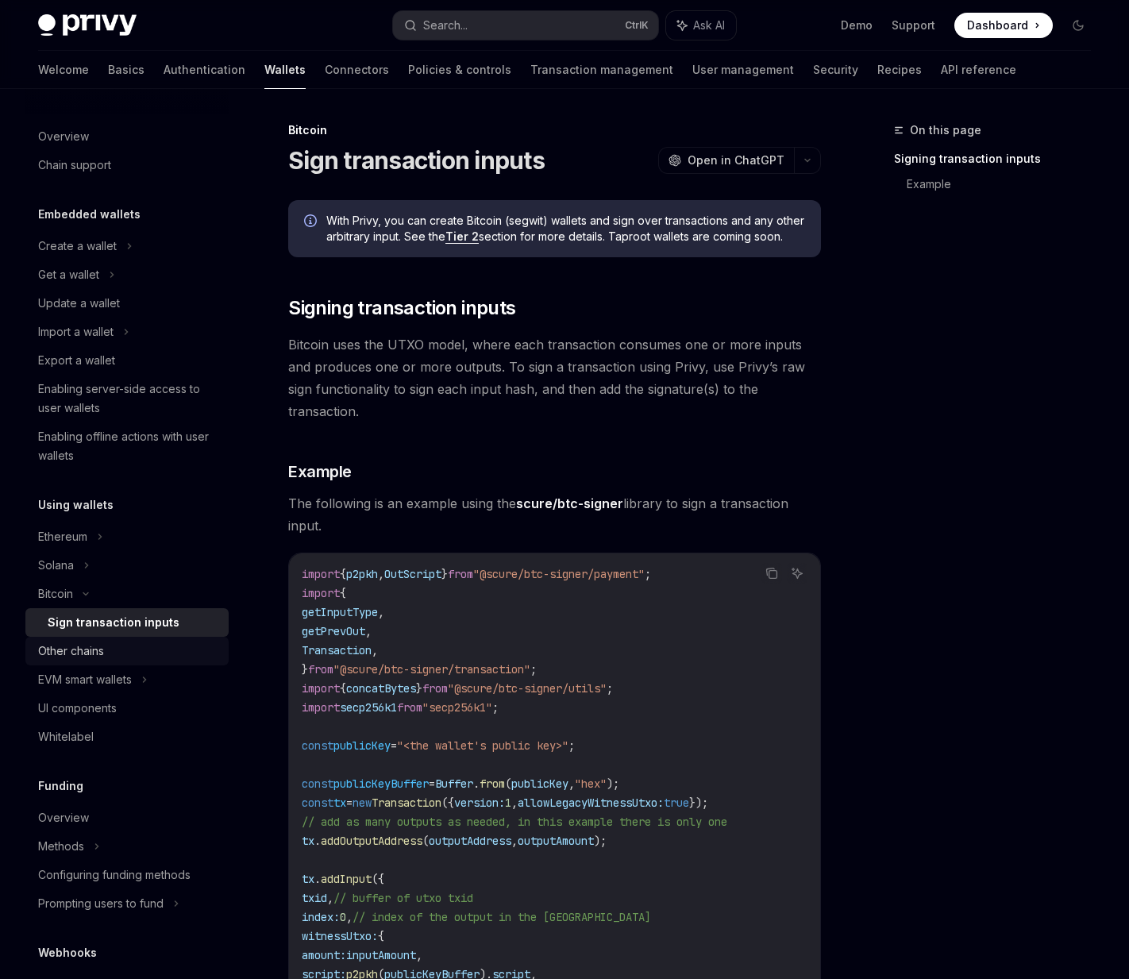
click at [102, 653] on div "Other chains" at bounding box center [71, 650] width 66 height 19
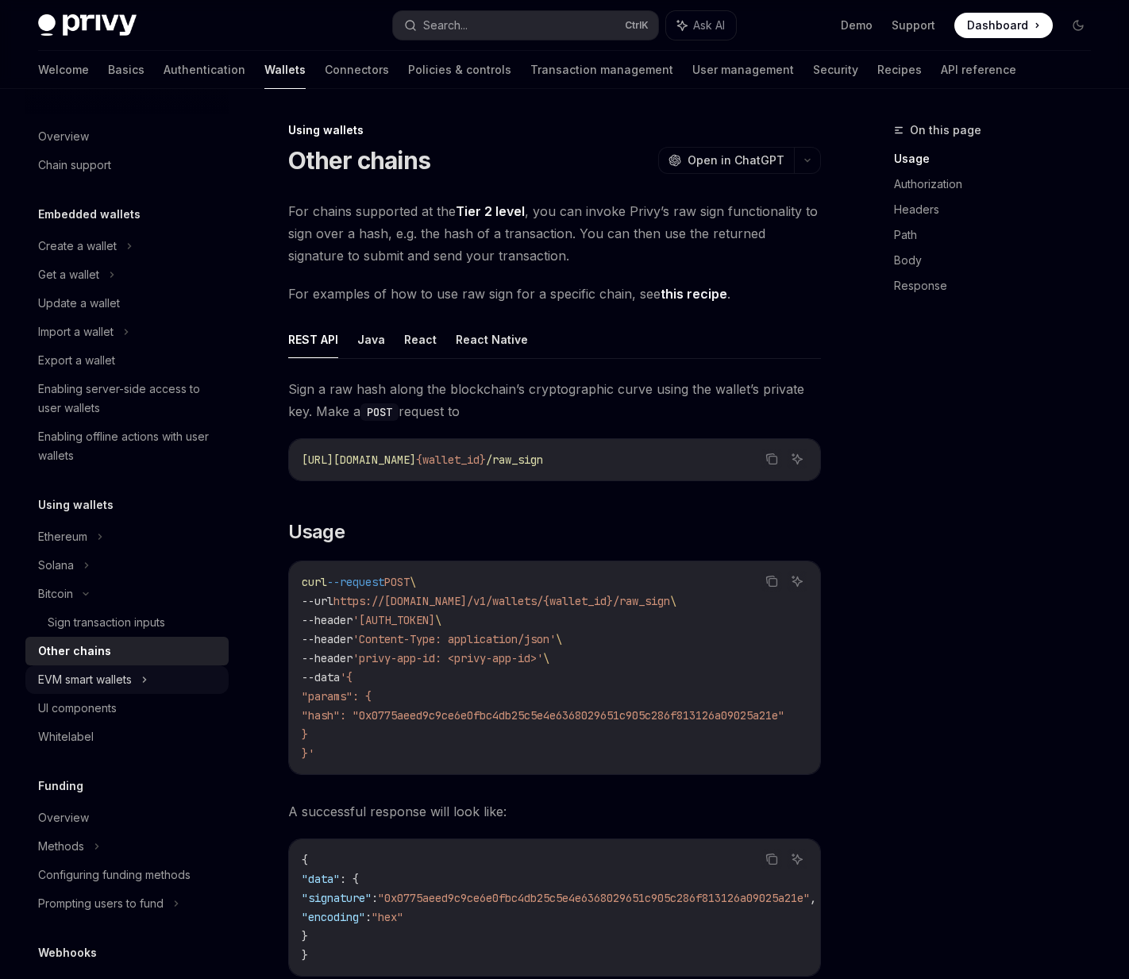
click at [105, 681] on div "EVM smart wallets" at bounding box center [85, 679] width 94 height 19
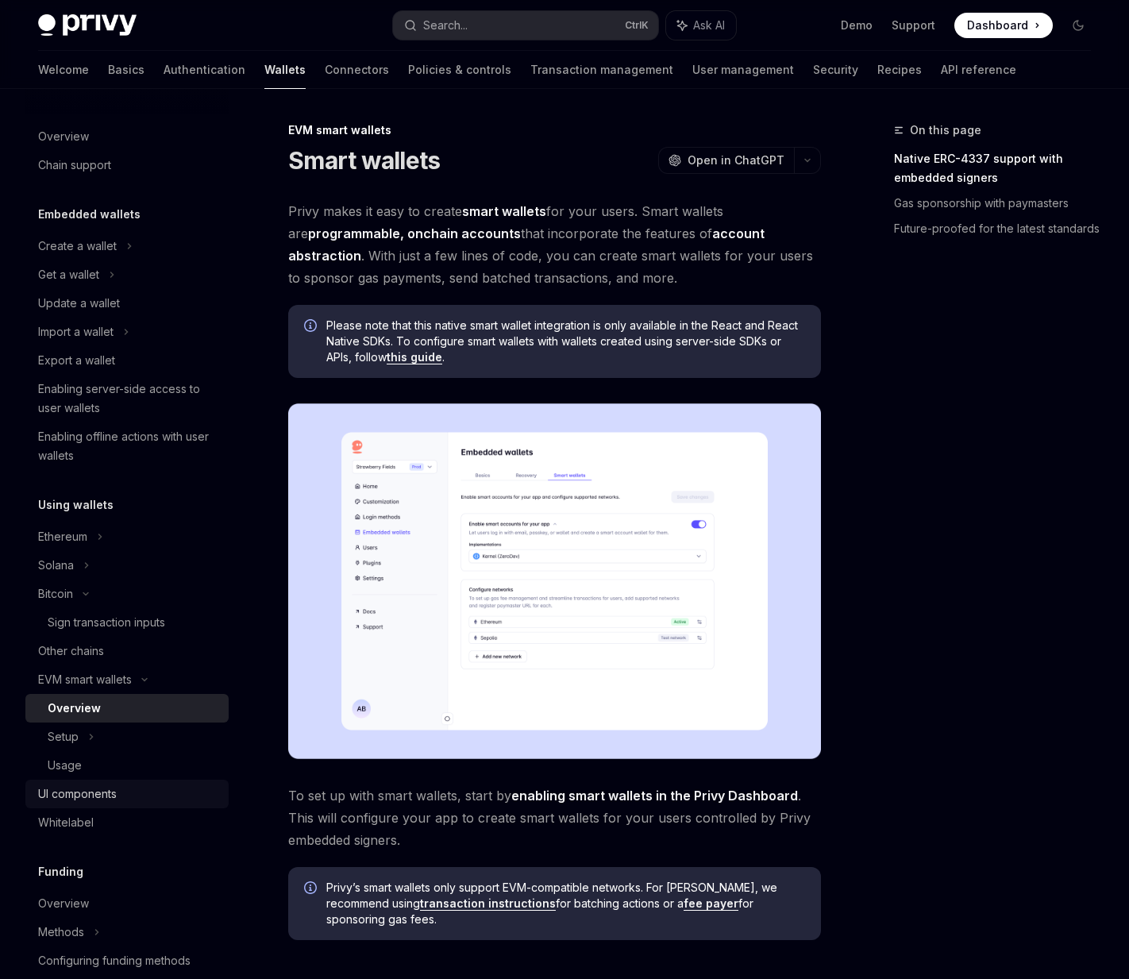
click at [122, 790] on div "UI components" at bounding box center [128, 793] width 181 height 19
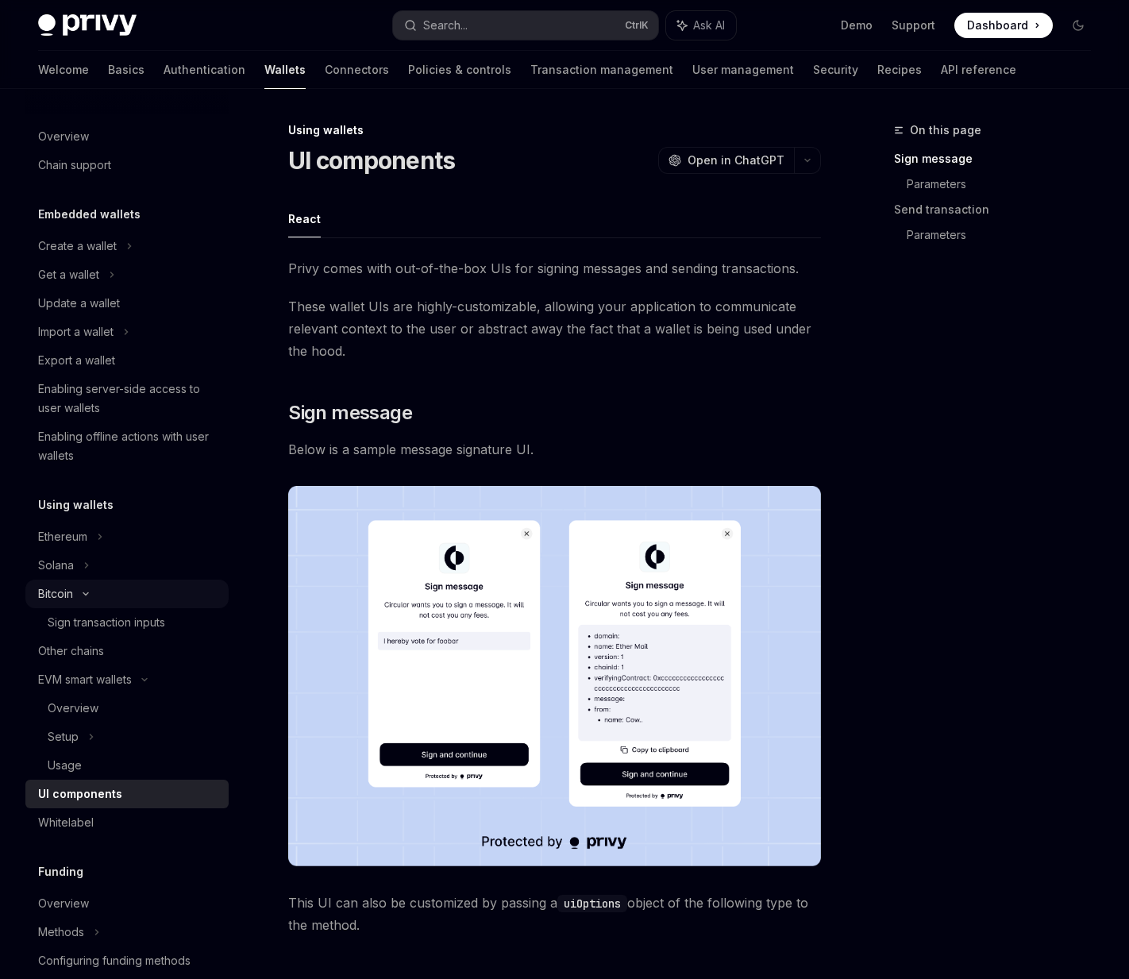
click at [106, 579] on div "Bitcoin" at bounding box center [126, 593] width 203 height 29
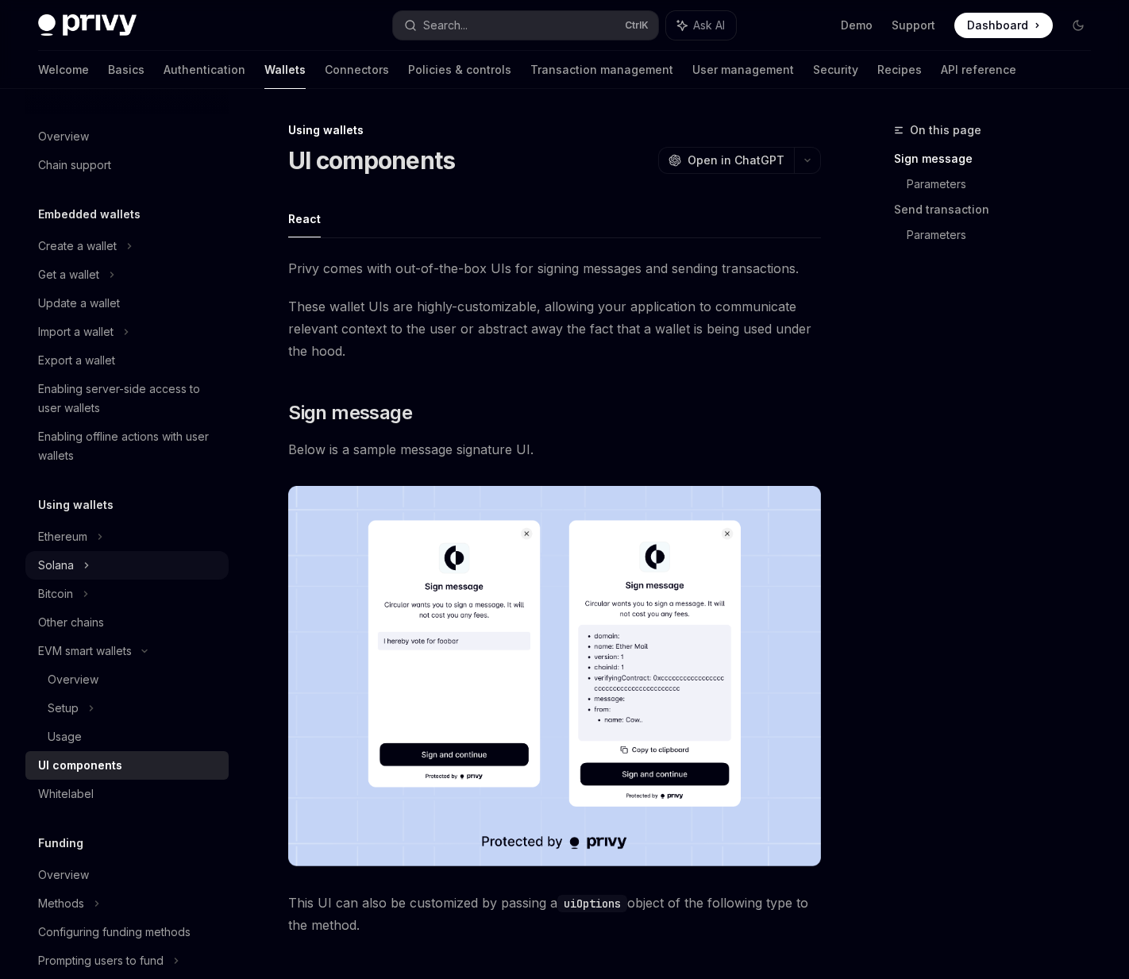
click at [107, 289] on div "Solana" at bounding box center [126, 274] width 203 height 29
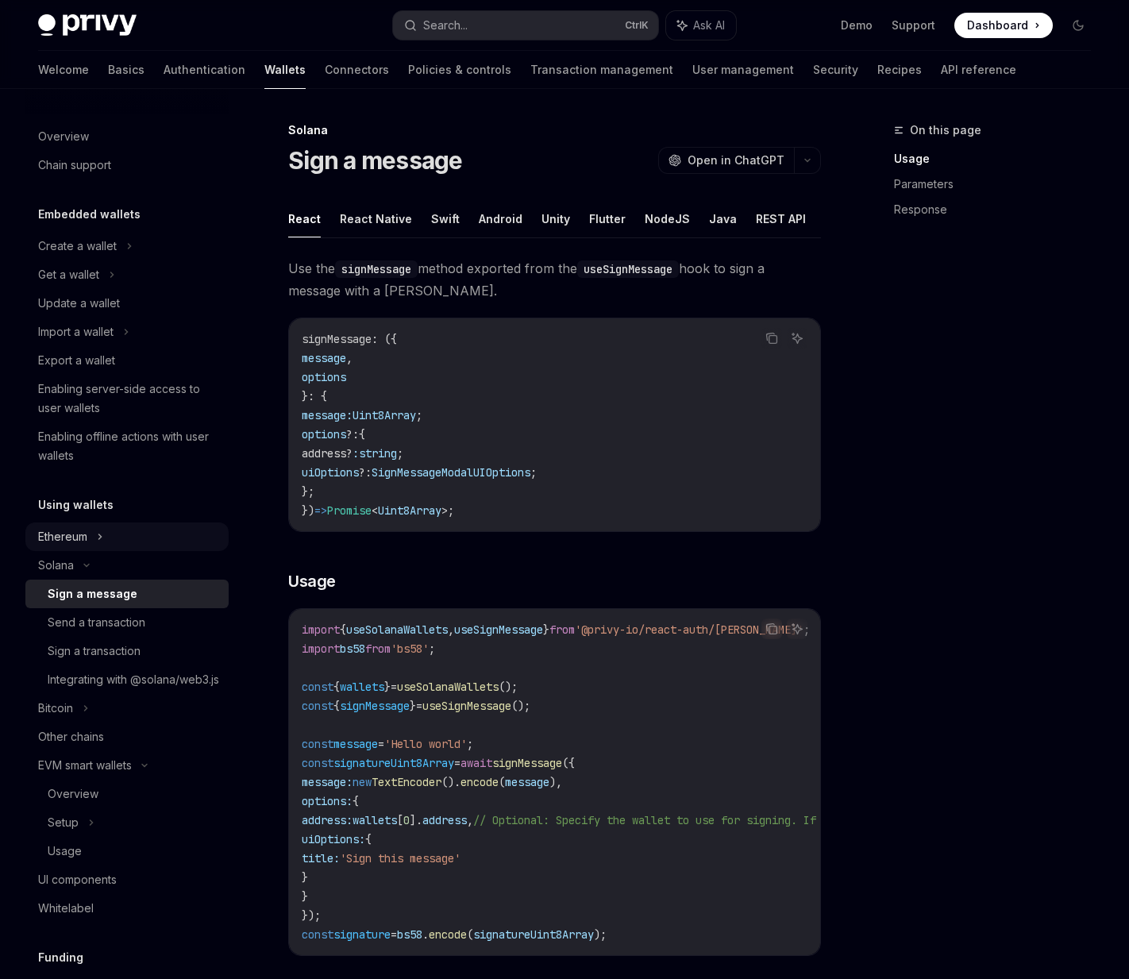
click at [115, 260] on div "Ethereum" at bounding box center [126, 246] width 203 height 29
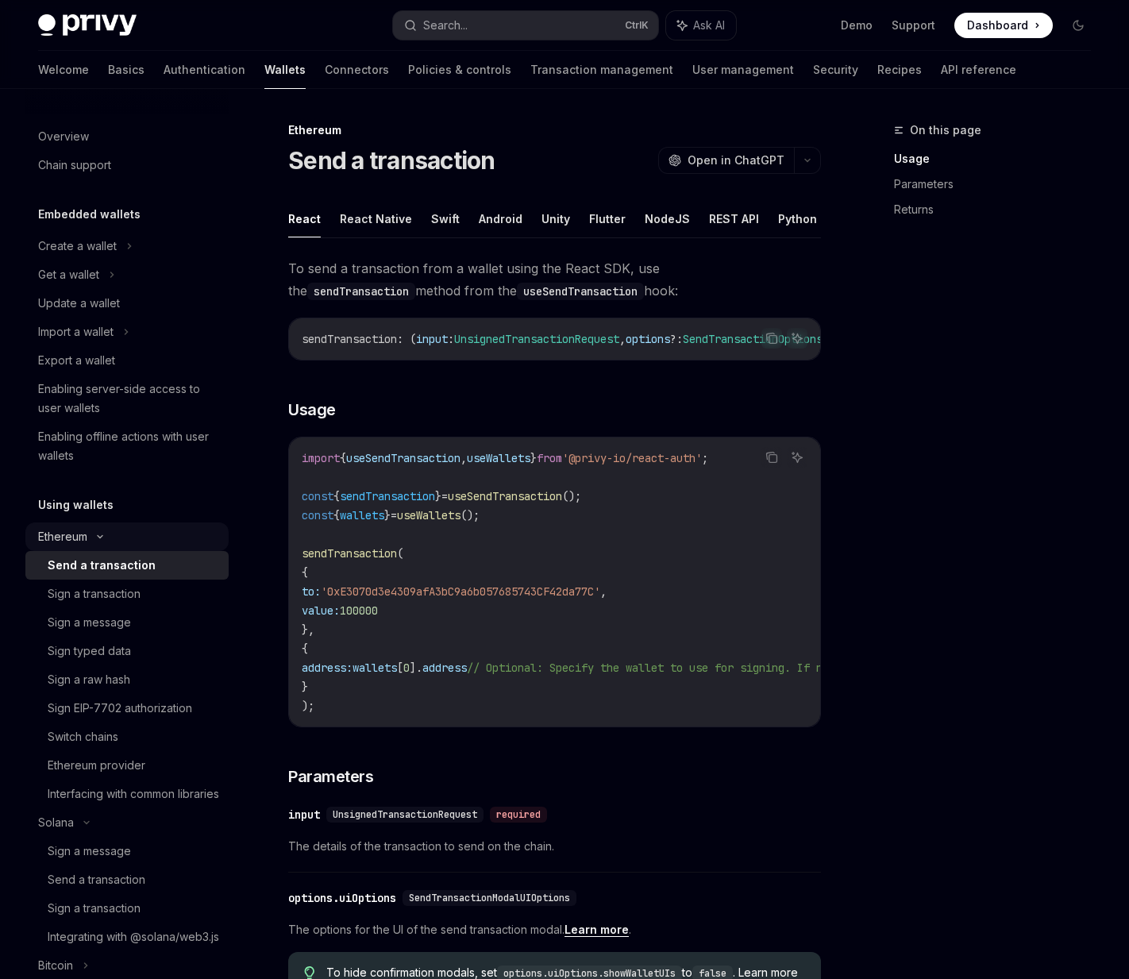
click at [115, 260] on div "Ethereum" at bounding box center [126, 246] width 203 height 29
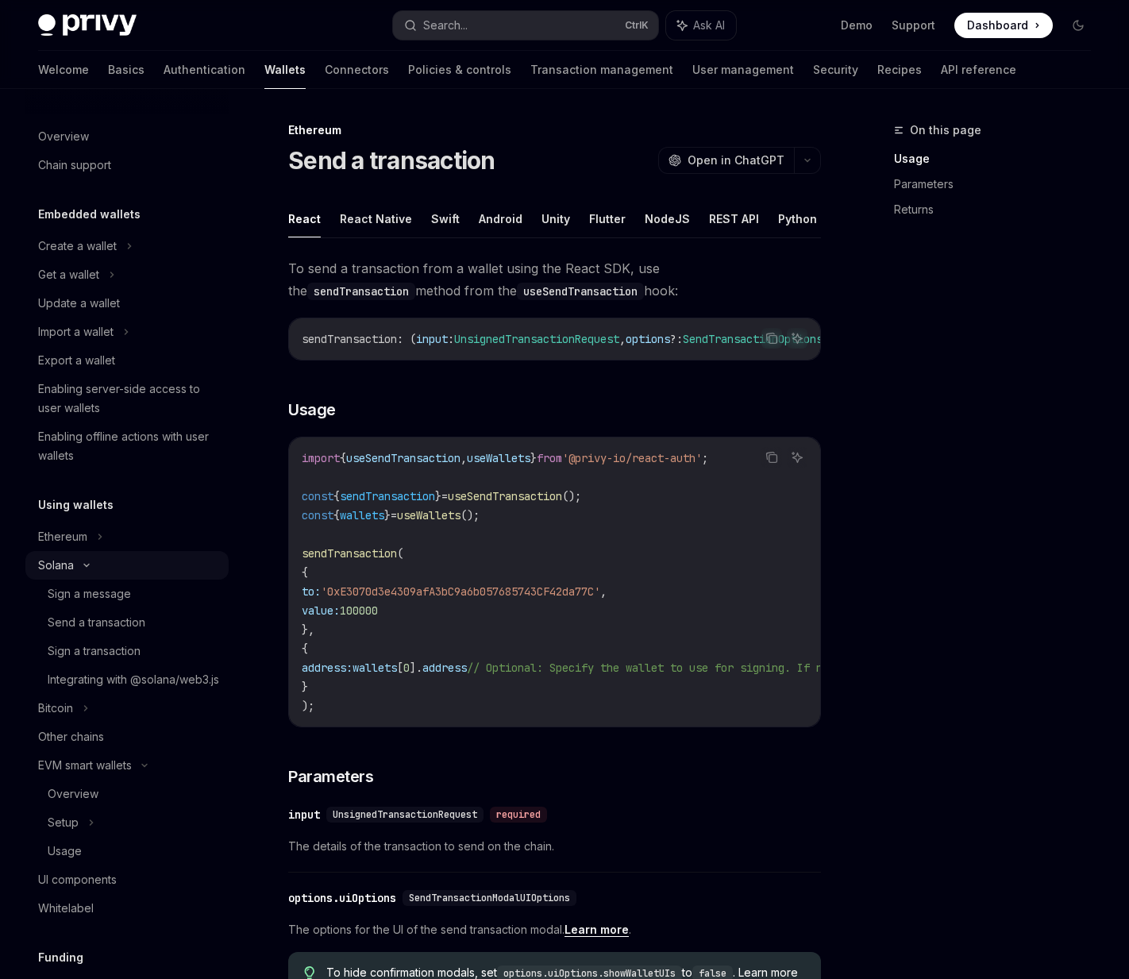
click at [121, 289] on div "Solana" at bounding box center [126, 274] width 203 height 29
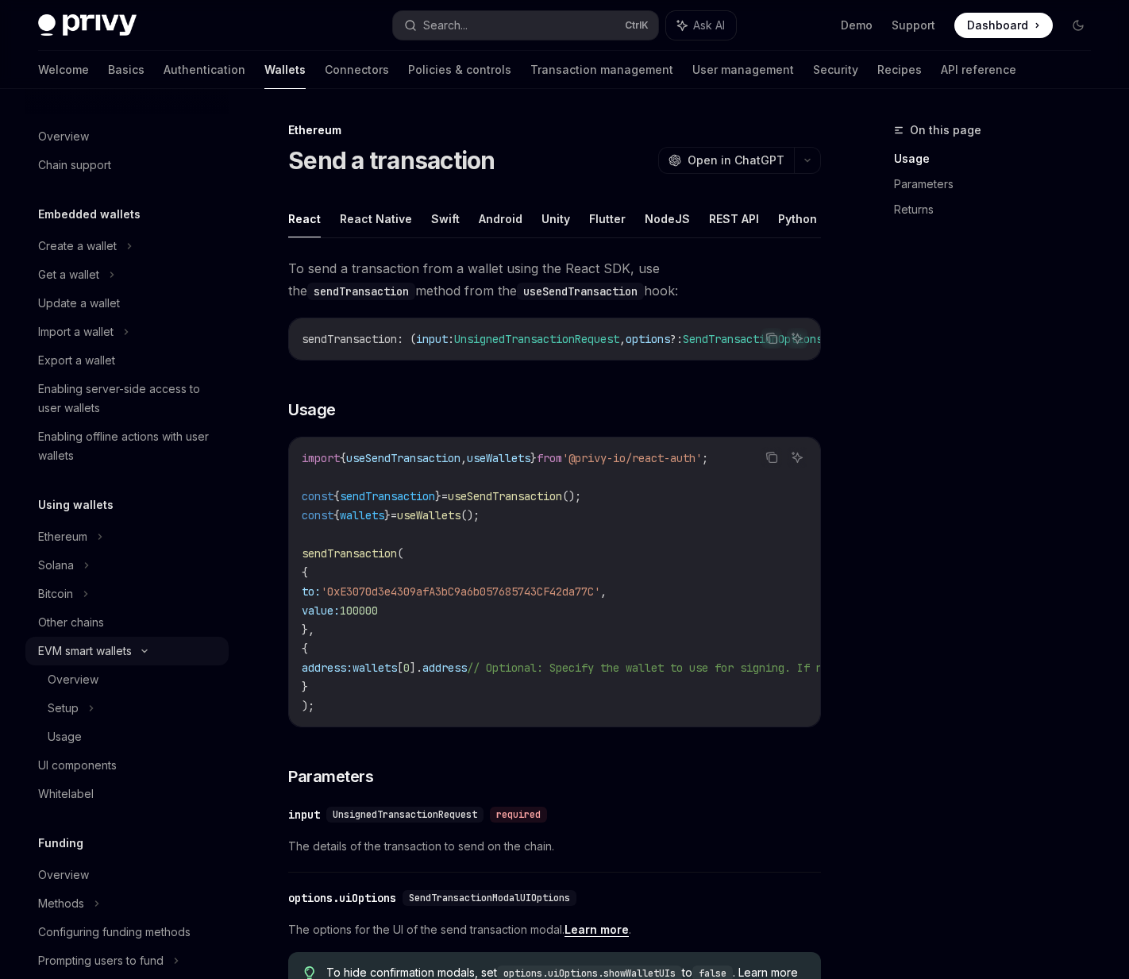
click at [129, 657] on div "EVM smart wallets" at bounding box center [85, 650] width 94 height 19
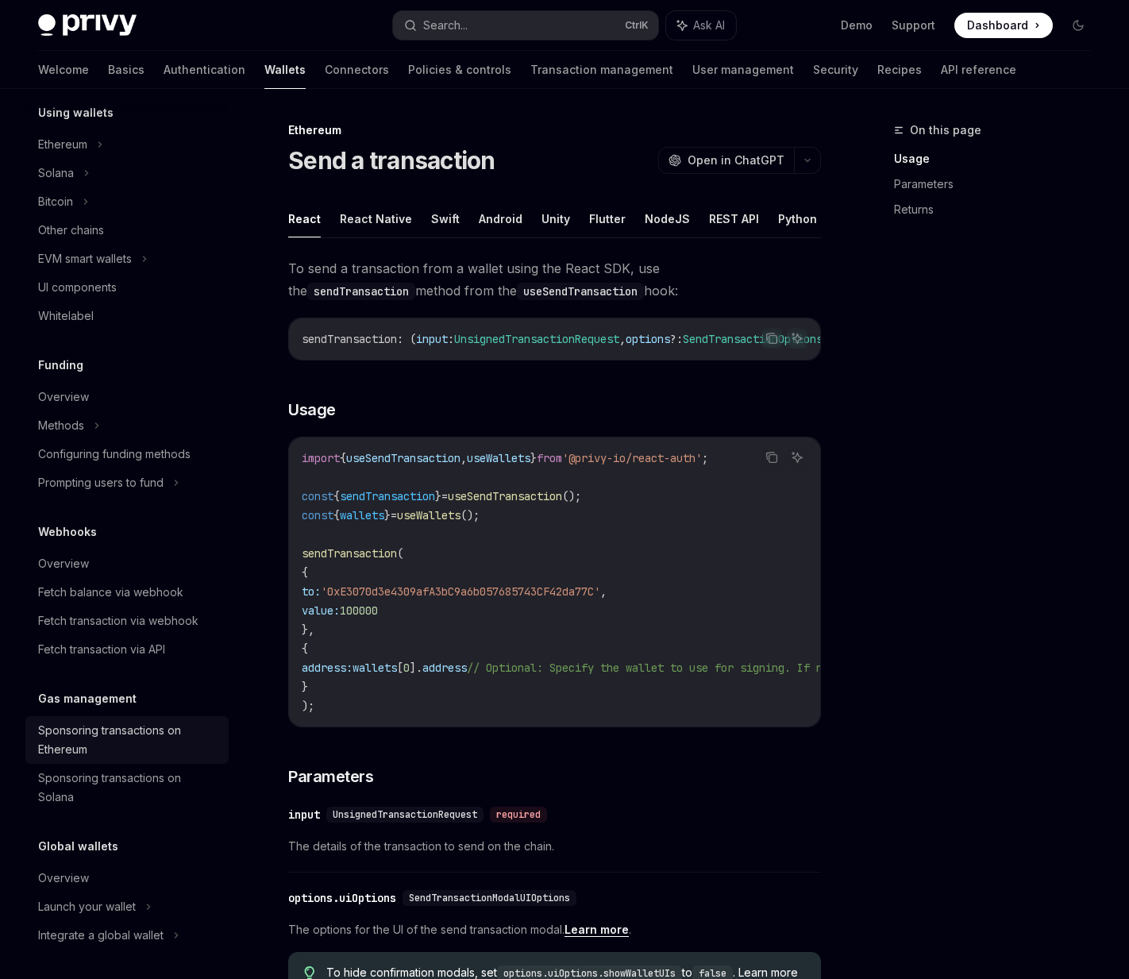
scroll to position [394, 0]
click at [591, 217] on button "Flutter" at bounding box center [607, 218] width 37 height 37
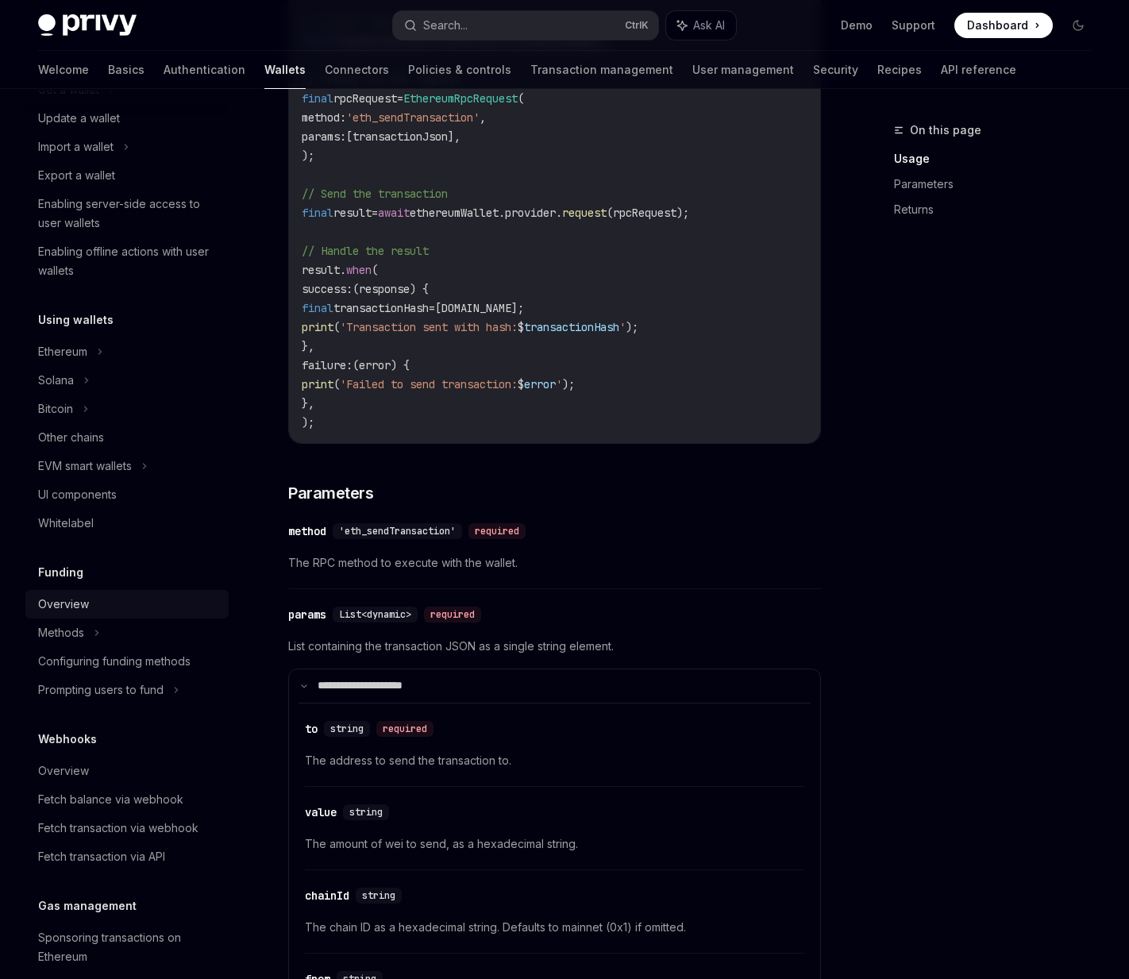
scroll to position [156, 0]
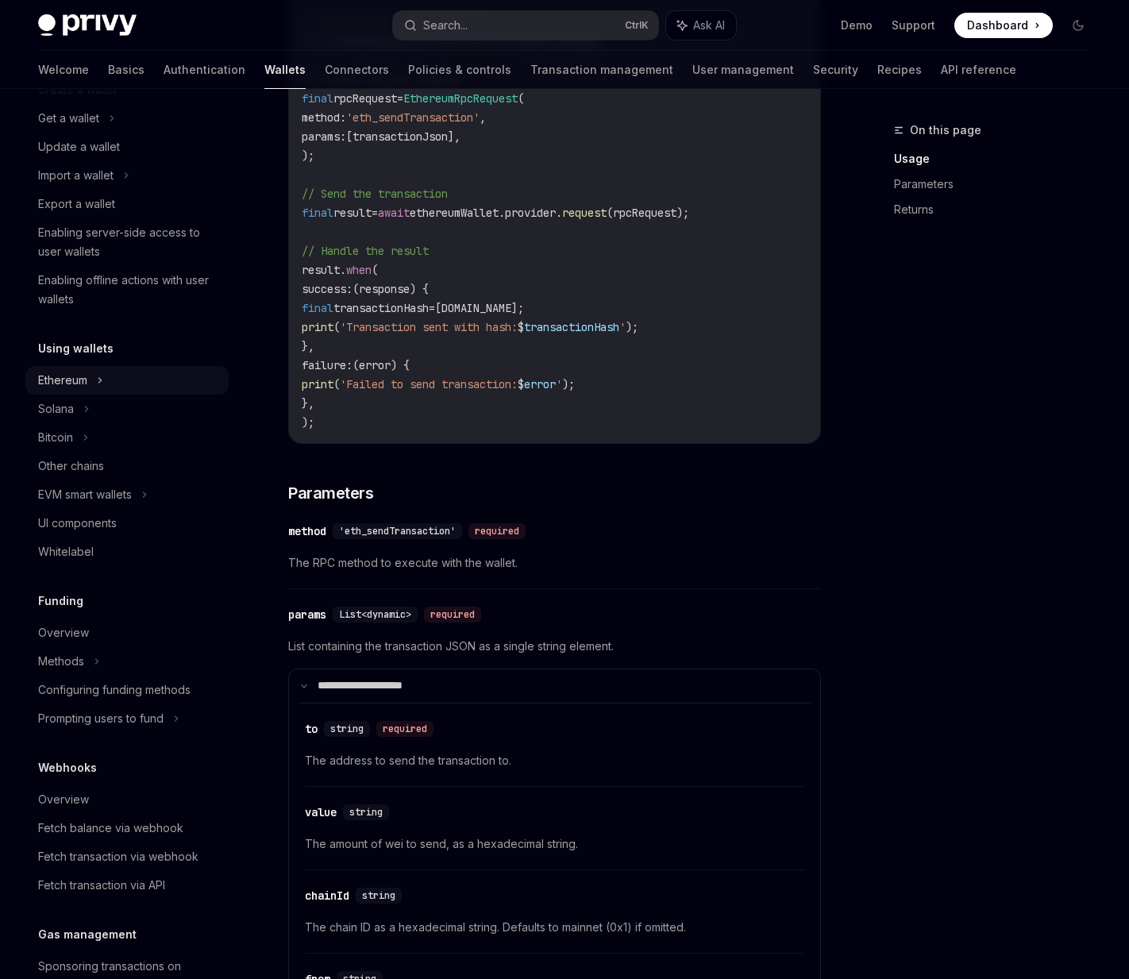
click at [87, 104] on div "Ethereum" at bounding box center [126, 89] width 203 height 29
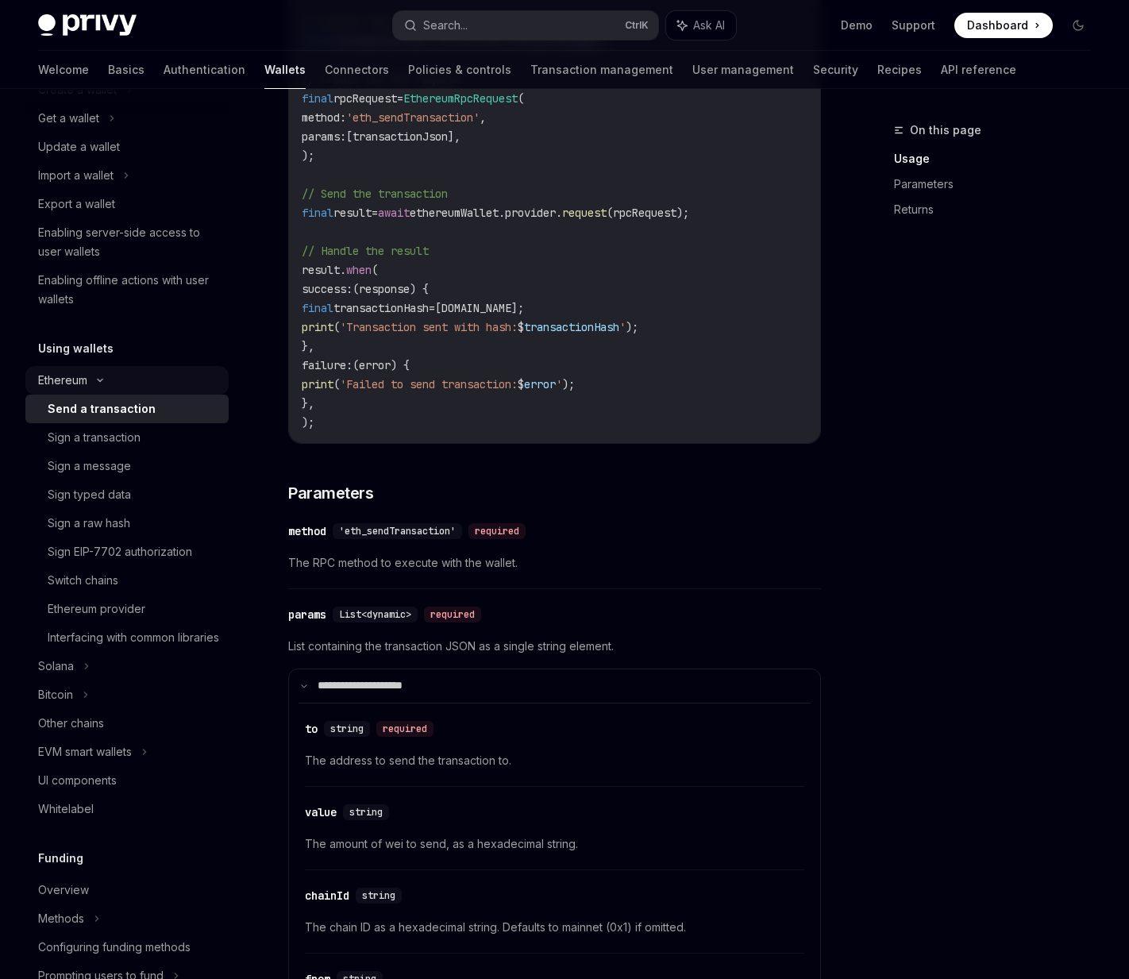
click at [99, 104] on div "Ethereum" at bounding box center [126, 89] width 203 height 29
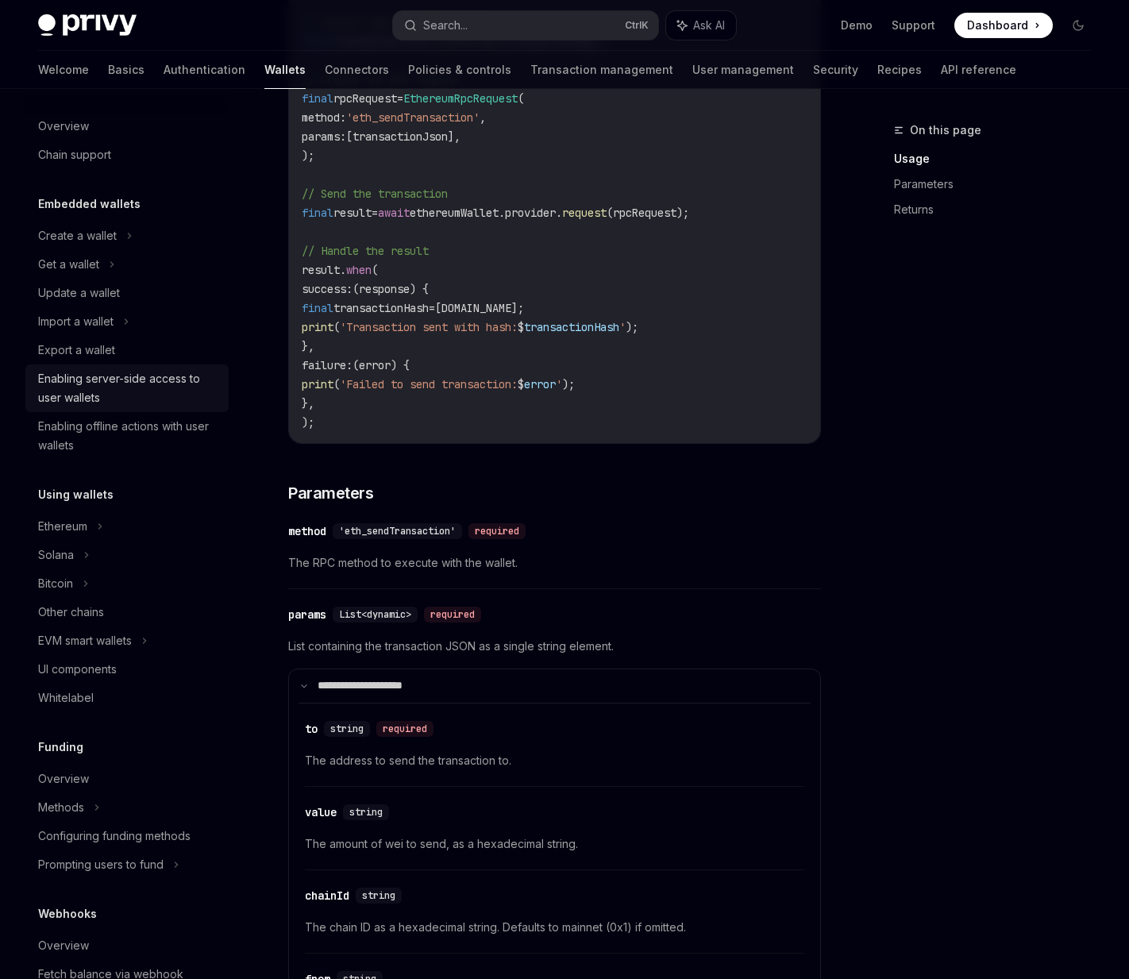
scroll to position [0, 0]
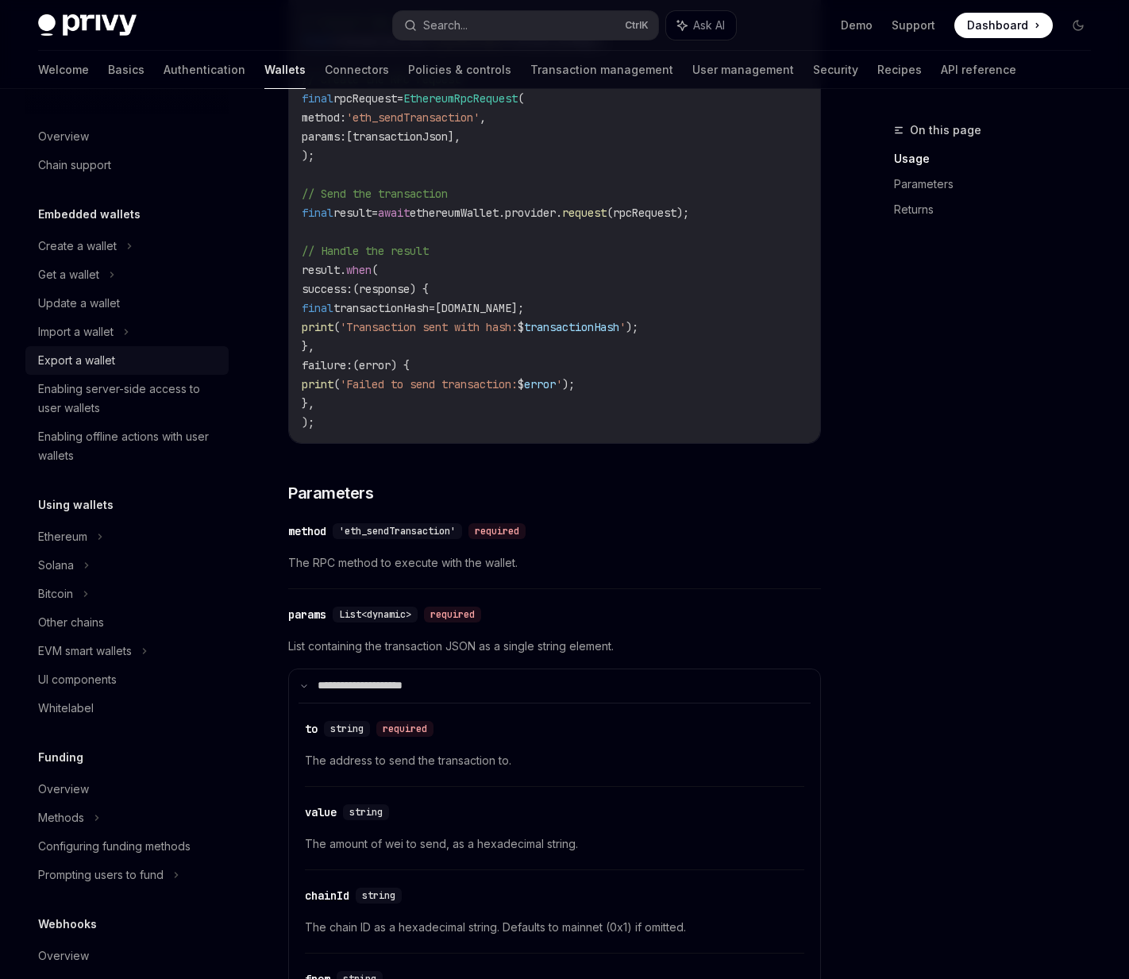
click at [100, 353] on div "Export a wallet" at bounding box center [76, 360] width 77 height 19
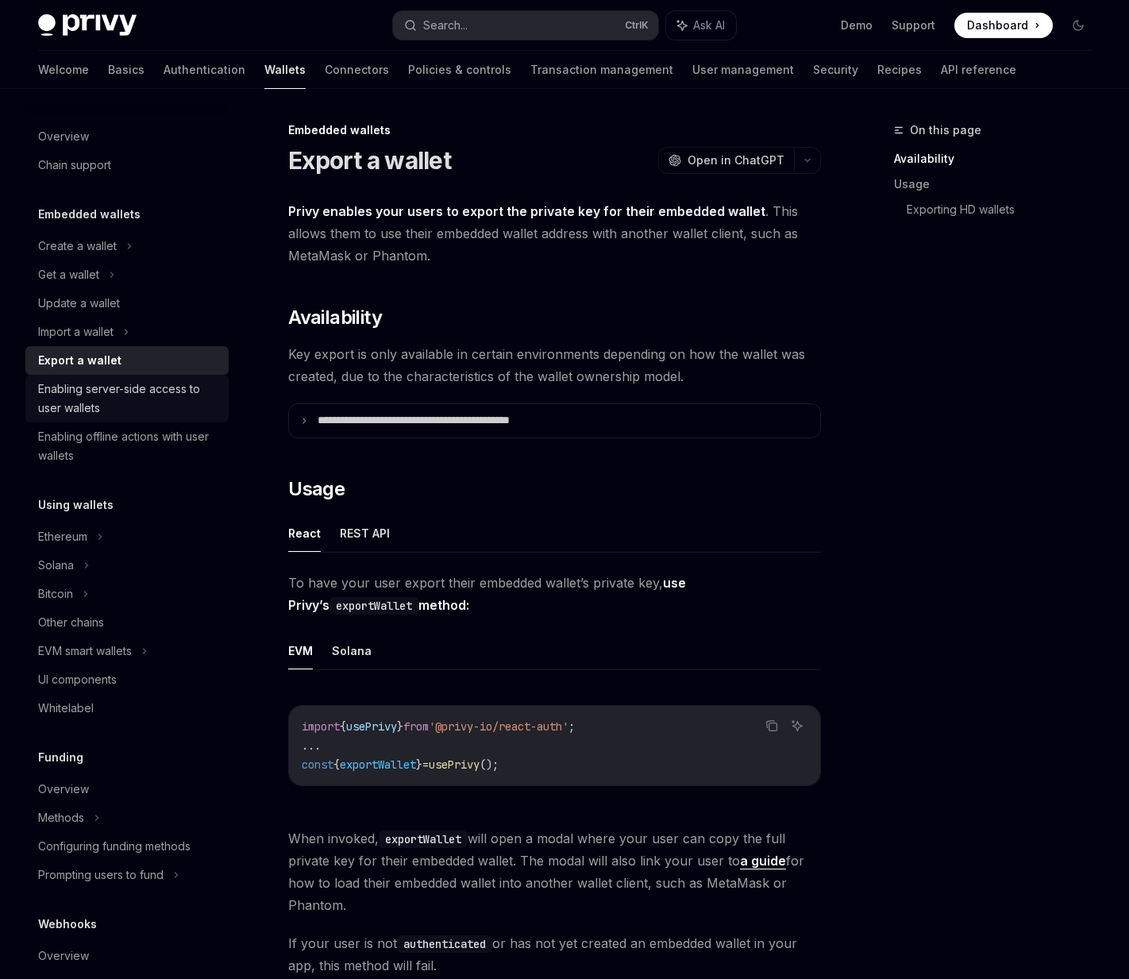
click at [152, 379] on div "Enabling server-side access to user wallets" at bounding box center [128, 398] width 181 height 38
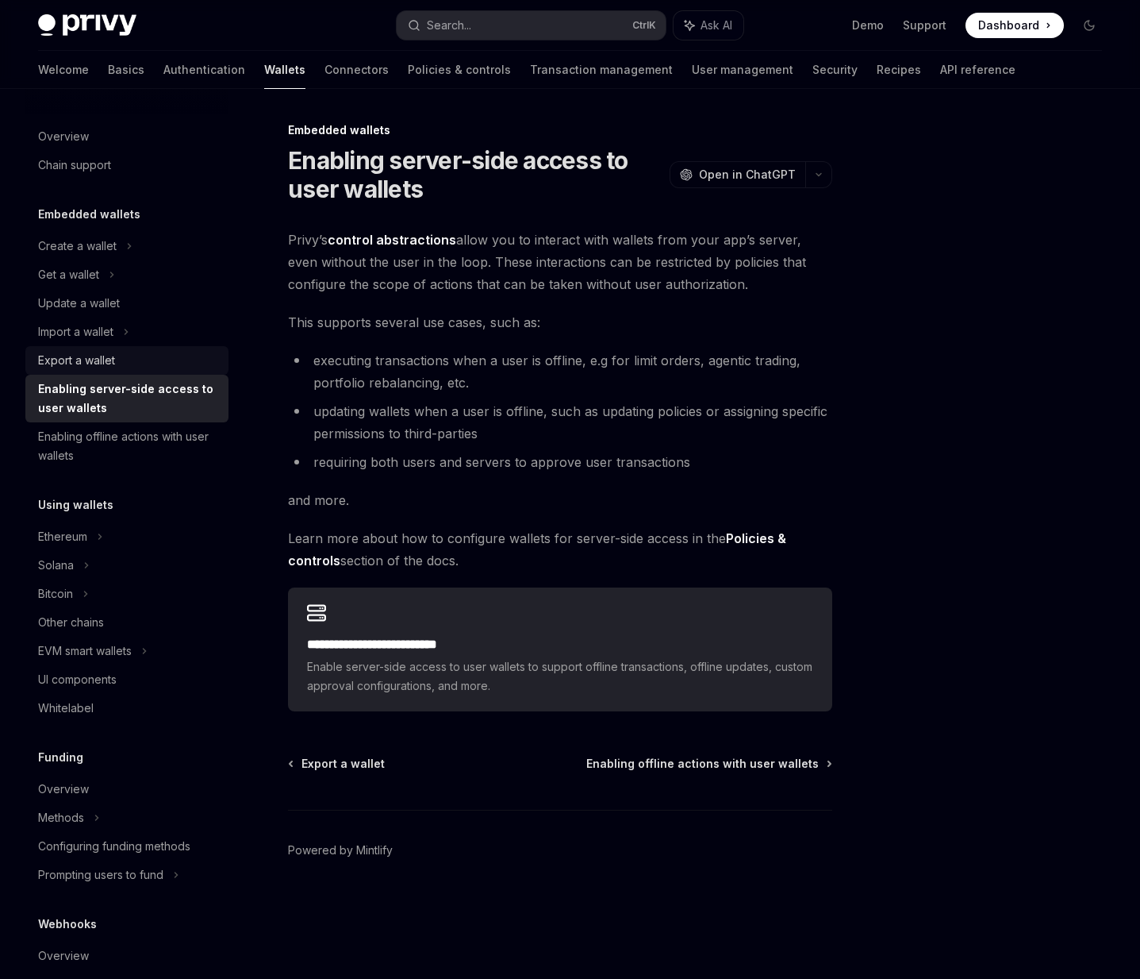
click at [114, 363] on div "Export a wallet" at bounding box center [76, 360] width 77 height 19
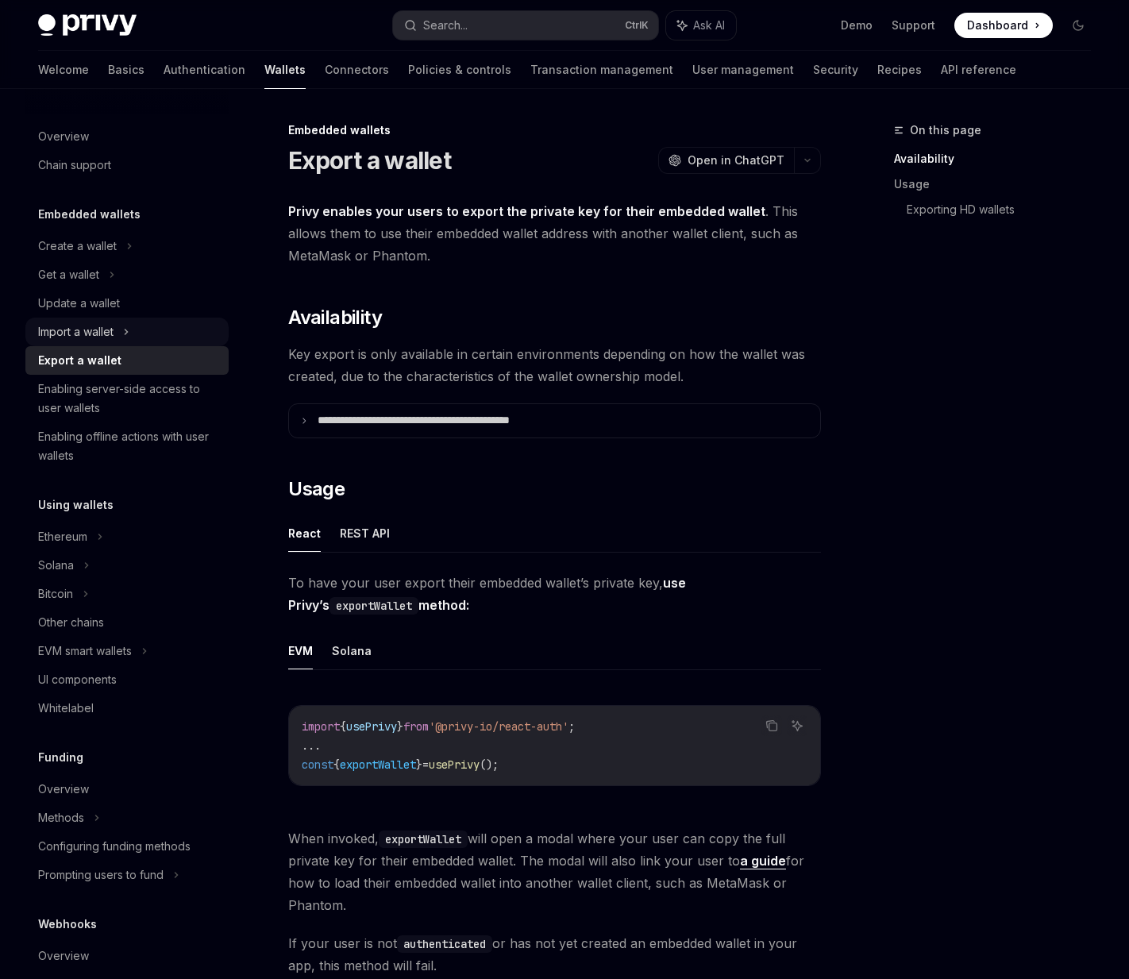
click at [113, 333] on div "Import a wallet" at bounding box center [75, 331] width 75 height 19
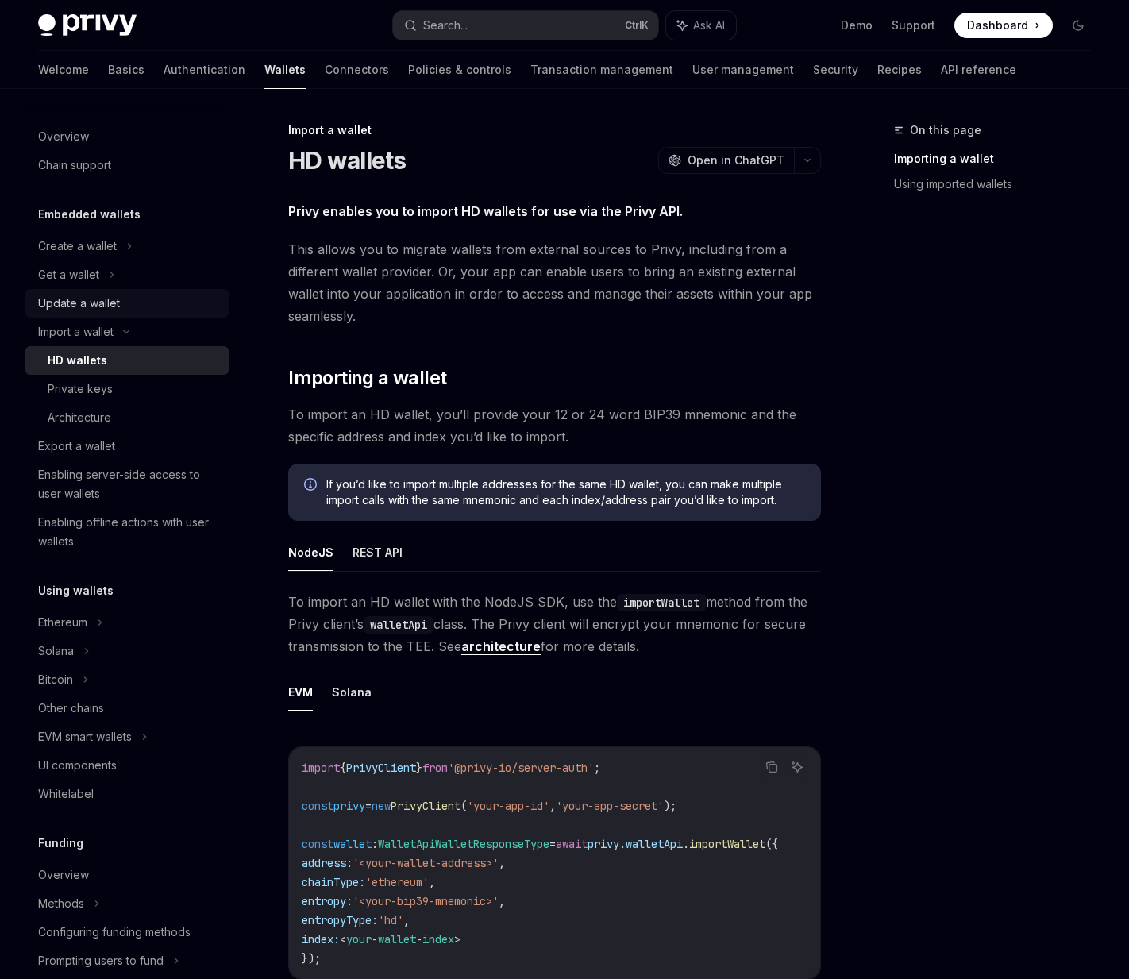
click at [109, 296] on div "Update a wallet" at bounding box center [79, 303] width 82 height 19
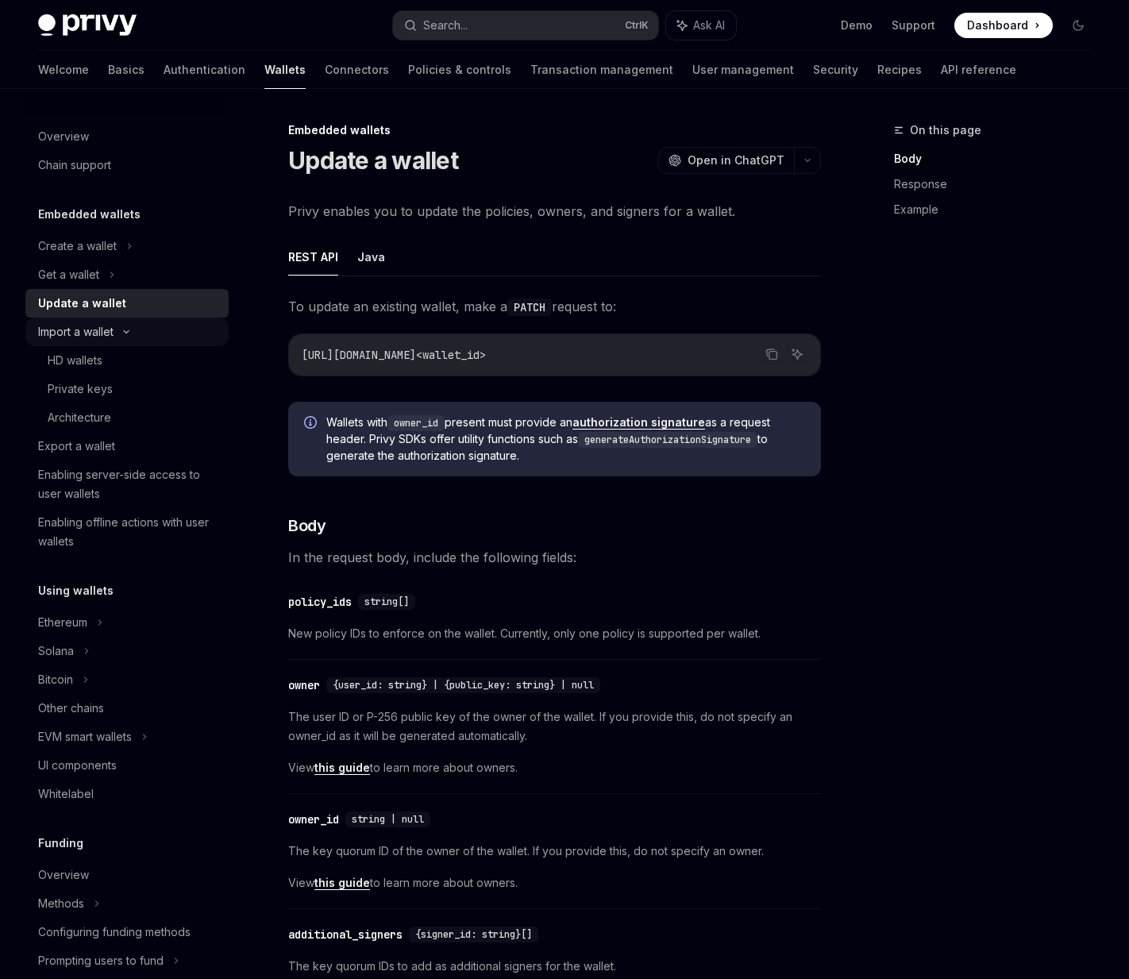
click at [106, 333] on div "Import a wallet" at bounding box center [75, 331] width 75 height 19
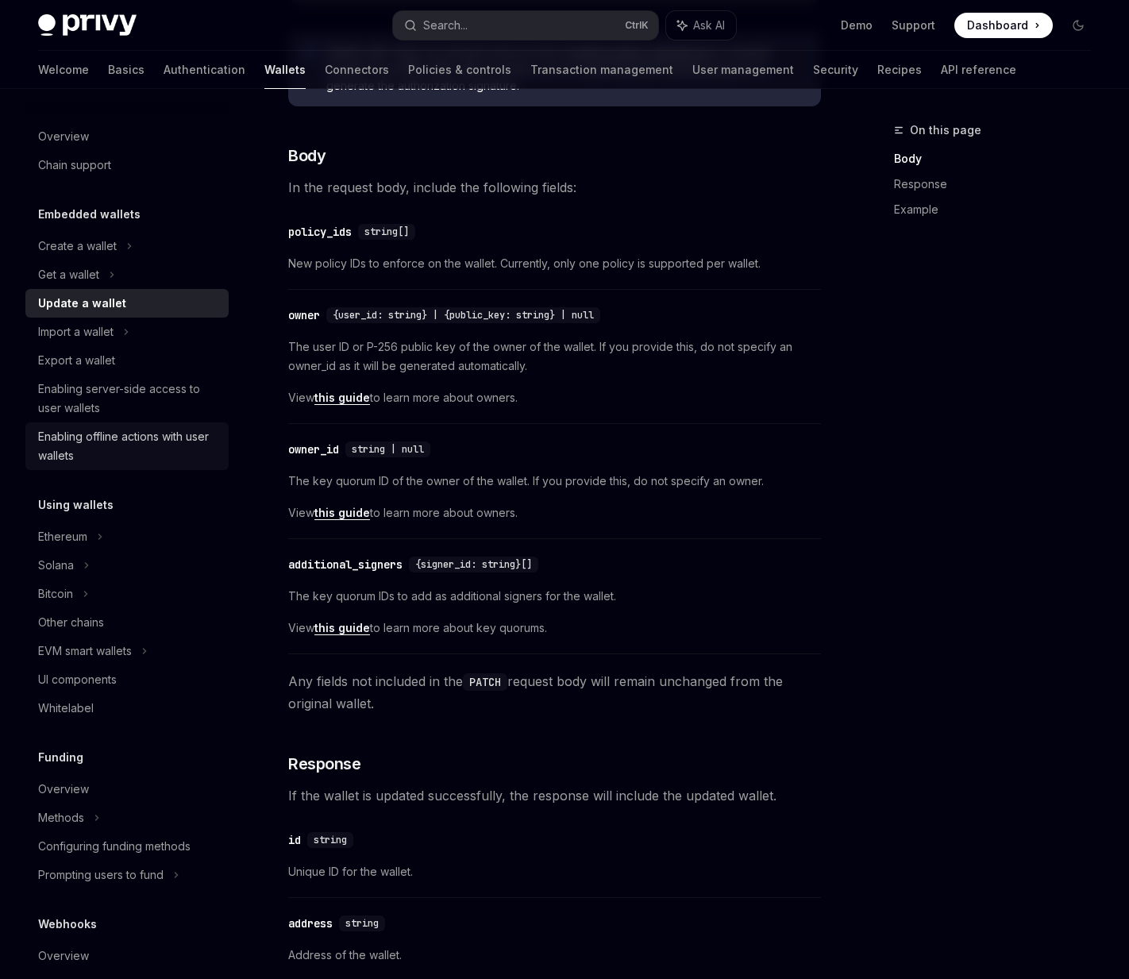
scroll to position [238, 0]
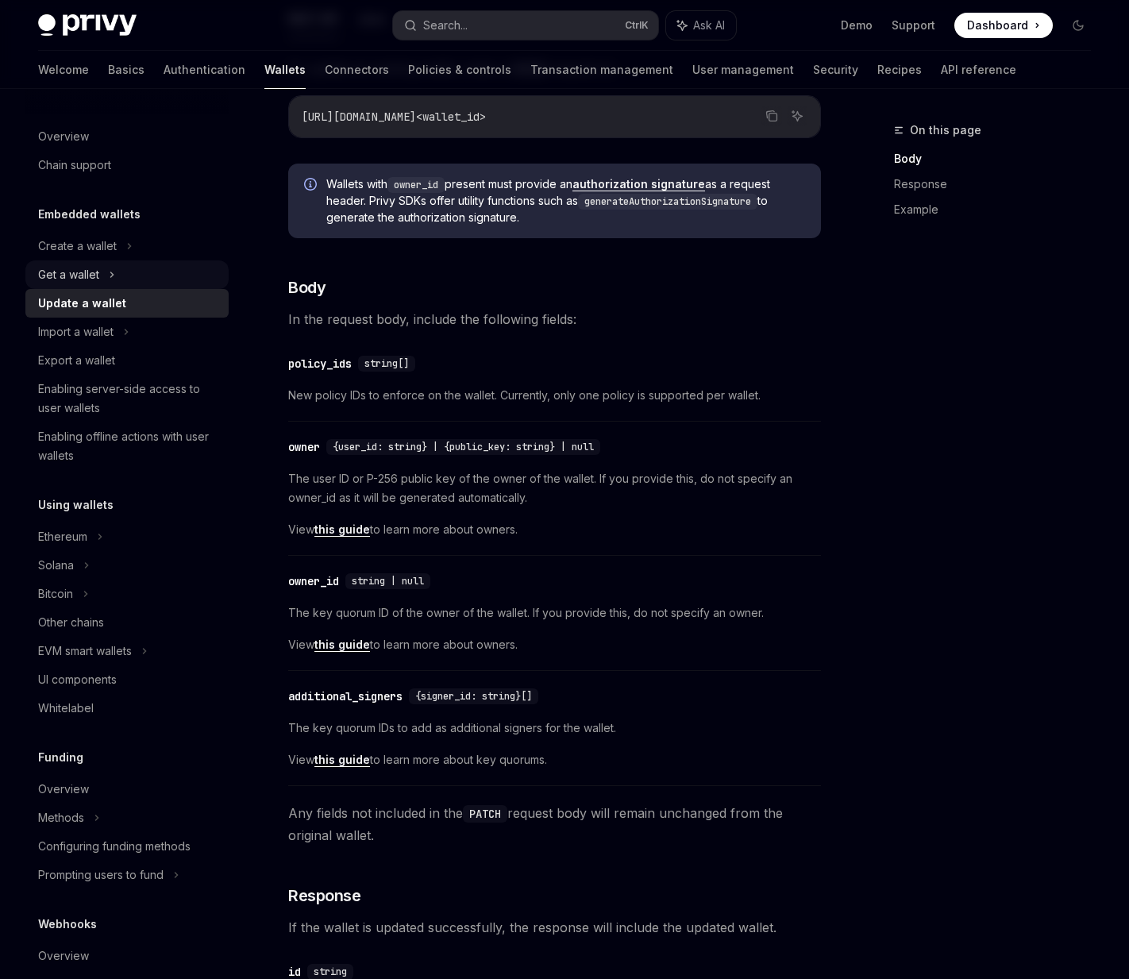
click at [78, 269] on div "Get a wallet" at bounding box center [68, 274] width 61 height 19
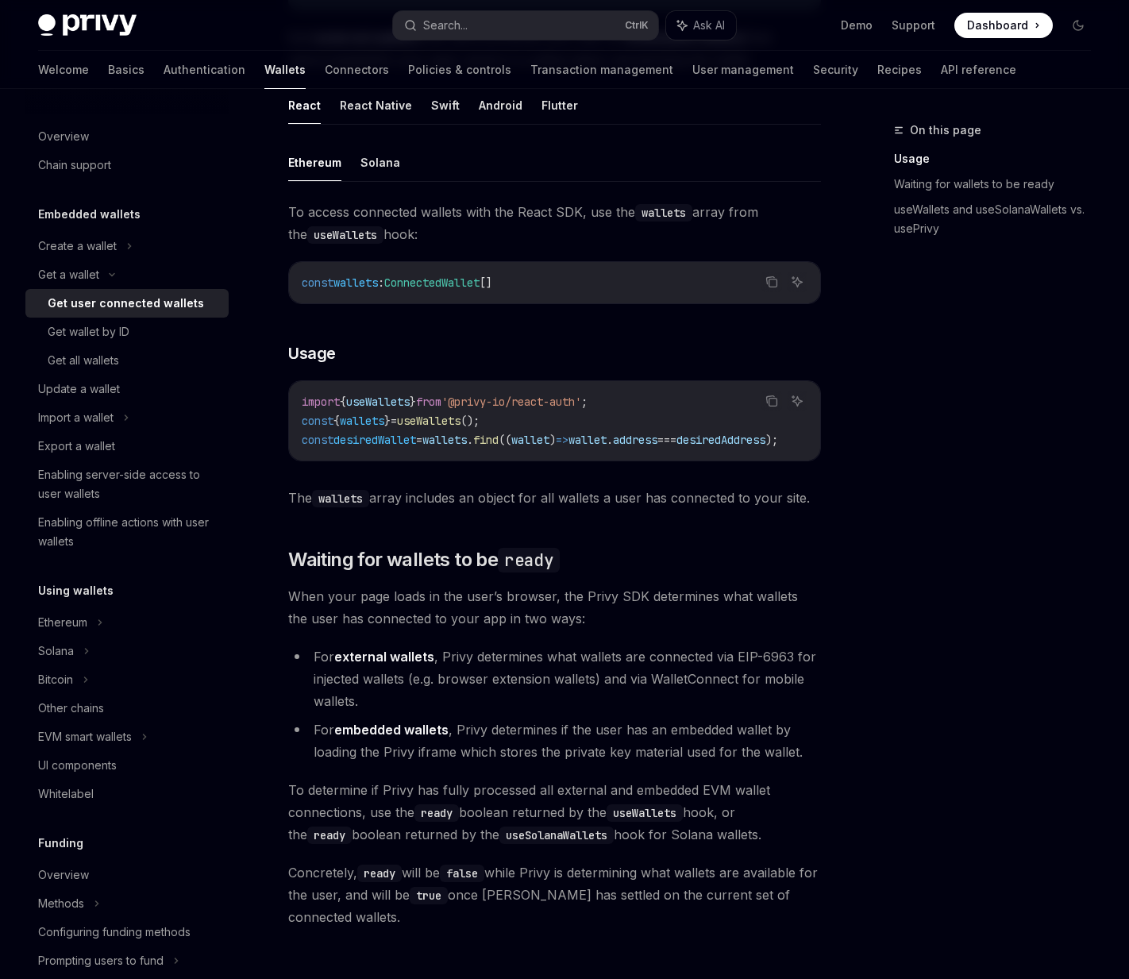
scroll to position [476, 0]
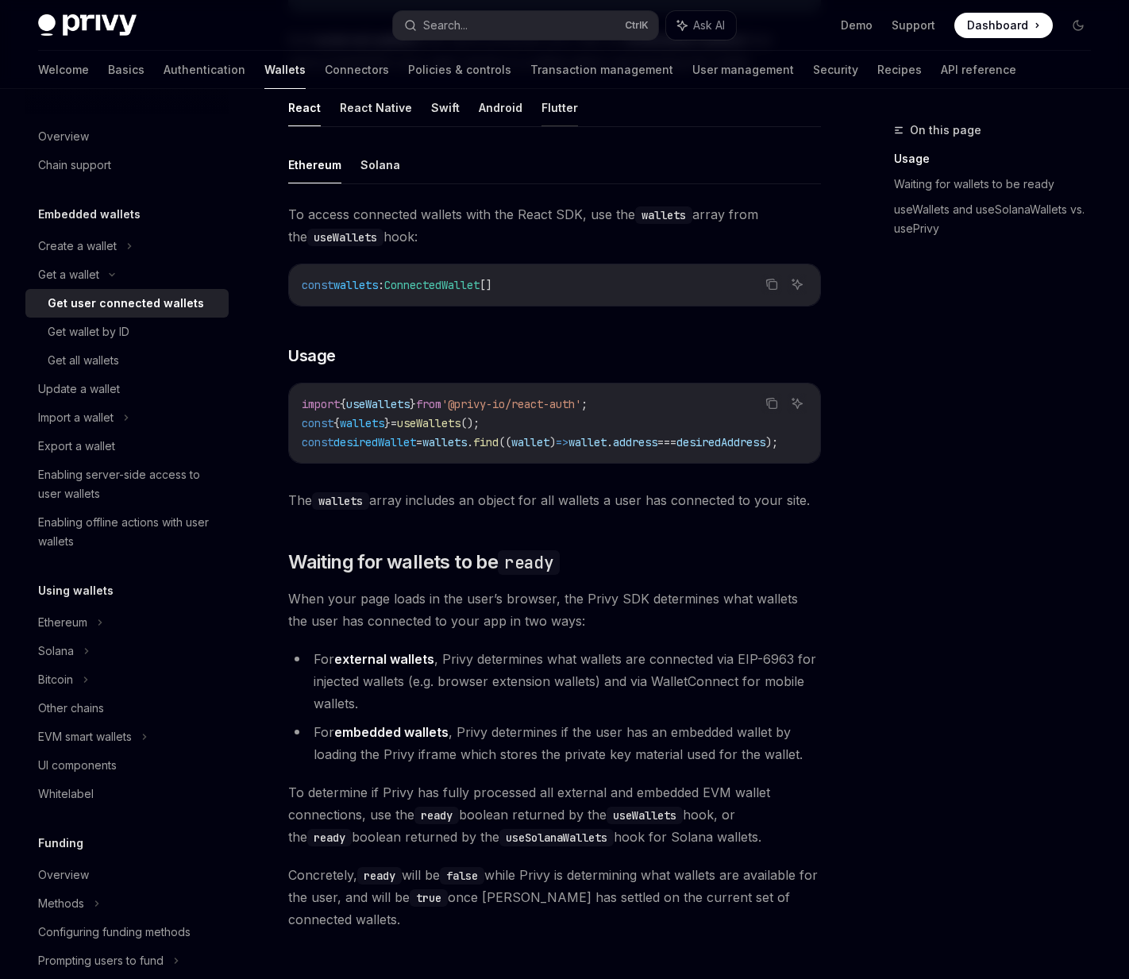
click at [555, 110] on button "Flutter" at bounding box center [559, 107] width 37 height 37
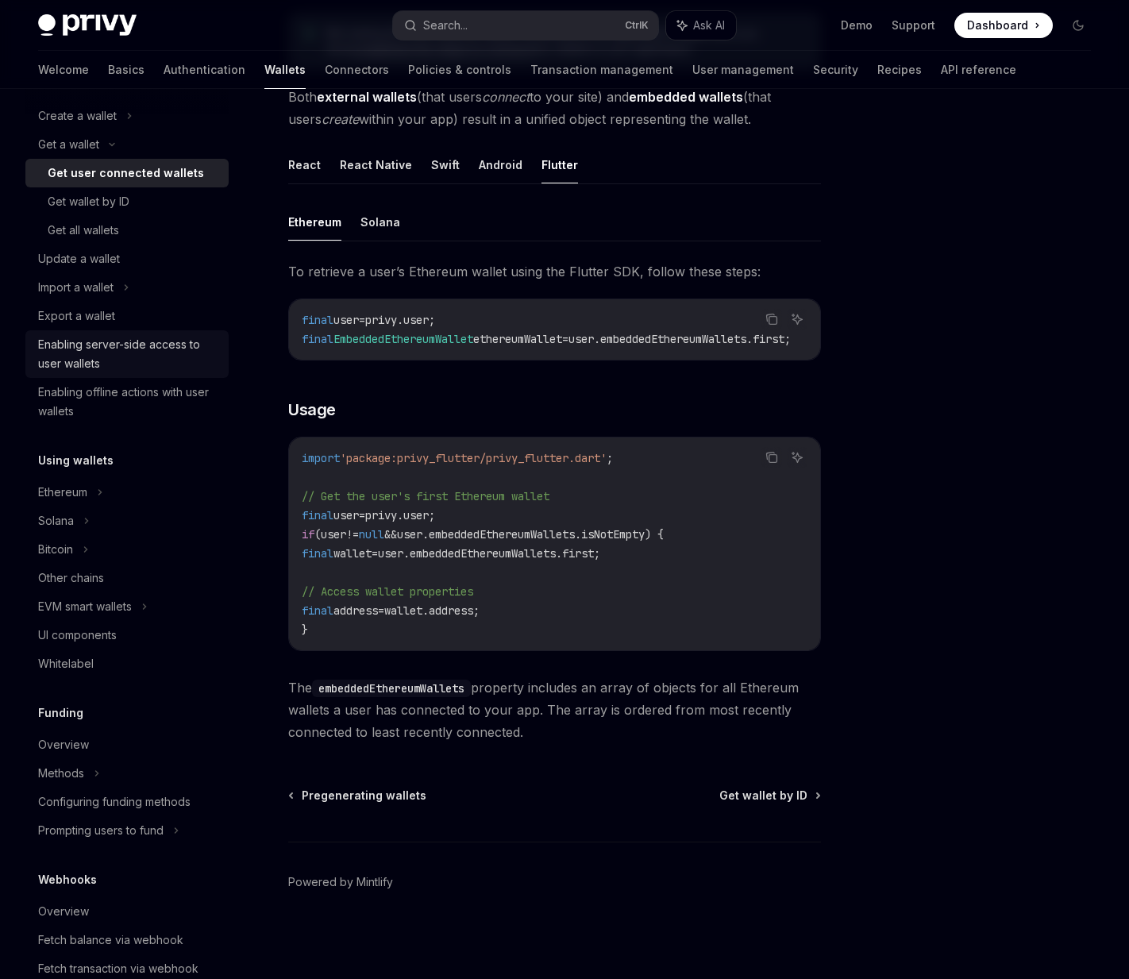
scroll to position [159, 0]
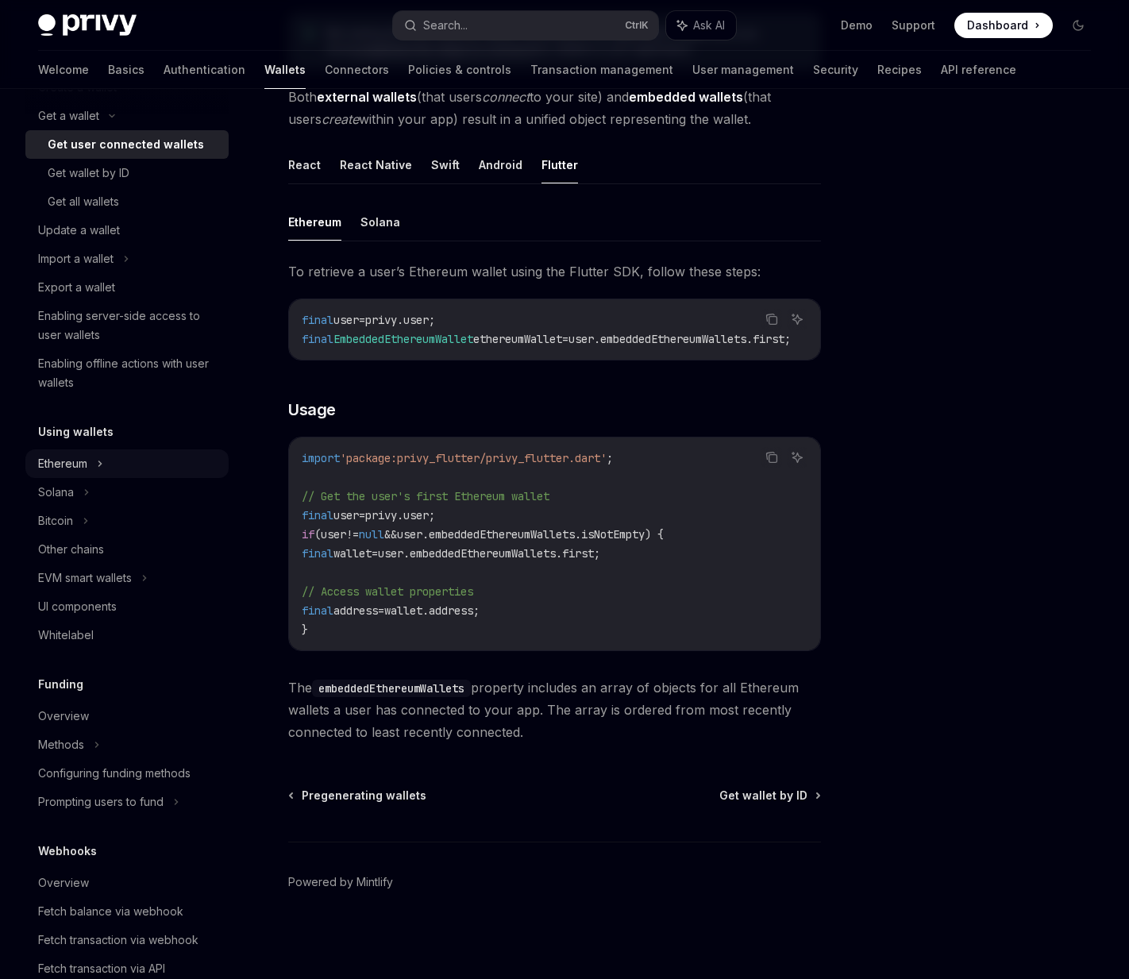
click at [119, 102] on div "Ethereum" at bounding box center [126, 87] width 203 height 29
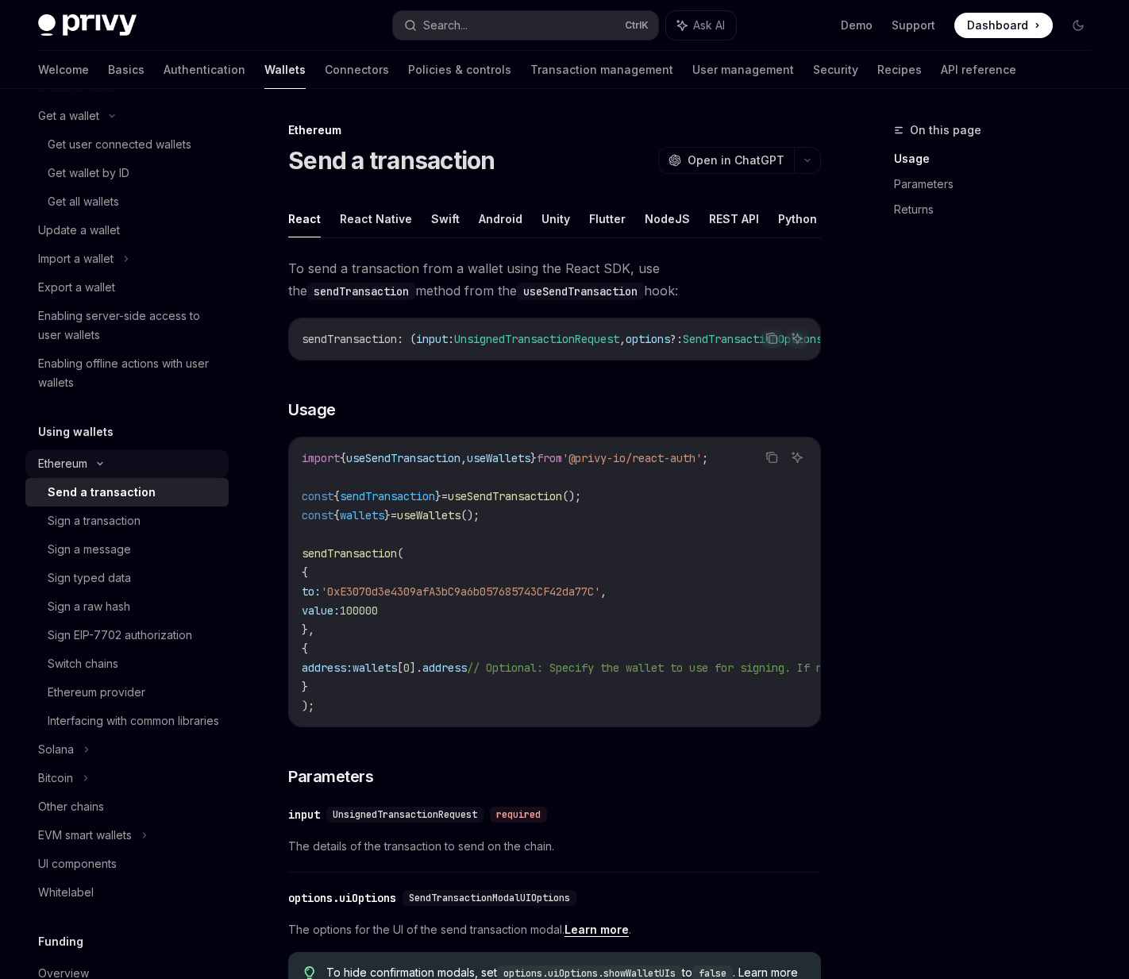
click at [118, 102] on div "Ethereum" at bounding box center [126, 87] width 203 height 29
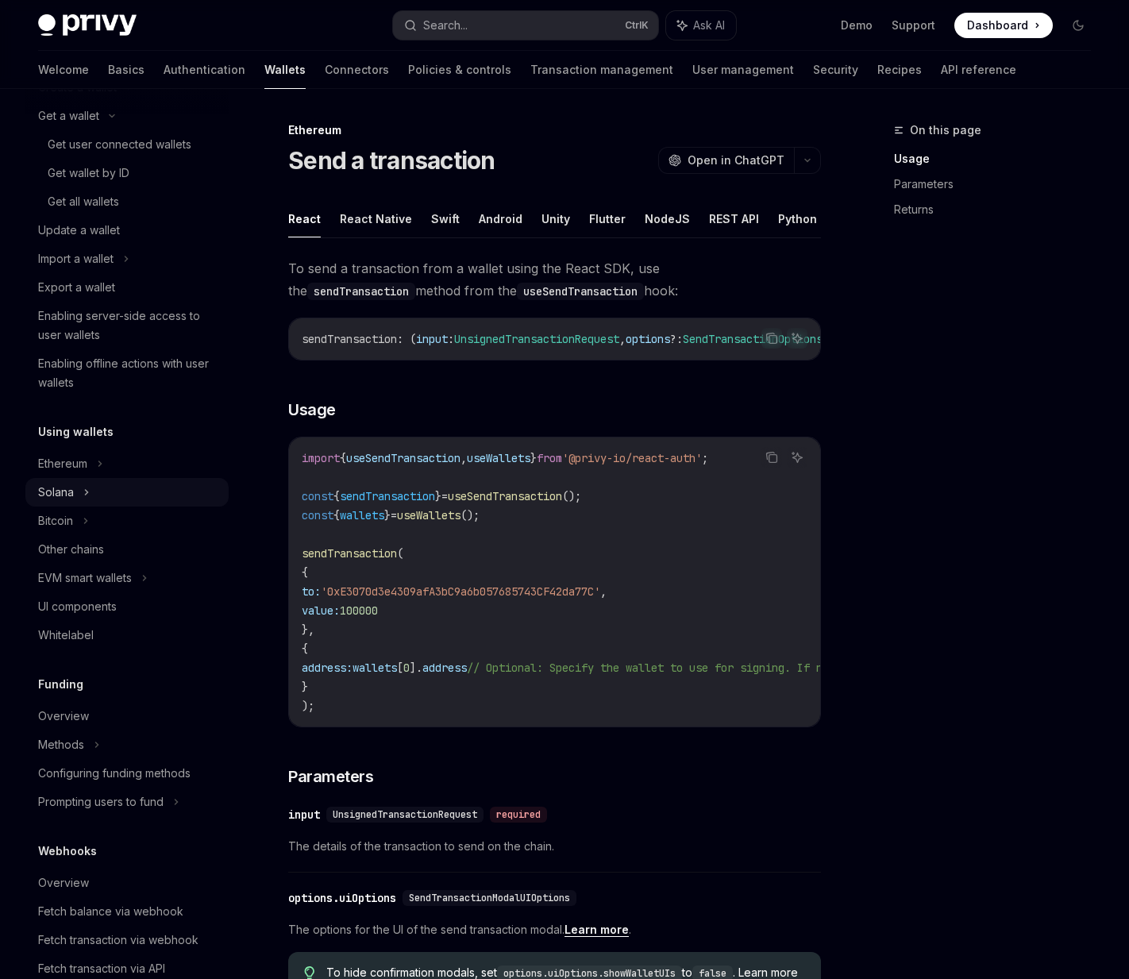
click at [119, 130] on div "Solana" at bounding box center [126, 116] width 203 height 29
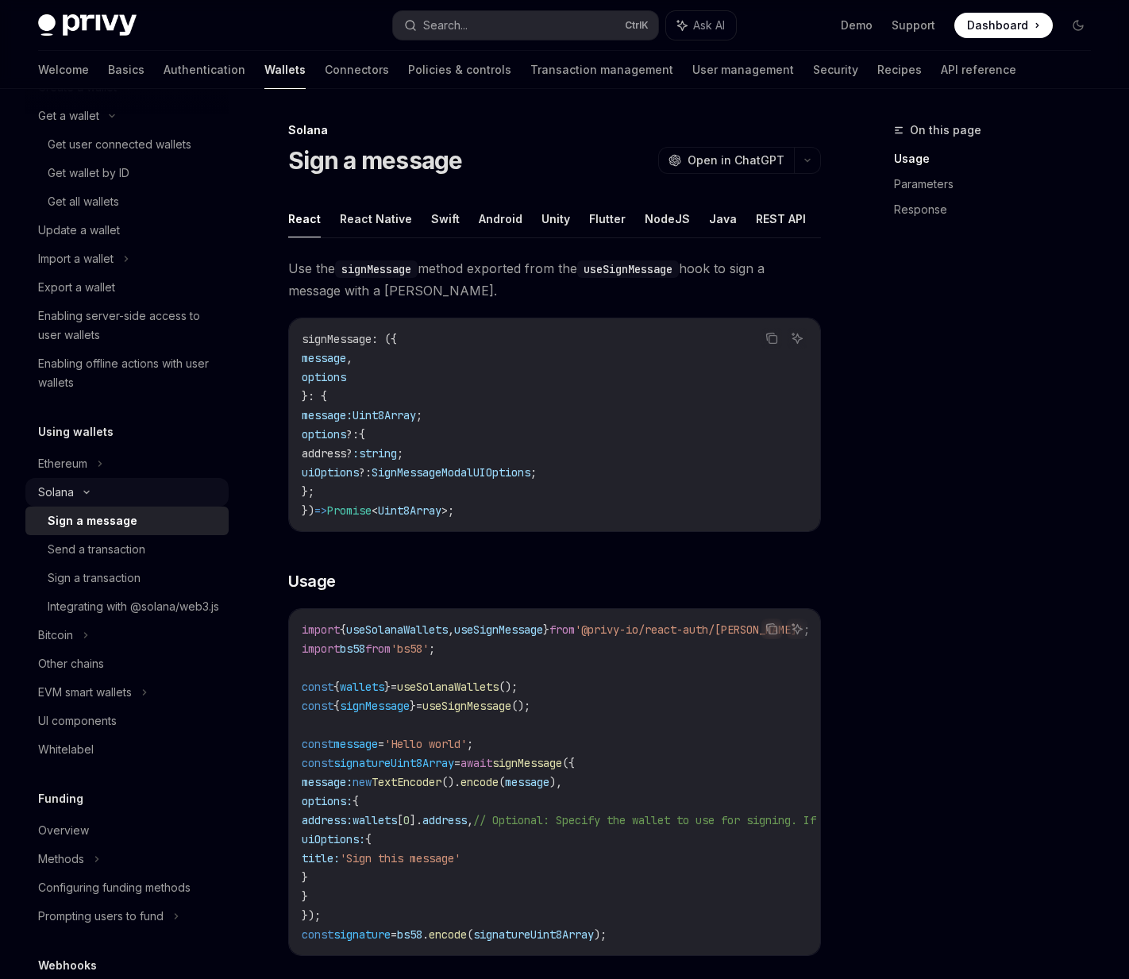
click at [119, 130] on div "Solana" at bounding box center [126, 116] width 203 height 29
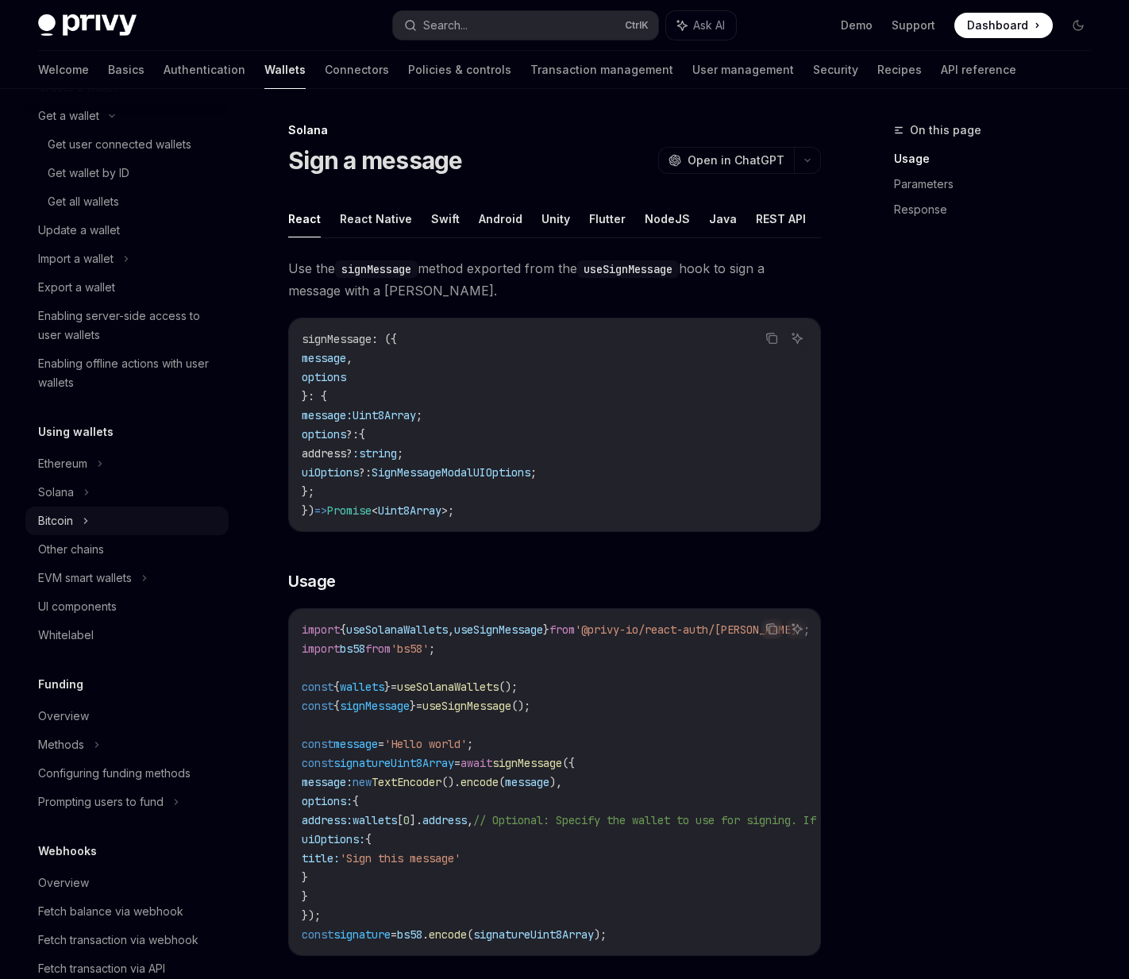
click at [119, 532] on div "Bitcoin" at bounding box center [126, 520] width 203 height 29
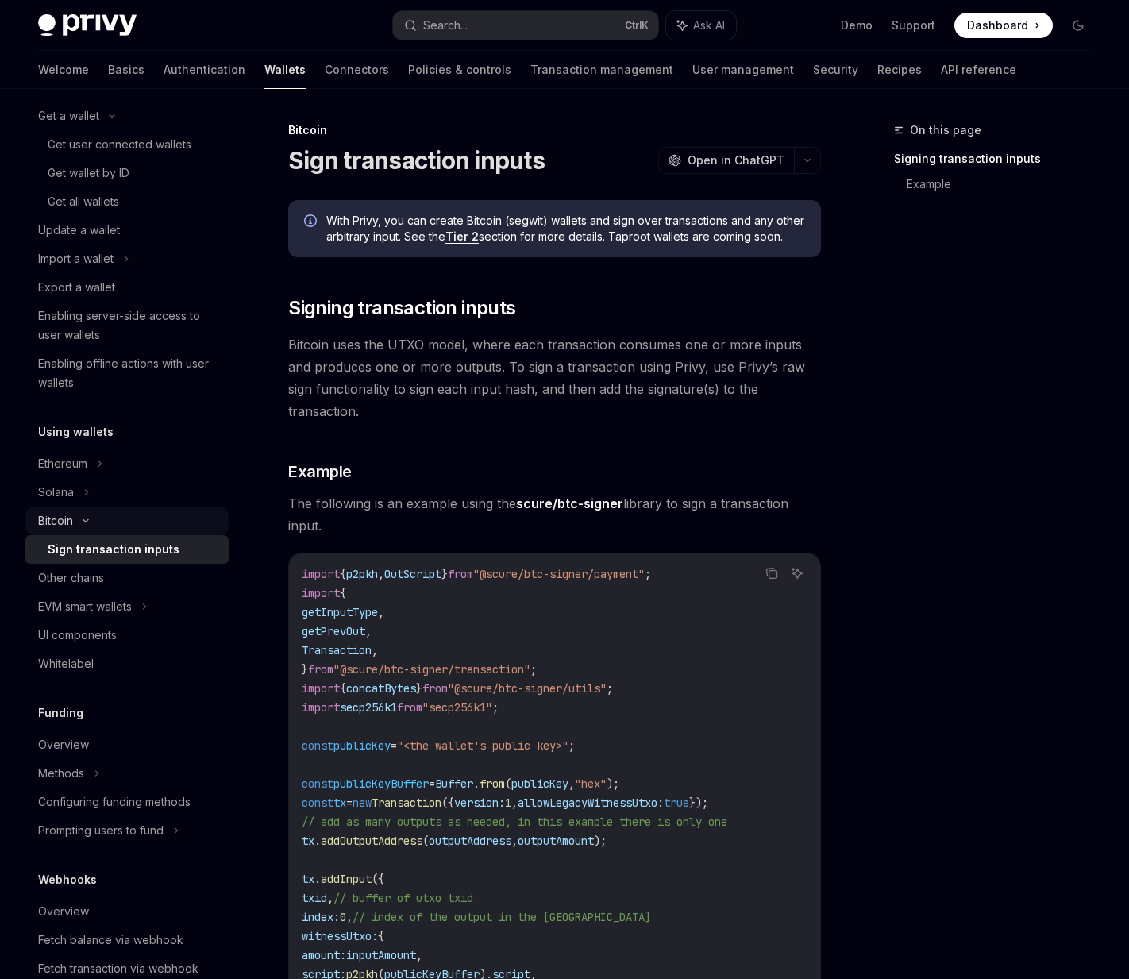
click at [119, 532] on div "Bitcoin" at bounding box center [126, 520] width 203 height 29
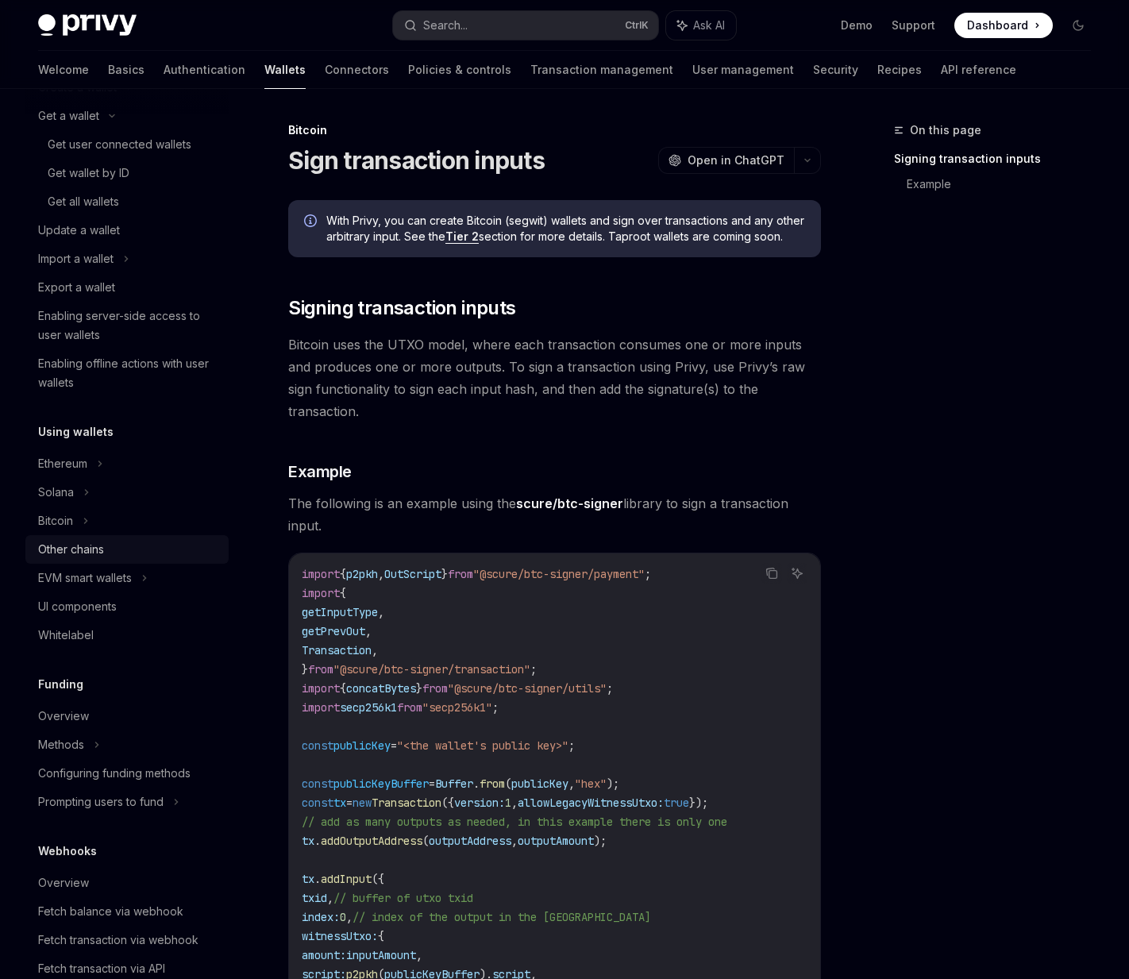
click at [119, 551] on div "Other chains" at bounding box center [128, 549] width 181 height 19
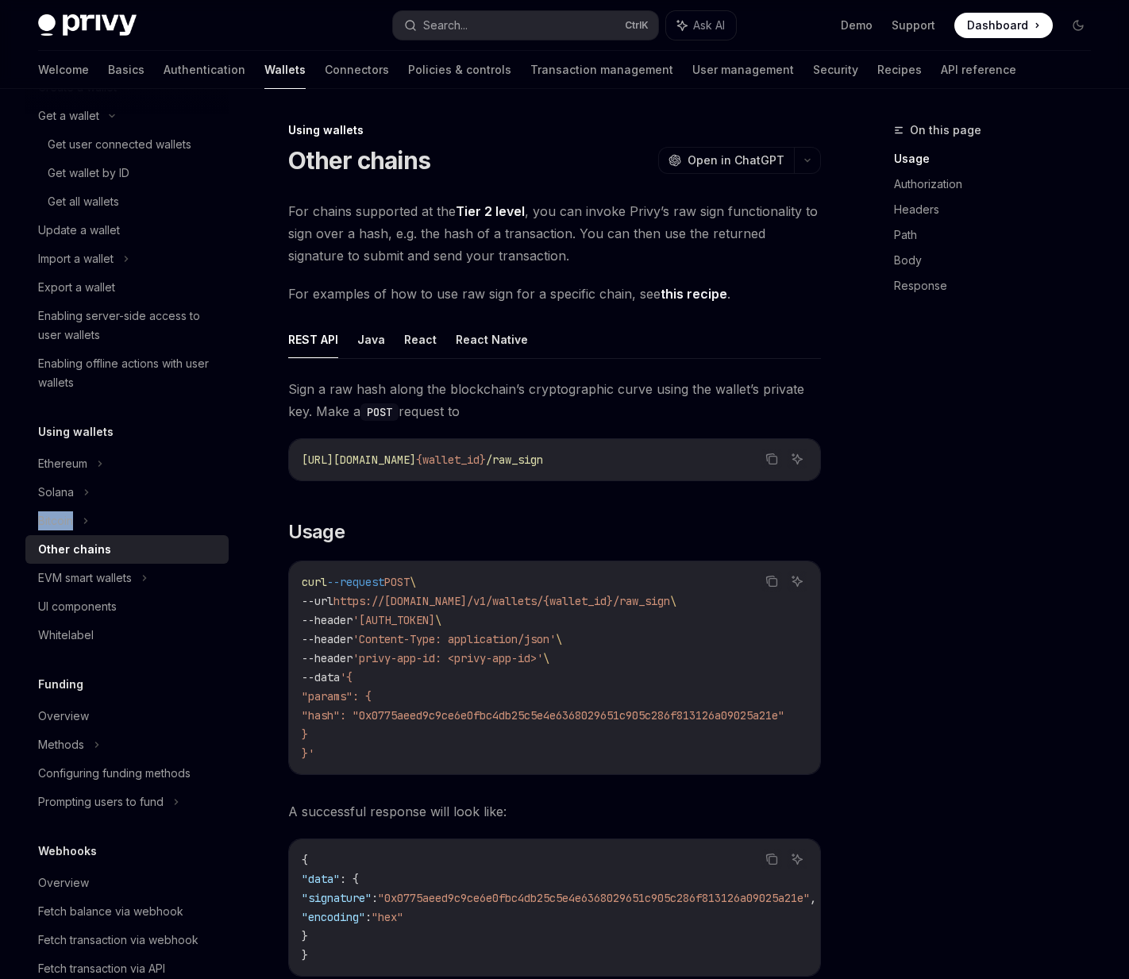
click at [119, 551] on div "Other chains" at bounding box center [128, 549] width 181 height 19
click at [121, 573] on div "EVM smart wallets" at bounding box center [85, 577] width 94 height 19
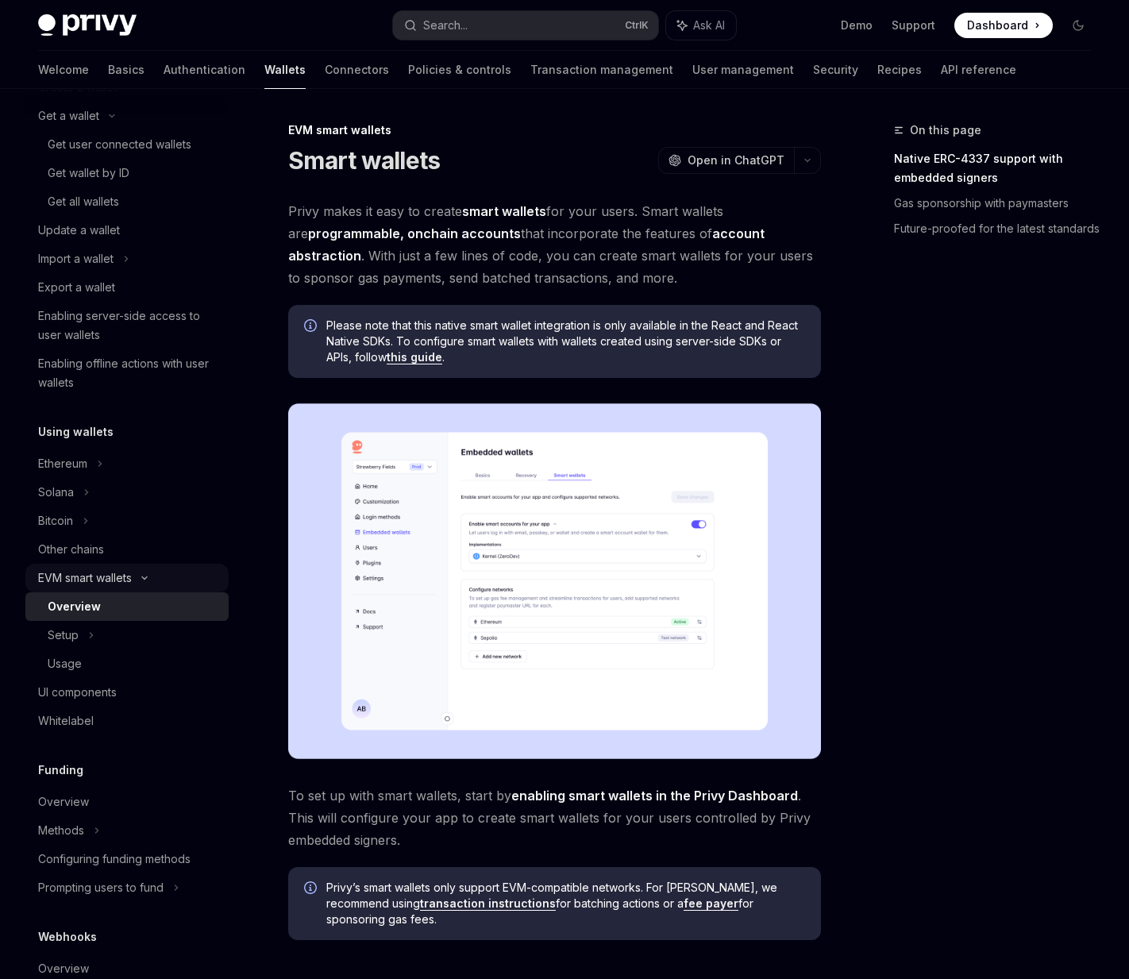
click at [128, 579] on div "EVM smart wallets" at bounding box center [85, 577] width 94 height 19
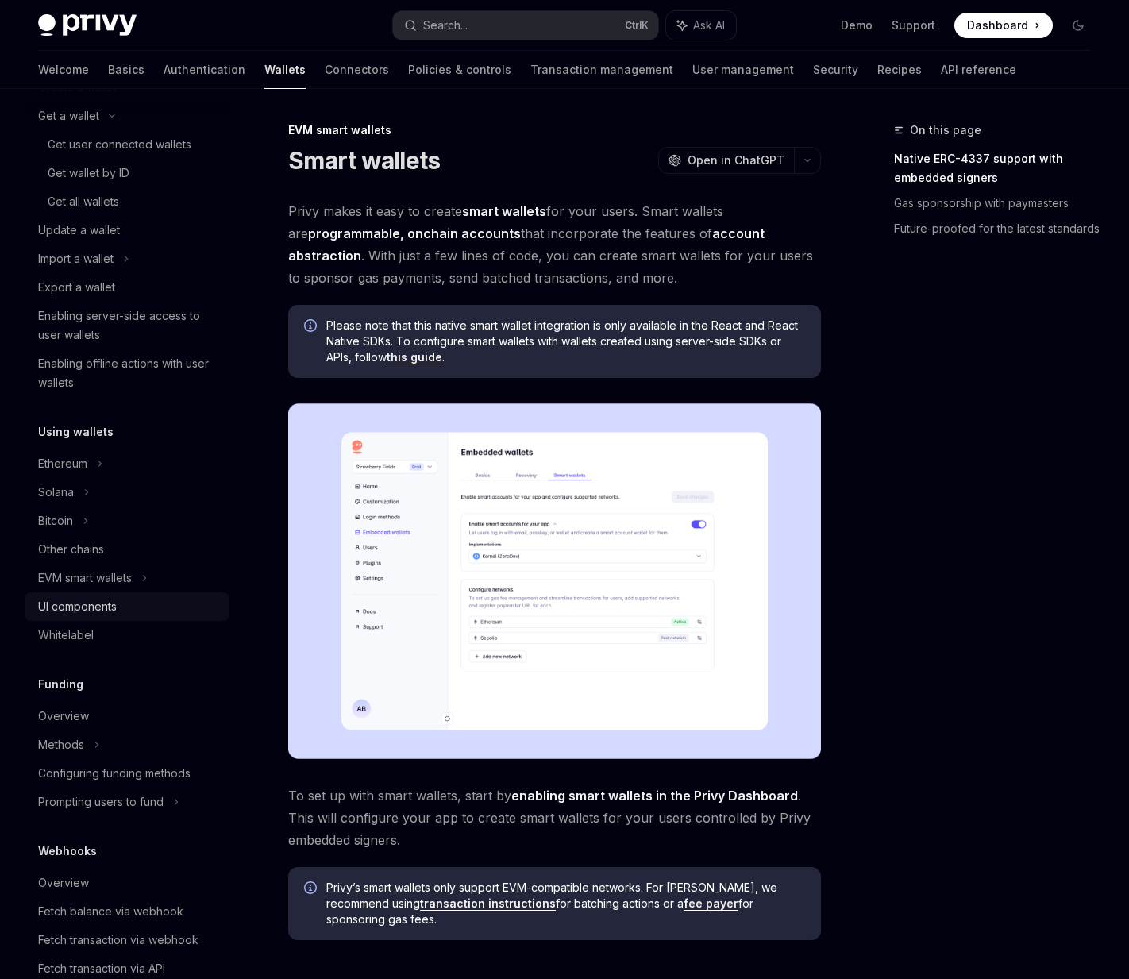
click at [129, 612] on div "UI components" at bounding box center [128, 606] width 181 height 19
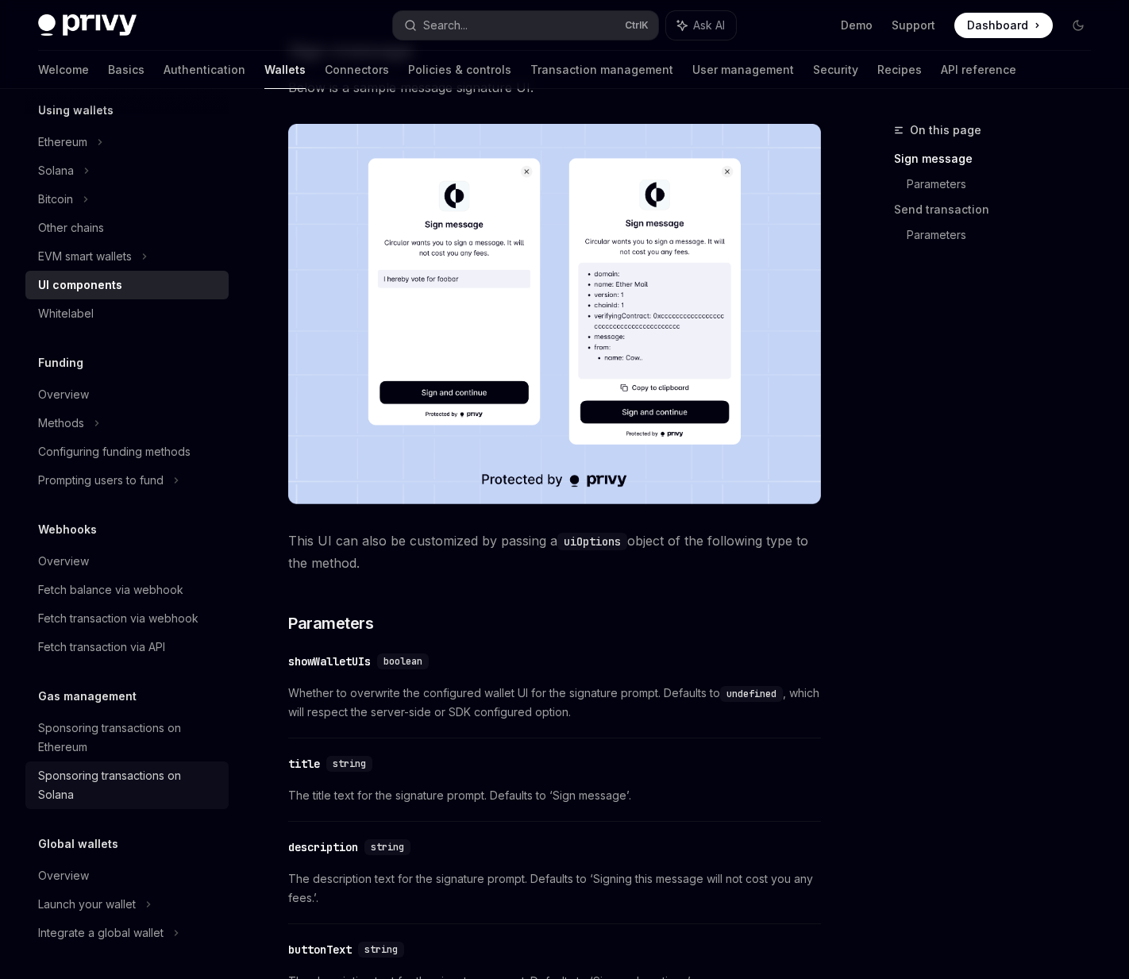
scroll to position [476, 0]
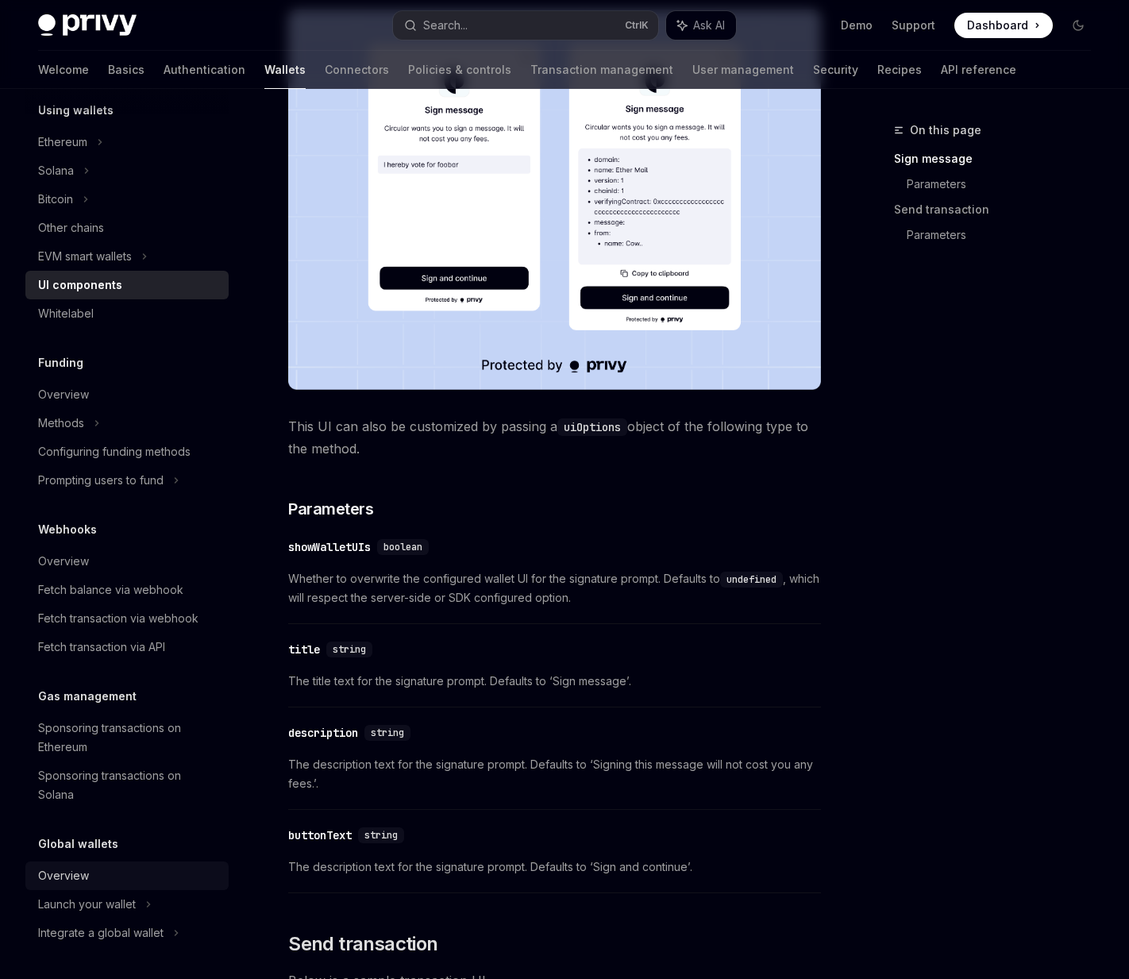
click at [81, 866] on div "Overview" at bounding box center [63, 875] width 51 height 19
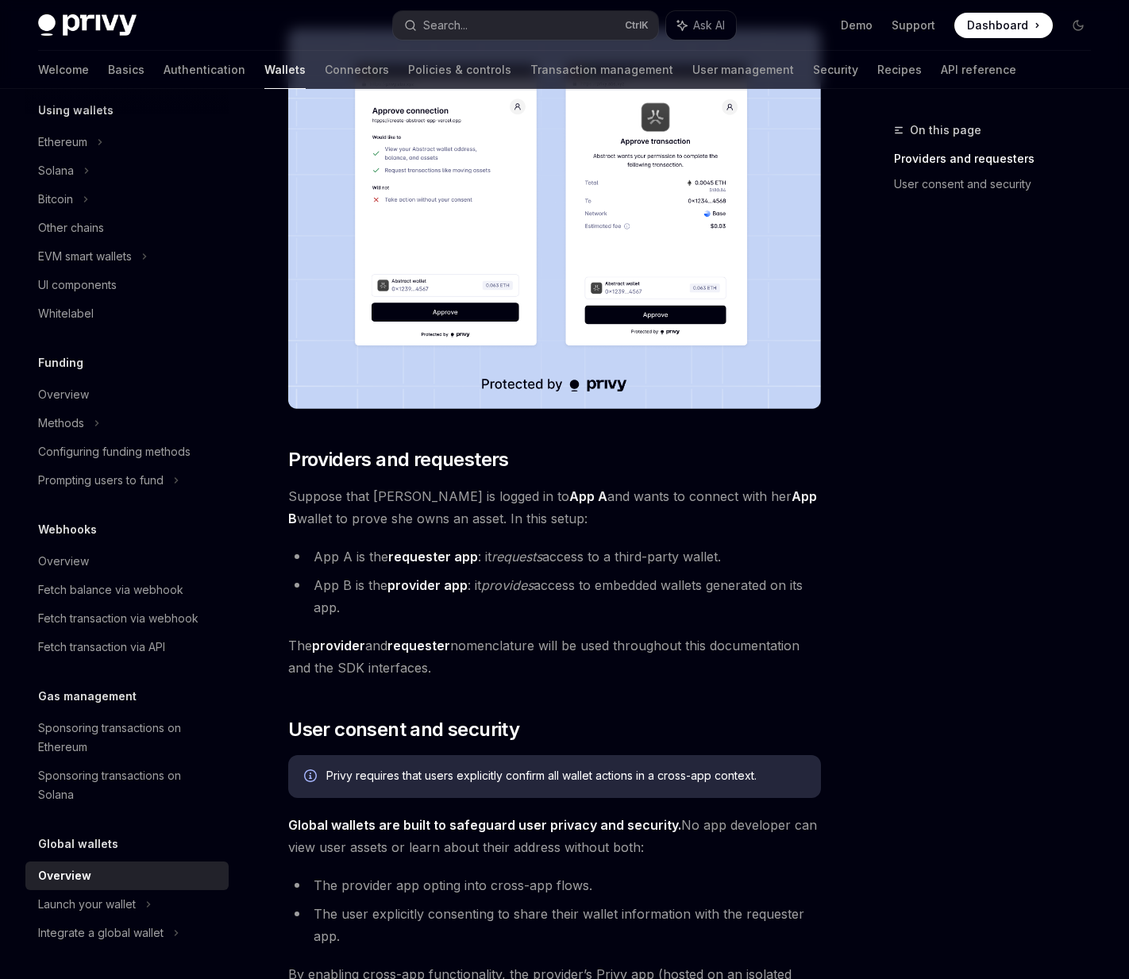
scroll to position [397, 0]
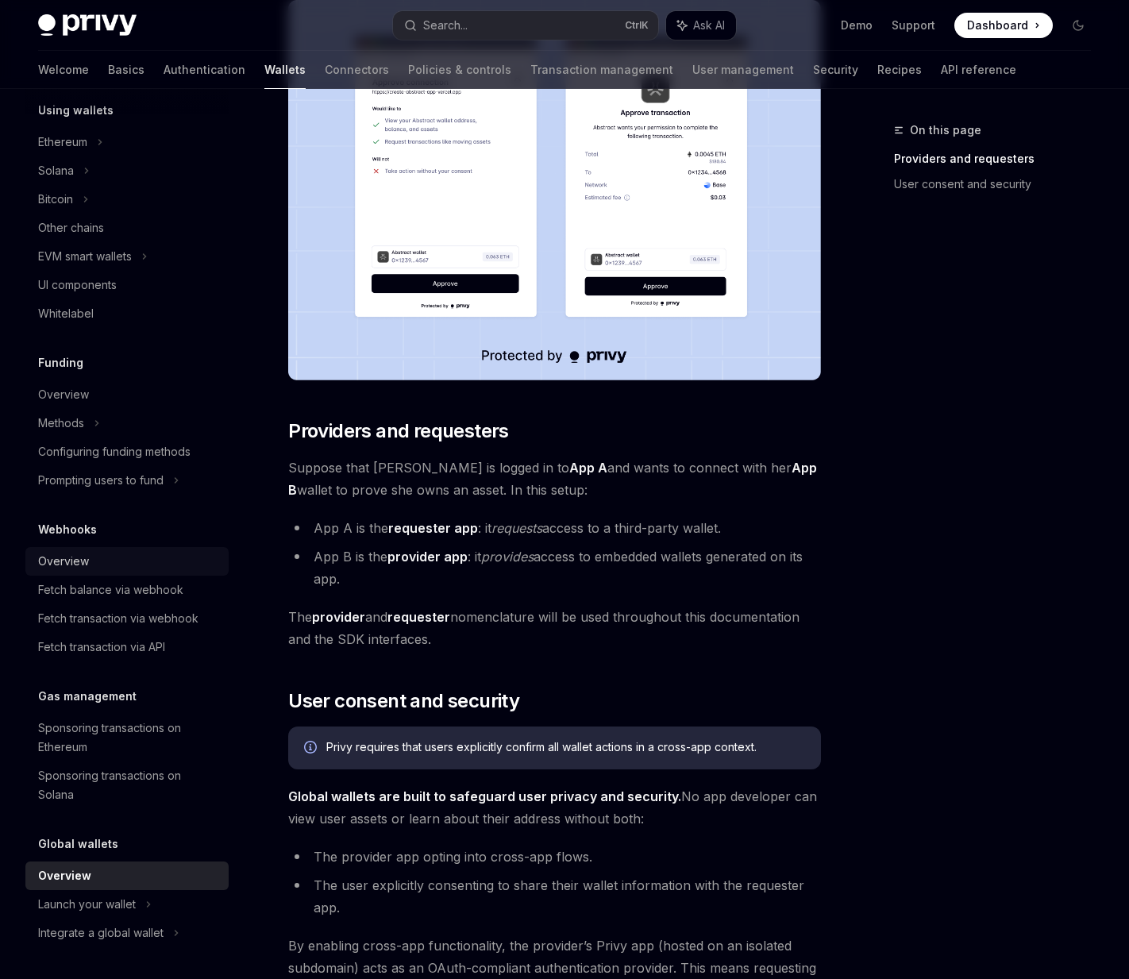
click at [99, 547] on link "Overview" at bounding box center [126, 561] width 203 height 29
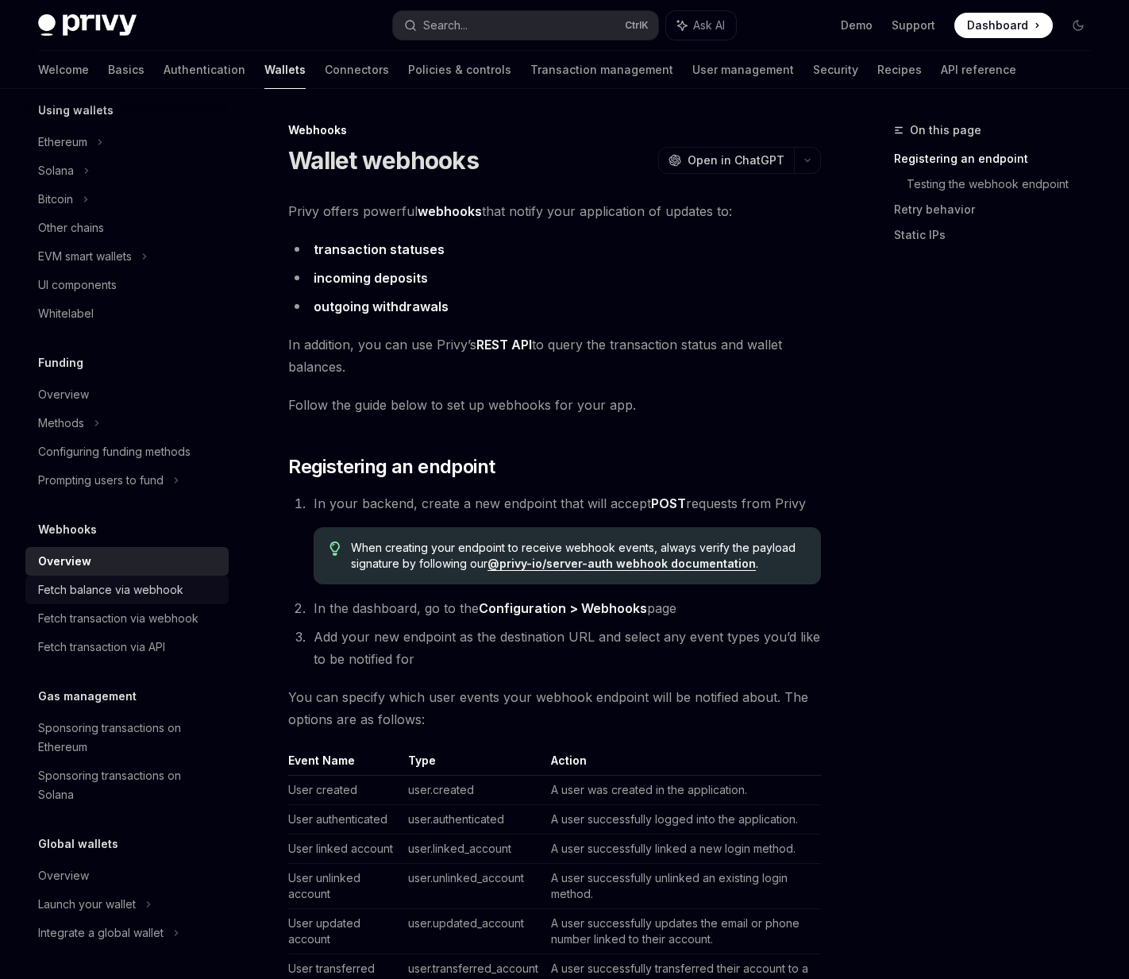
click at [106, 593] on div "Fetch balance via webhook" at bounding box center [110, 589] width 145 height 19
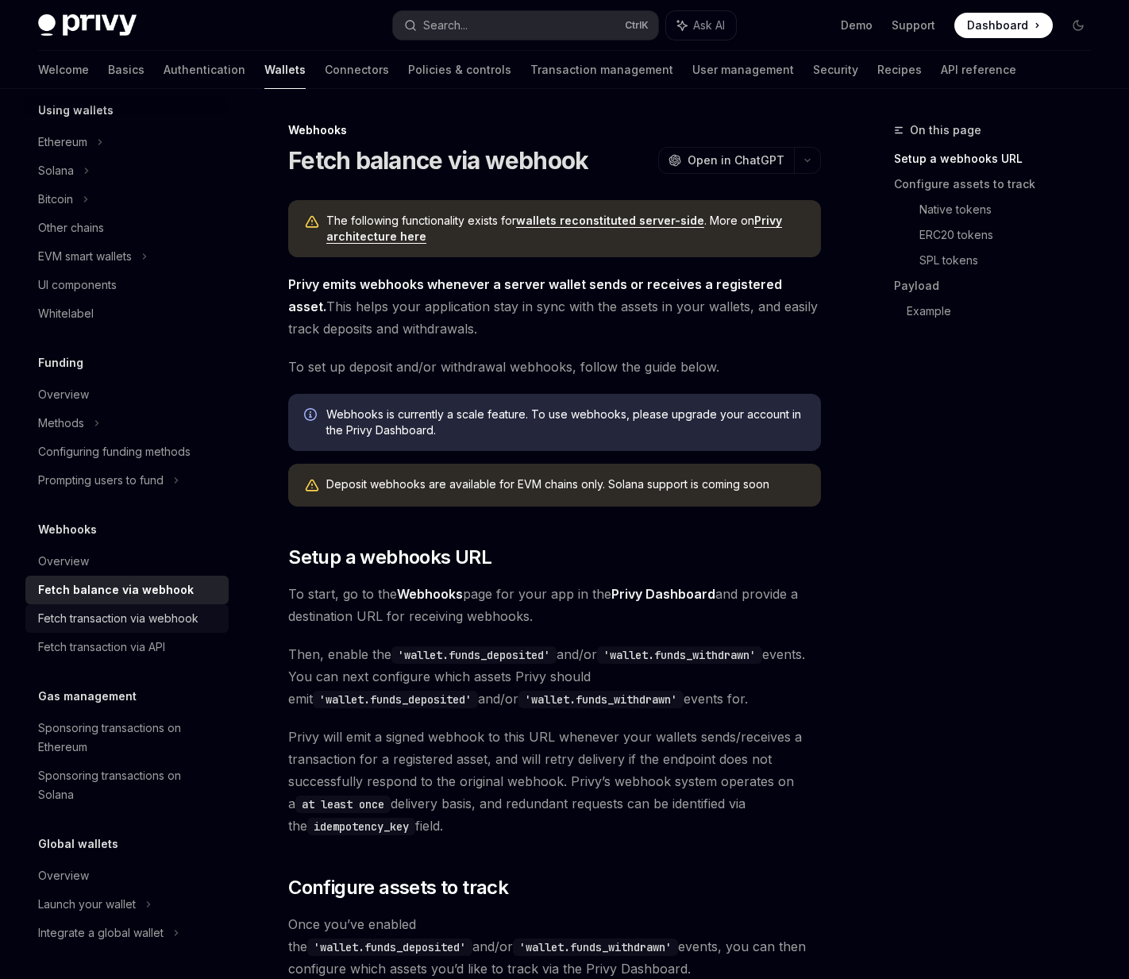
click at [113, 613] on div "Fetch transaction via webhook" at bounding box center [118, 618] width 160 height 19
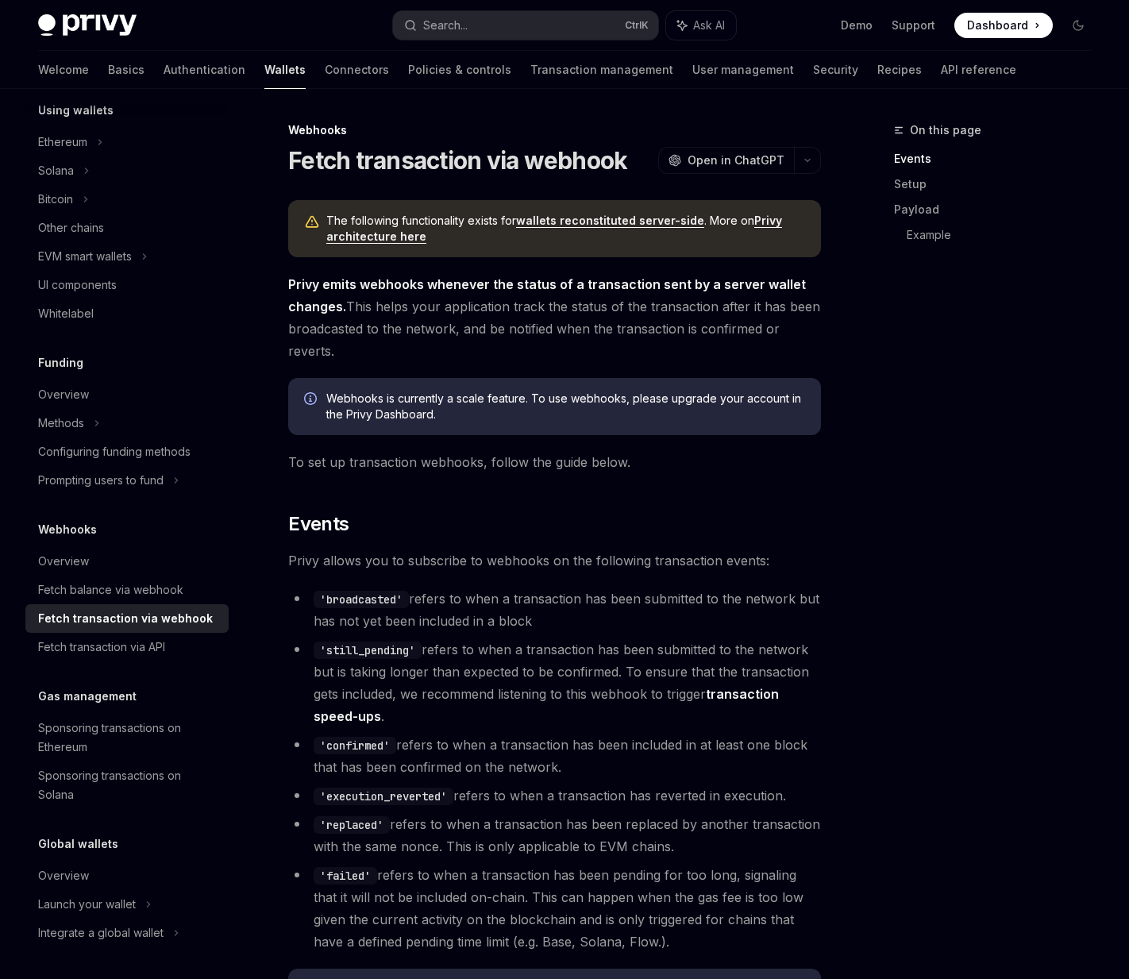
click at [122, 524] on div "Webhooks" at bounding box center [126, 529] width 203 height 19
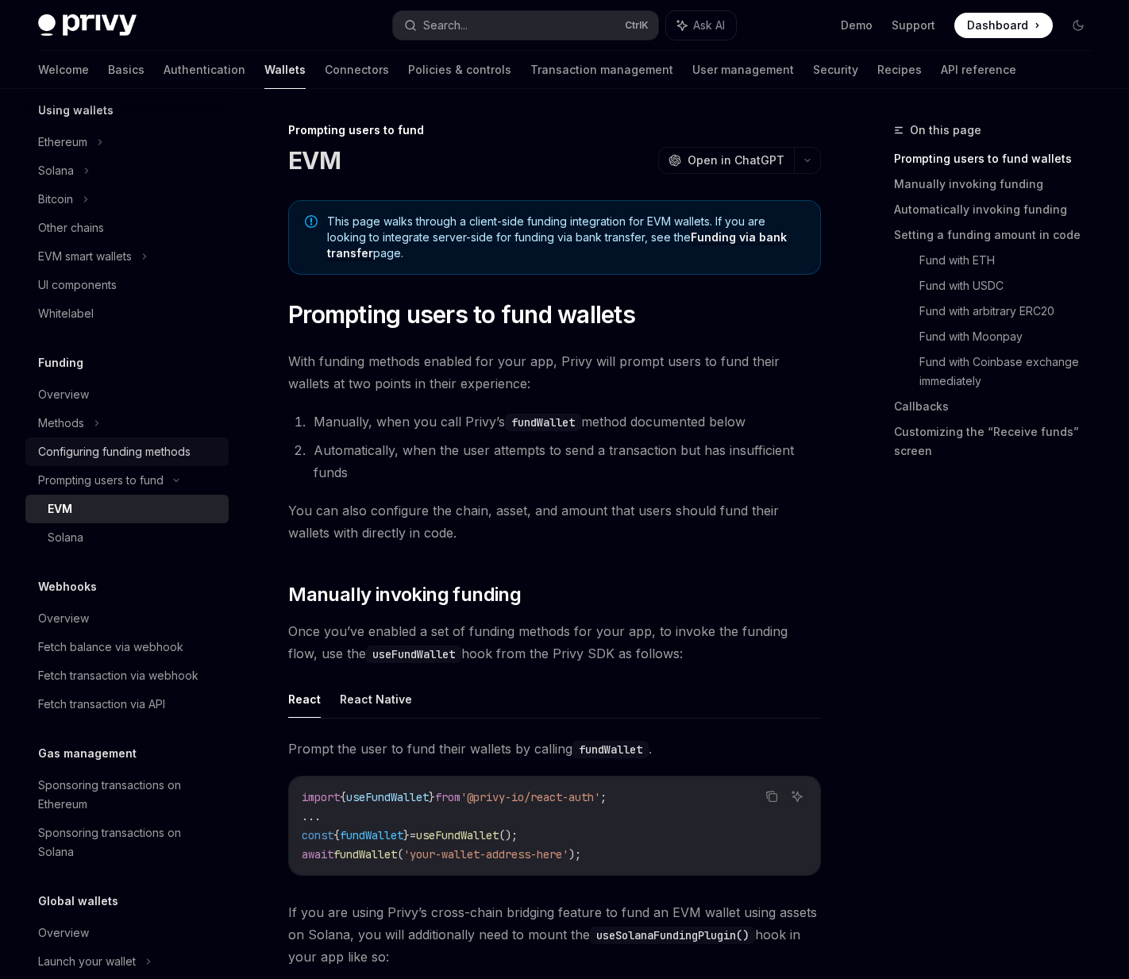
click at [161, 440] on link "Configuring funding methods" at bounding box center [126, 451] width 203 height 29
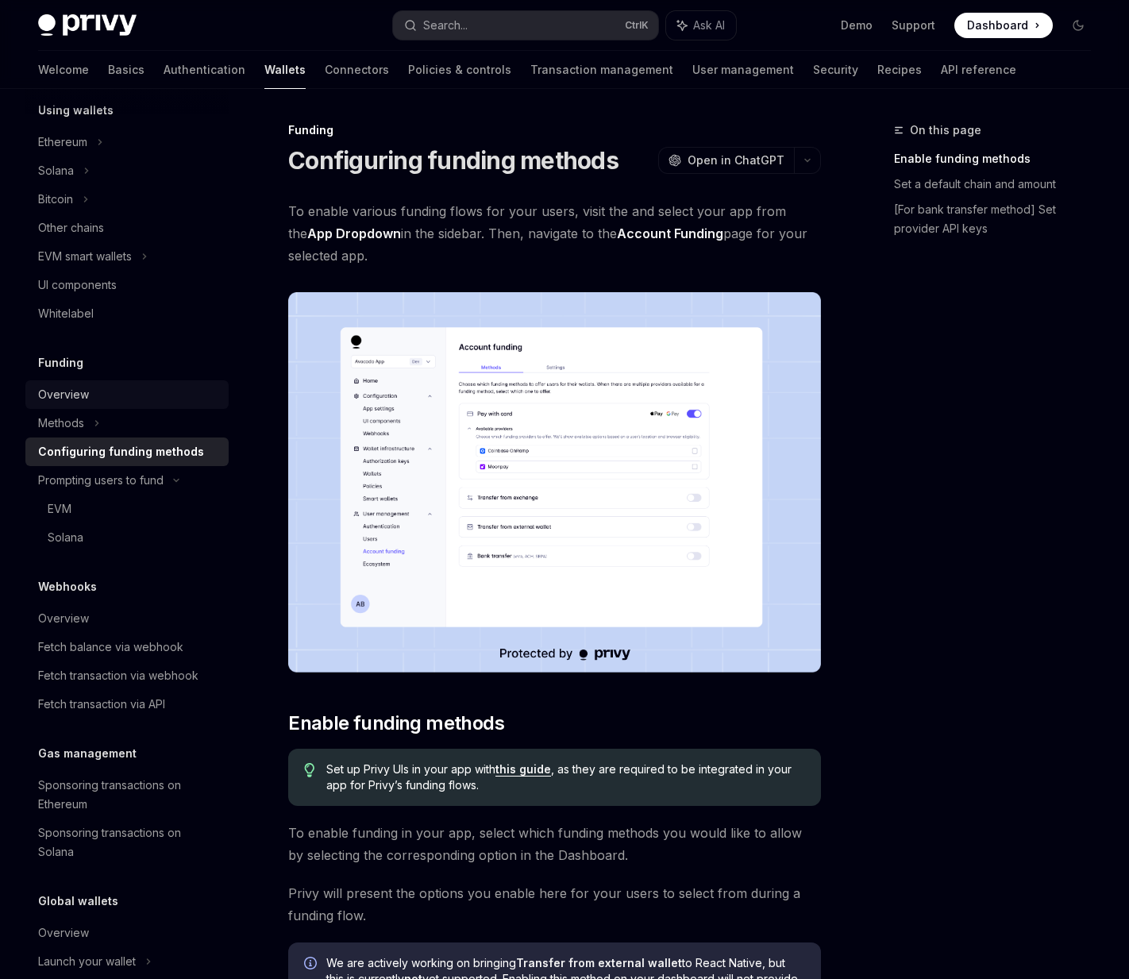
click at [187, 406] on link "Overview" at bounding box center [126, 394] width 203 height 29
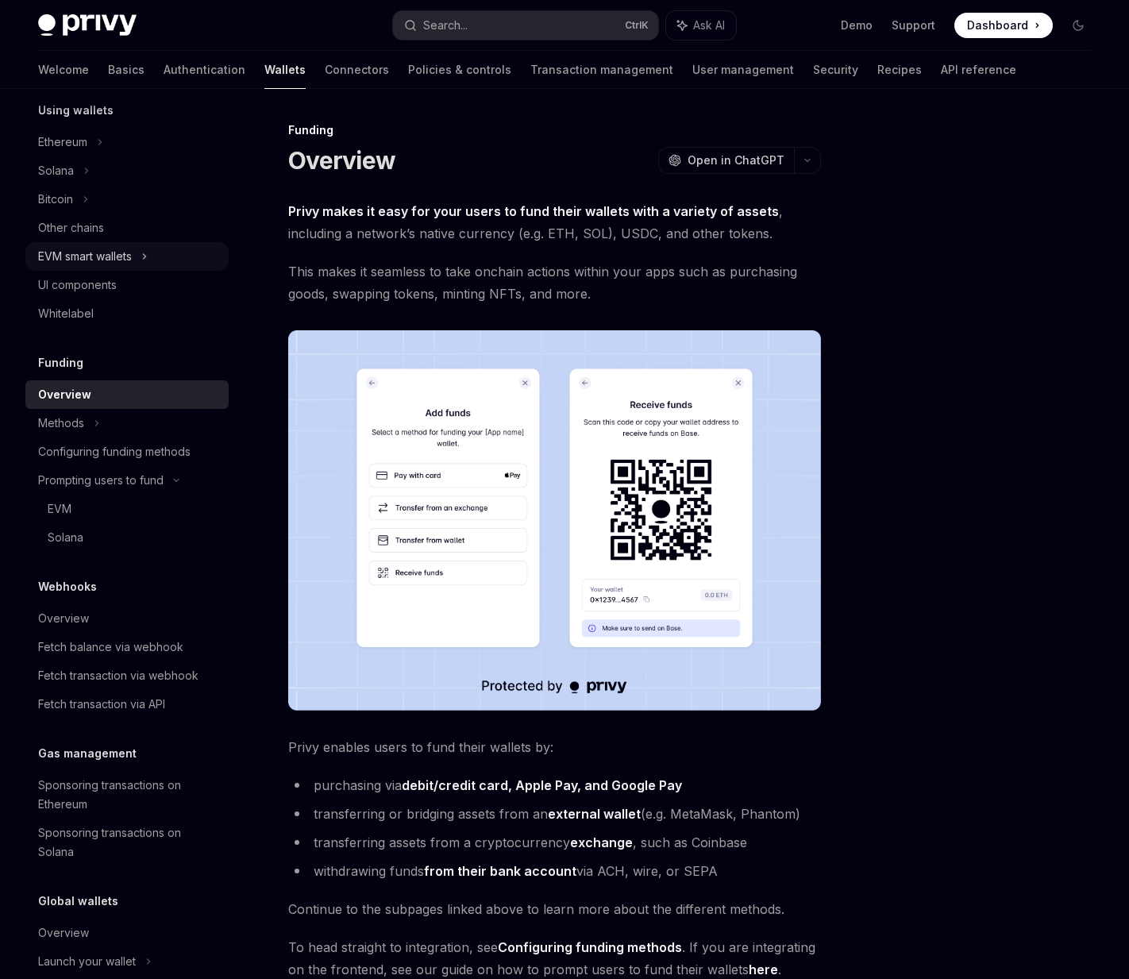
click at [137, 245] on div "EVM smart wallets" at bounding box center [126, 256] width 203 height 29
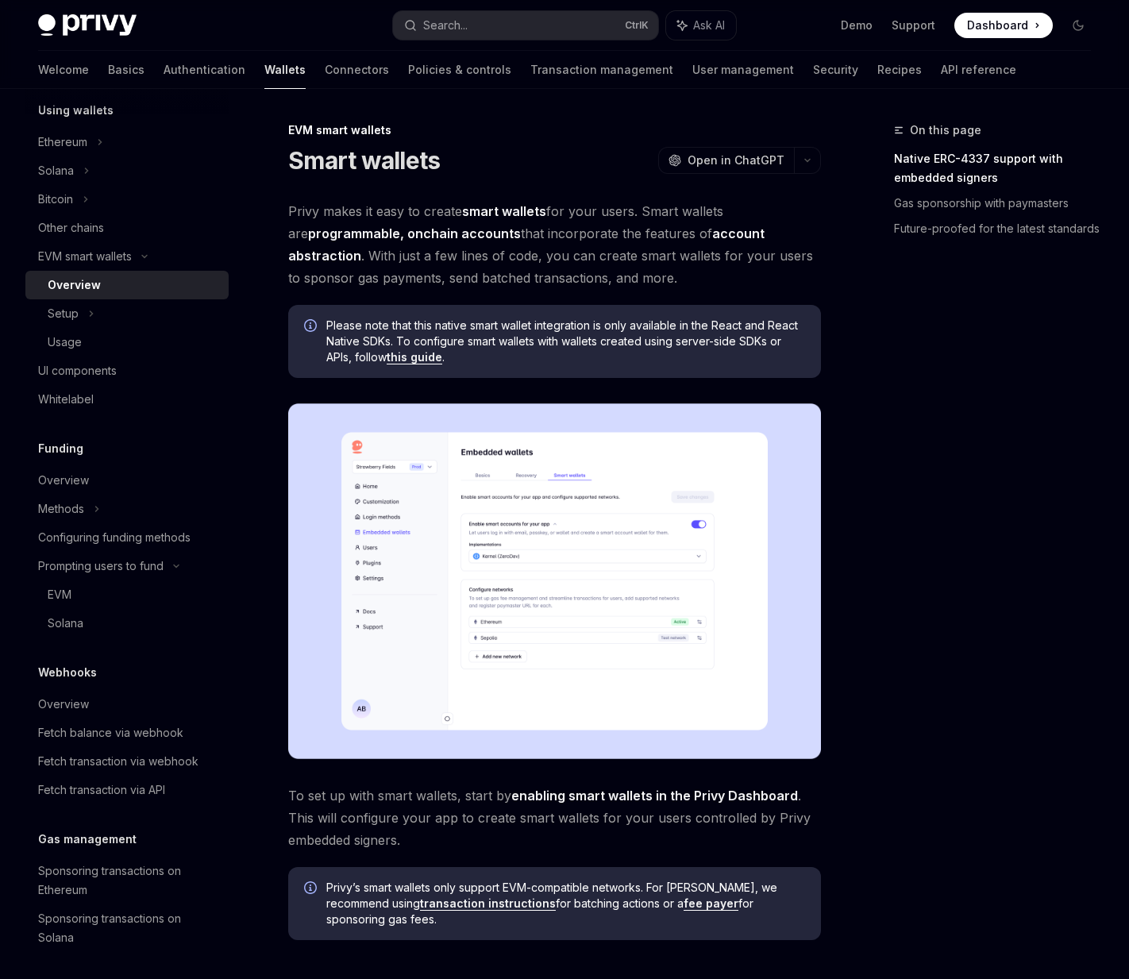
click at [136, 457] on div "Funding" at bounding box center [126, 448] width 203 height 19
click at [127, 286] on div "Overview" at bounding box center [133, 284] width 171 height 19
click at [117, 202] on div "Bitcoin" at bounding box center [126, 199] width 203 height 29
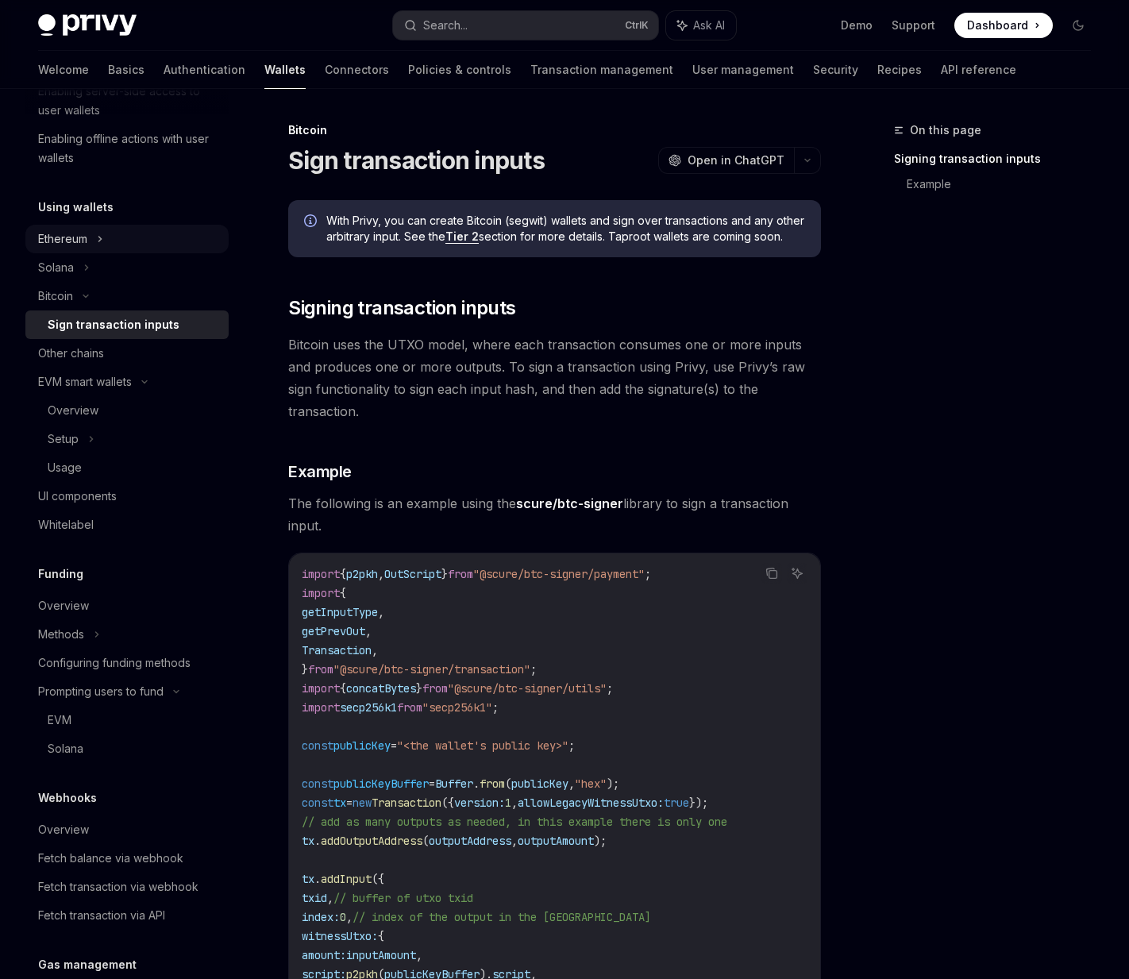
scroll to position [321, 0]
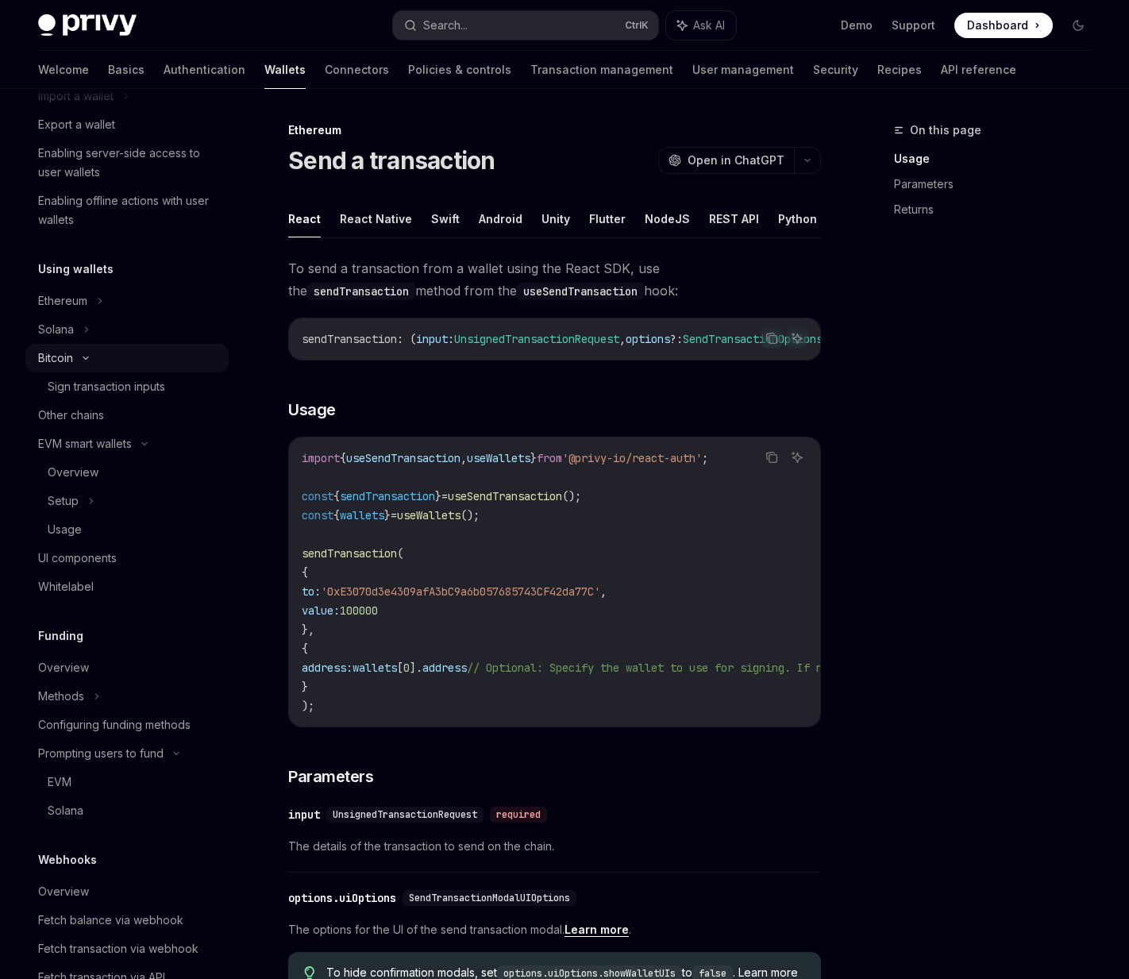
click at [162, 365] on div "Bitcoin" at bounding box center [126, 358] width 203 height 29
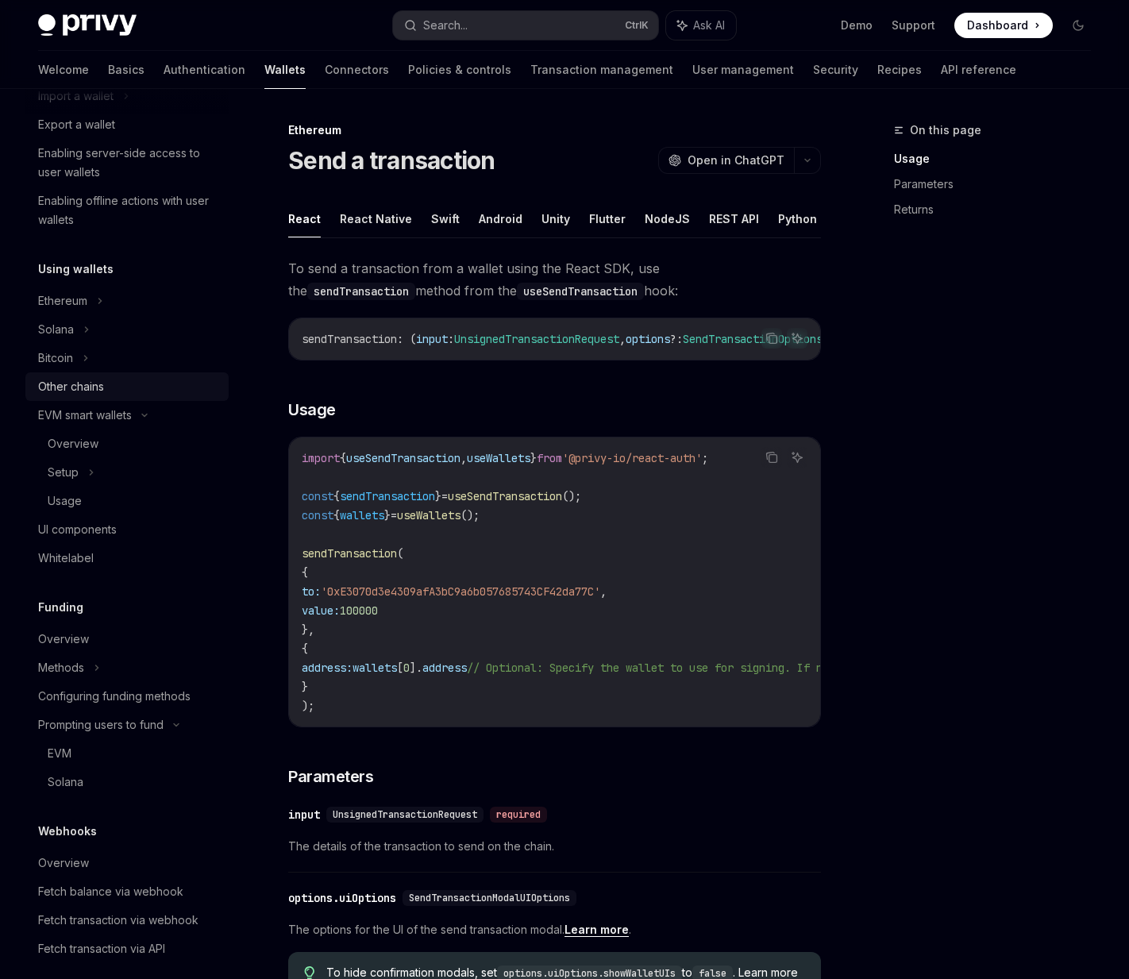
click at [165, 395] on div "Other chains" at bounding box center [128, 386] width 181 height 19
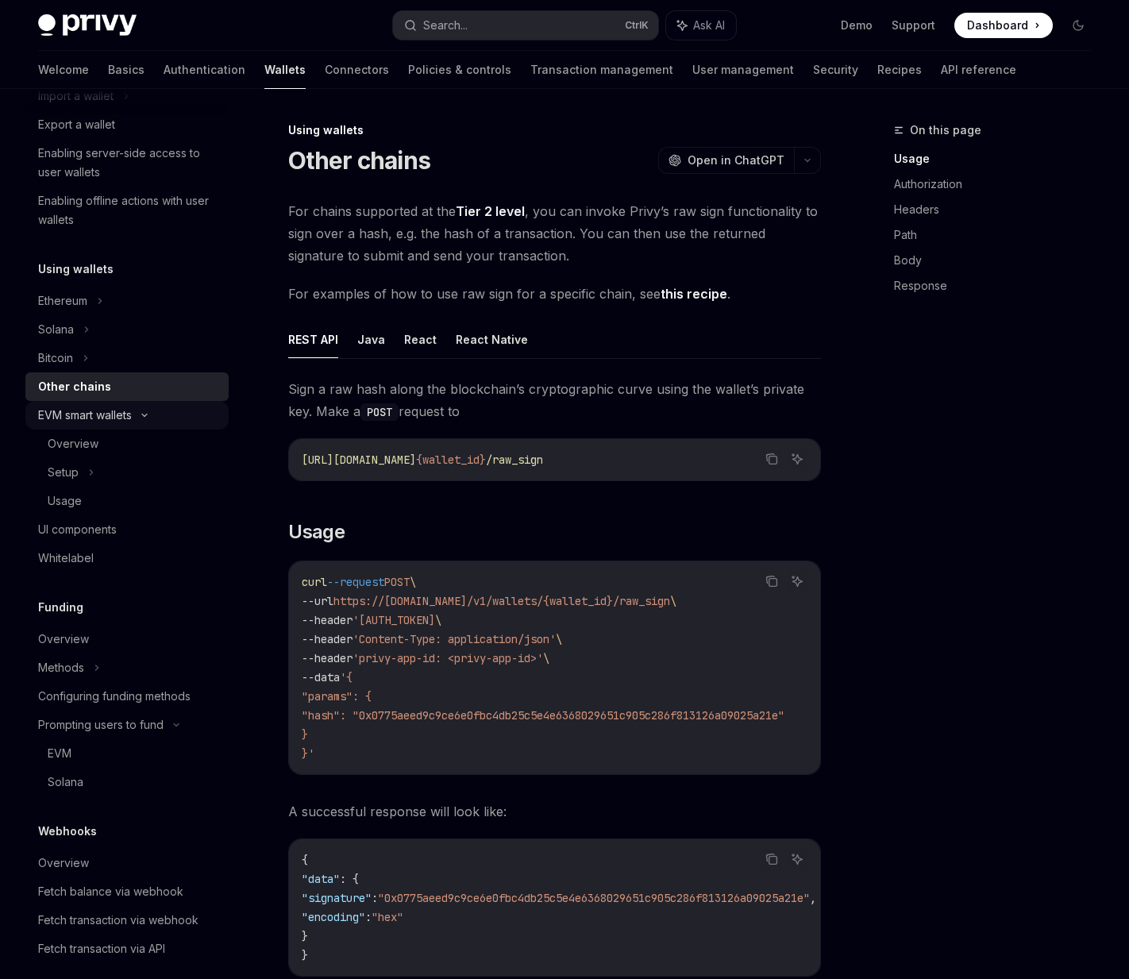
click at [155, 426] on div "EVM smart wallets" at bounding box center [126, 415] width 203 height 29
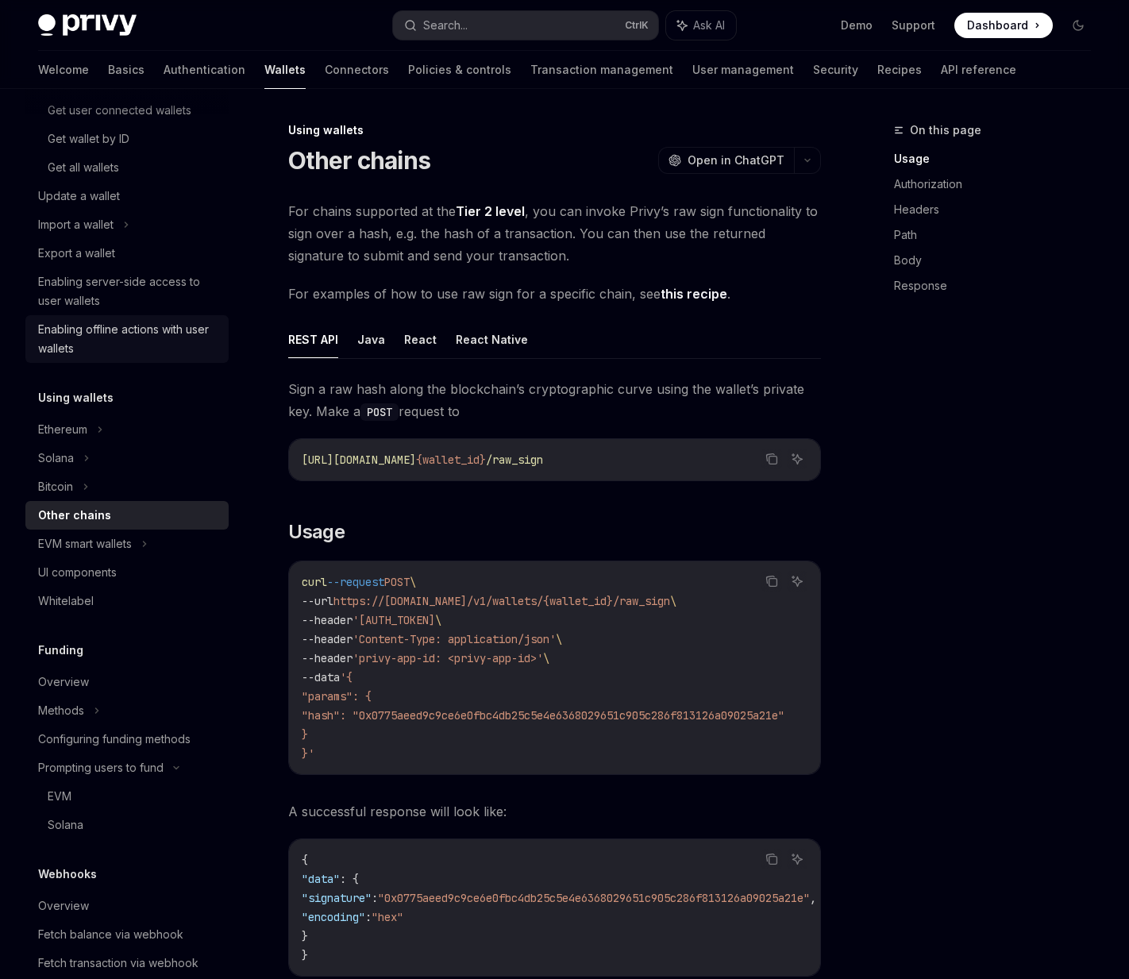
scroll to position [163, 0]
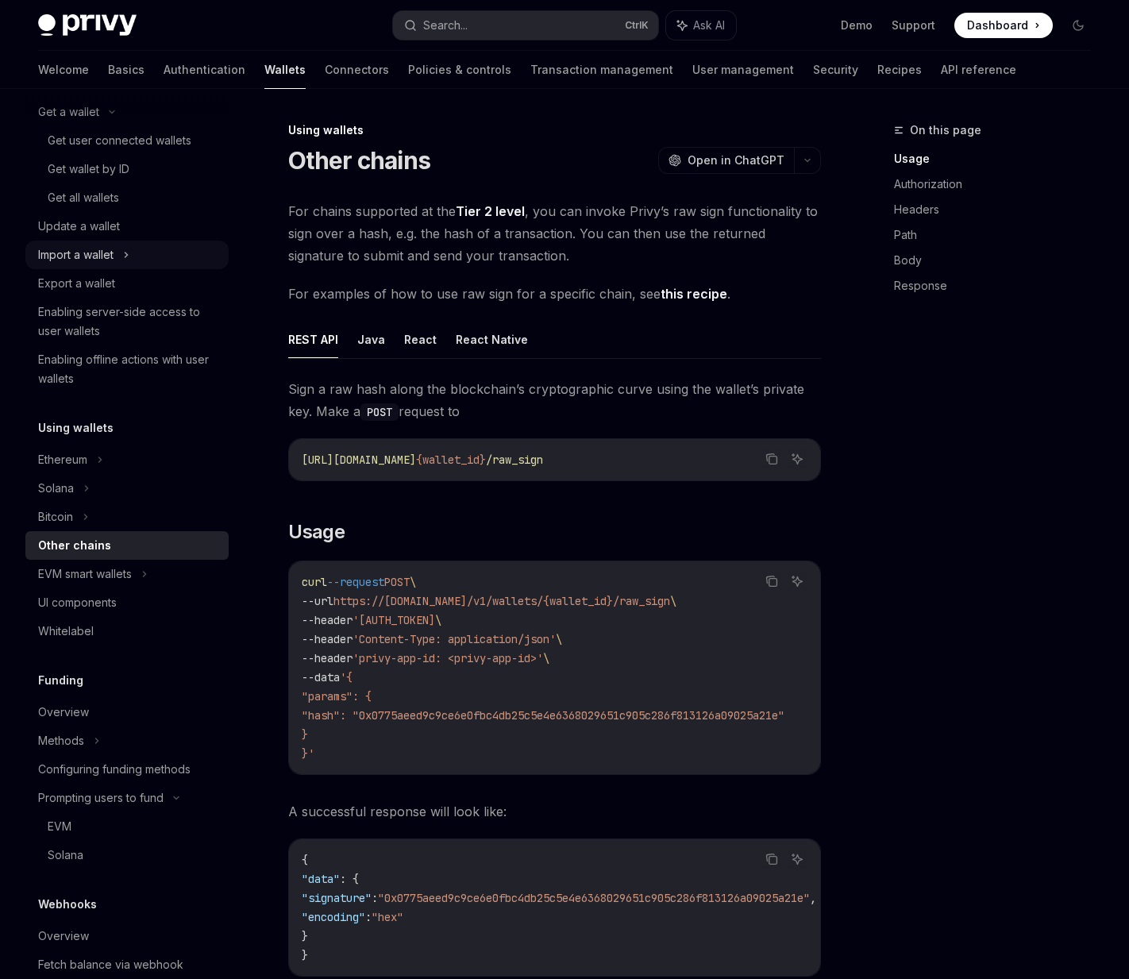
click at [101, 241] on div "Import a wallet" at bounding box center [126, 254] width 203 height 29
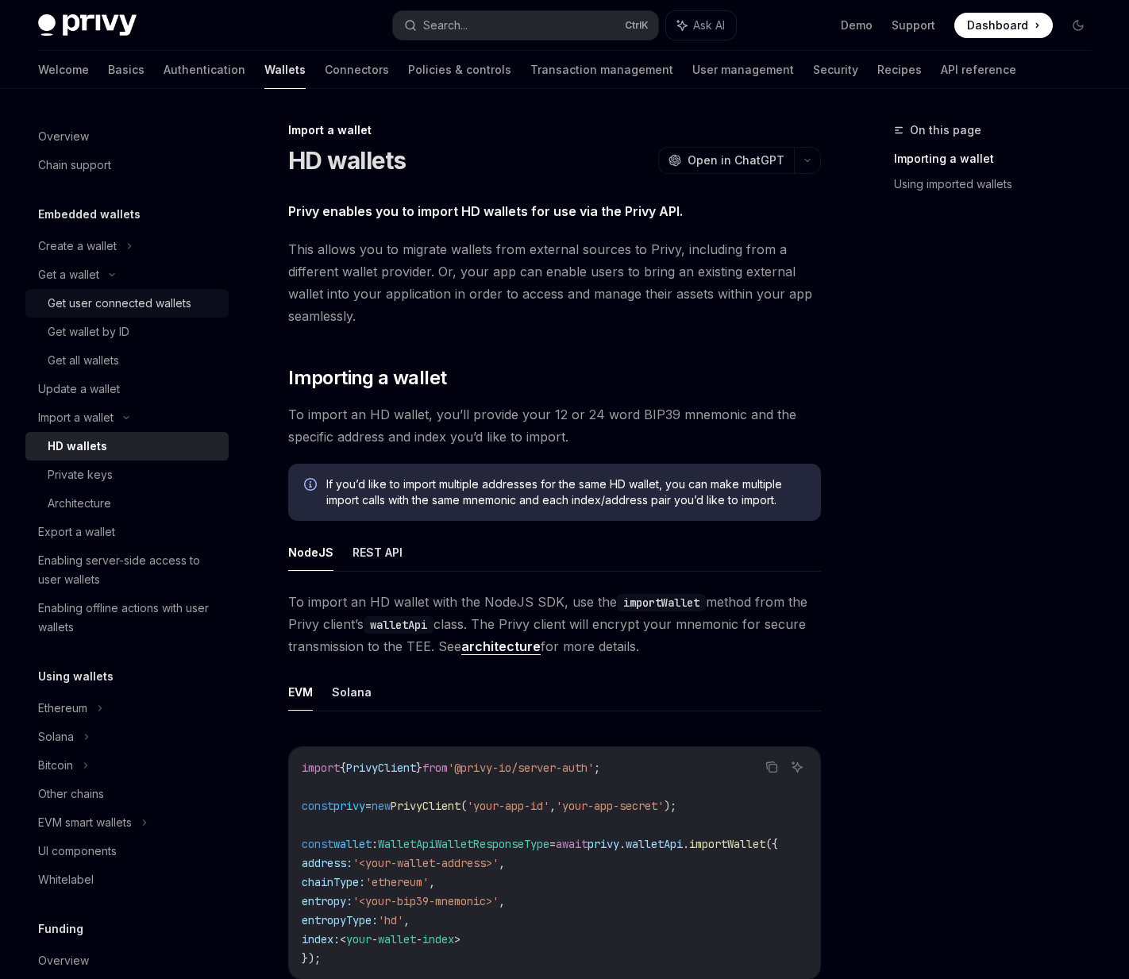
click at [77, 319] on link "Get wallet by ID" at bounding box center [126, 331] width 203 height 29
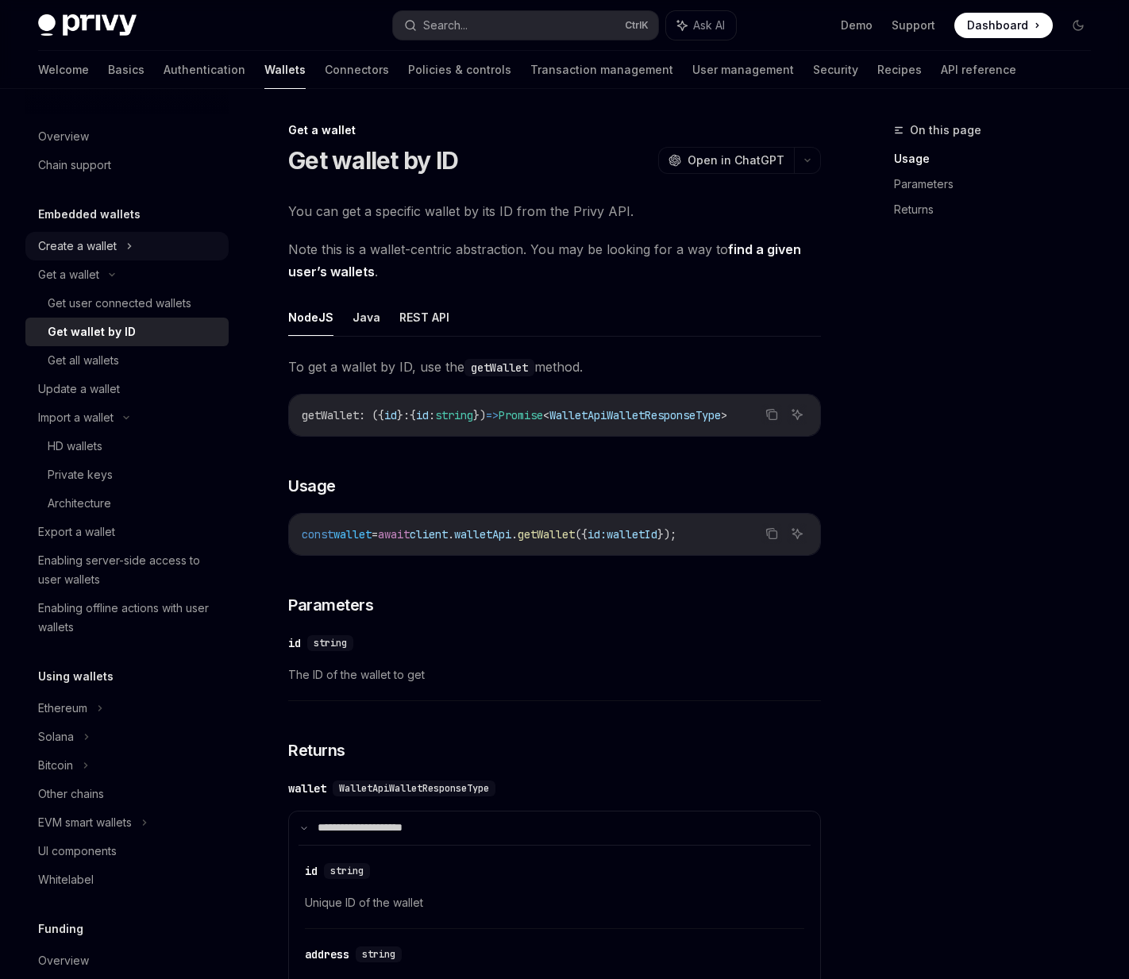
click at [86, 259] on div "Create a wallet" at bounding box center [126, 246] width 203 height 29
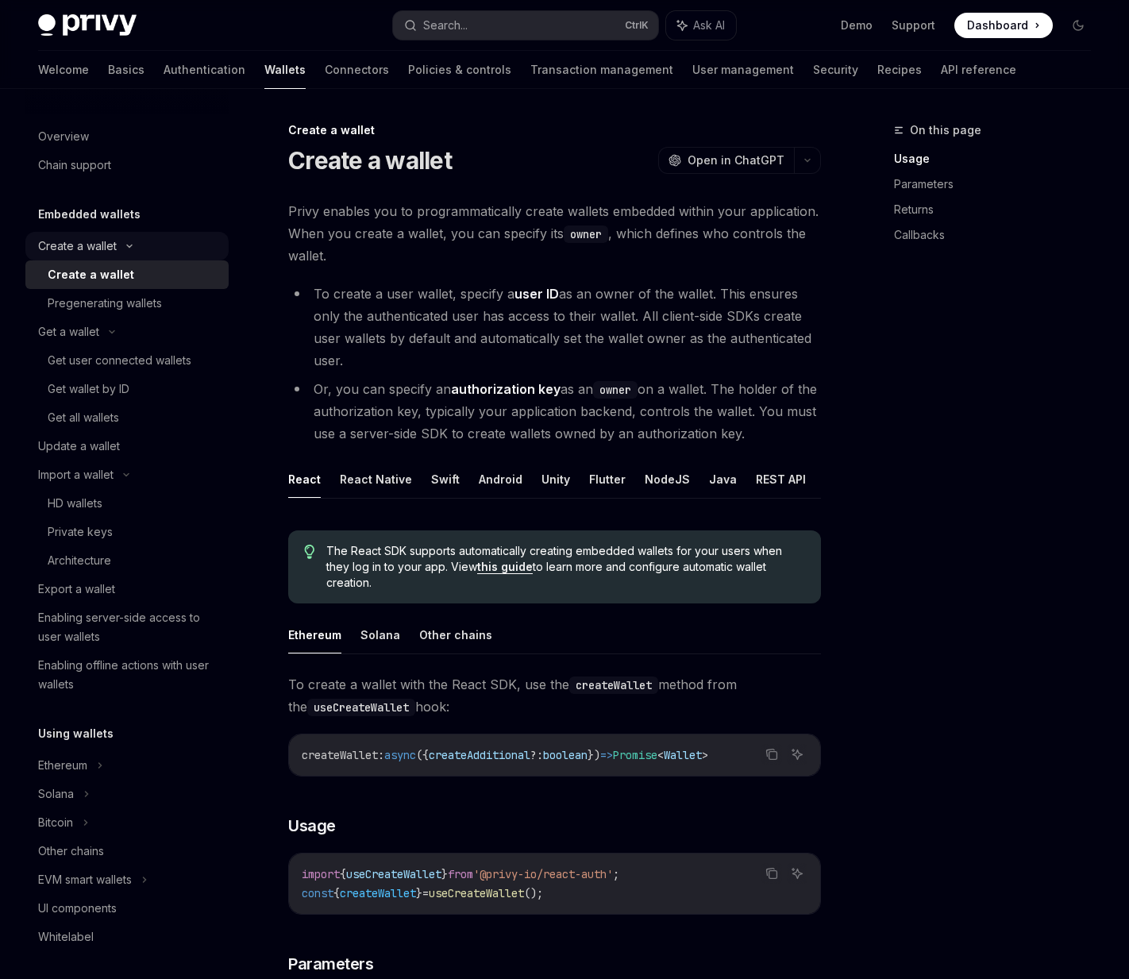
click at [87, 255] on div "Create a wallet" at bounding box center [126, 246] width 203 height 29
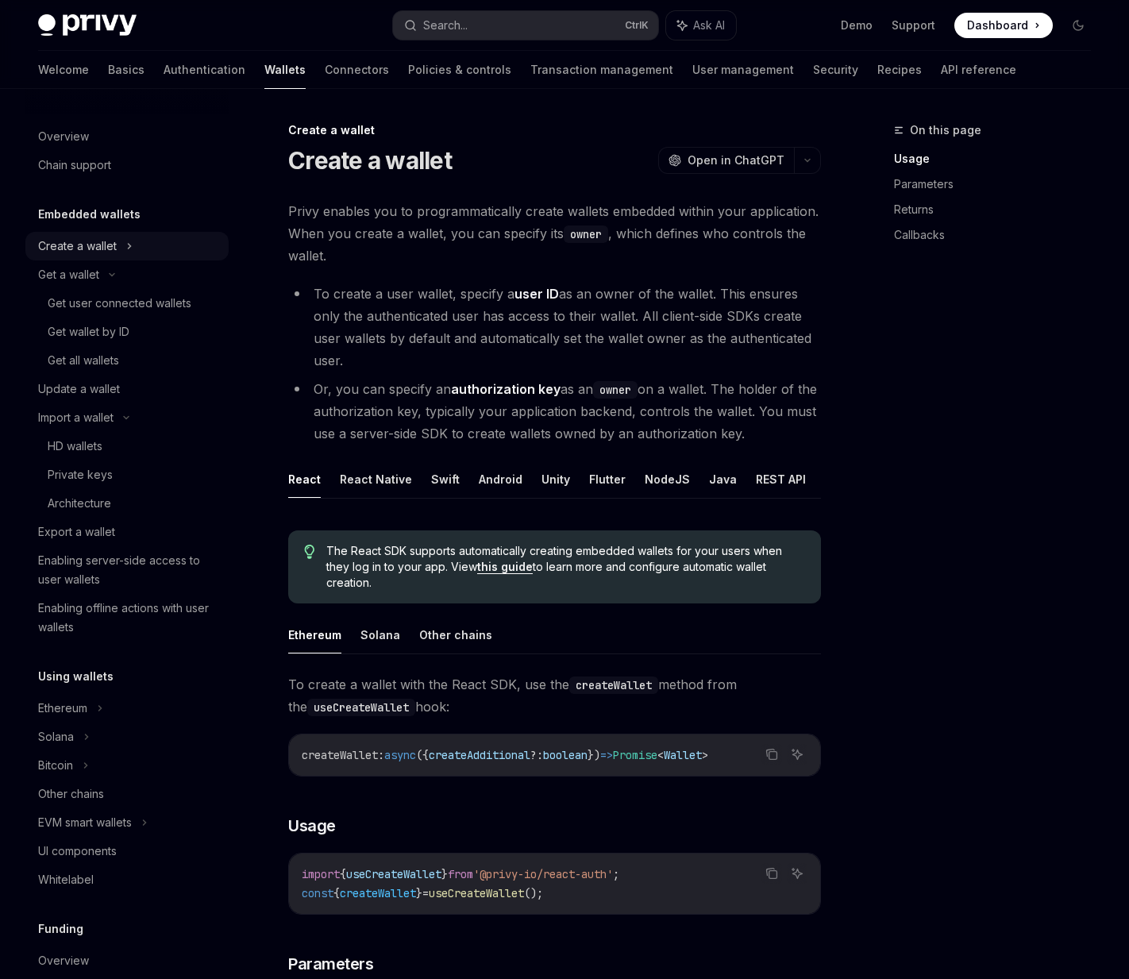
click at [90, 244] on div "Create a wallet" at bounding box center [77, 246] width 79 height 19
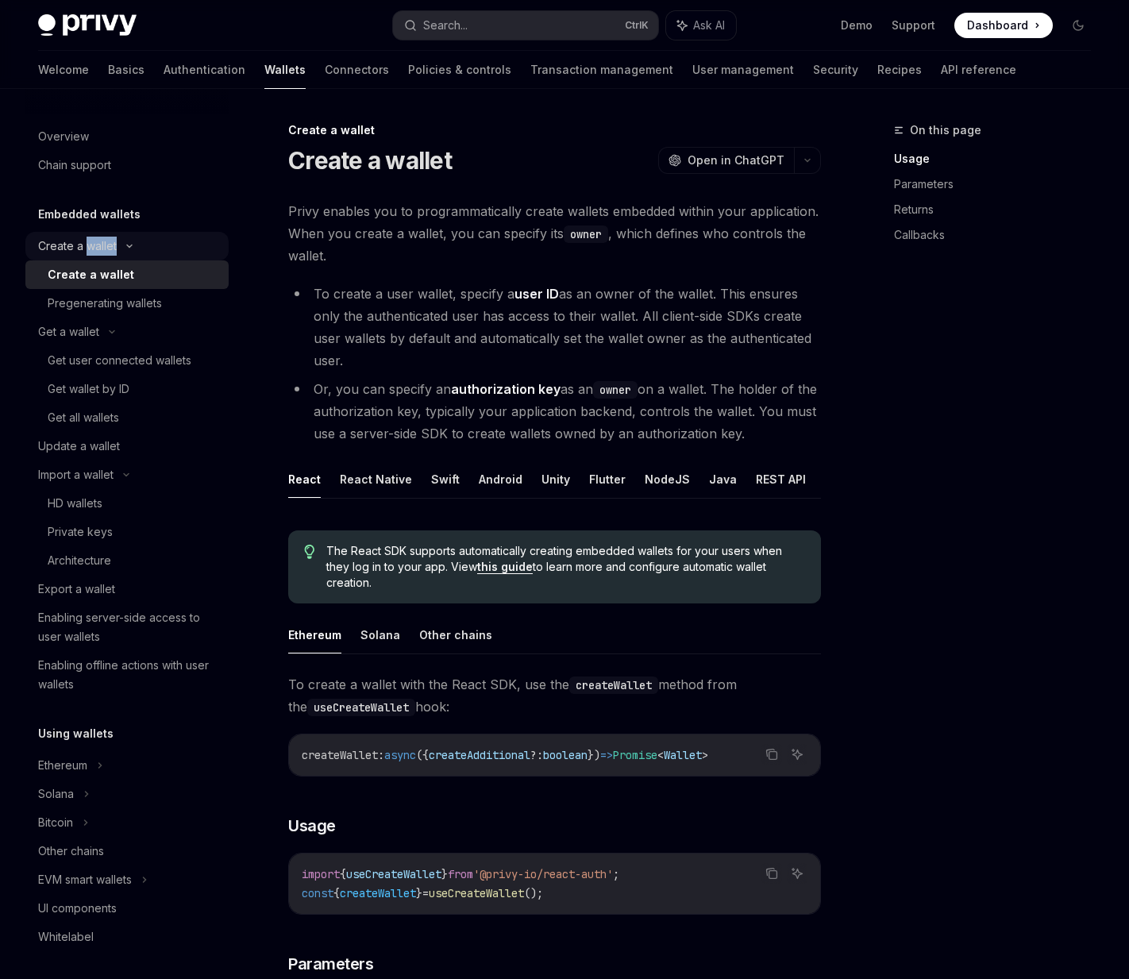
click at [90, 244] on div "Create a wallet" at bounding box center [77, 246] width 79 height 19
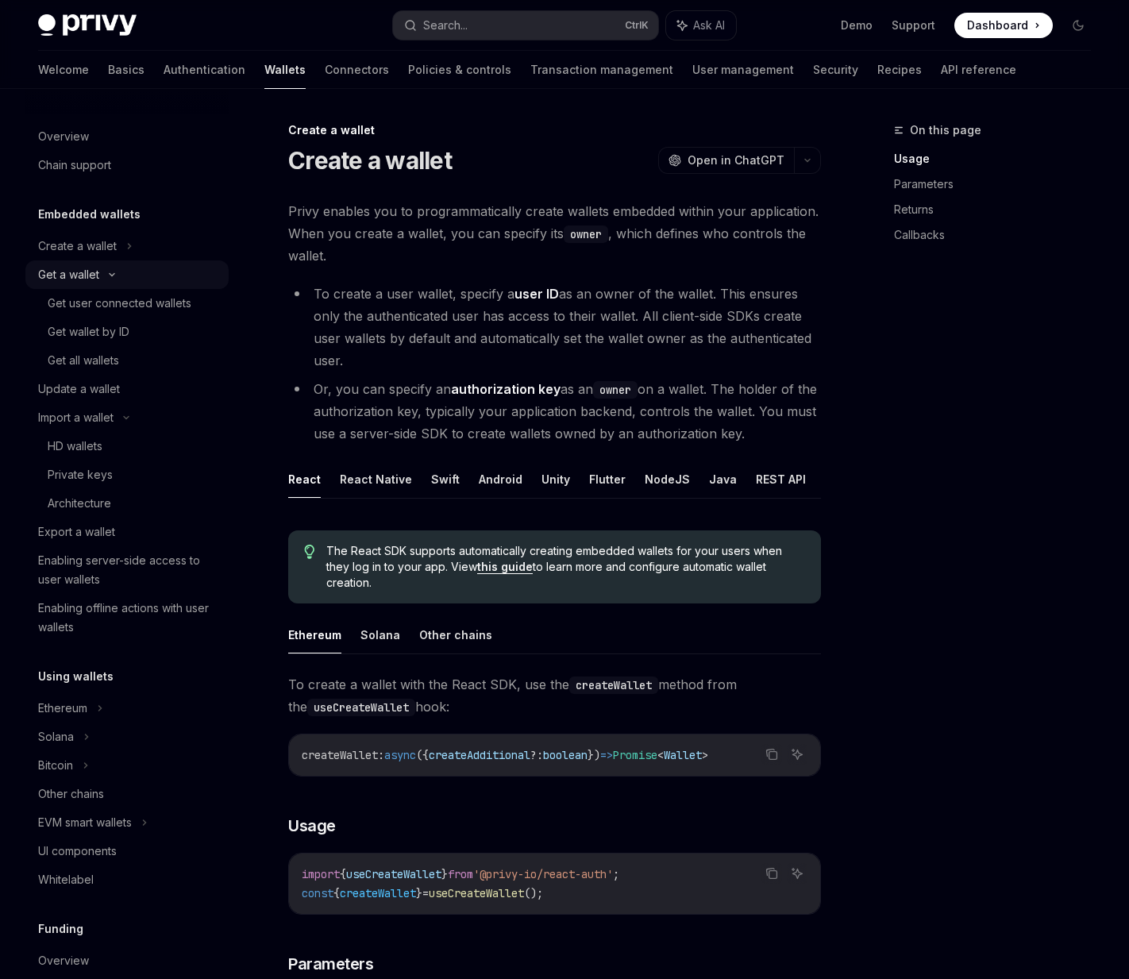
click at [88, 267] on div "Get a wallet" at bounding box center [68, 274] width 61 height 19
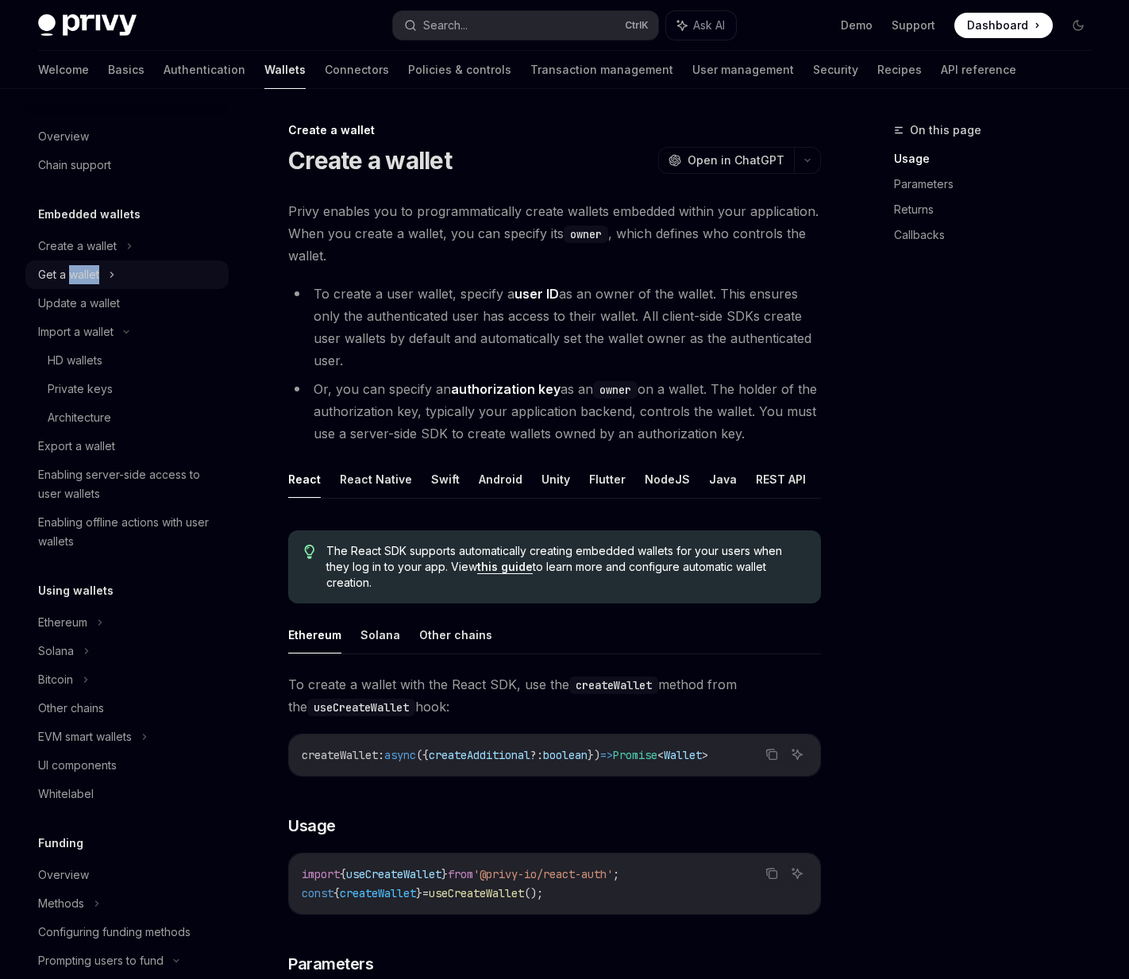
click at [88, 267] on div "Get a wallet" at bounding box center [68, 274] width 61 height 19
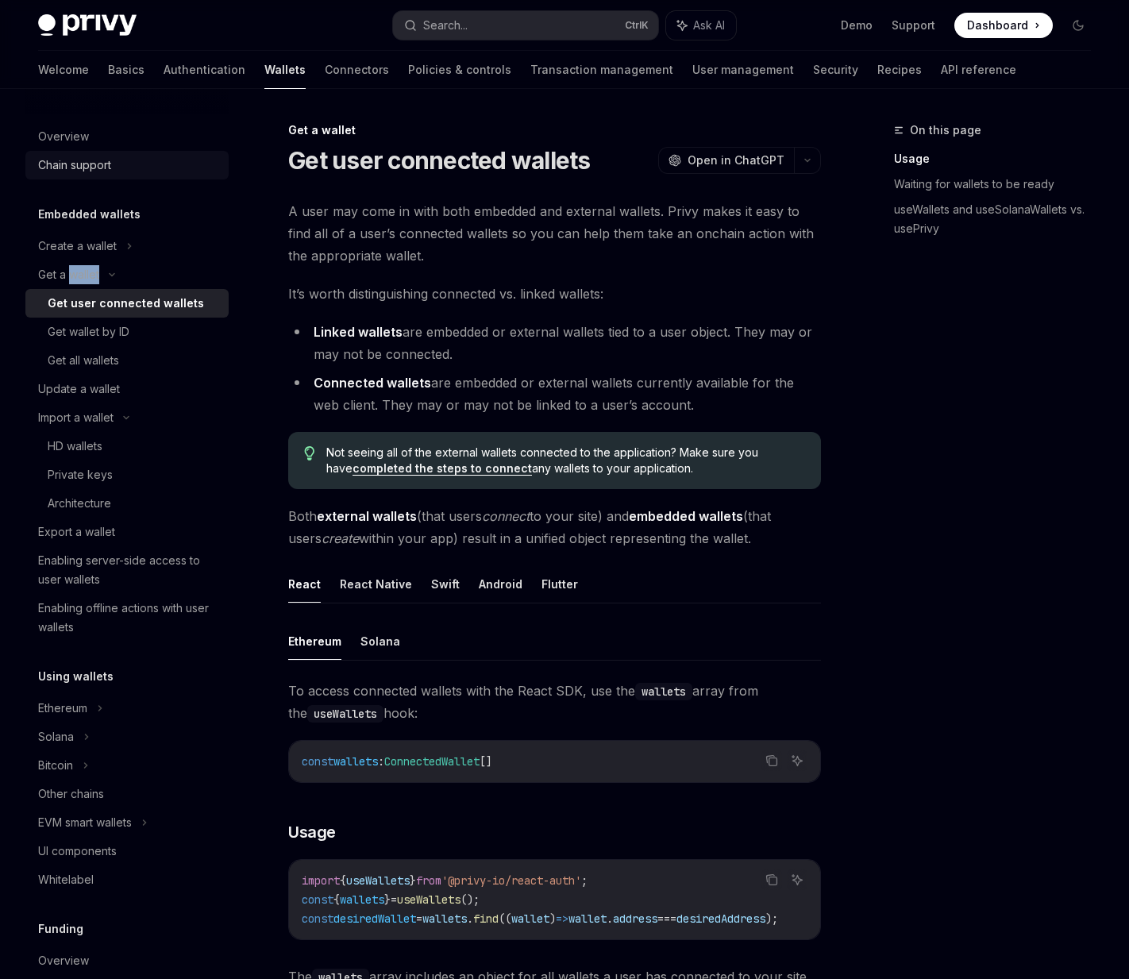
click at [121, 155] on link "Chain support" at bounding box center [126, 165] width 203 height 29
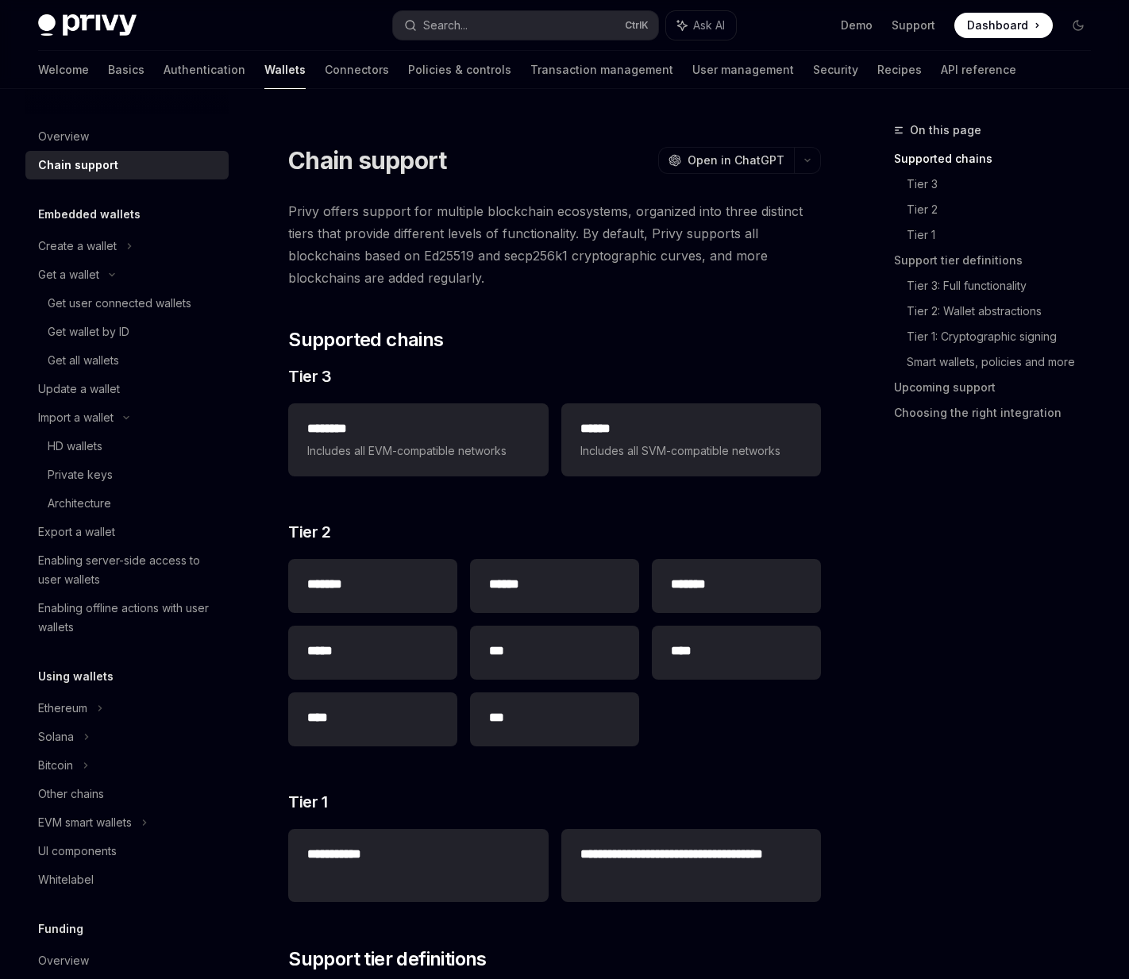
drag, startPoint x: 376, startPoint y: 237, endPoint x: 359, endPoint y: 218, distance: 25.3
type textarea "*"
